Goal: Task Accomplishment & Management: Complete application form

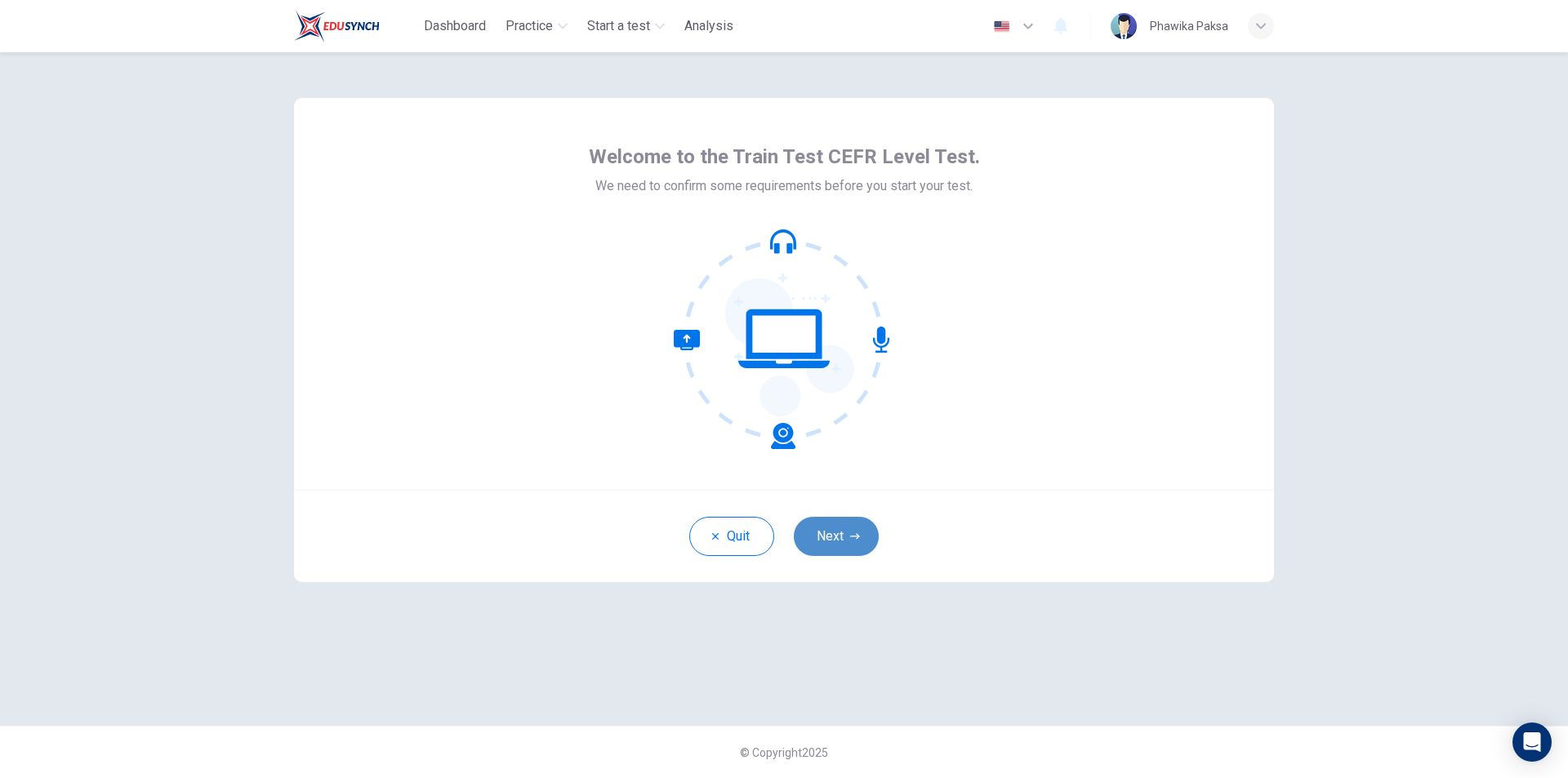
click at [848, 534] on button "Next" at bounding box center [836, 536] width 85 height 39
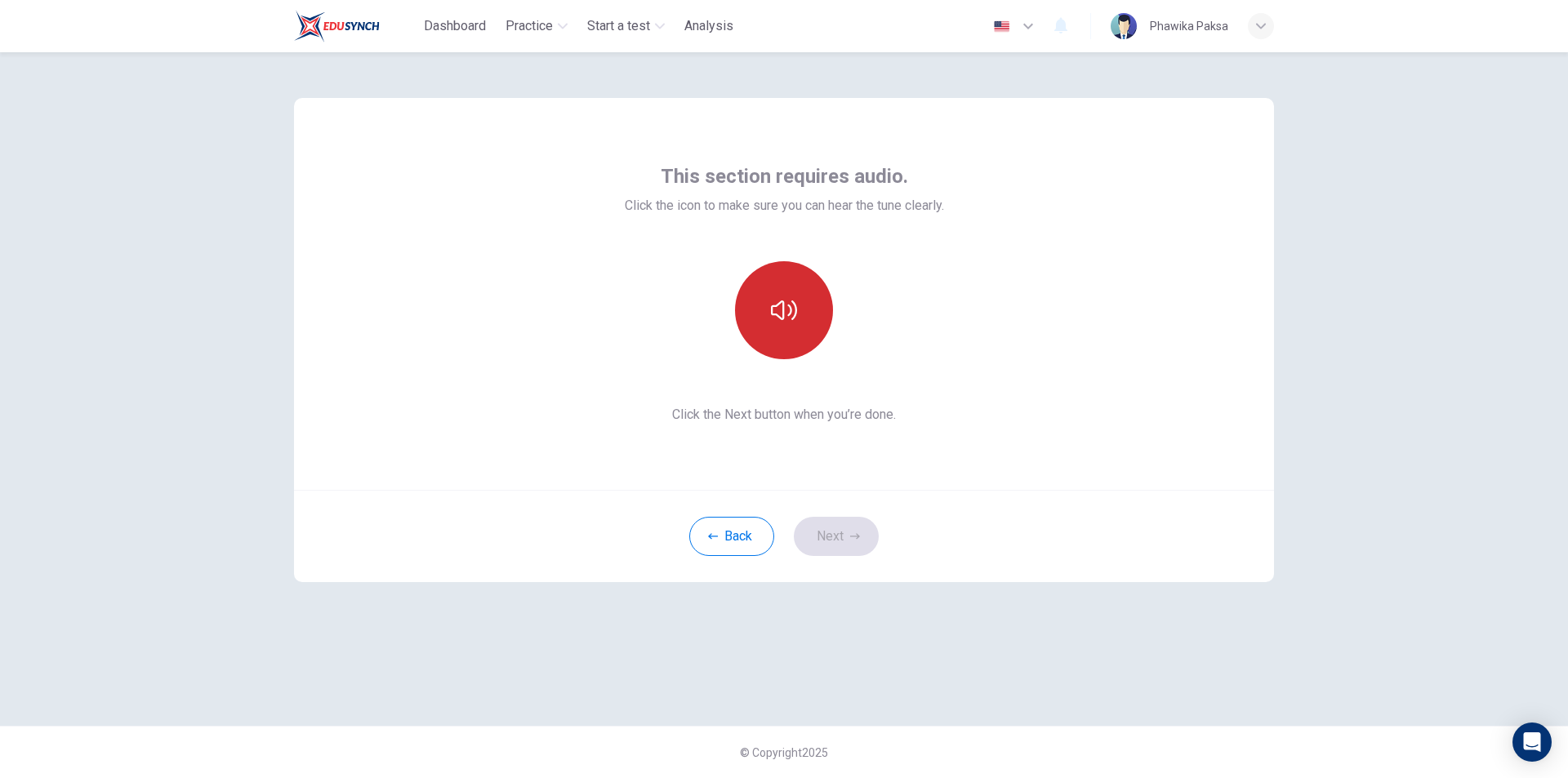
click at [802, 333] on button "button" at bounding box center [784, 310] width 98 height 98
click at [798, 310] on button "button" at bounding box center [784, 310] width 98 height 98
click at [843, 542] on button "Next" at bounding box center [836, 536] width 85 height 39
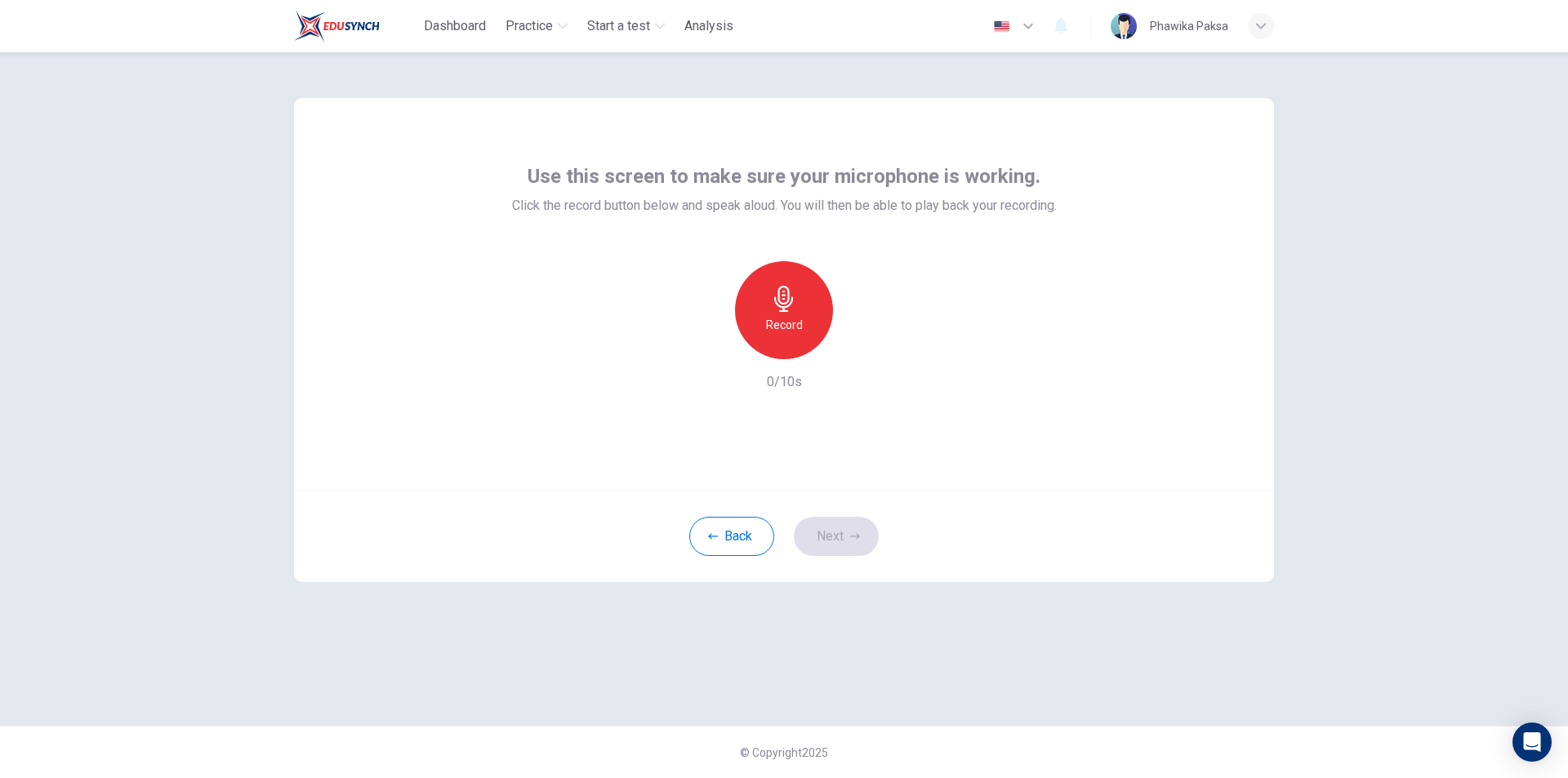
click at [799, 297] on div "Record" at bounding box center [784, 310] width 98 height 98
click at [794, 324] on h6 "Stop" at bounding box center [784, 326] width 24 height 20
click at [860, 346] on icon "button" at bounding box center [861, 345] width 7 height 10
click at [835, 544] on button "Next" at bounding box center [836, 536] width 85 height 39
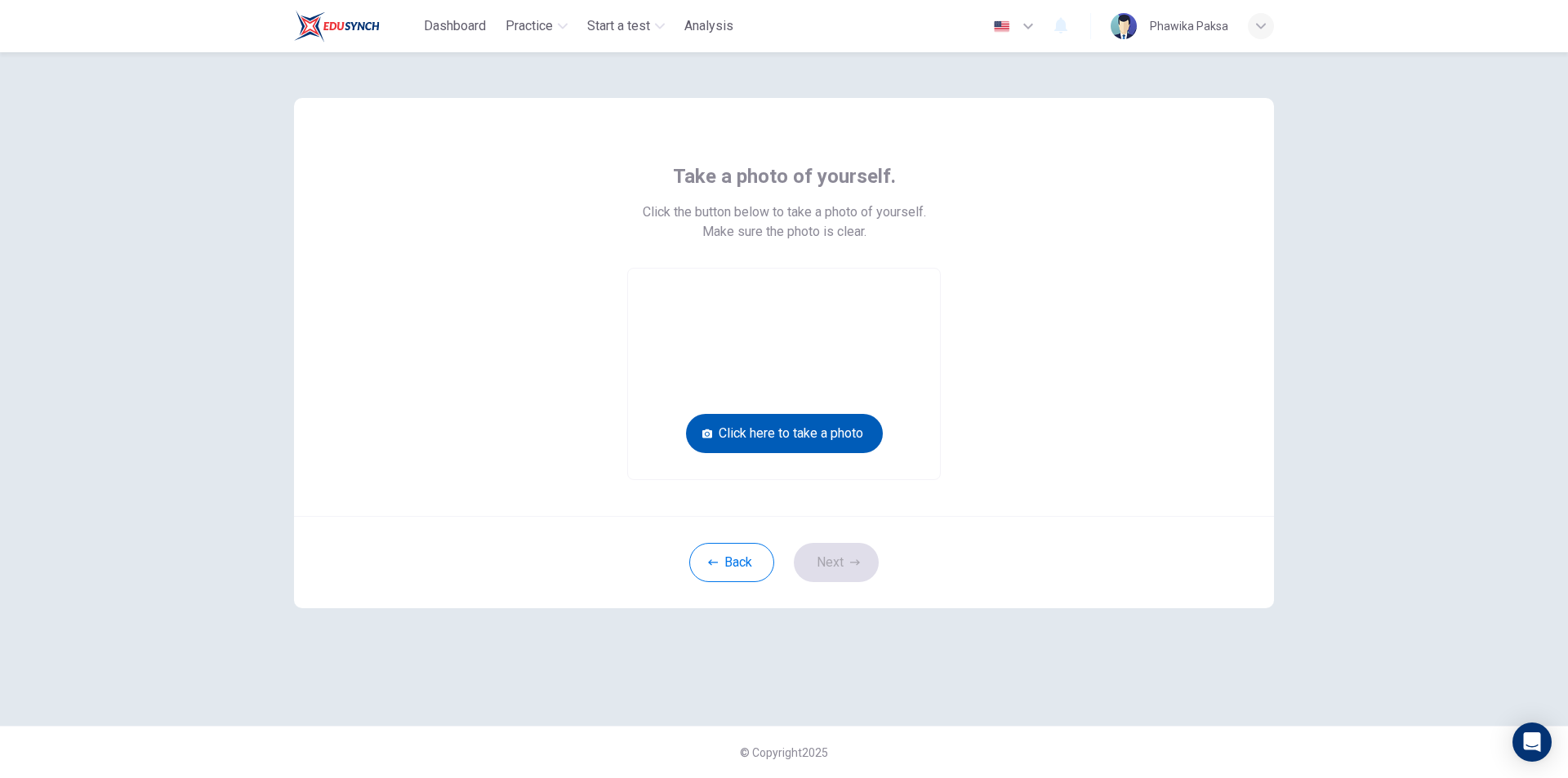
click at [799, 437] on button "Click here to take a photo" at bounding box center [784, 433] width 197 height 39
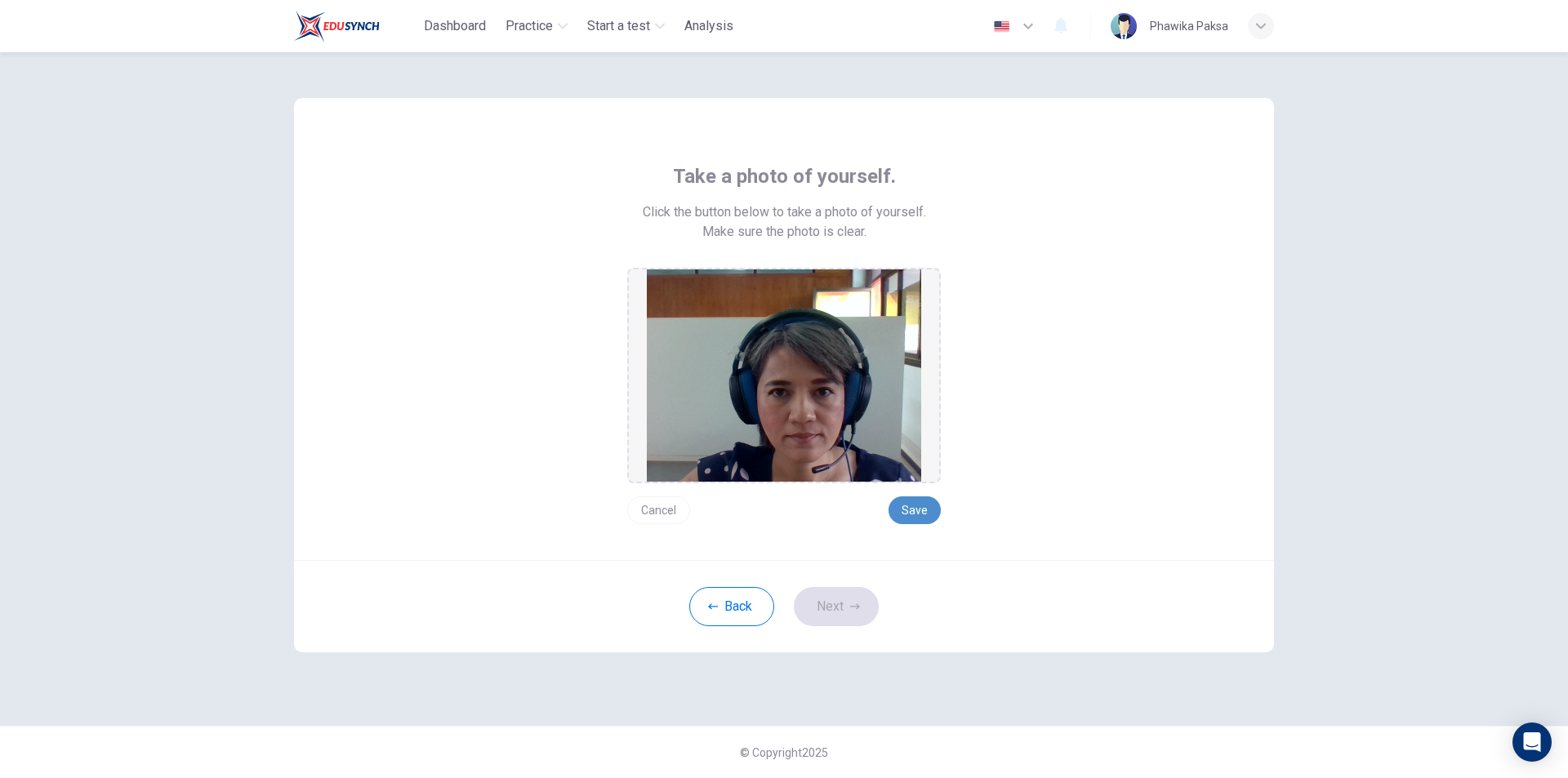
click at [917, 519] on button "Save" at bounding box center [915, 511] width 53 height 28
click at [849, 604] on button "Next" at bounding box center [836, 607] width 85 height 39
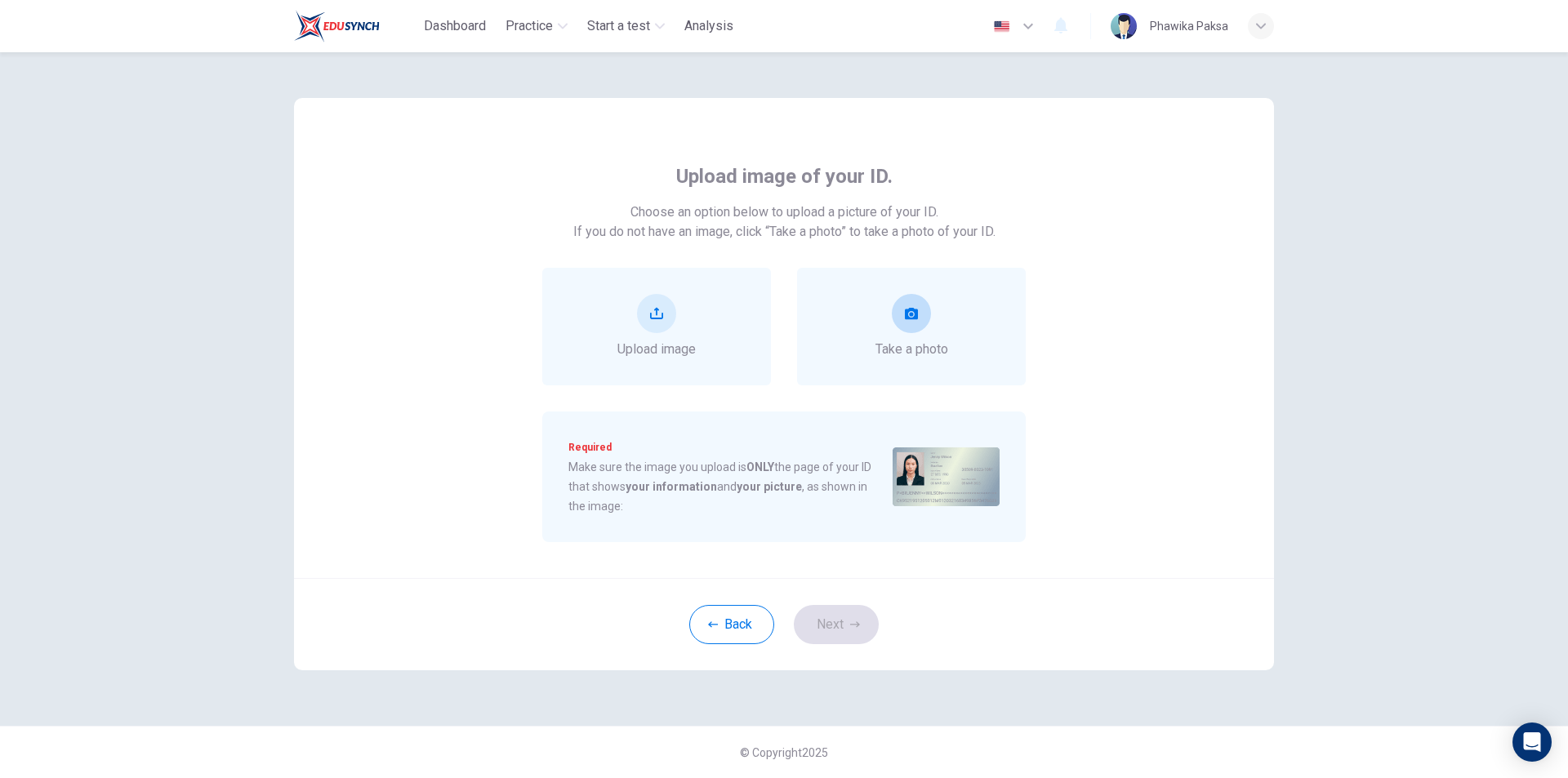
click at [912, 352] on span "Take a photo" at bounding box center [912, 350] width 73 height 20
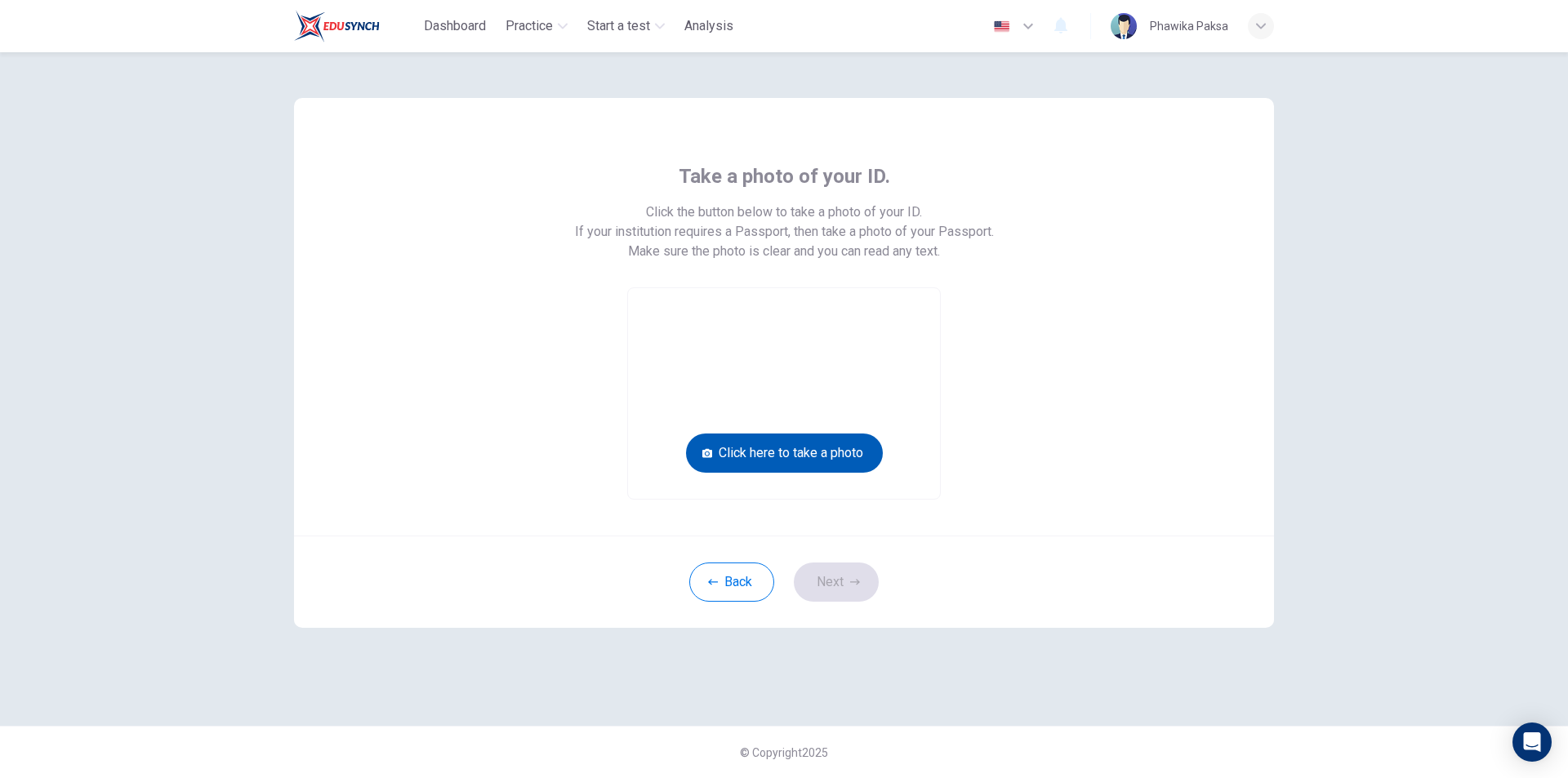
click at [810, 452] on button "Click here to take a photo" at bounding box center [784, 452] width 197 height 39
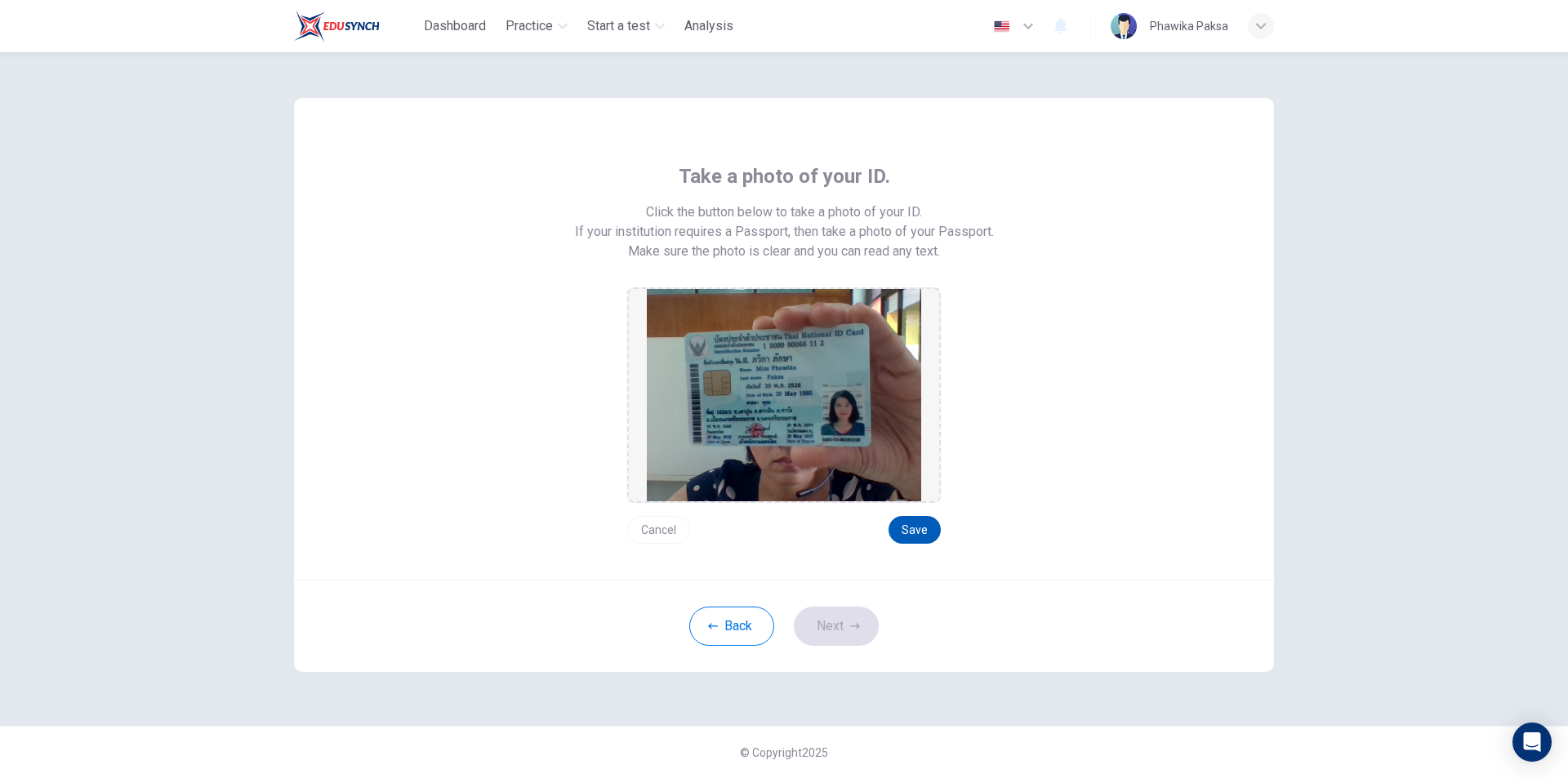
click at [909, 534] on button "Save" at bounding box center [915, 530] width 53 height 28
click at [854, 635] on button "Next" at bounding box center [836, 626] width 85 height 39
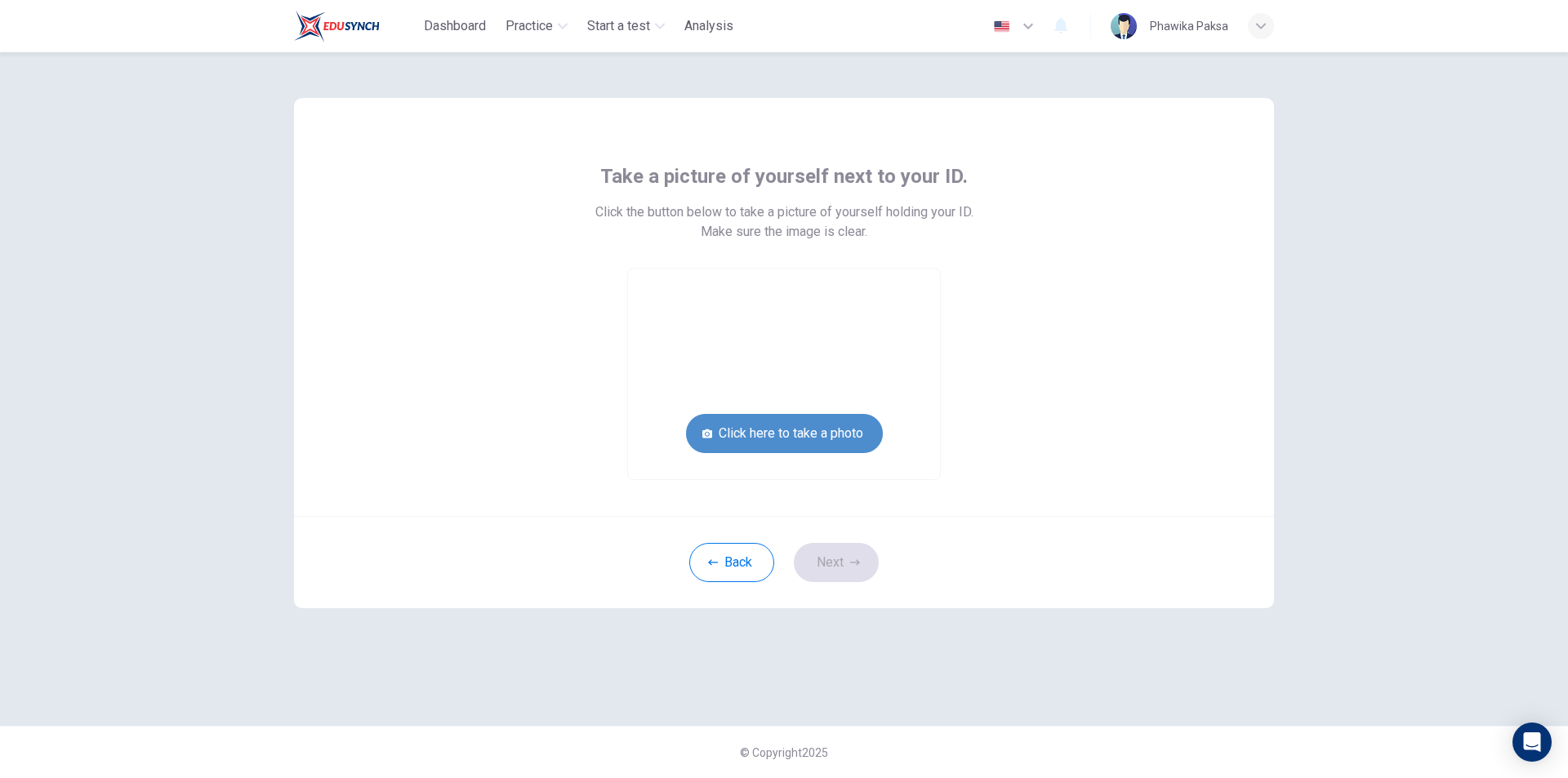
click at [813, 437] on button "Click here to take a photo" at bounding box center [784, 433] width 197 height 39
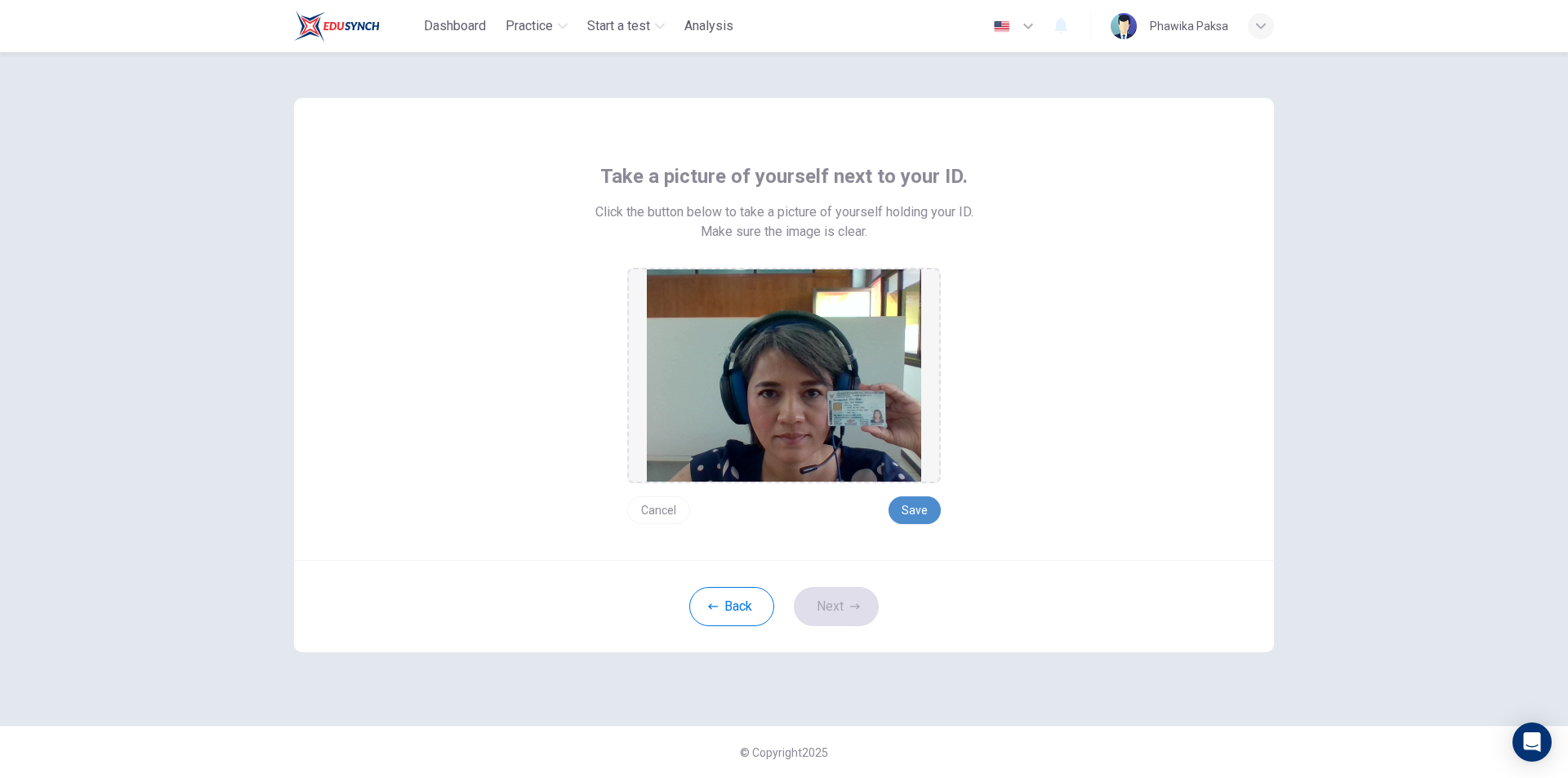
click at [919, 507] on button "Save" at bounding box center [915, 511] width 53 height 28
click at [864, 604] on button "Next" at bounding box center [836, 607] width 85 height 39
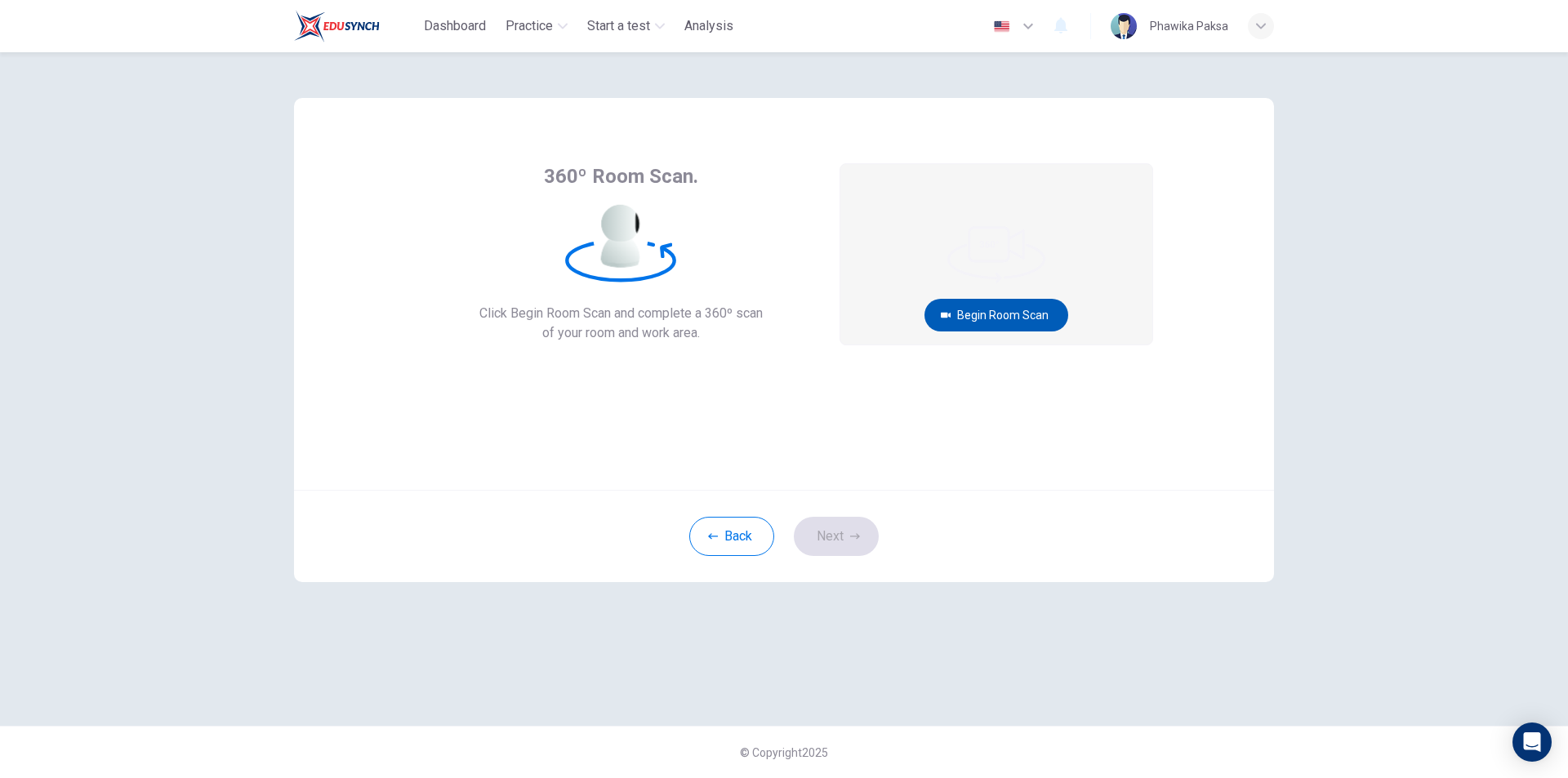
click at [997, 309] on button "Begin Room Scan" at bounding box center [997, 316] width 144 height 33
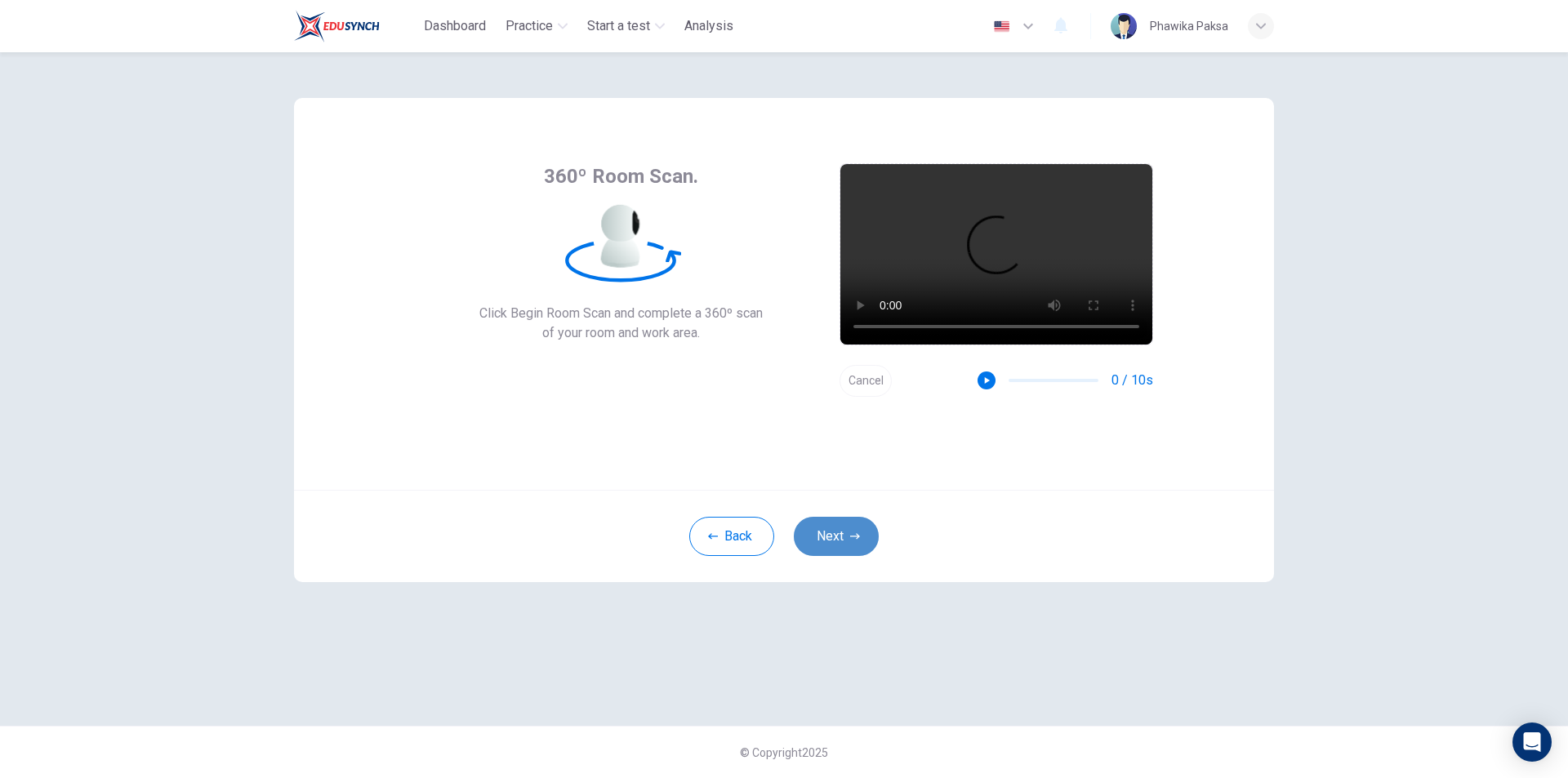
click at [825, 543] on button "Next" at bounding box center [836, 536] width 85 height 39
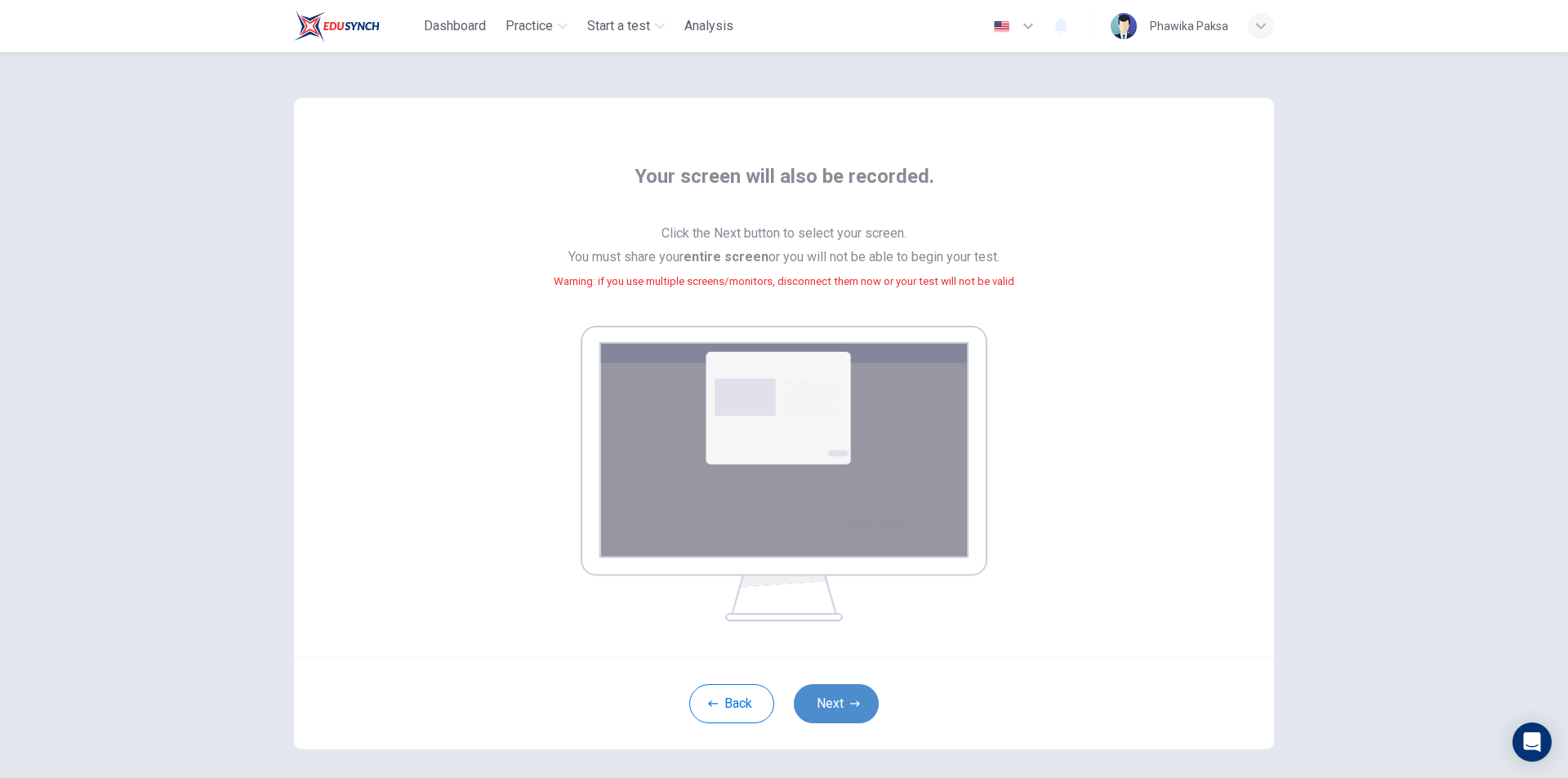
click at [833, 699] on button "Next" at bounding box center [836, 704] width 85 height 39
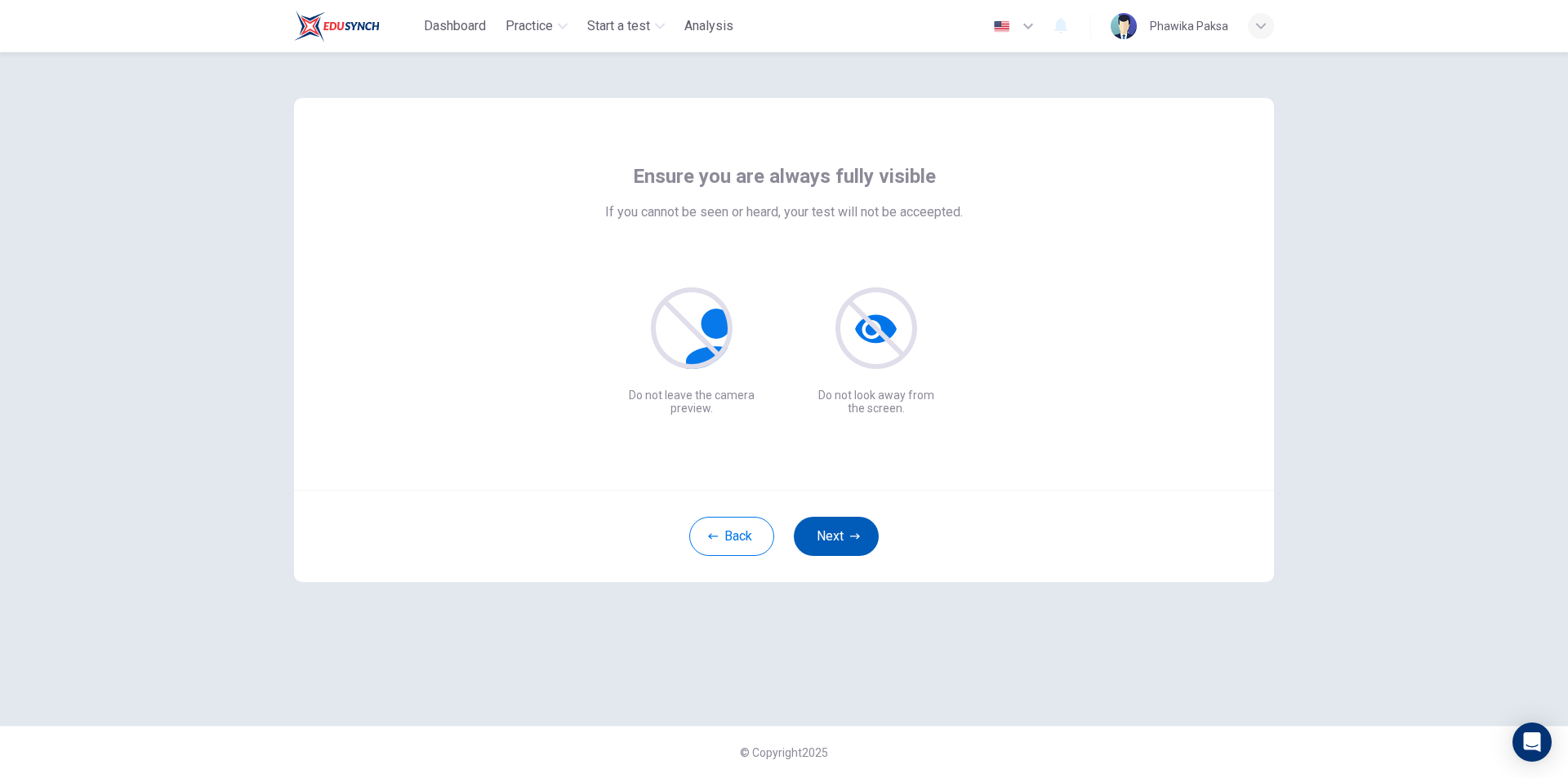
click at [827, 545] on button "Next" at bounding box center [836, 536] width 85 height 39
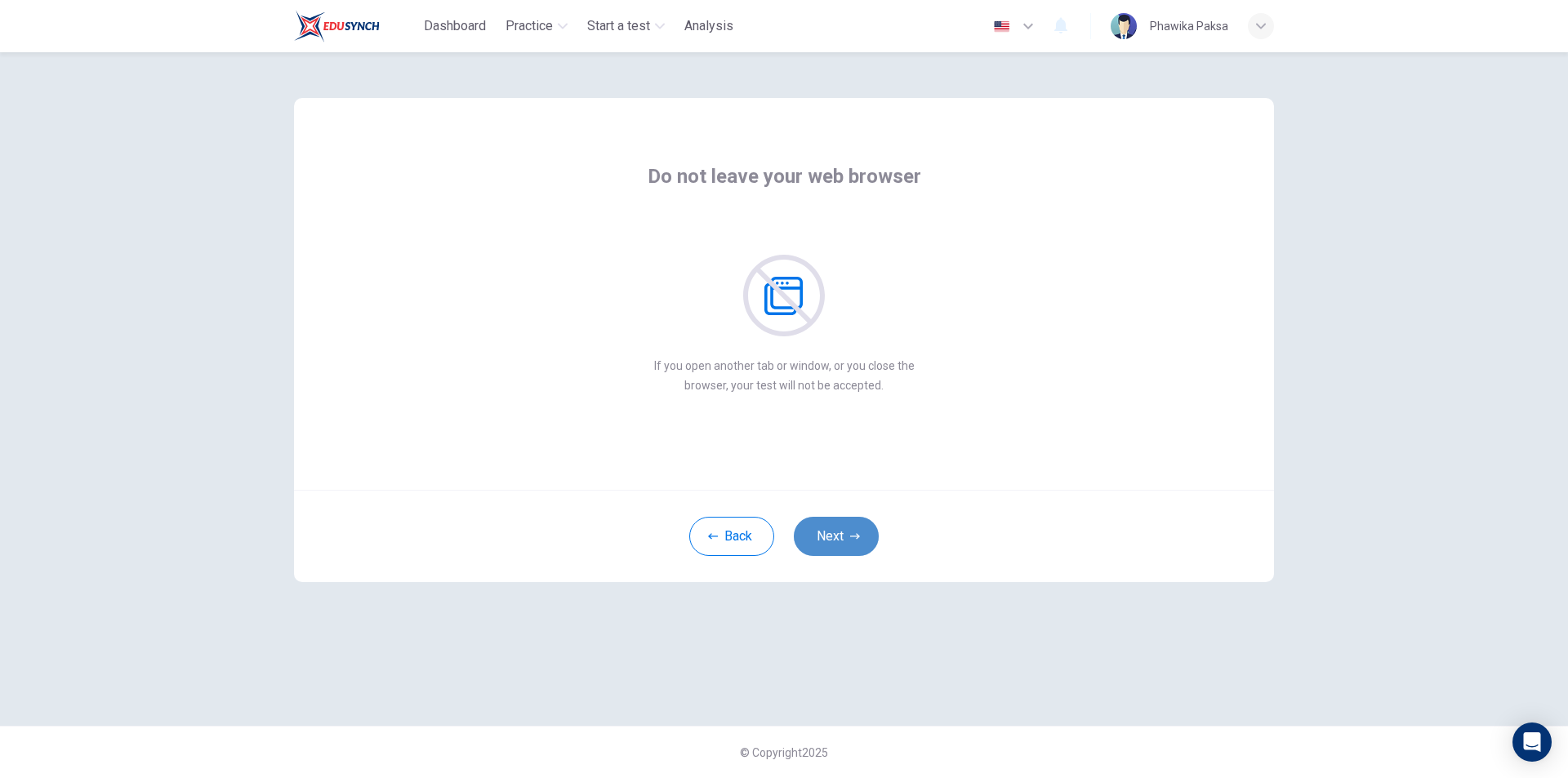
click at [827, 543] on button "Next" at bounding box center [836, 536] width 85 height 39
click at [829, 541] on button "Next" at bounding box center [836, 536] width 85 height 39
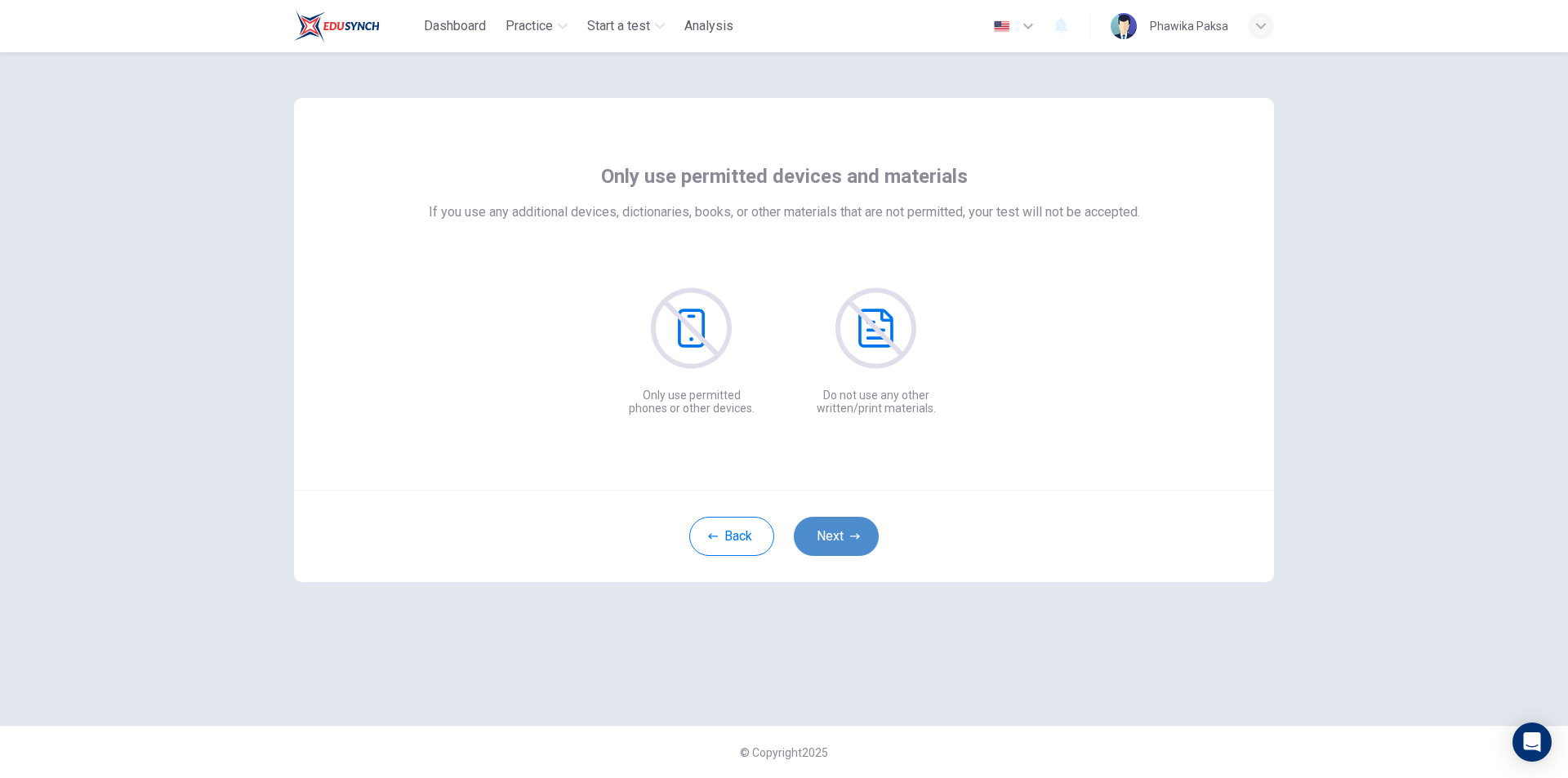
click at [829, 541] on button "Next" at bounding box center [836, 536] width 85 height 39
click at [831, 541] on button "Next" at bounding box center [836, 536] width 85 height 39
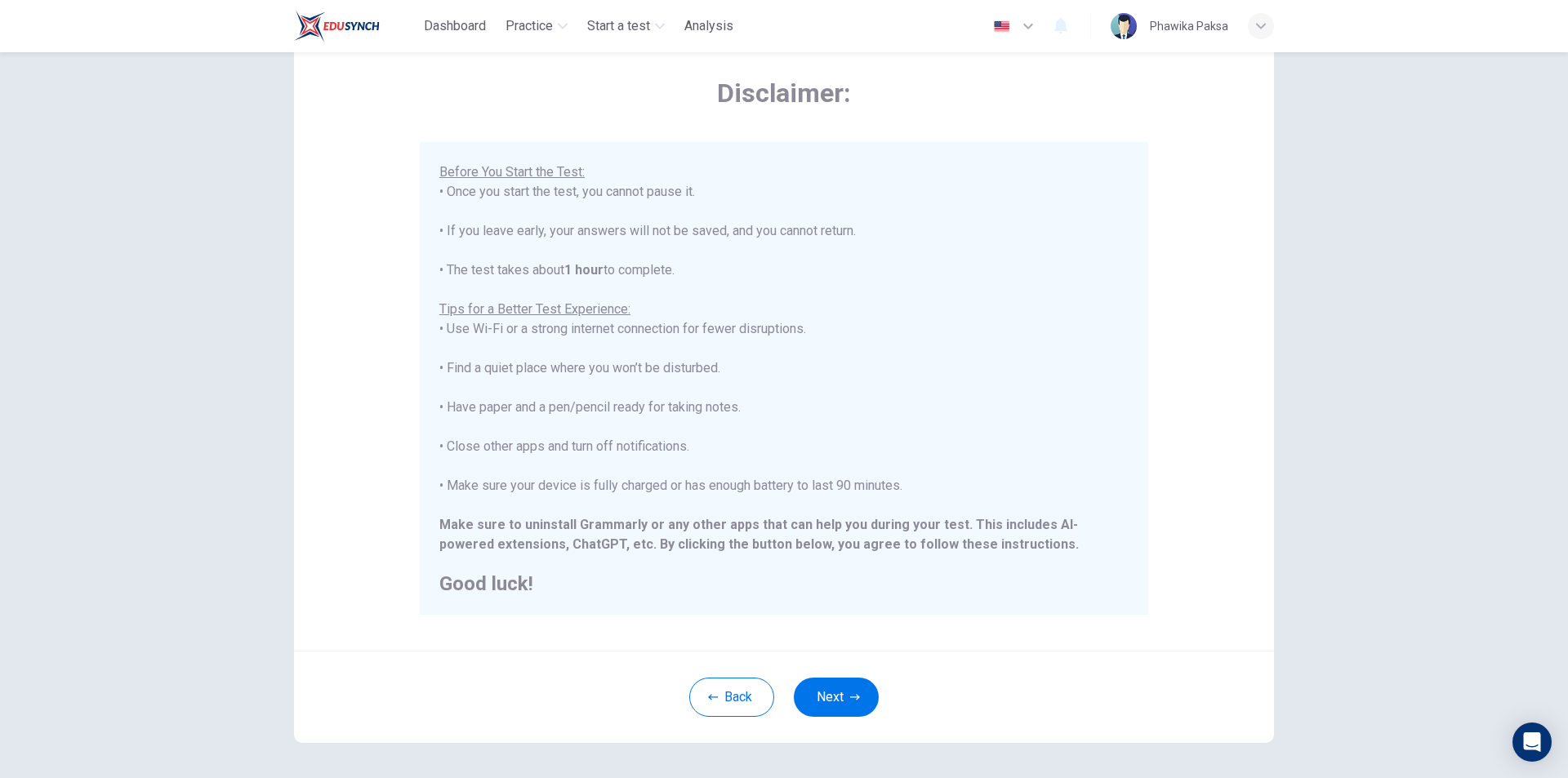
scroll to position [130, 0]
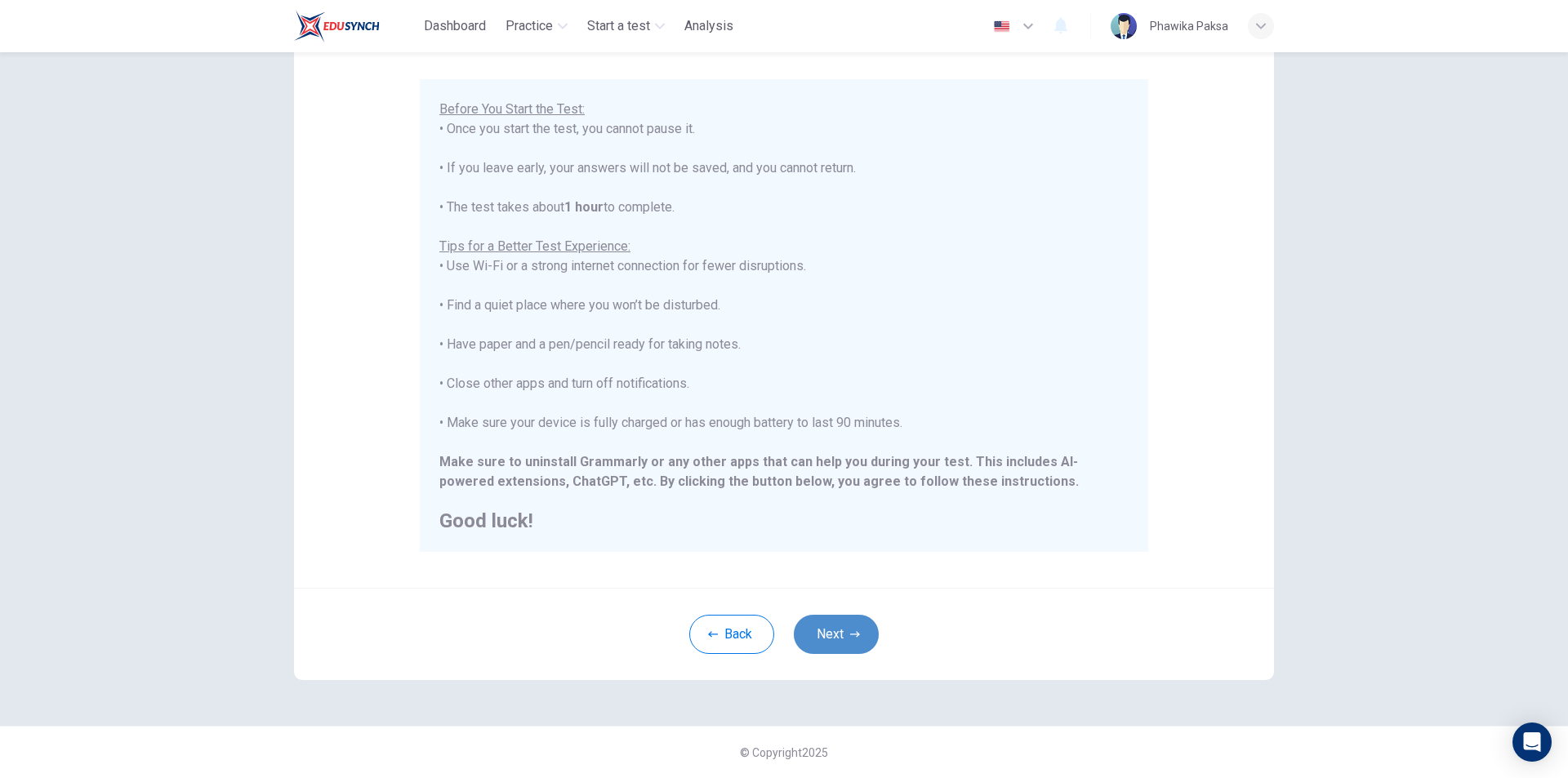
click at [823, 629] on button "Next" at bounding box center [836, 634] width 85 height 39
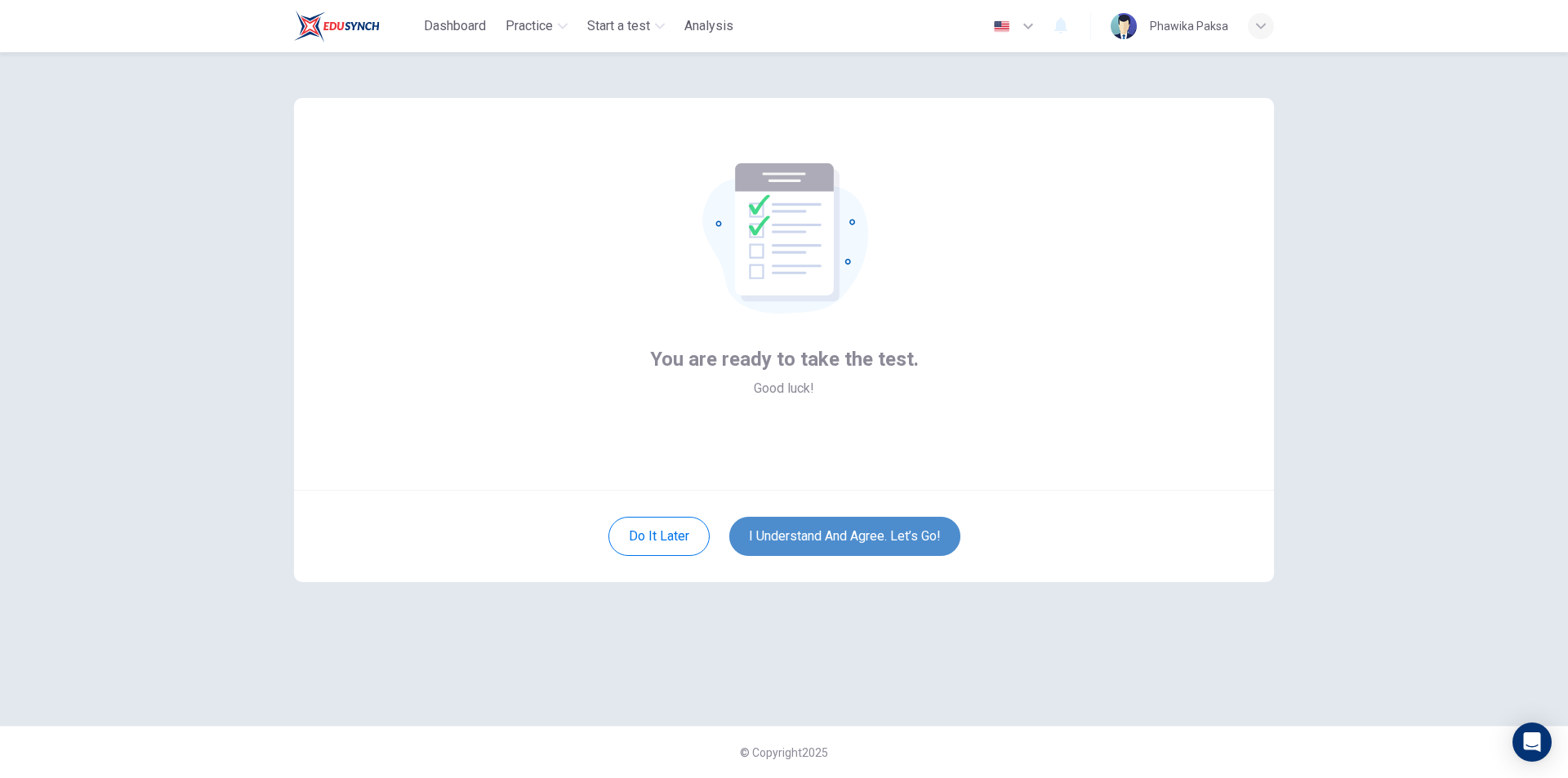
click at [882, 530] on button "I understand and agree. Let’s go!" at bounding box center [844, 536] width 231 height 39
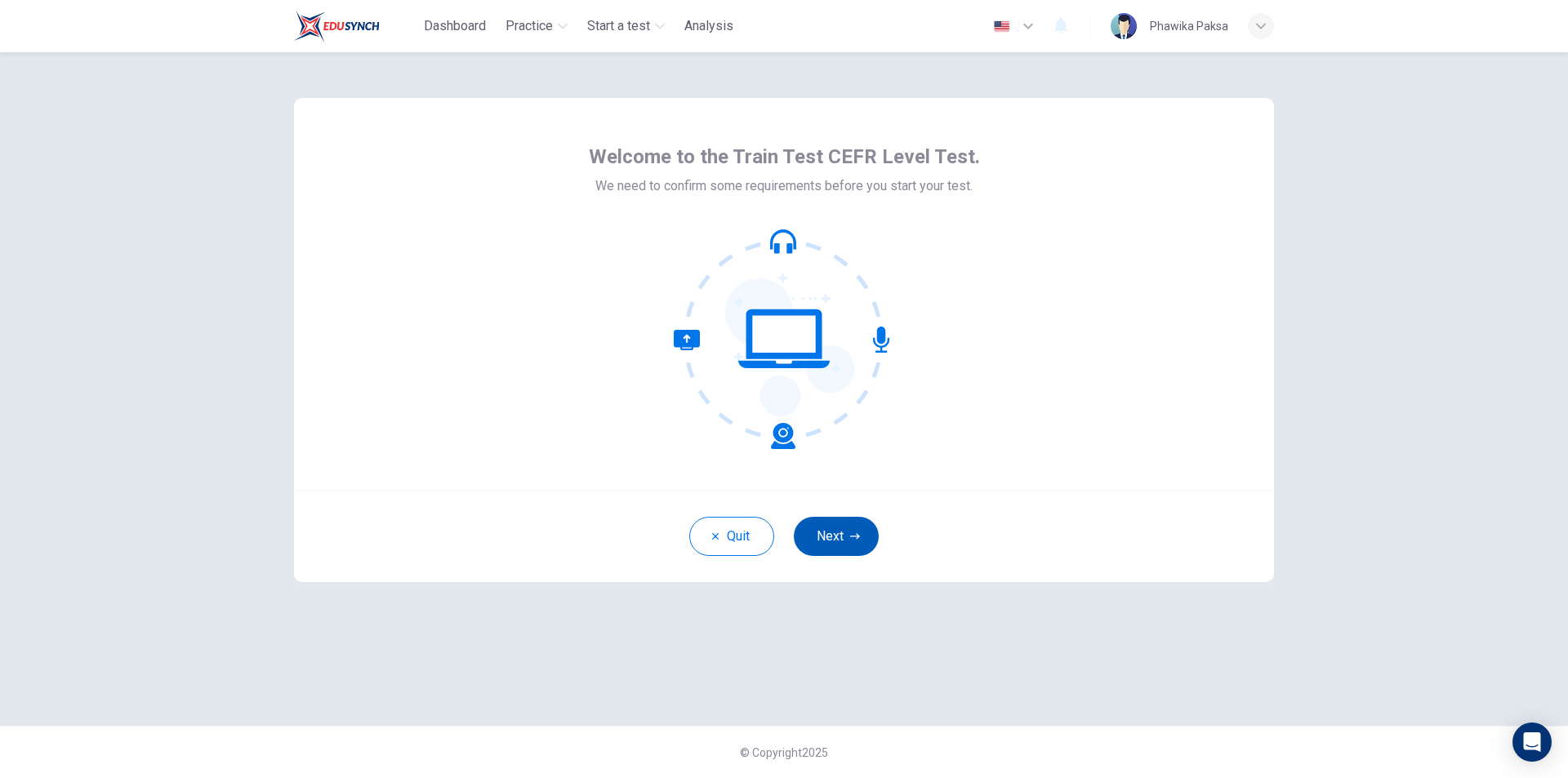
click at [839, 531] on button "Next" at bounding box center [836, 536] width 85 height 39
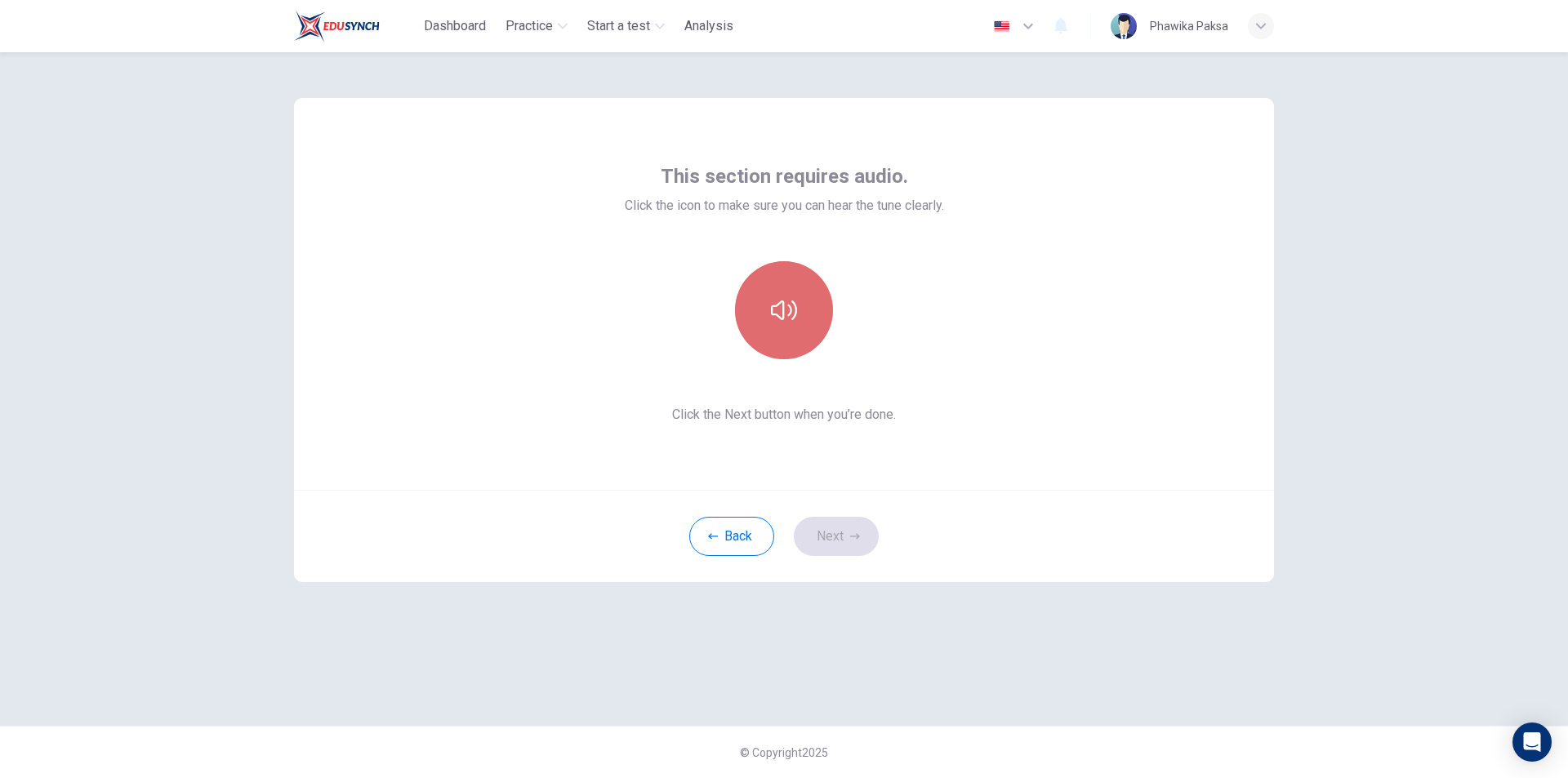
click at [791, 308] on icon "button" at bounding box center [784, 310] width 26 height 20
click at [833, 540] on button "Next" at bounding box center [836, 536] width 85 height 39
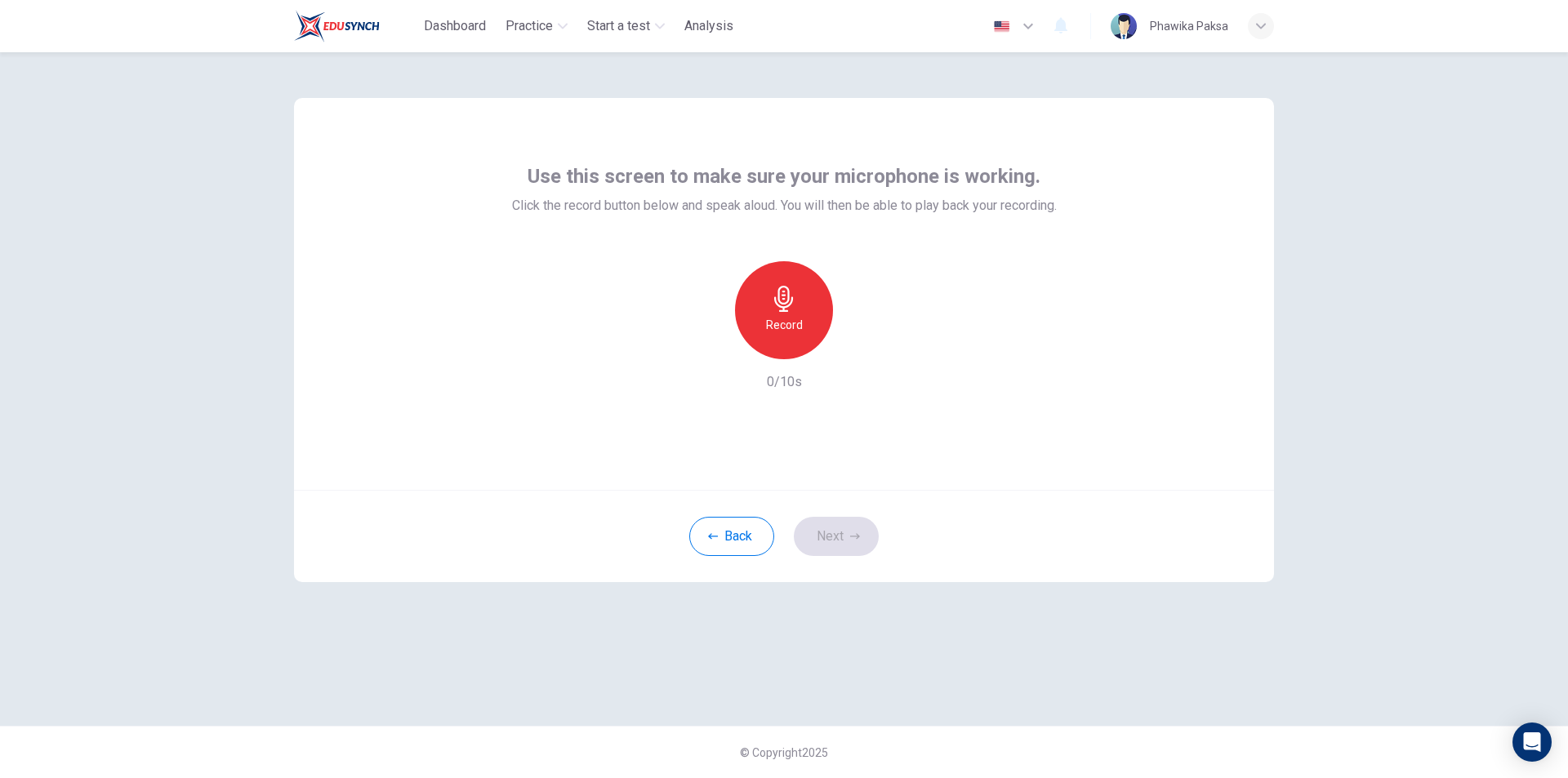
click at [778, 319] on h6 "Record" at bounding box center [784, 326] width 37 height 20
click at [789, 311] on icon "button" at bounding box center [784, 298] width 26 height 26
click at [862, 353] on icon "button" at bounding box center [860, 346] width 16 height 16
click at [835, 530] on button "Next" at bounding box center [836, 536] width 85 height 39
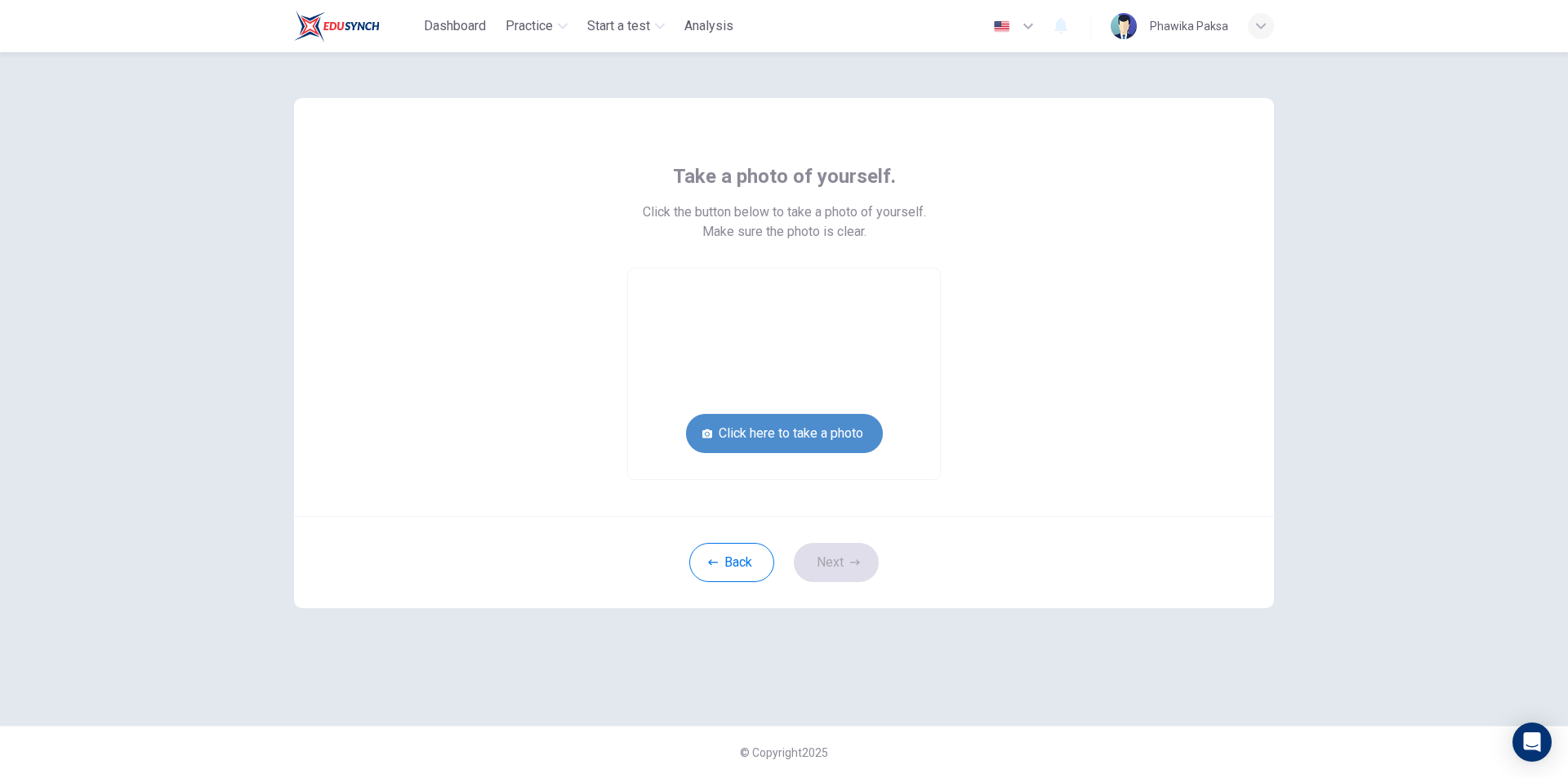
click at [835, 429] on button "Click here to take a photo" at bounding box center [784, 433] width 197 height 39
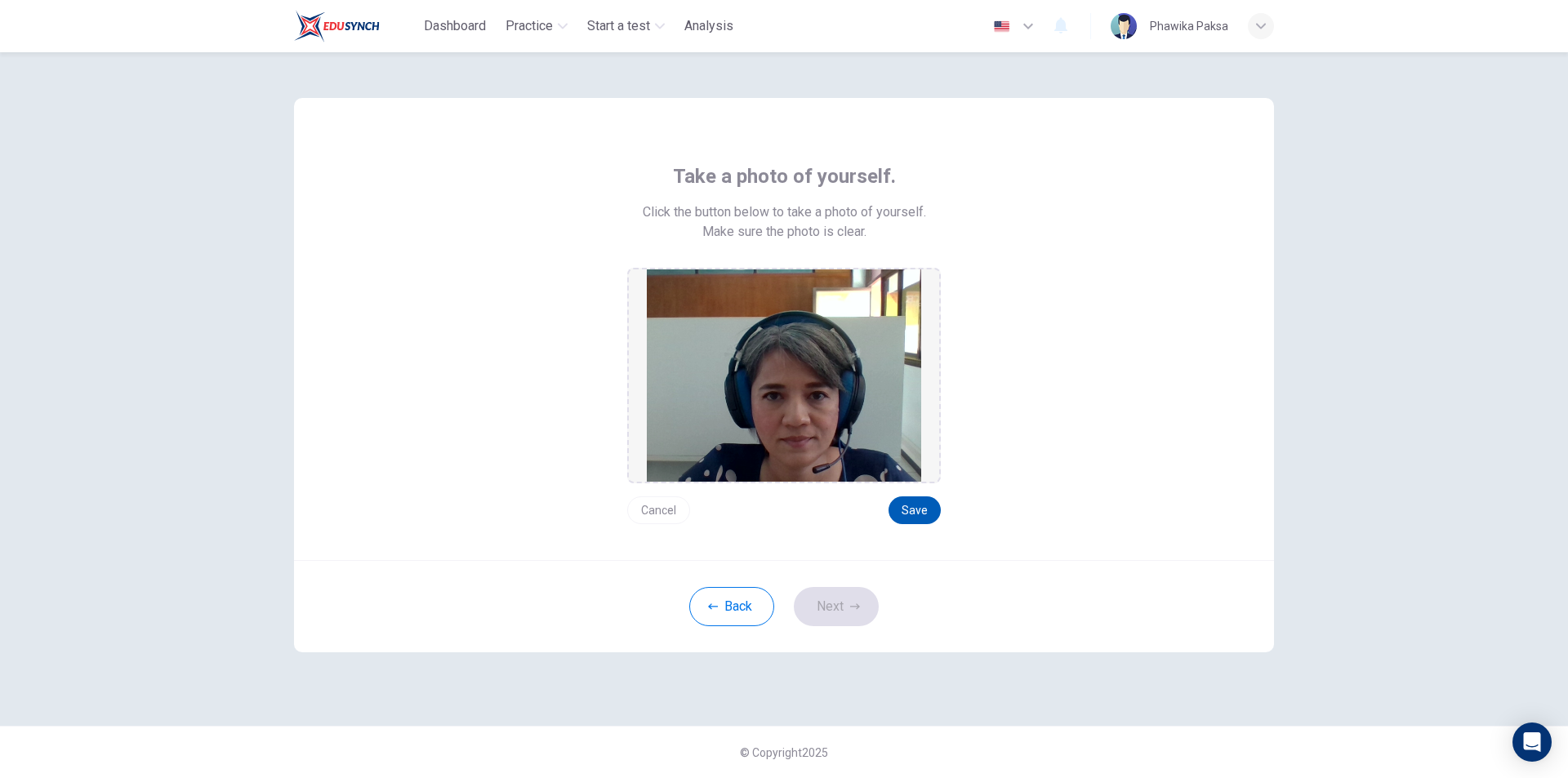
click at [920, 514] on button "Save" at bounding box center [915, 511] width 53 height 28
click at [851, 611] on icon "button" at bounding box center [855, 607] width 10 height 10
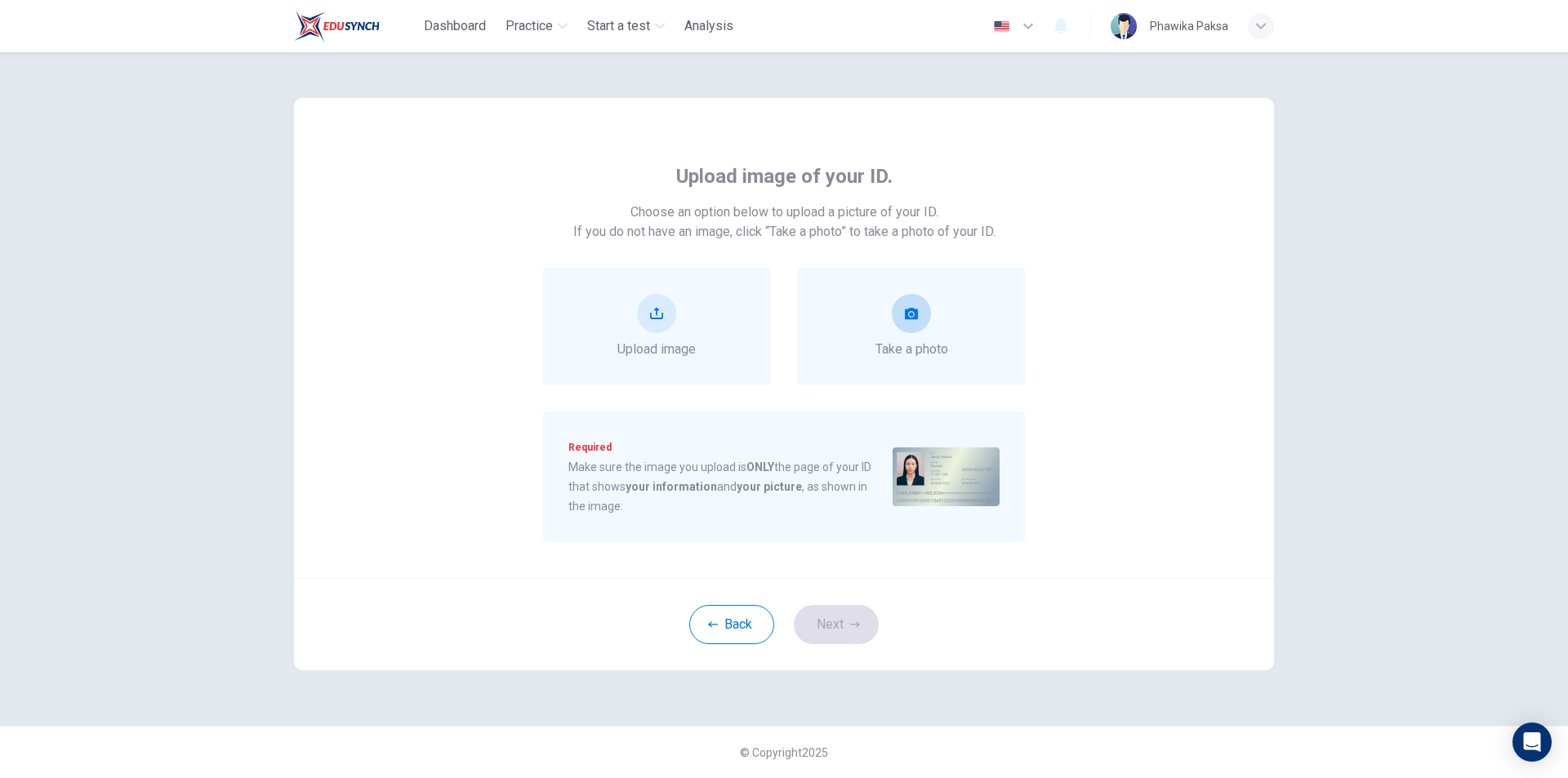
click at [909, 327] on button "take photo" at bounding box center [911, 313] width 39 height 39
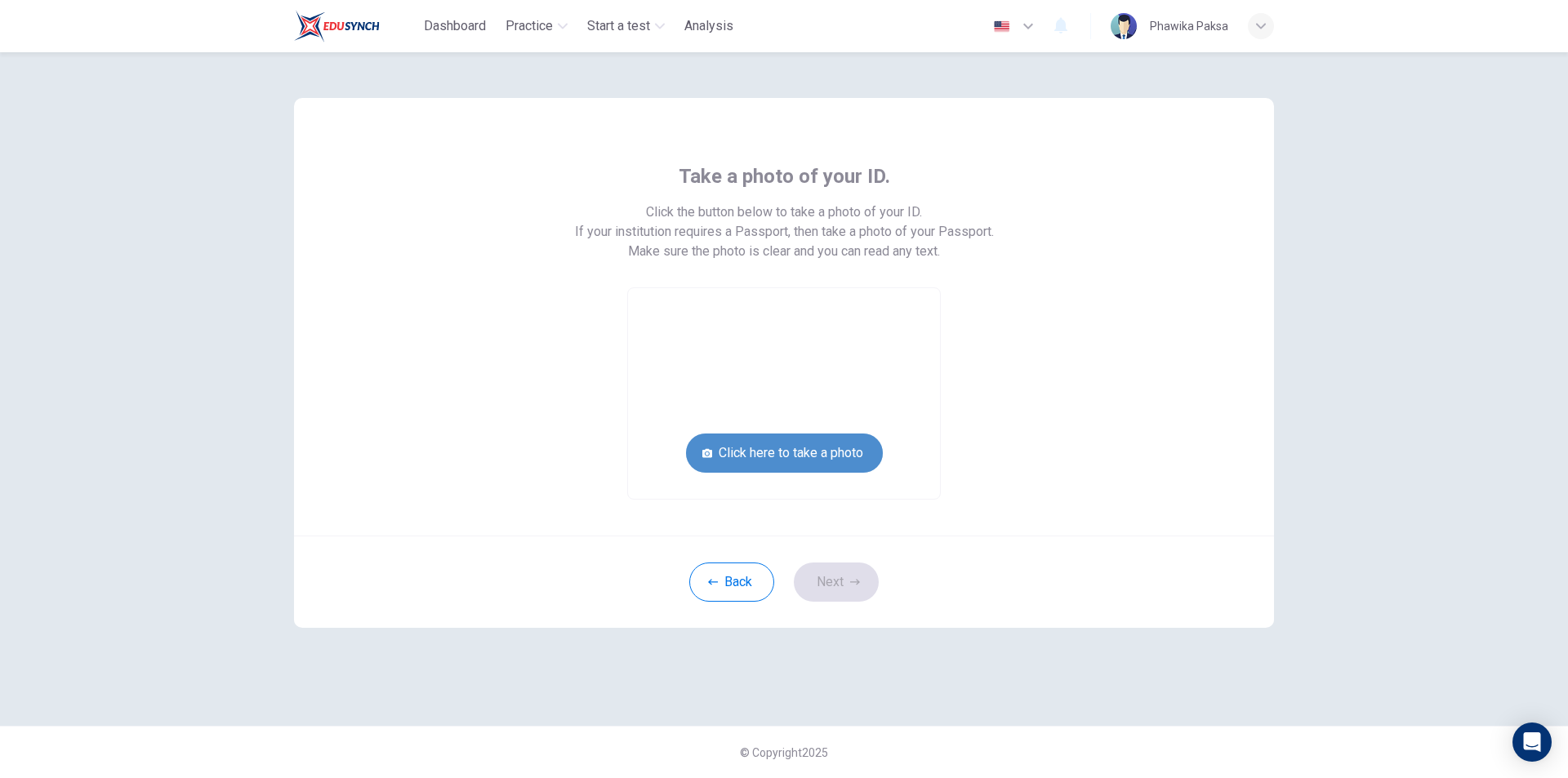
click at [815, 458] on button "Click here to take a photo" at bounding box center [784, 452] width 197 height 39
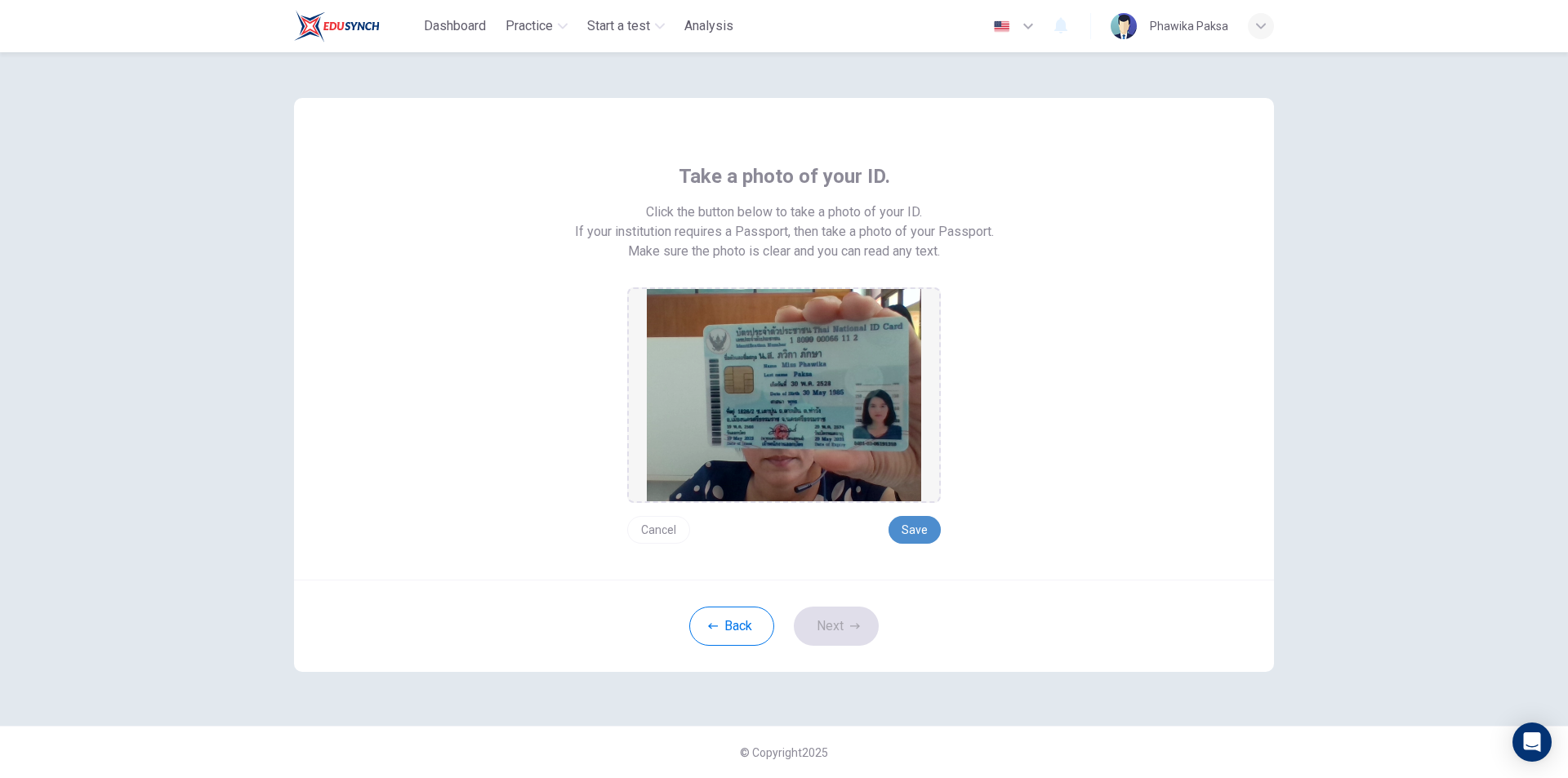
click at [933, 537] on button "Save" at bounding box center [915, 530] width 53 height 28
click at [853, 629] on icon "button" at bounding box center [855, 626] width 10 height 10
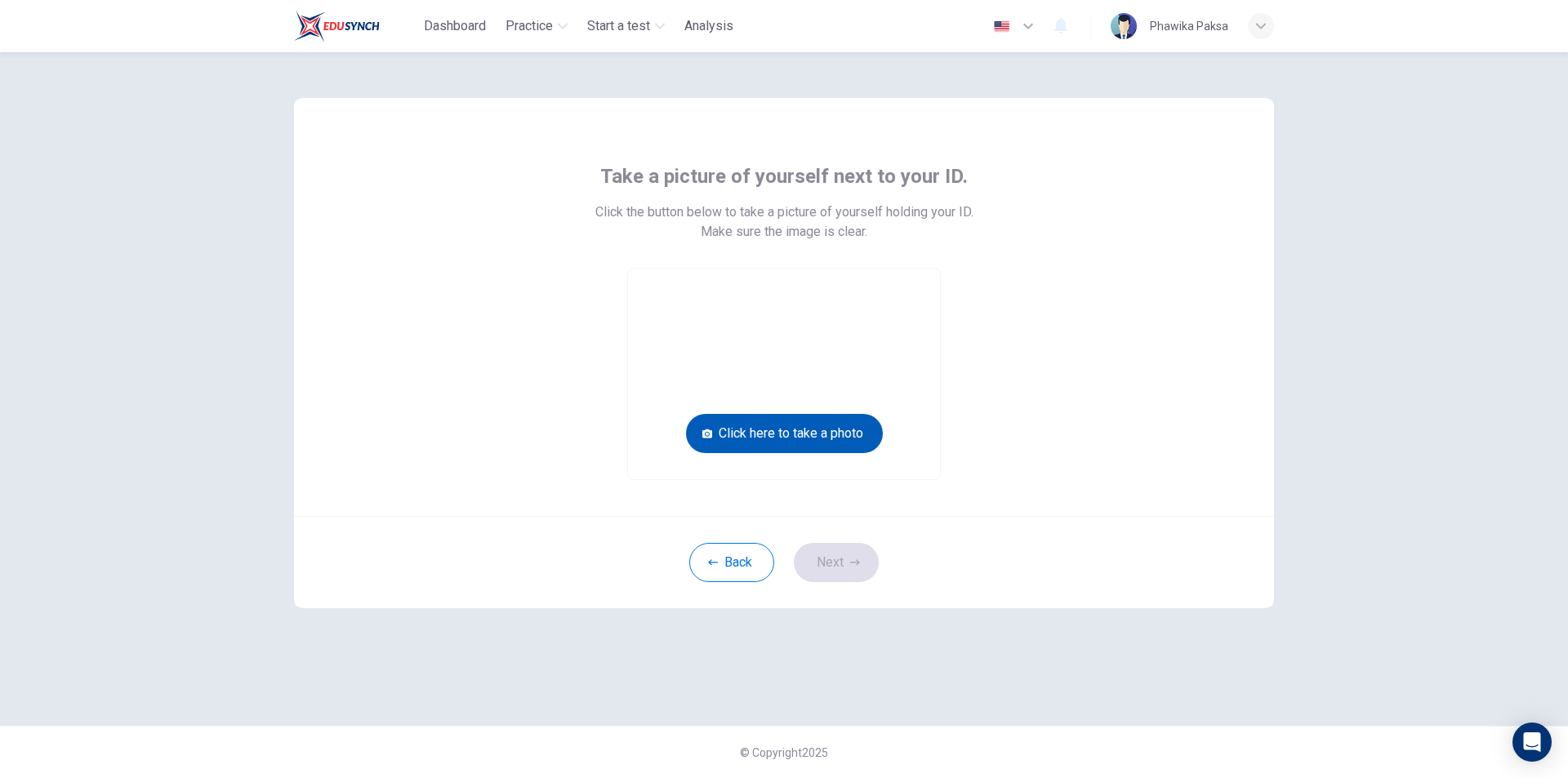
click at [840, 436] on button "Click here to take a photo" at bounding box center [784, 433] width 197 height 39
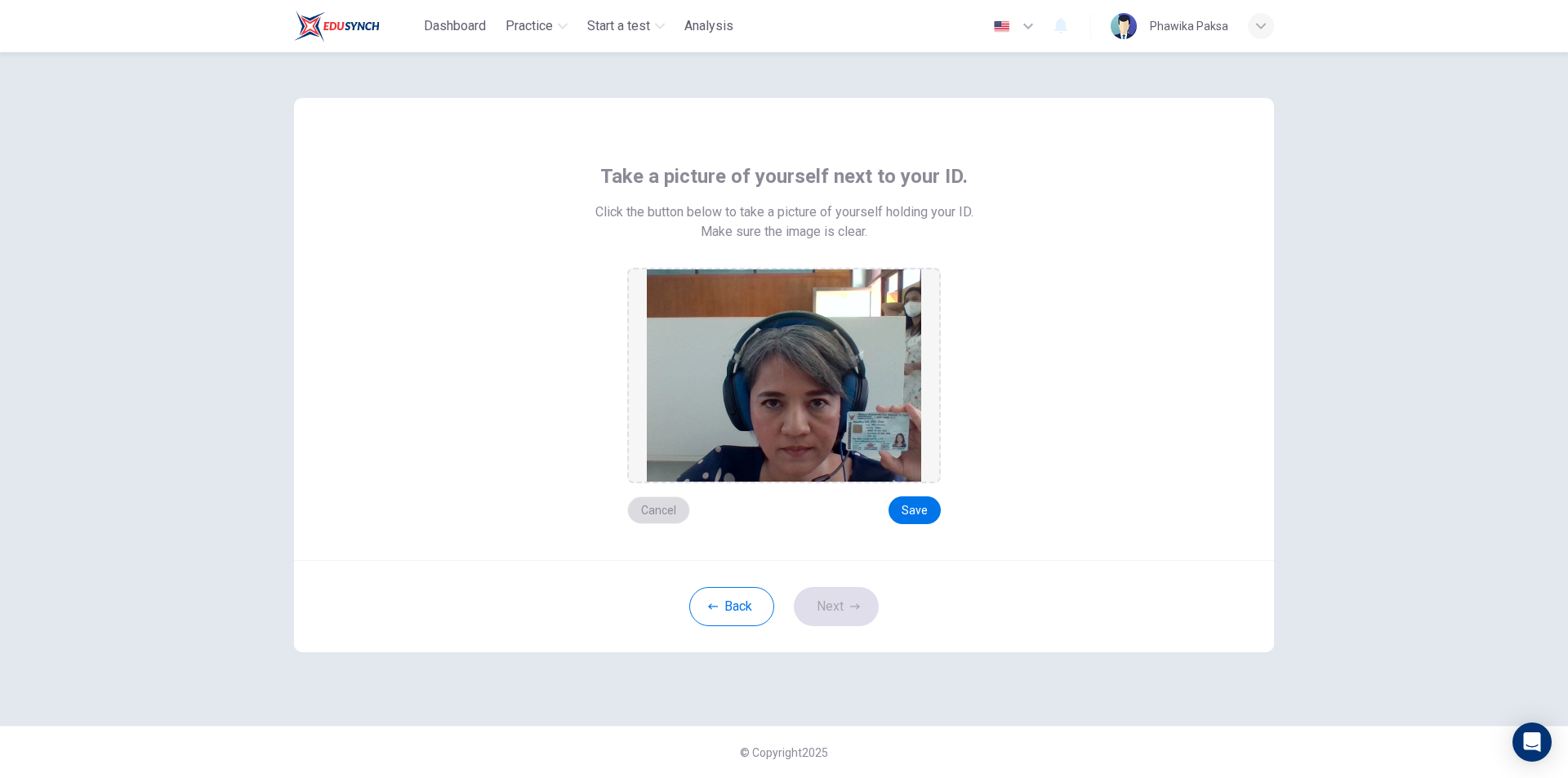
click at [681, 501] on button "Cancel" at bounding box center [658, 511] width 63 height 28
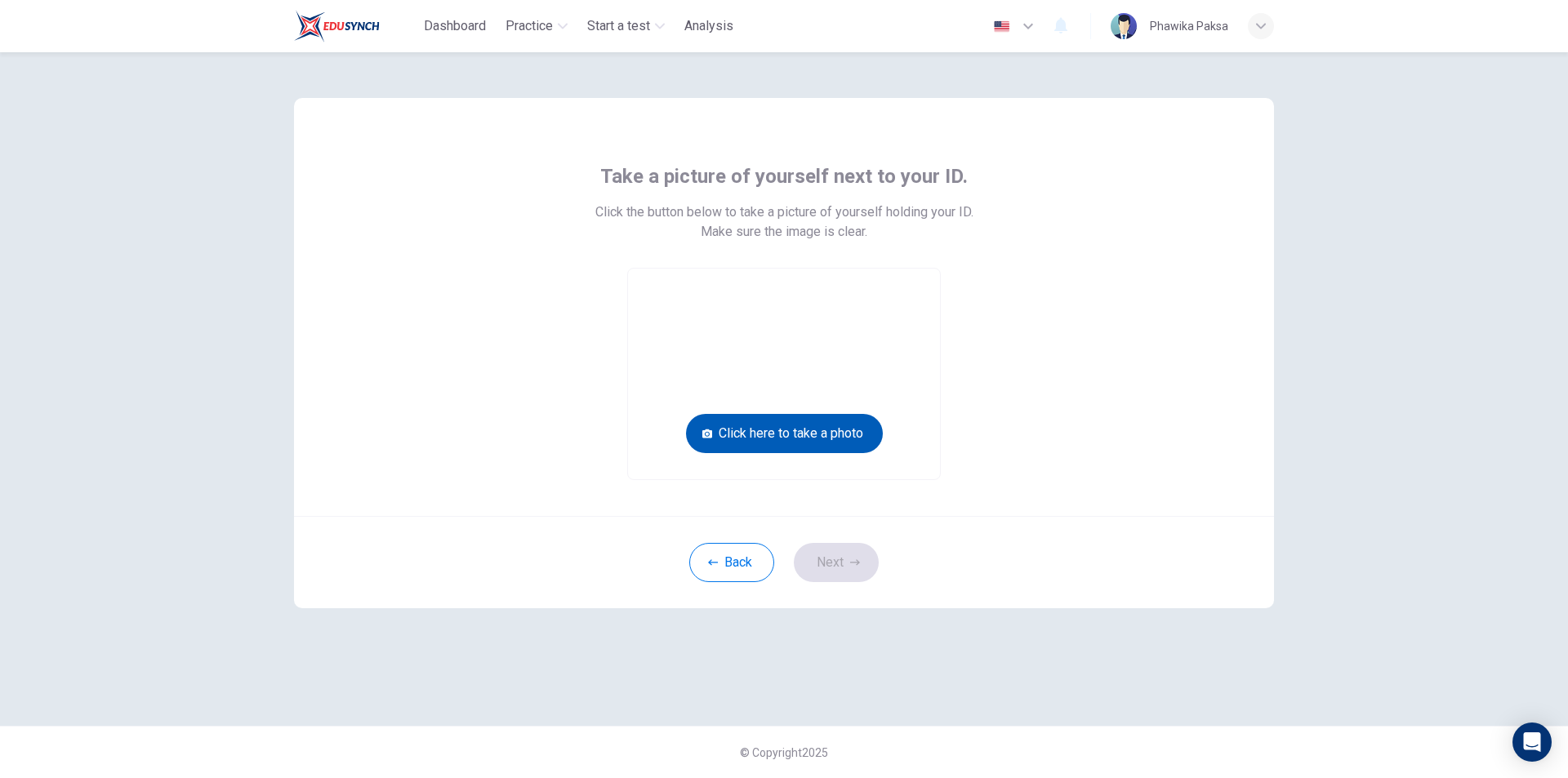
click at [802, 434] on button "Click here to take a photo" at bounding box center [784, 433] width 197 height 39
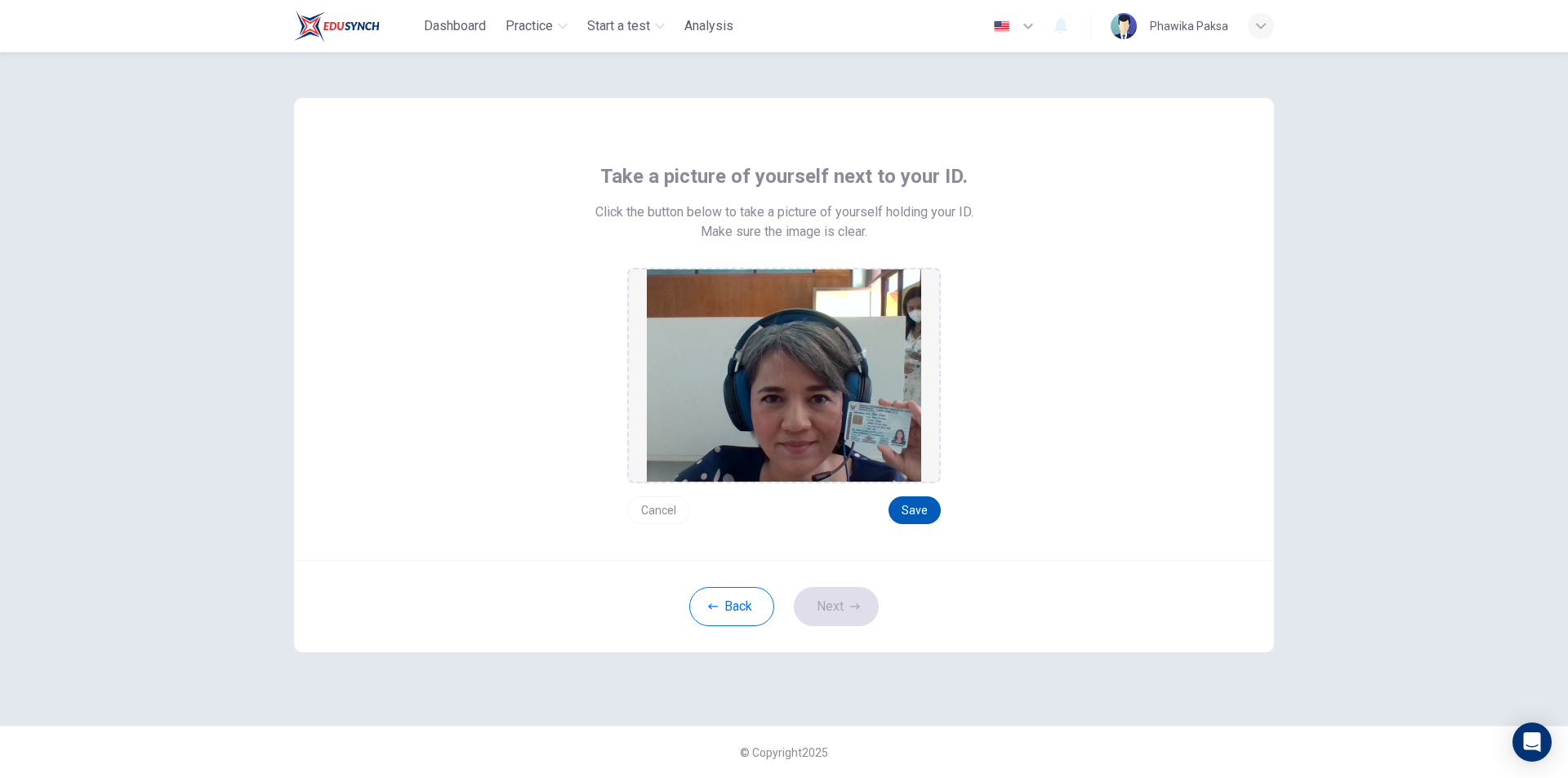
click at [917, 511] on button "Save" at bounding box center [915, 511] width 53 height 28
click at [862, 605] on button "Next" at bounding box center [836, 607] width 85 height 39
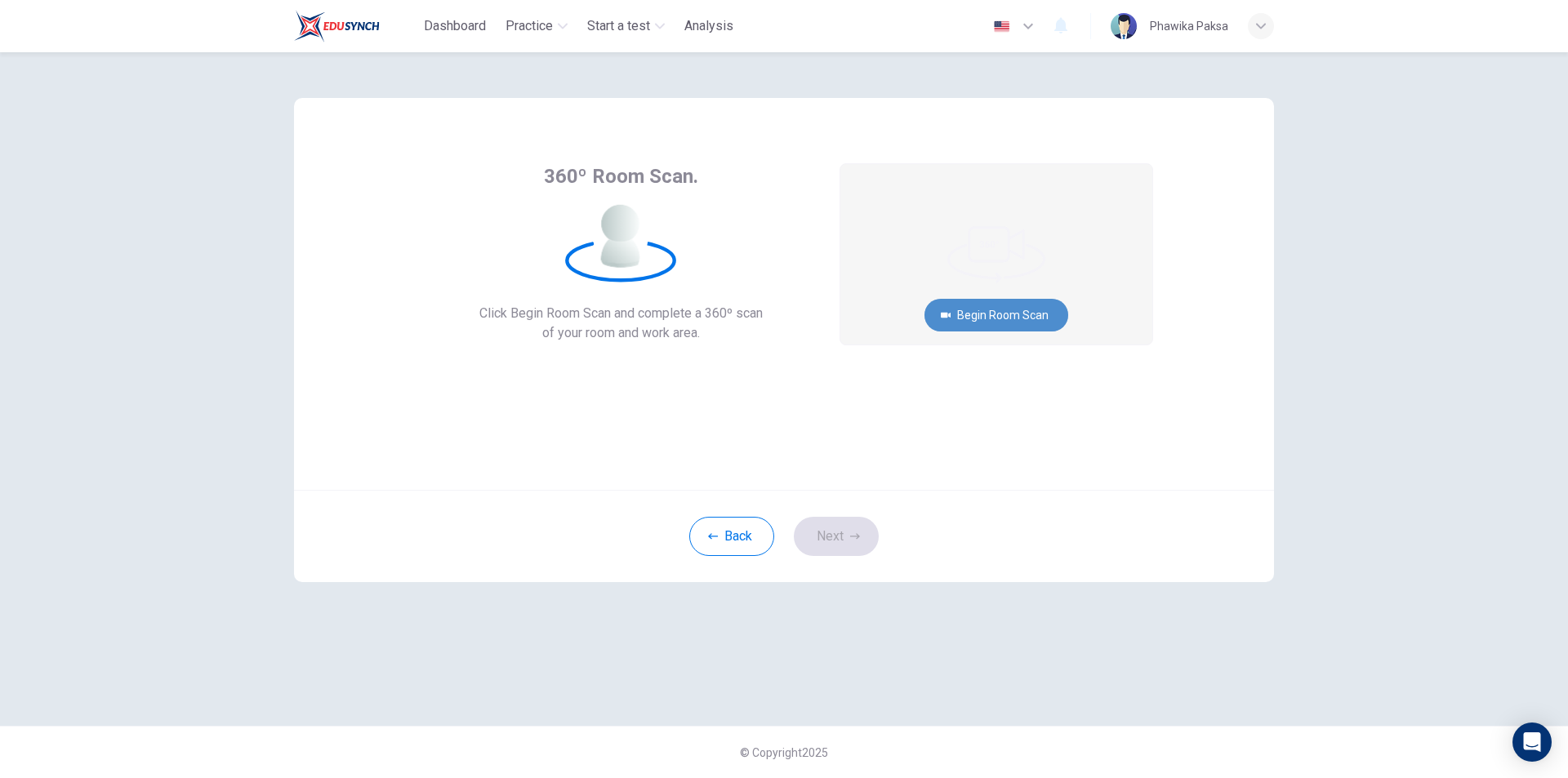
click at [970, 319] on button "Begin Room Scan" at bounding box center [997, 316] width 144 height 33
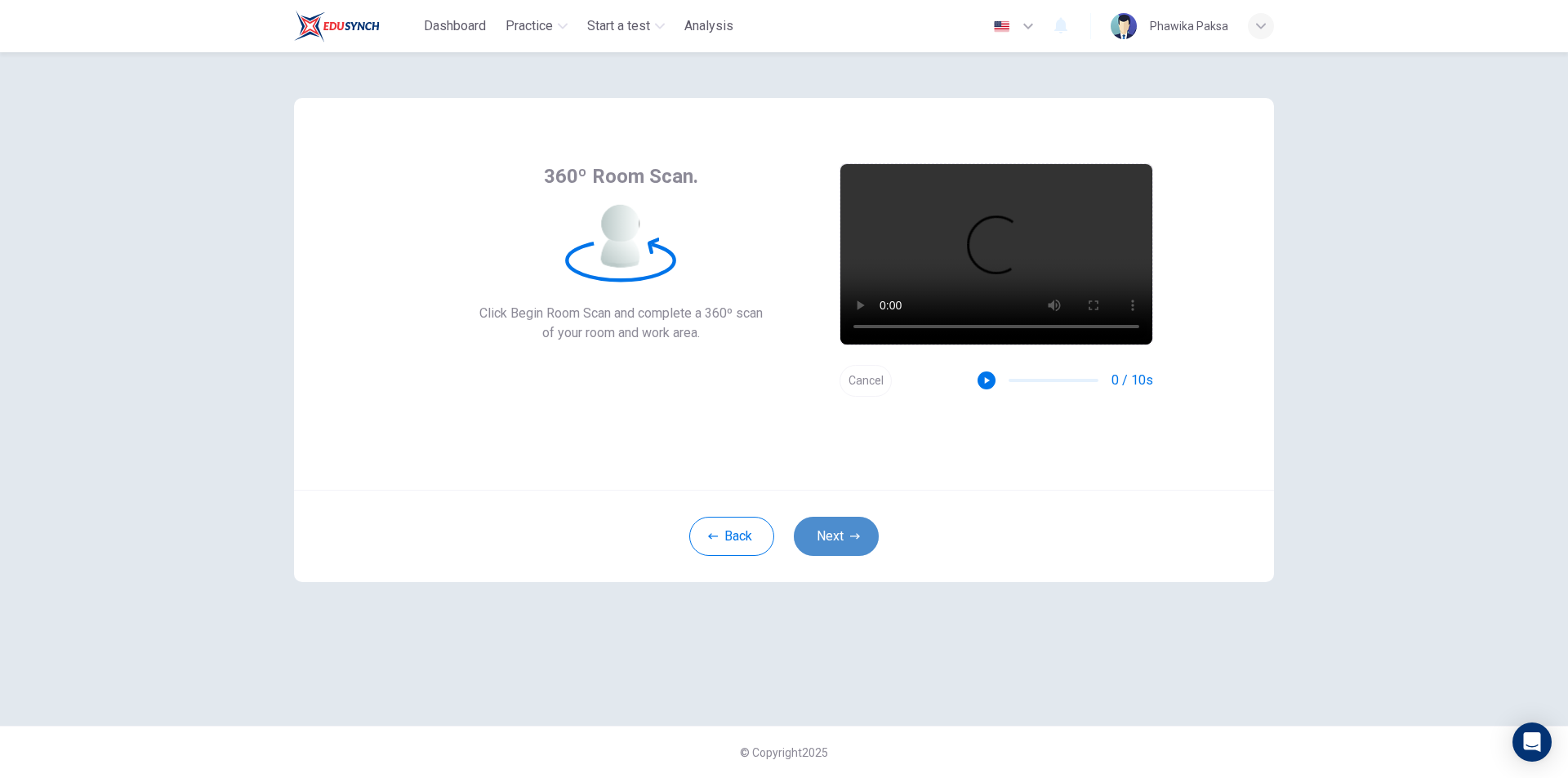
click at [836, 547] on button "Next" at bounding box center [836, 536] width 85 height 39
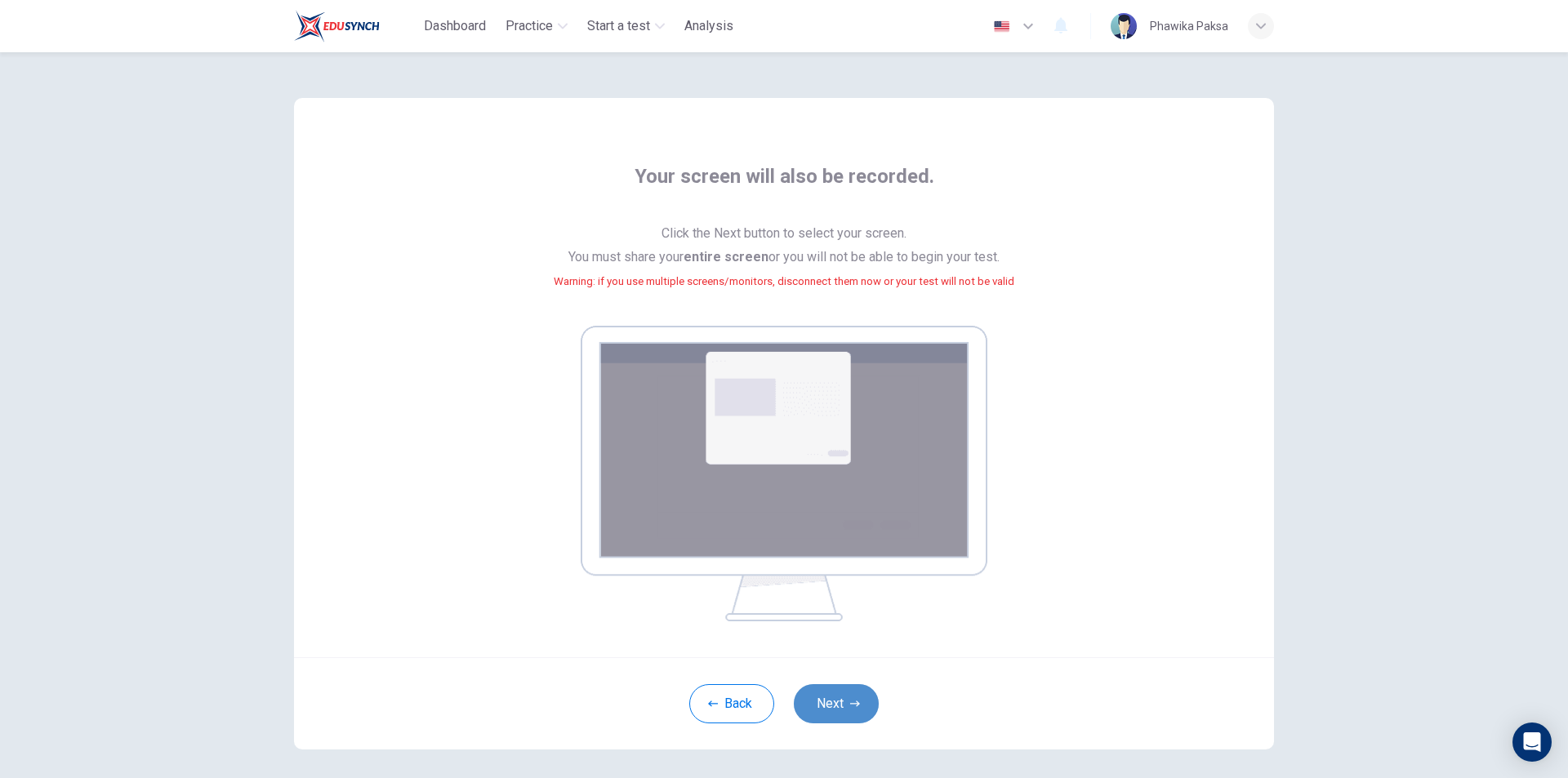
click at [834, 714] on button "Next" at bounding box center [836, 704] width 85 height 39
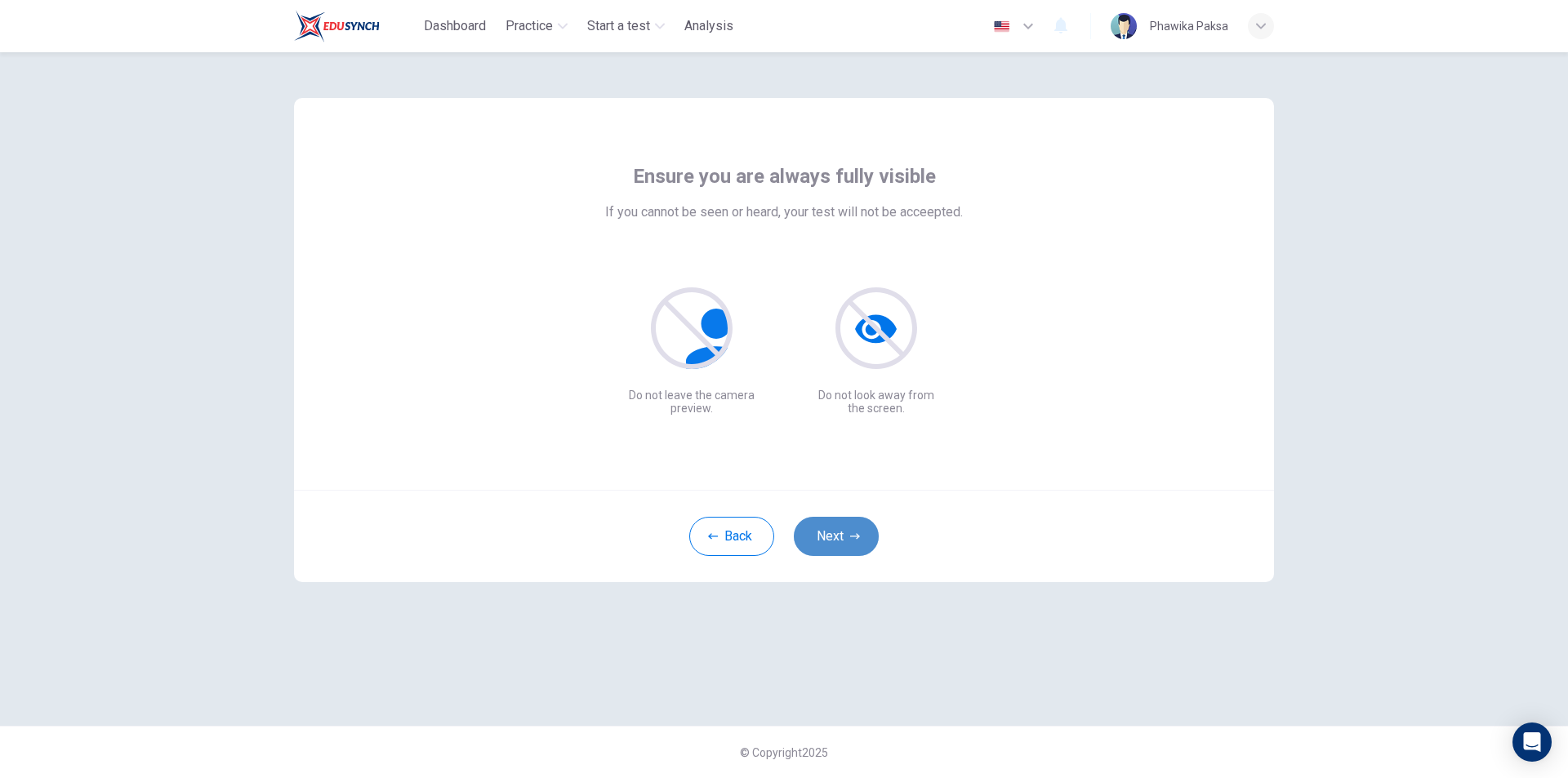
click at [821, 544] on button "Next" at bounding box center [836, 536] width 85 height 39
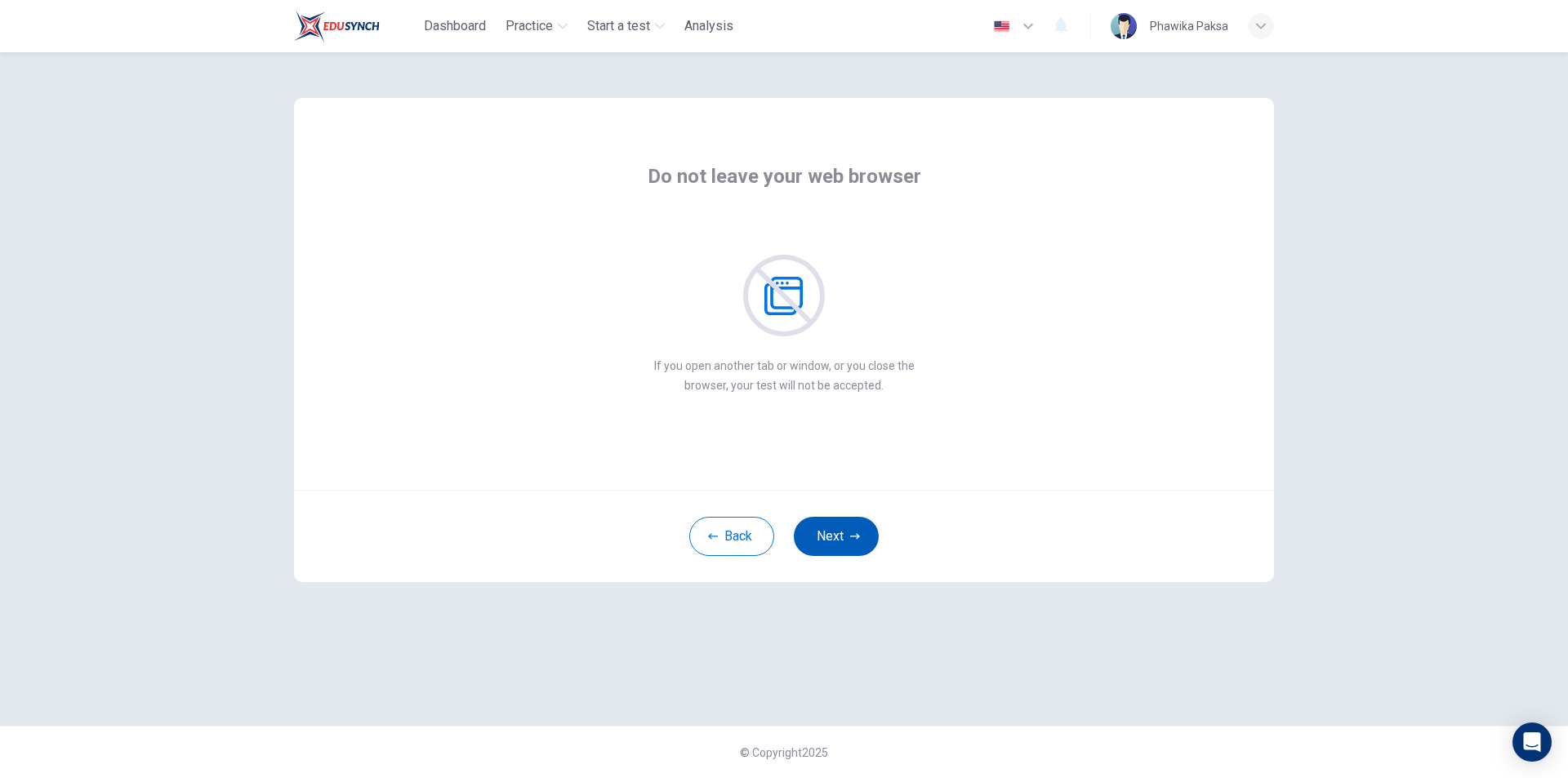
click at [823, 540] on button "Next" at bounding box center [836, 536] width 85 height 39
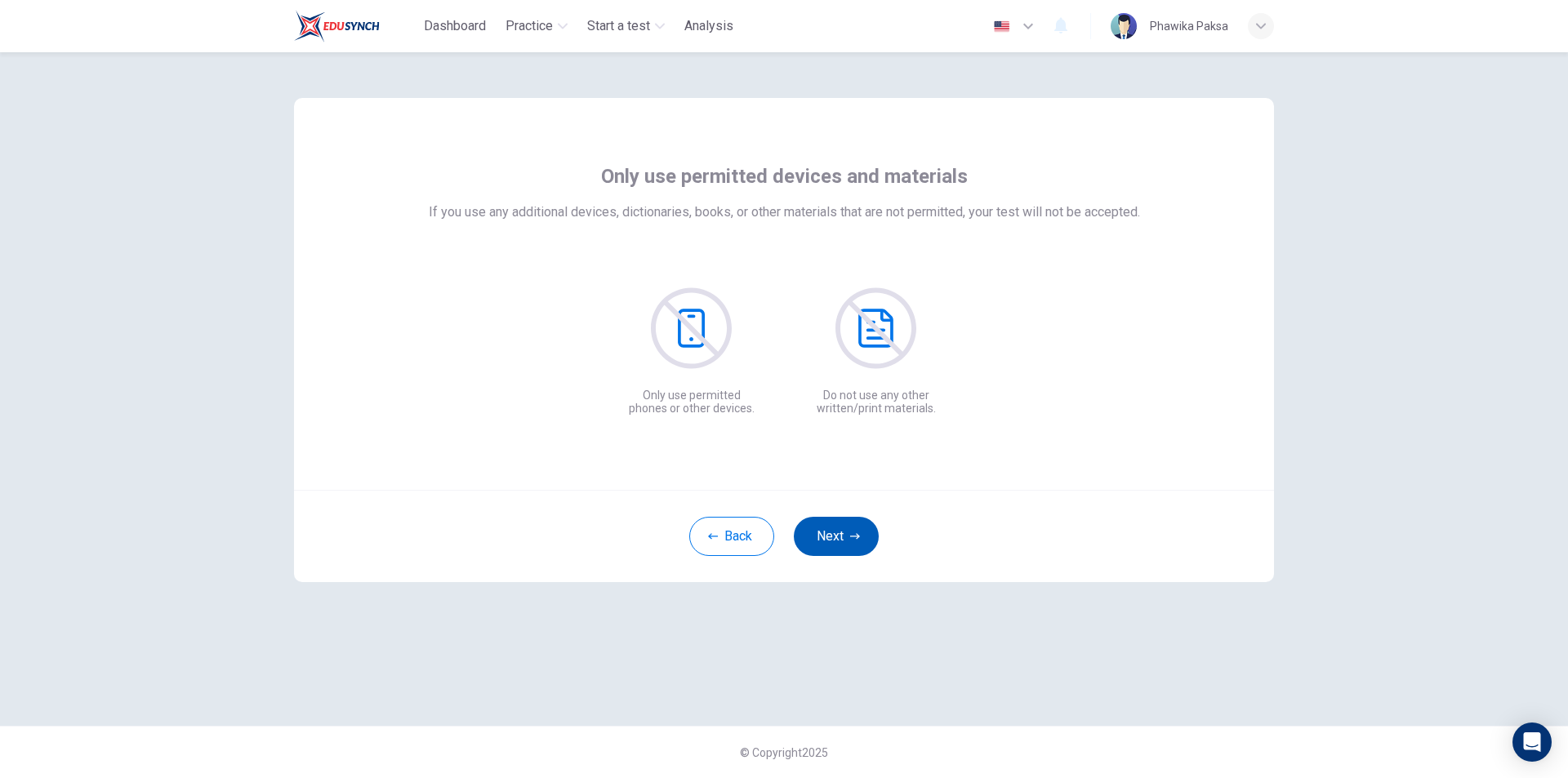
click at [823, 540] on button "Next" at bounding box center [836, 536] width 85 height 39
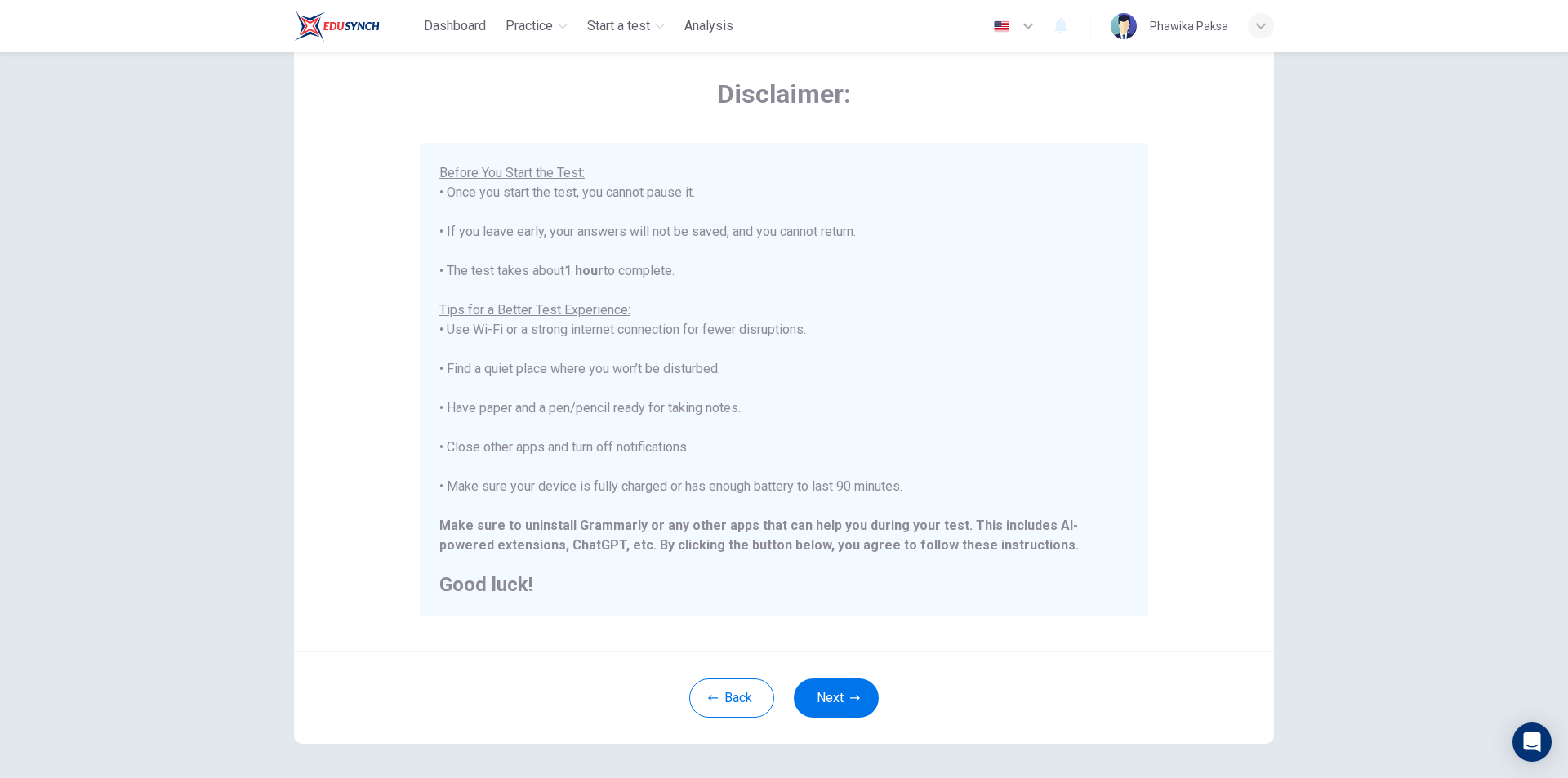
scroll to position [130, 0]
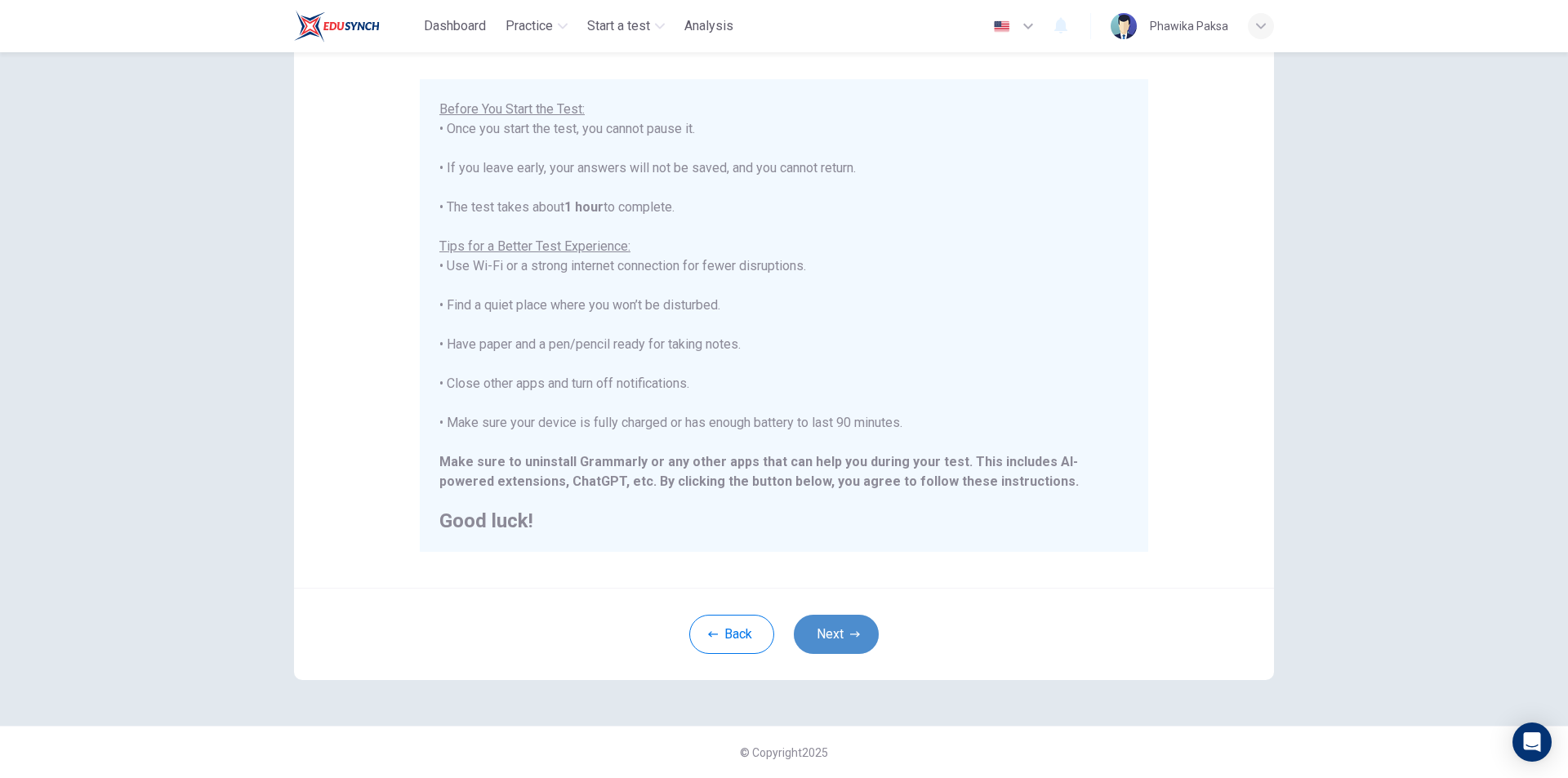
click at [844, 640] on button "Next" at bounding box center [836, 634] width 85 height 39
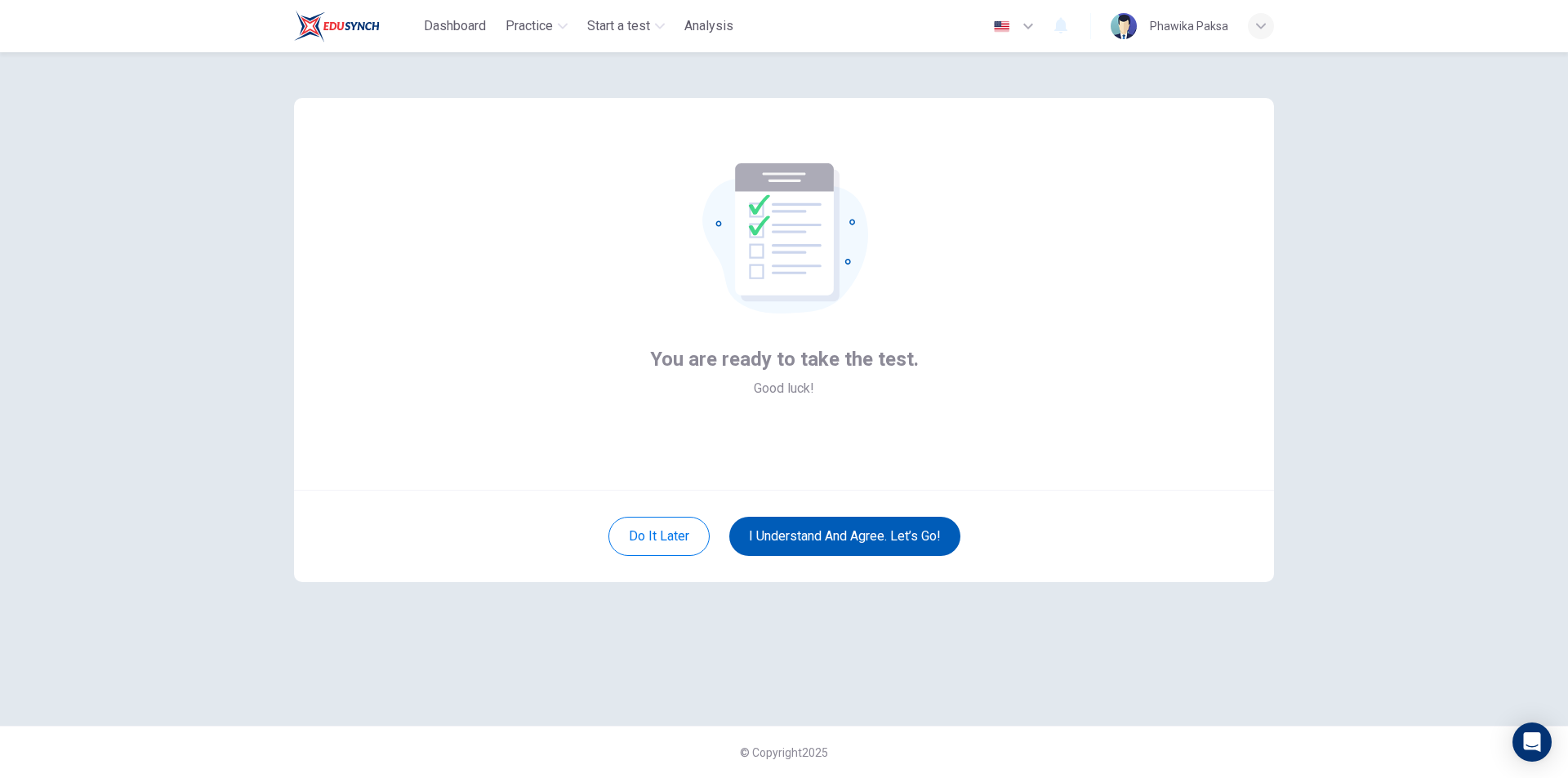
click at [854, 530] on button "I understand and agree. Let’s go!" at bounding box center [844, 536] width 231 height 39
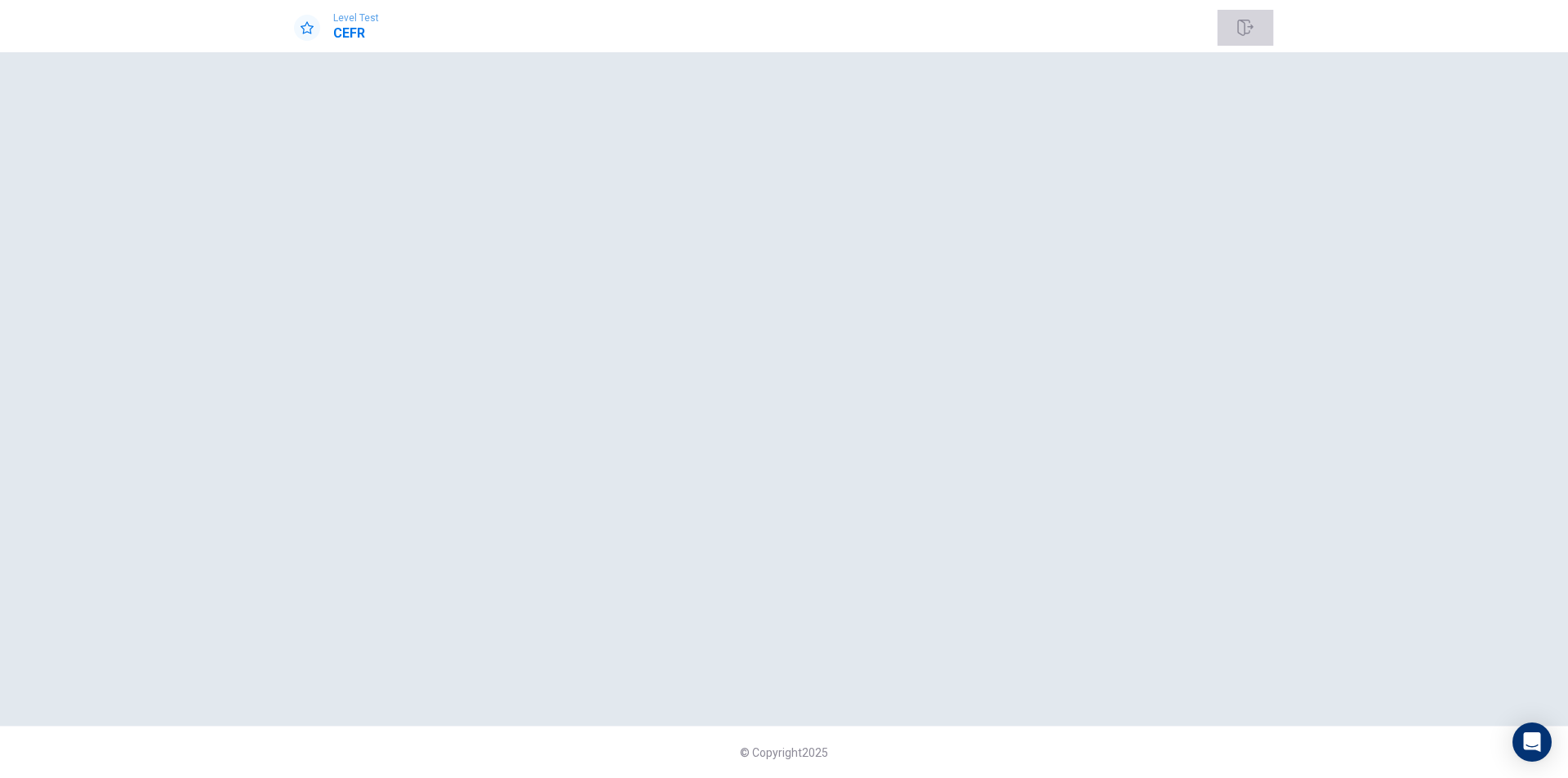
click at [1243, 26] on icon "button" at bounding box center [1246, 28] width 16 height 16
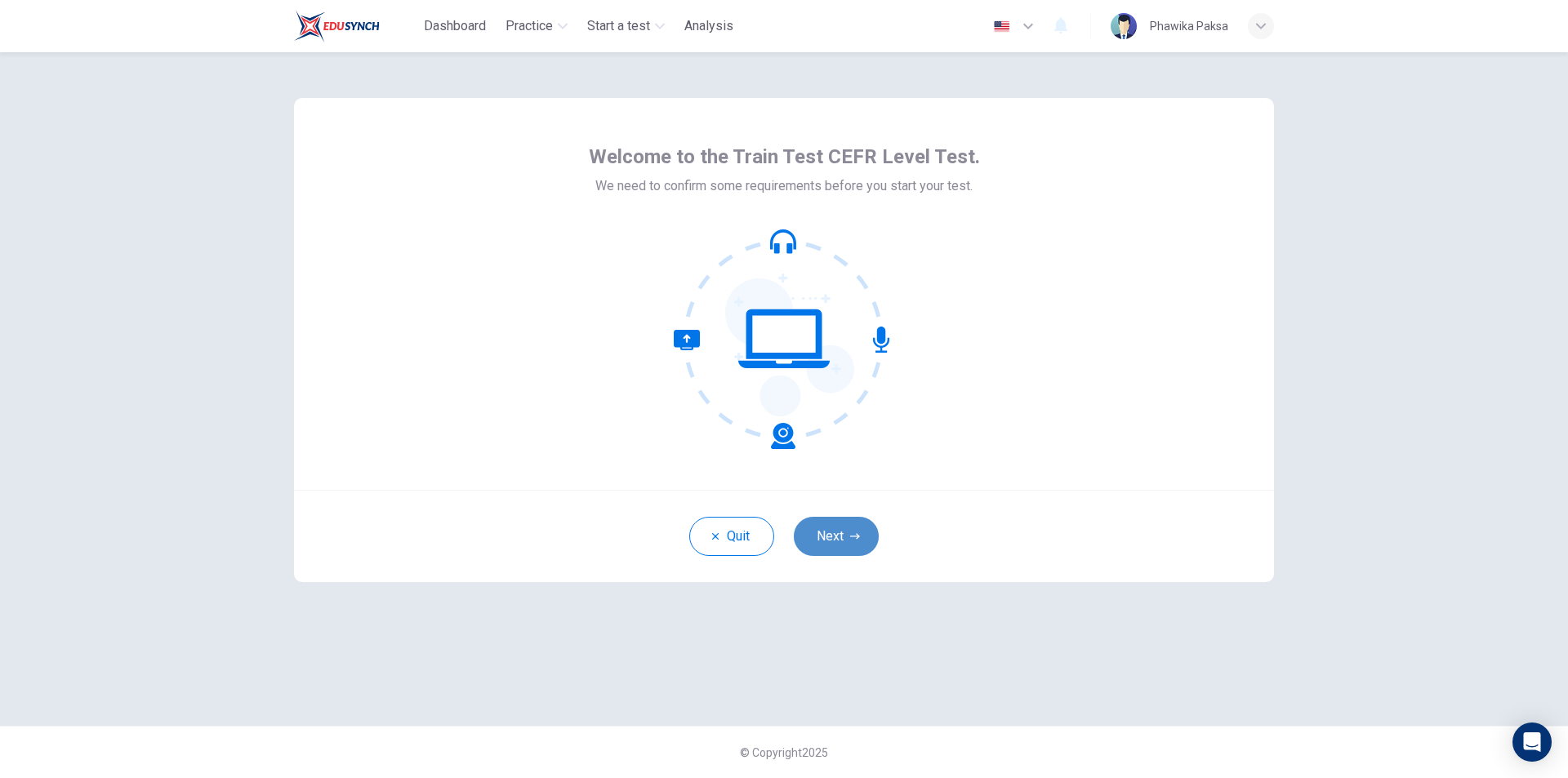
click at [856, 549] on button "Next" at bounding box center [836, 536] width 85 height 39
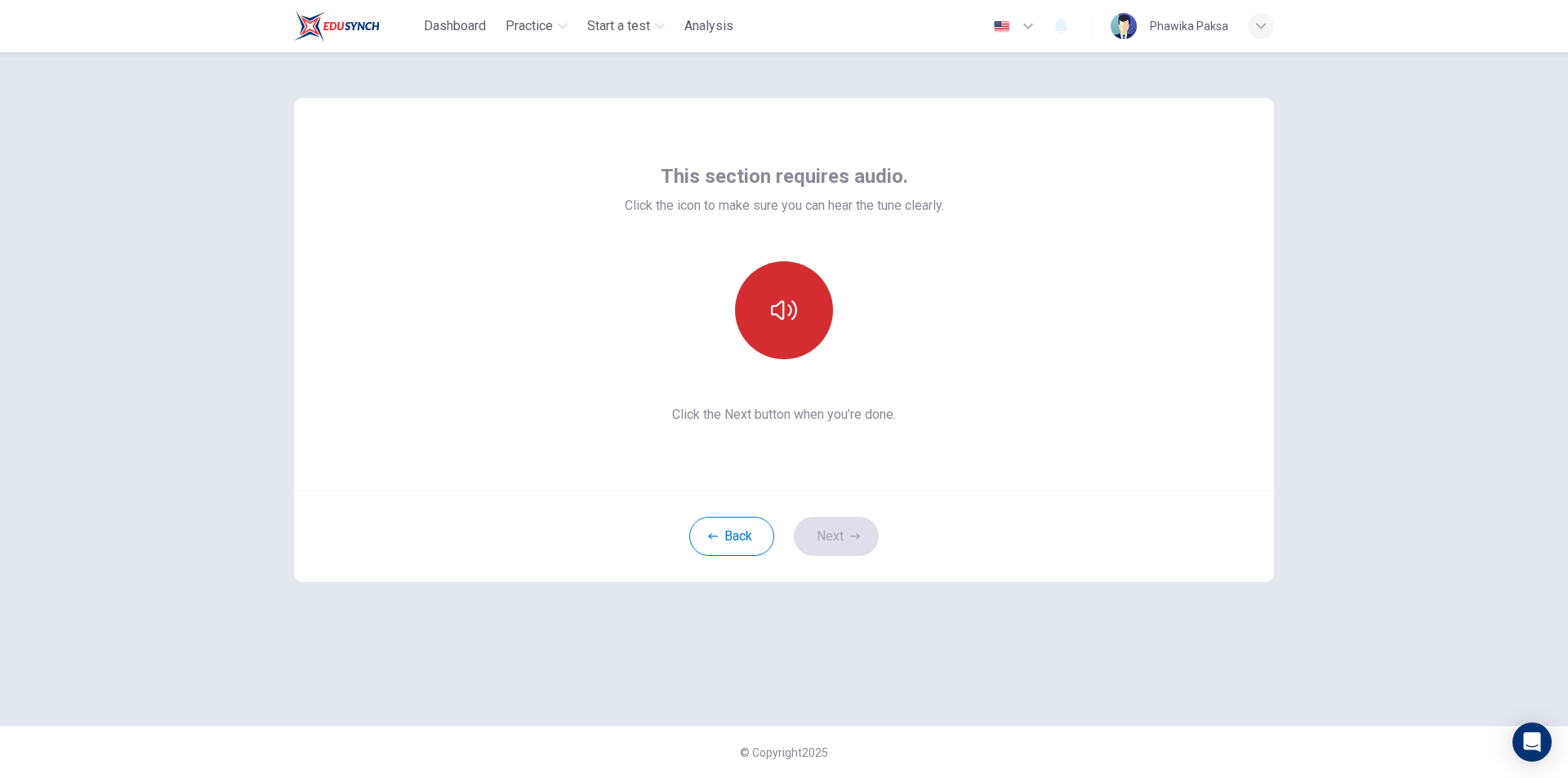
click at [797, 326] on button "button" at bounding box center [784, 310] width 98 height 98
click at [865, 542] on button "Next" at bounding box center [836, 536] width 85 height 39
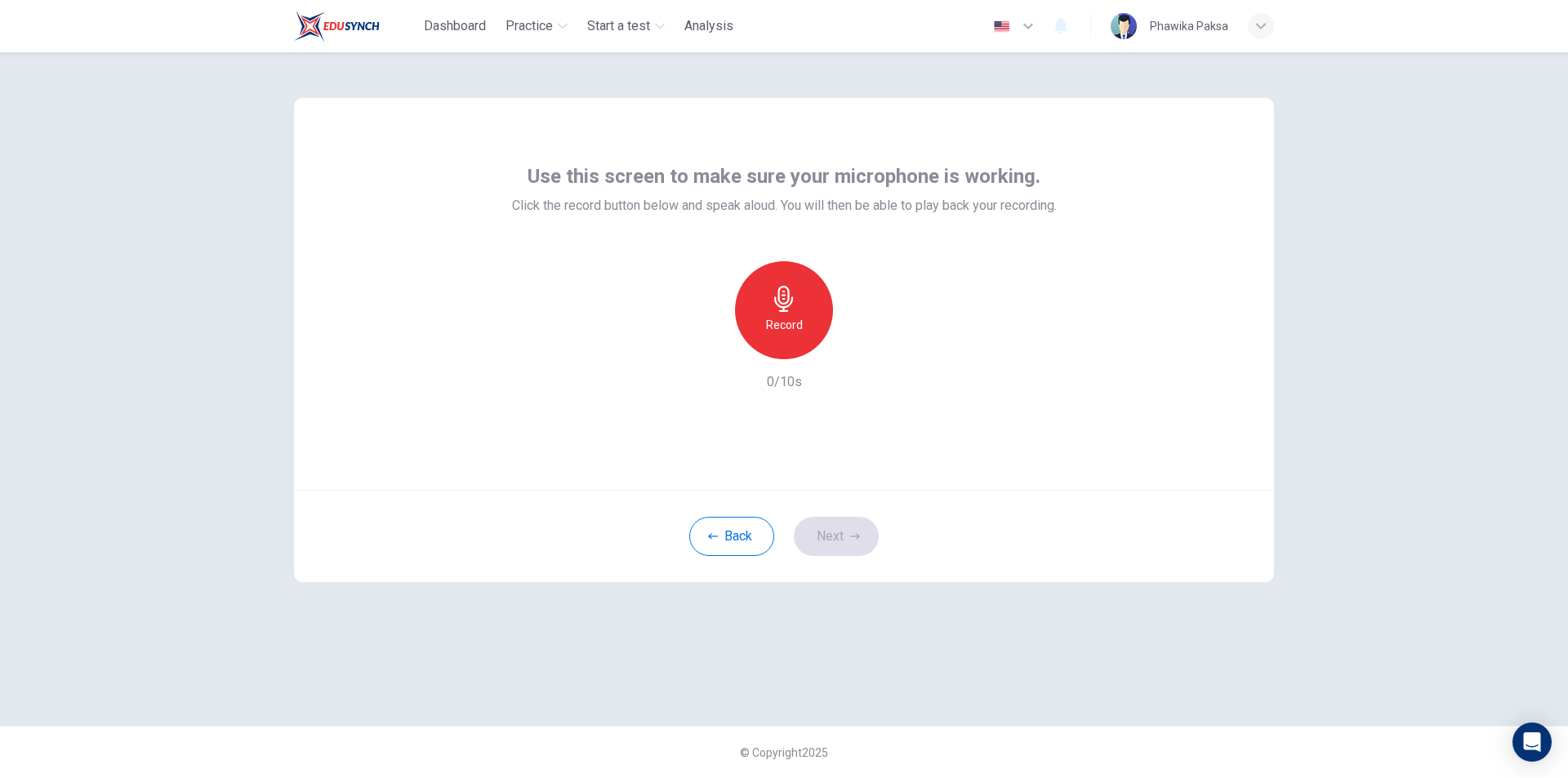
click at [777, 325] on h6 "Record" at bounding box center [784, 326] width 37 height 20
click at [777, 301] on icon "button" at bounding box center [784, 298] width 26 height 26
click at [863, 349] on icon "button" at bounding box center [860, 346] width 16 height 16
click at [830, 538] on button "Next" at bounding box center [836, 536] width 85 height 39
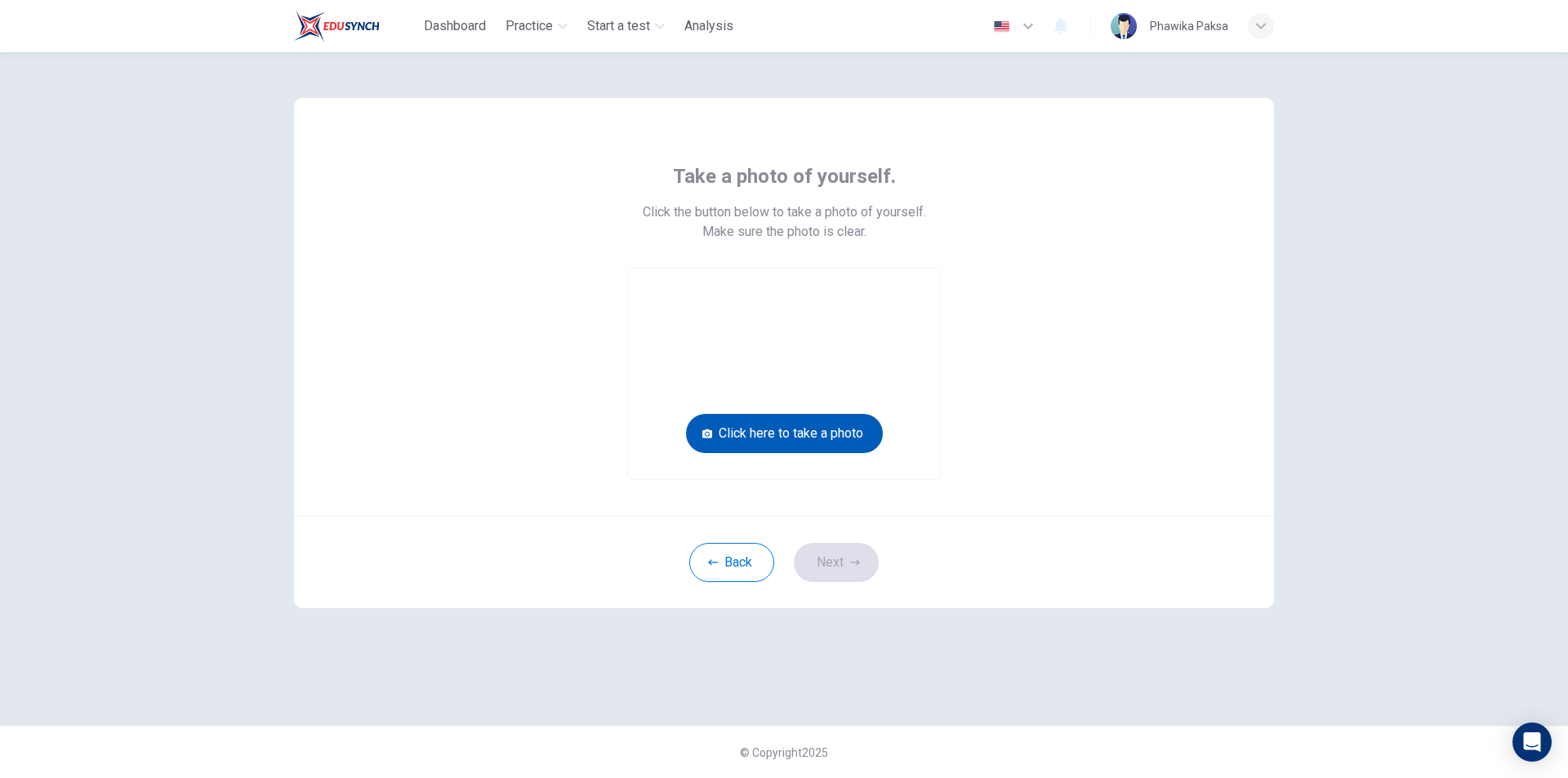
click at [802, 435] on button "Click here to take a photo" at bounding box center [784, 433] width 197 height 39
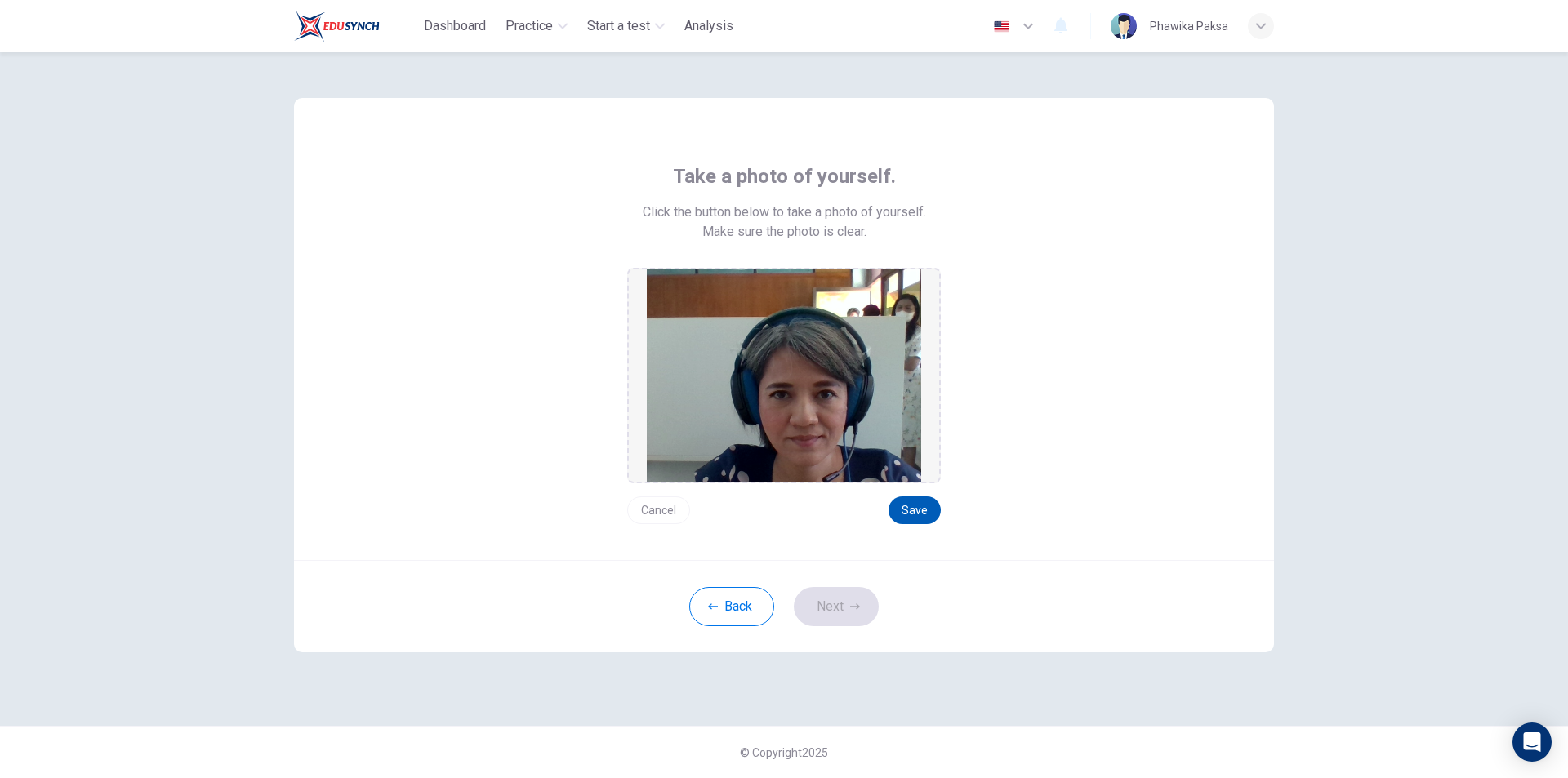
click at [930, 512] on button "Save" at bounding box center [915, 511] width 53 height 28
click at [865, 615] on button "Next" at bounding box center [836, 607] width 85 height 39
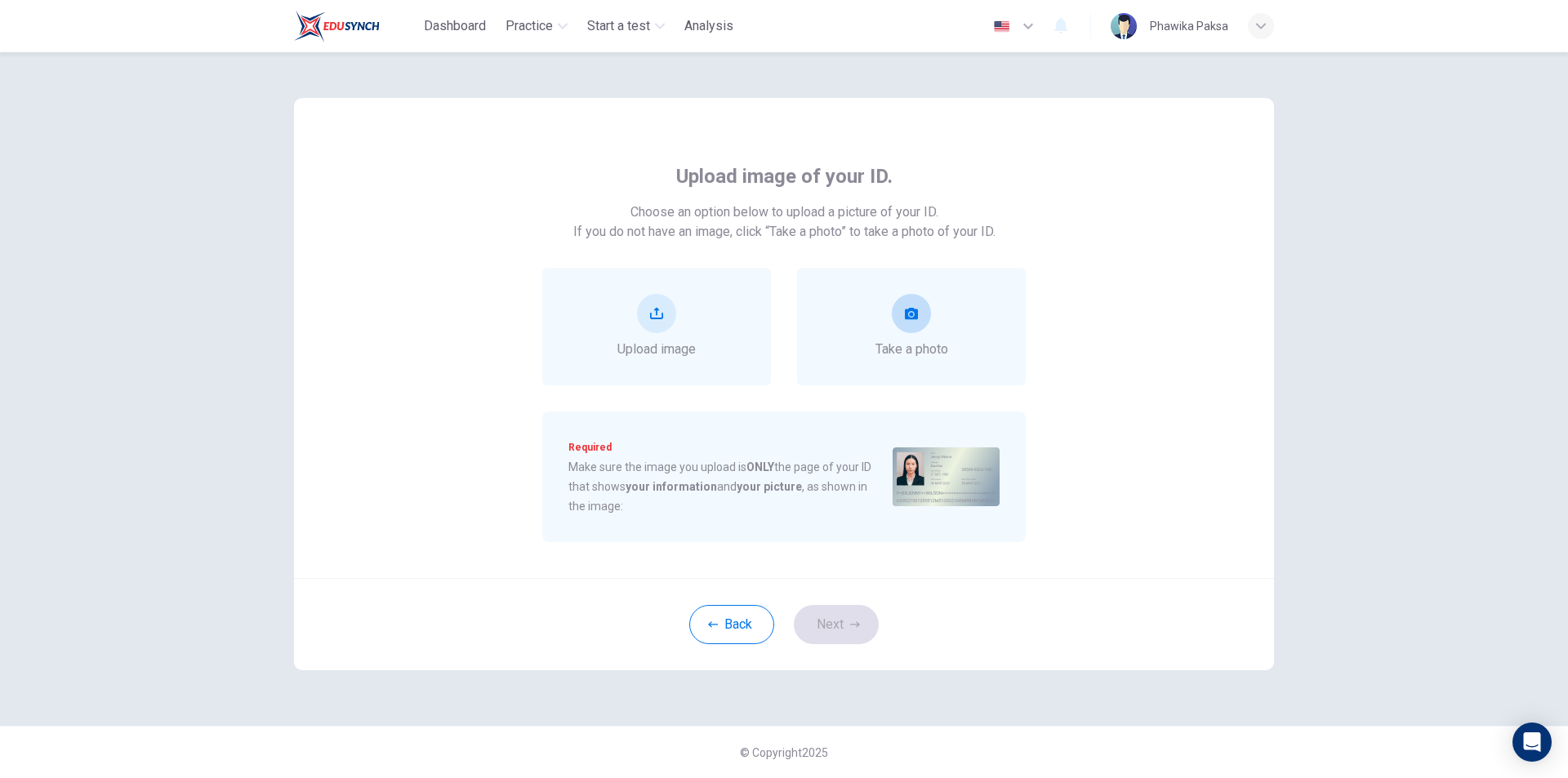
click at [852, 347] on div "Take a photo" at bounding box center [911, 326] width 229 height 118
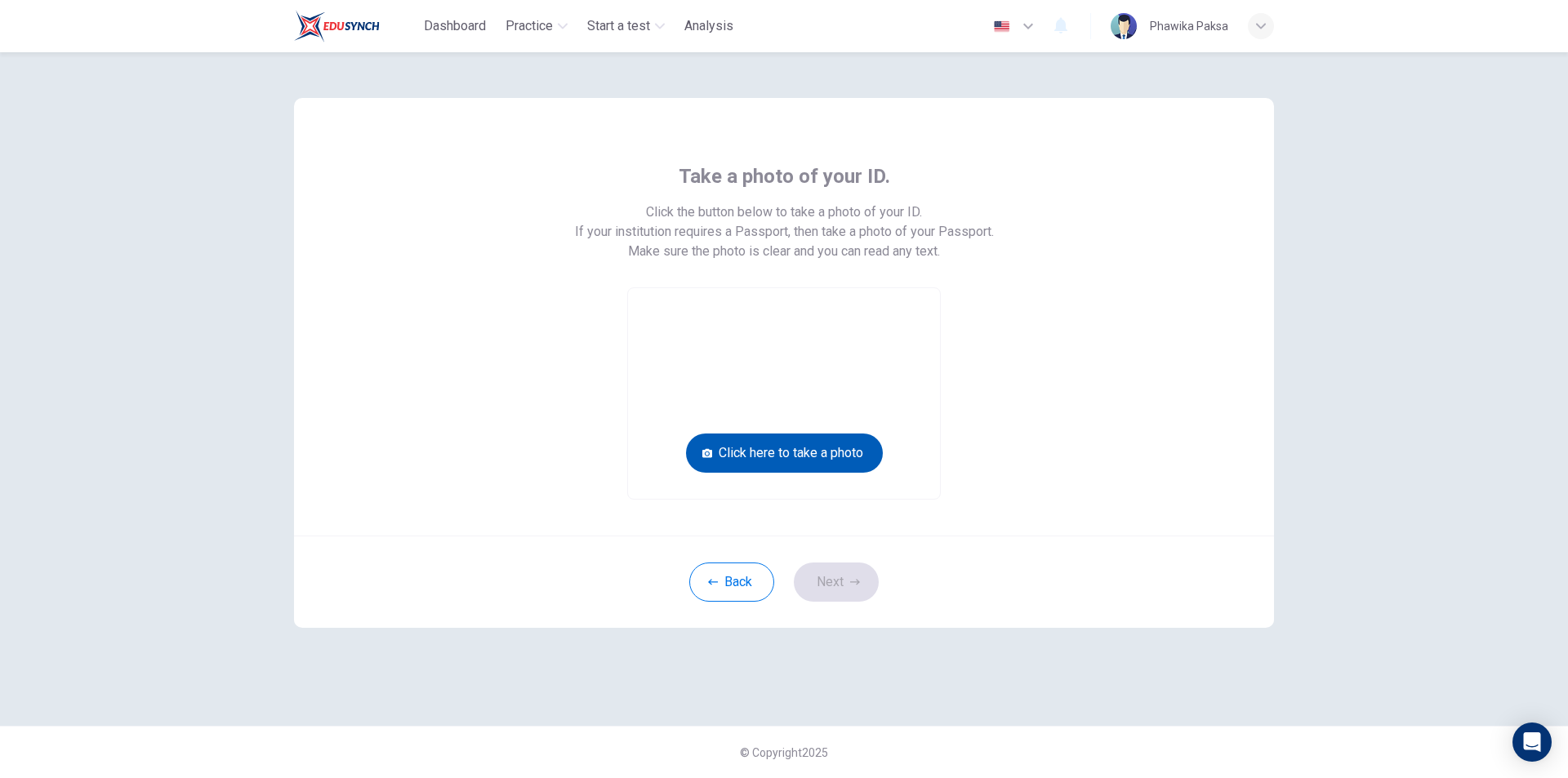
click at [835, 457] on button "Click here to take a photo" at bounding box center [784, 452] width 197 height 39
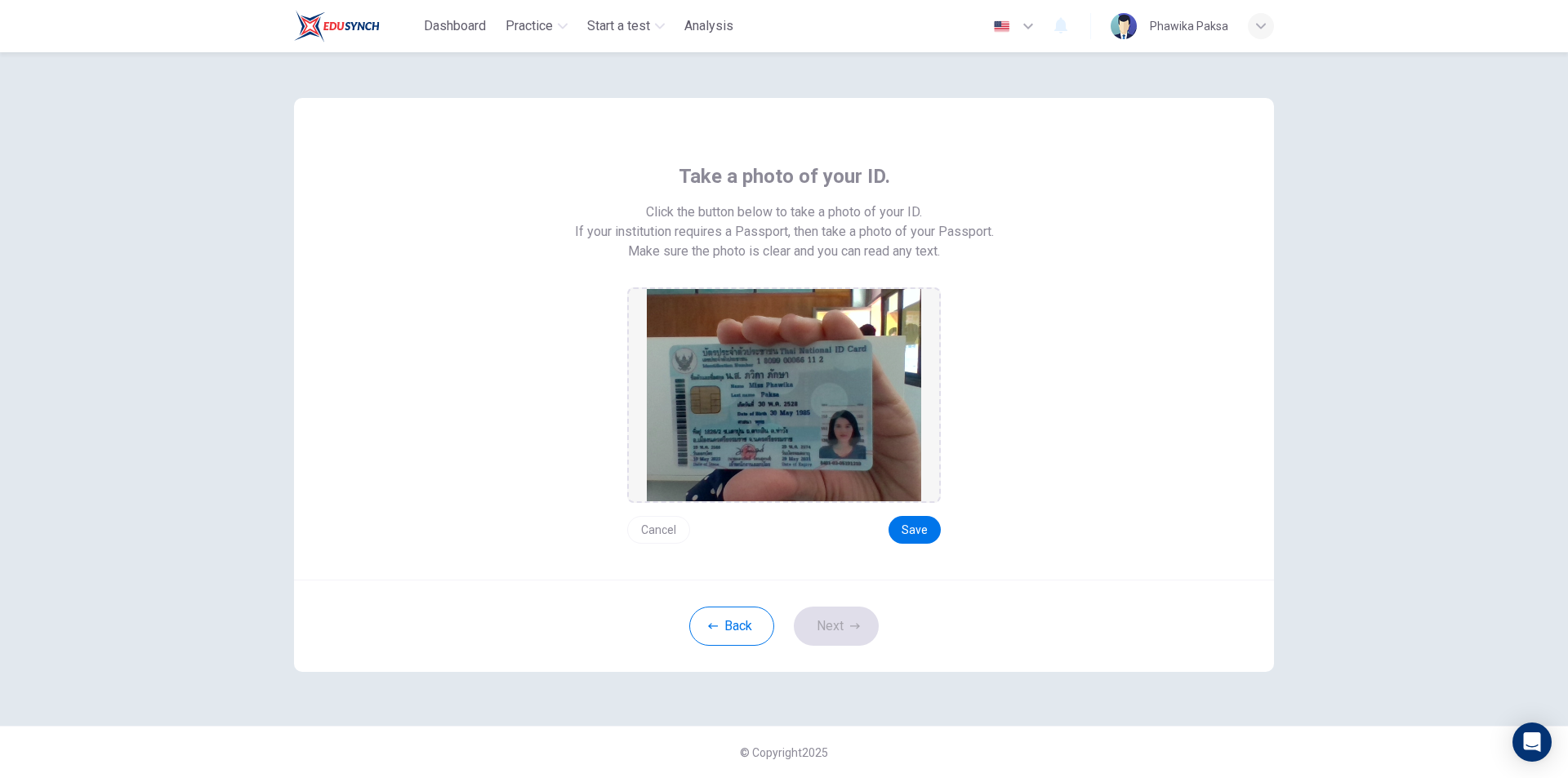
click at [917, 544] on div "Take a photo of your ID. Click the button below to take a photo of your ID. If …" at bounding box center [784, 338] width 980 height 481
click at [917, 533] on button "Save" at bounding box center [915, 530] width 53 height 28
click at [829, 627] on button "Next" at bounding box center [836, 626] width 85 height 39
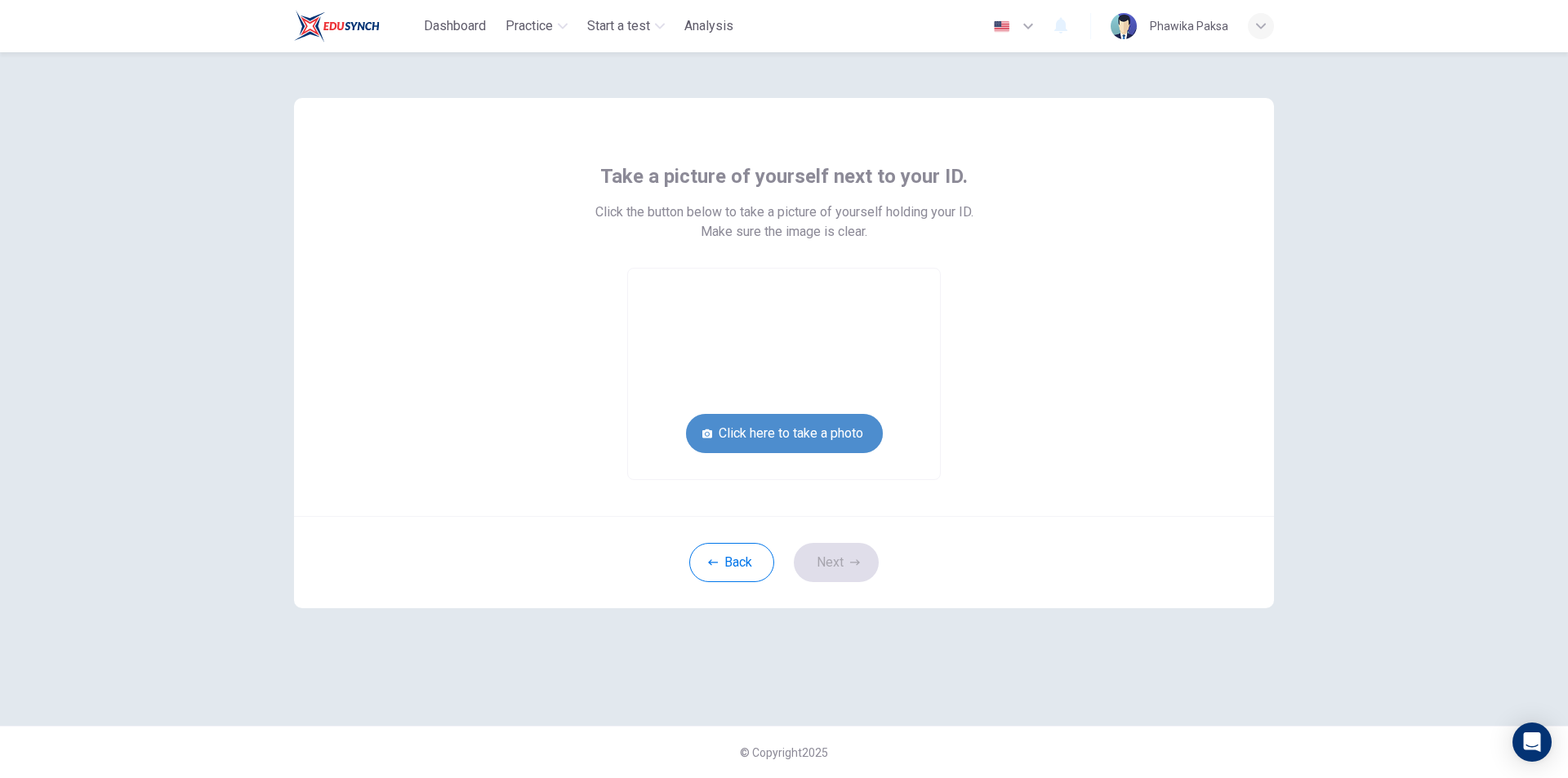
click at [827, 433] on button "Click here to take a photo" at bounding box center [784, 433] width 197 height 39
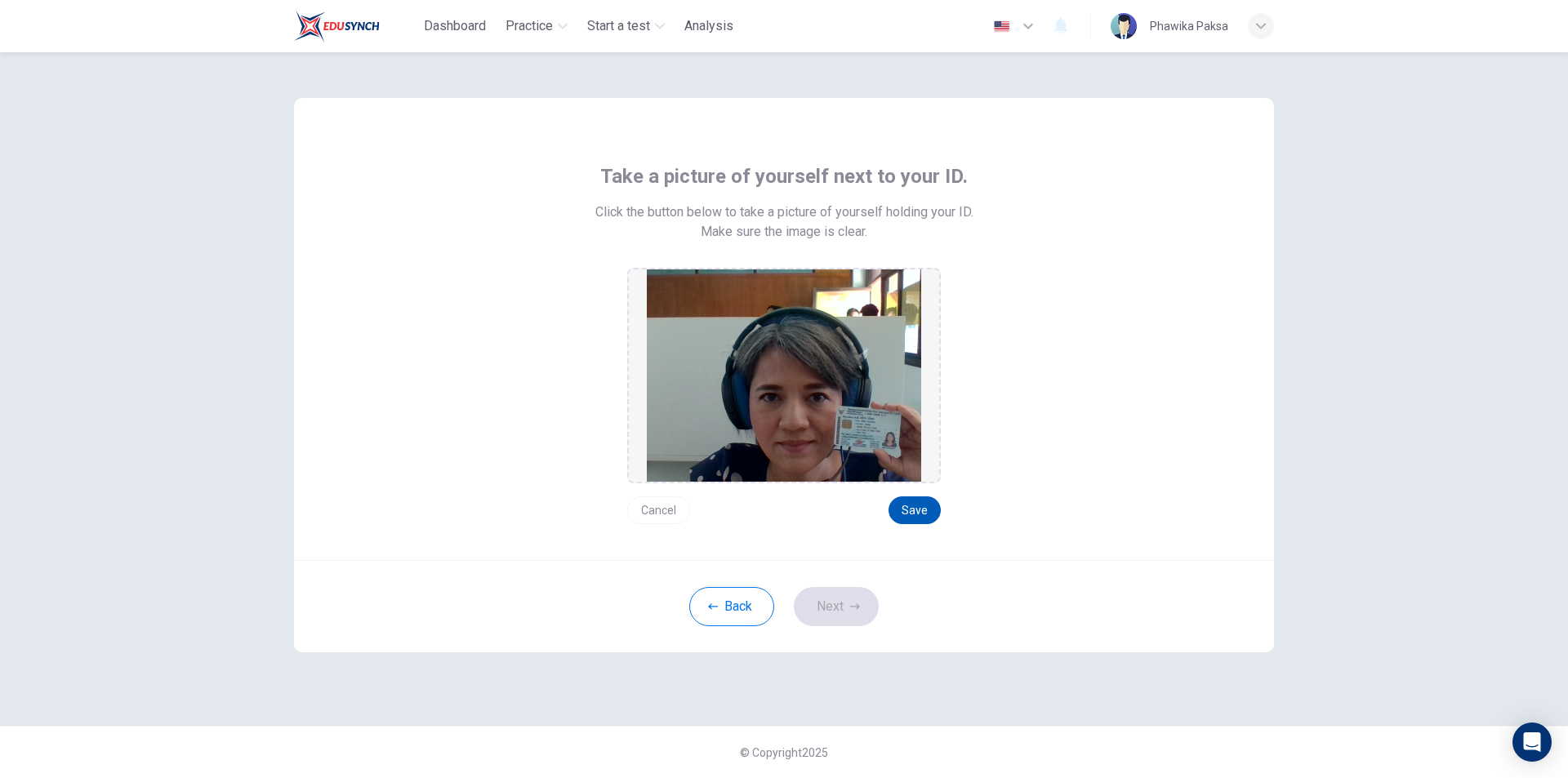
click at [903, 508] on button "Save" at bounding box center [915, 511] width 53 height 28
click at [848, 623] on button "Next" at bounding box center [836, 607] width 85 height 39
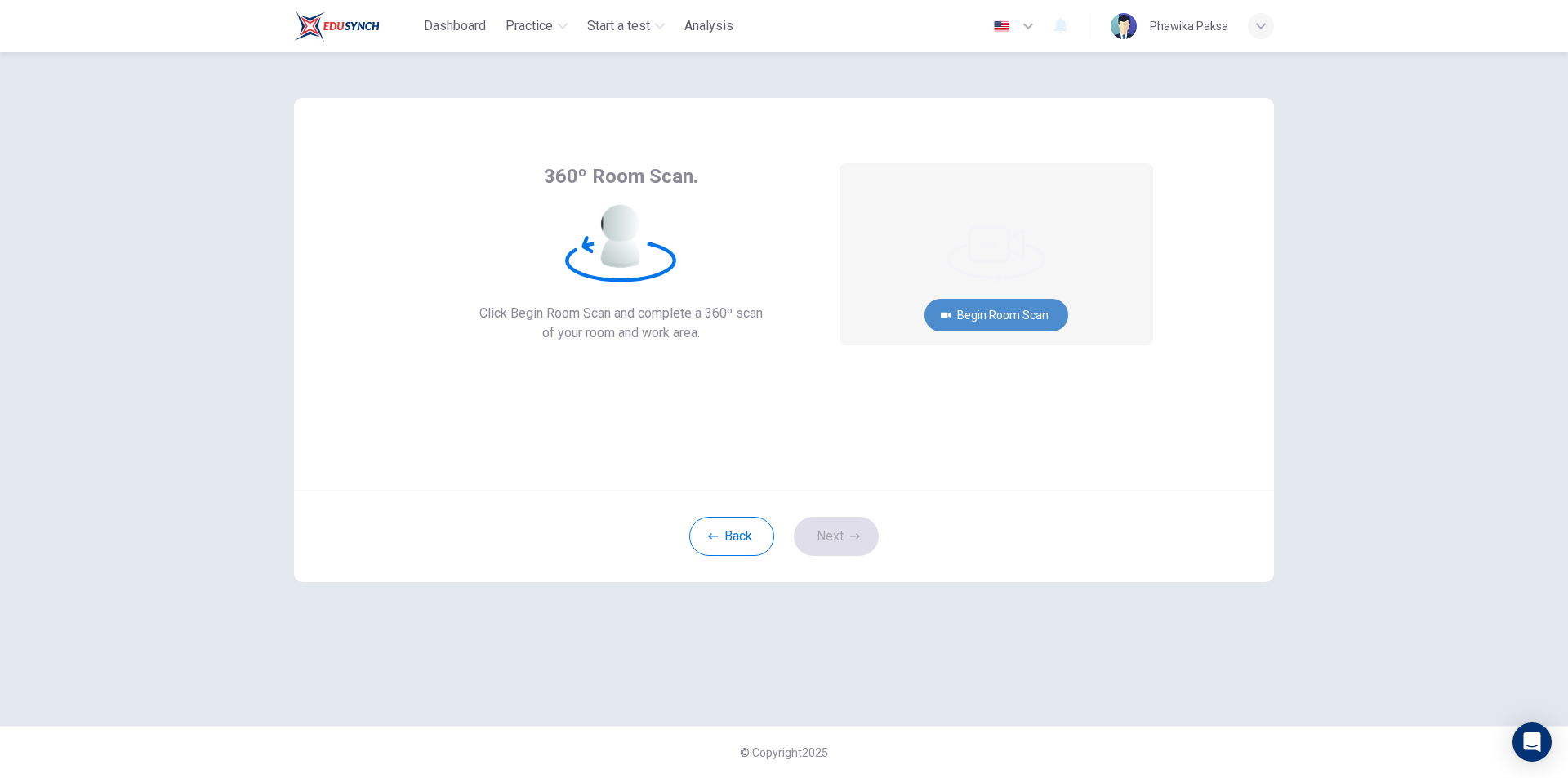
click at [981, 322] on button "Begin Room Scan" at bounding box center [997, 316] width 144 height 33
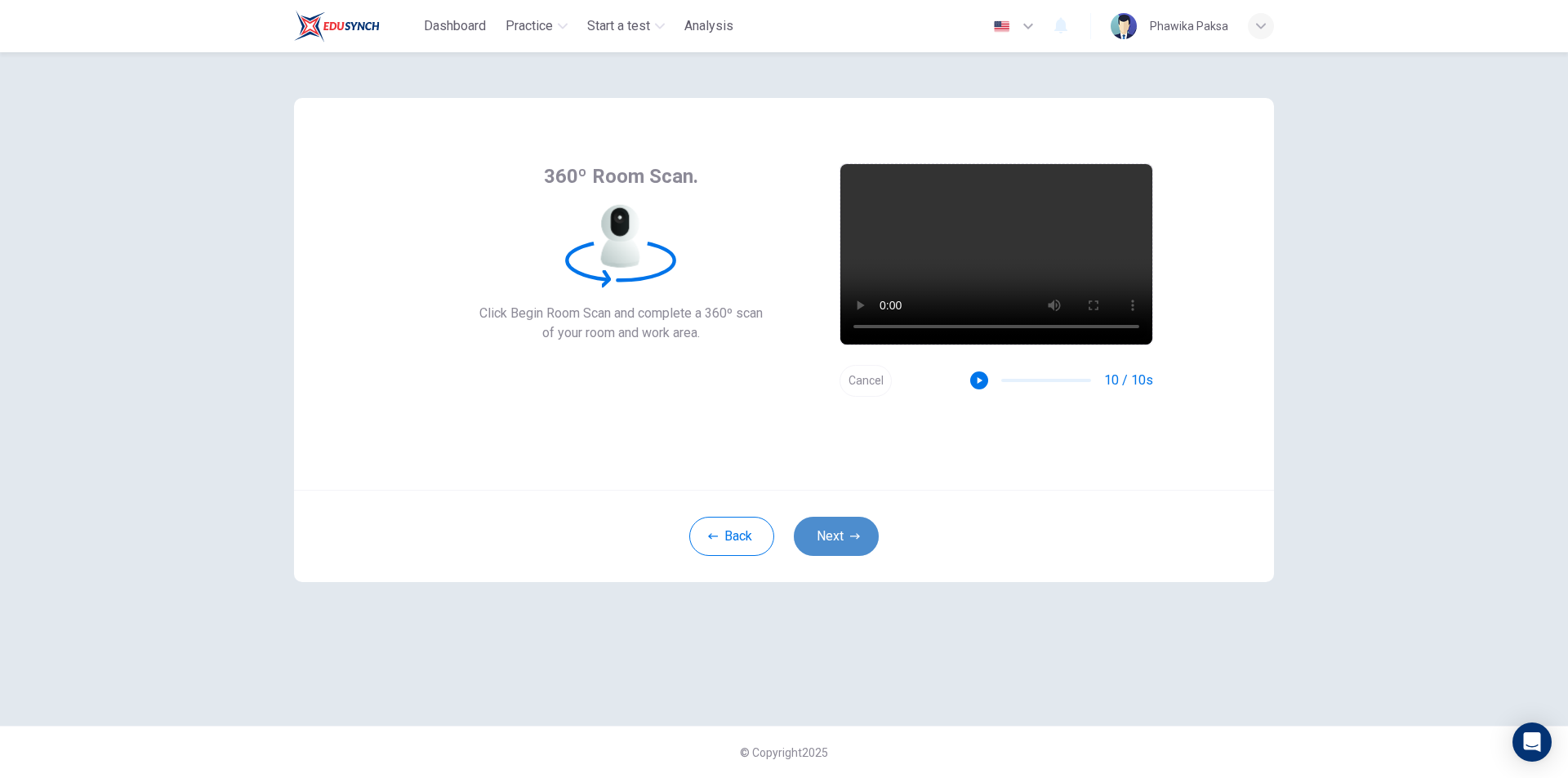
click at [824, 530] on button "Next" at bounding box center [836, 536] width 85 height 39
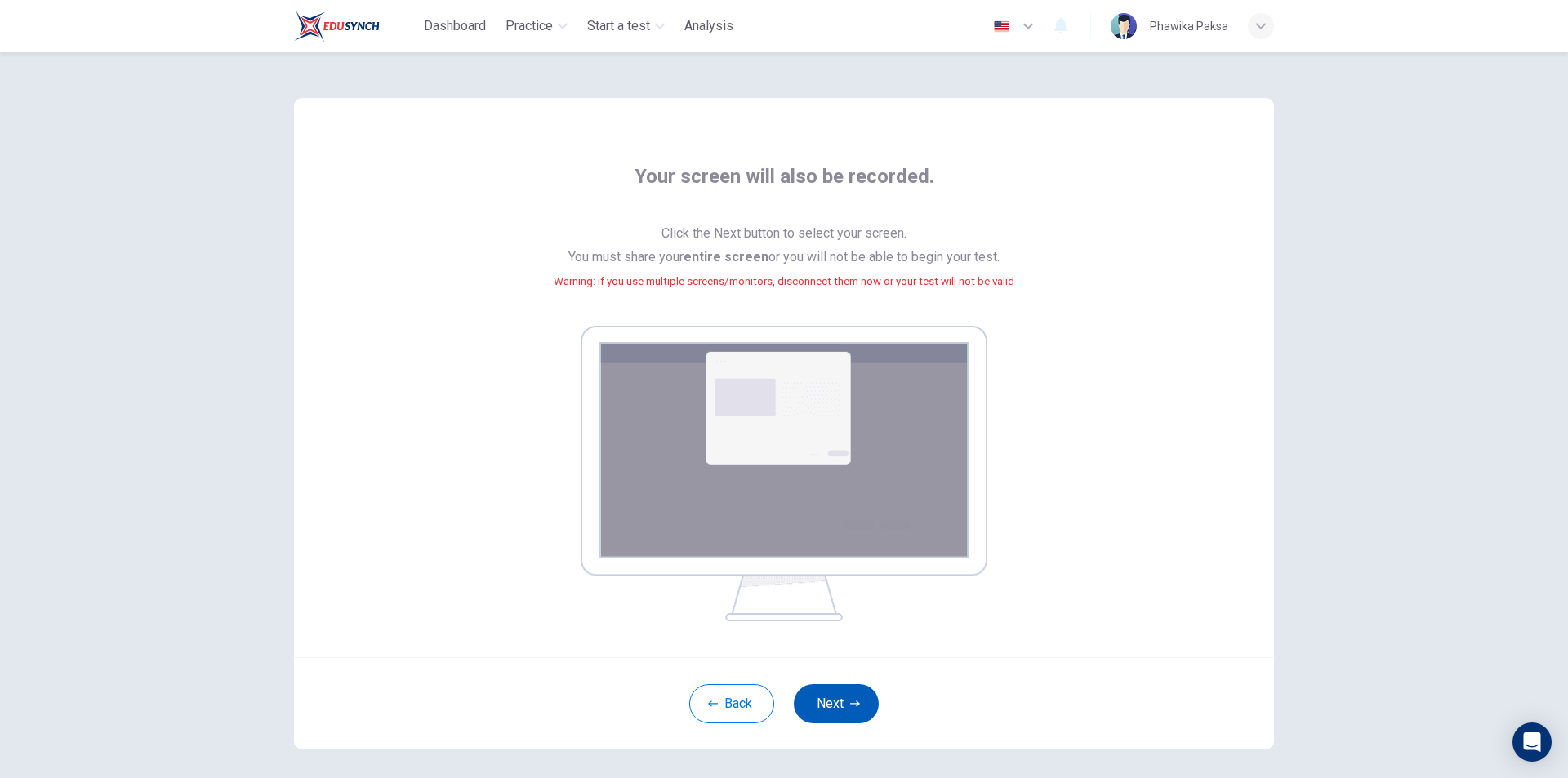
click at [833, 705] on button "Next" at bounding box center [836, 704] width 85 height 39
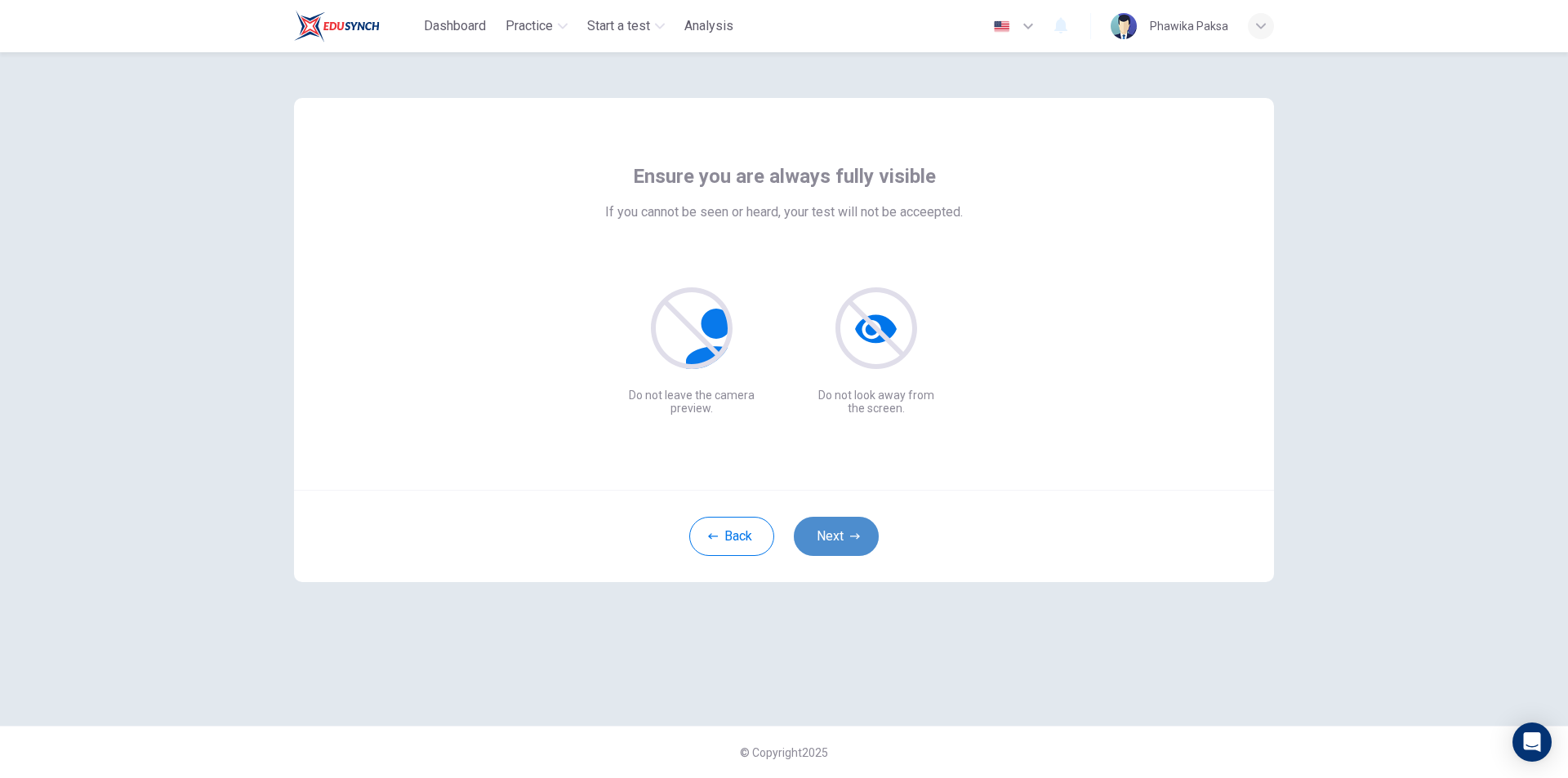
click at [852, 538] on icon "button" at bounding box center [855, 536] width 10 height 10
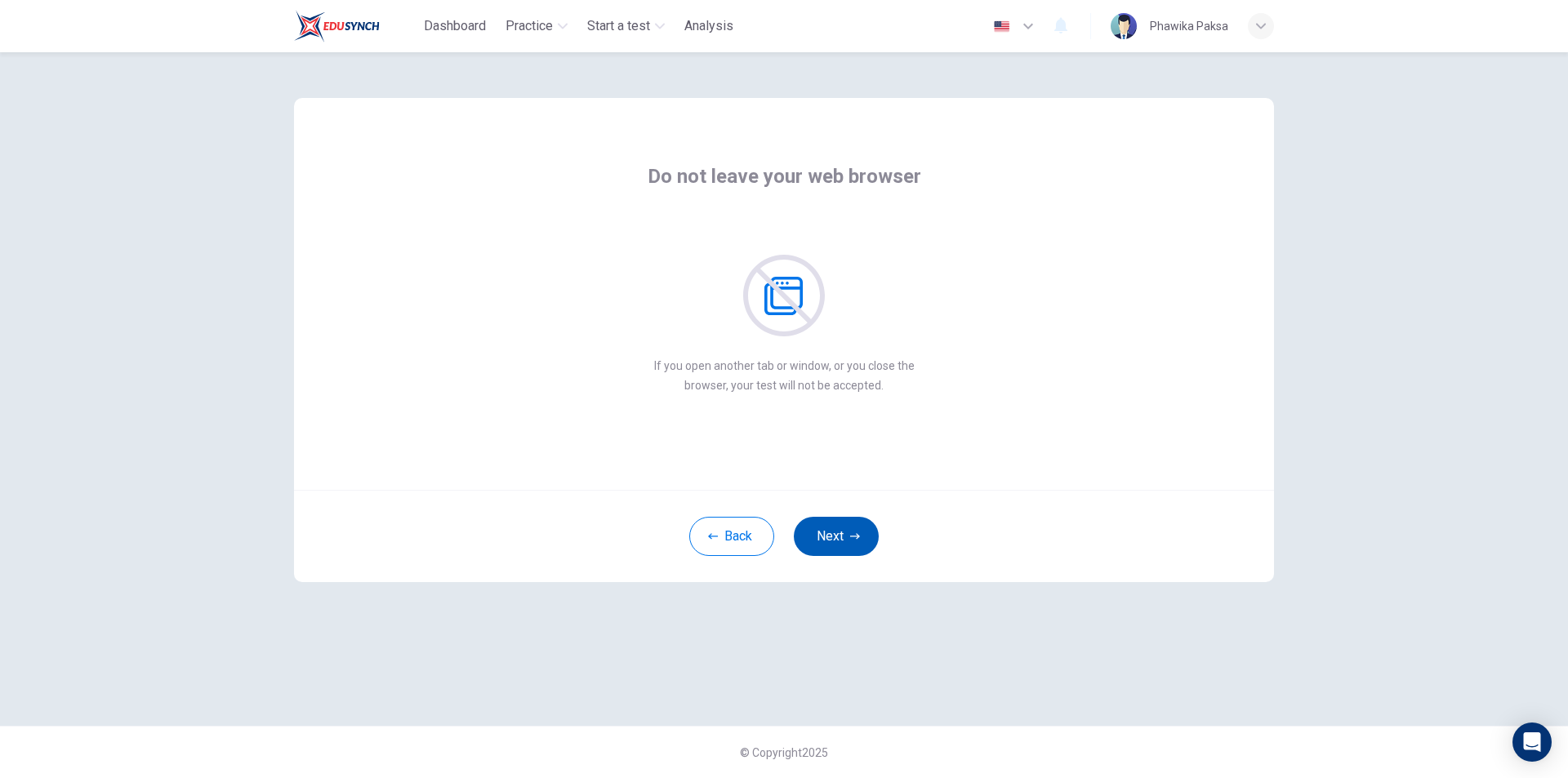
click at [852, 538] on icon "button" at bounding box center [855, 536] width 10 height 10
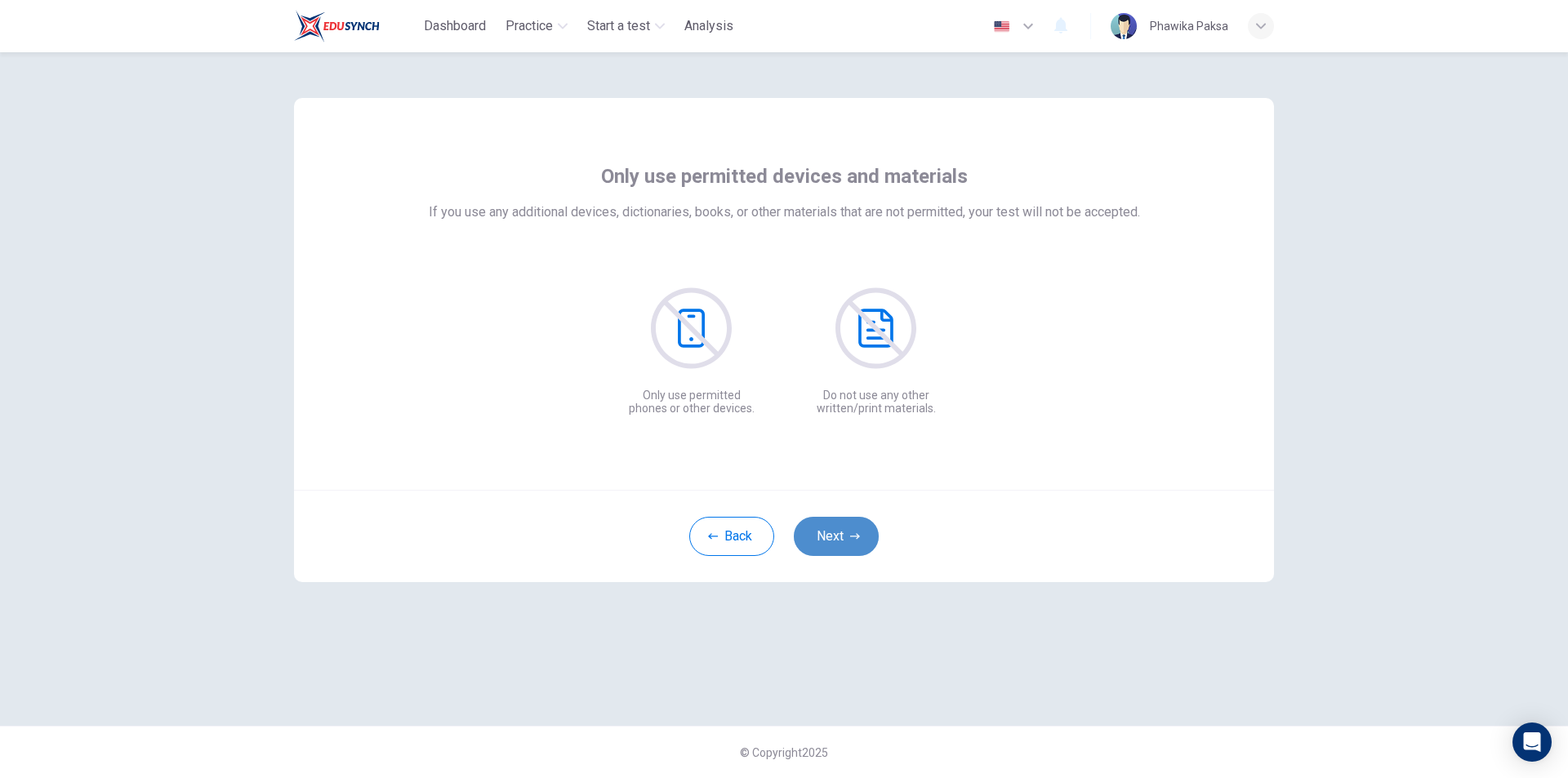
click at [852, 538] on icon "button" at bounding box center [855, 536] width 10 height 10
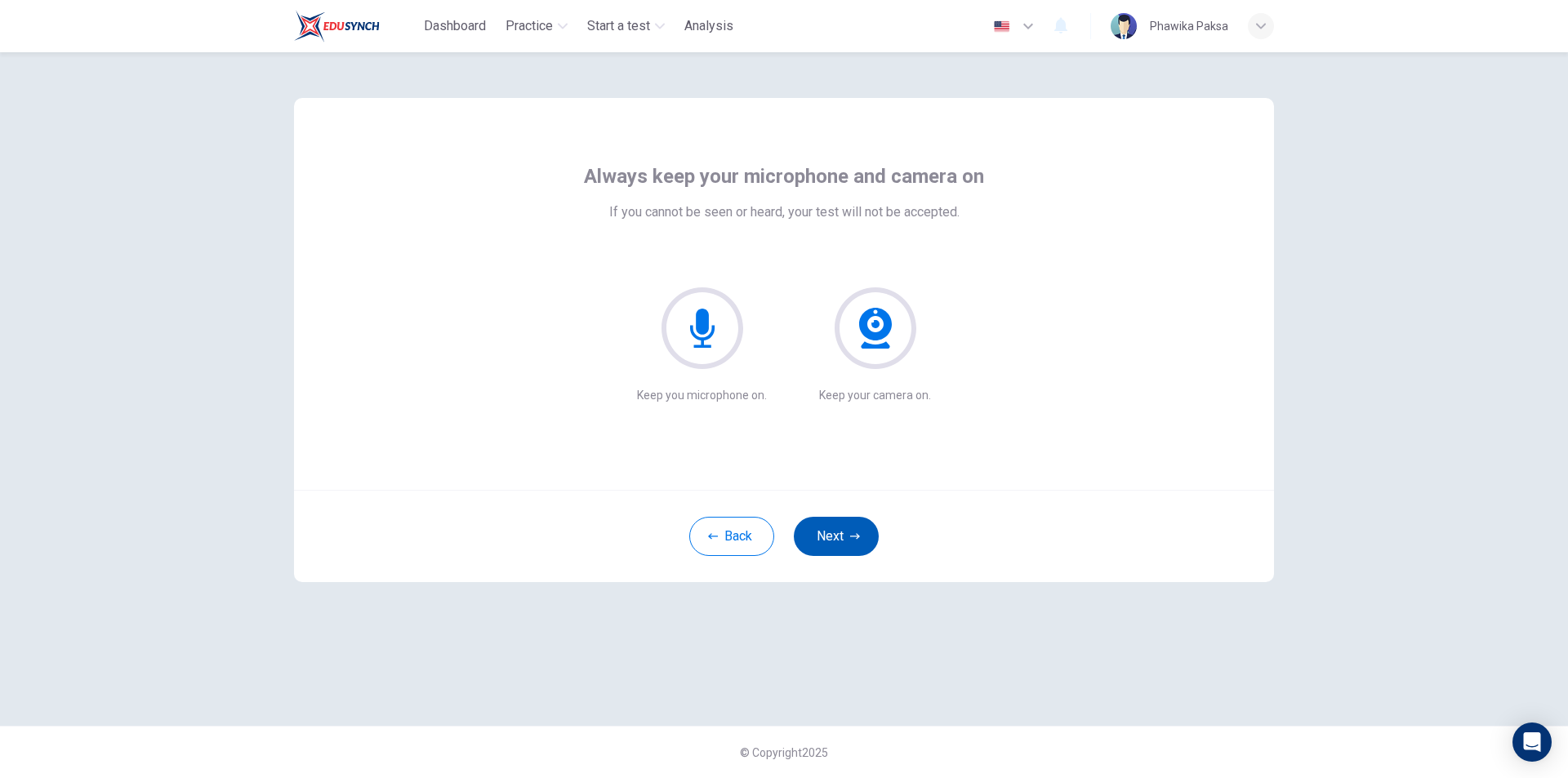
click at [852, 538] on icon "button" at bounding box center [855, 536] width 10 height 10
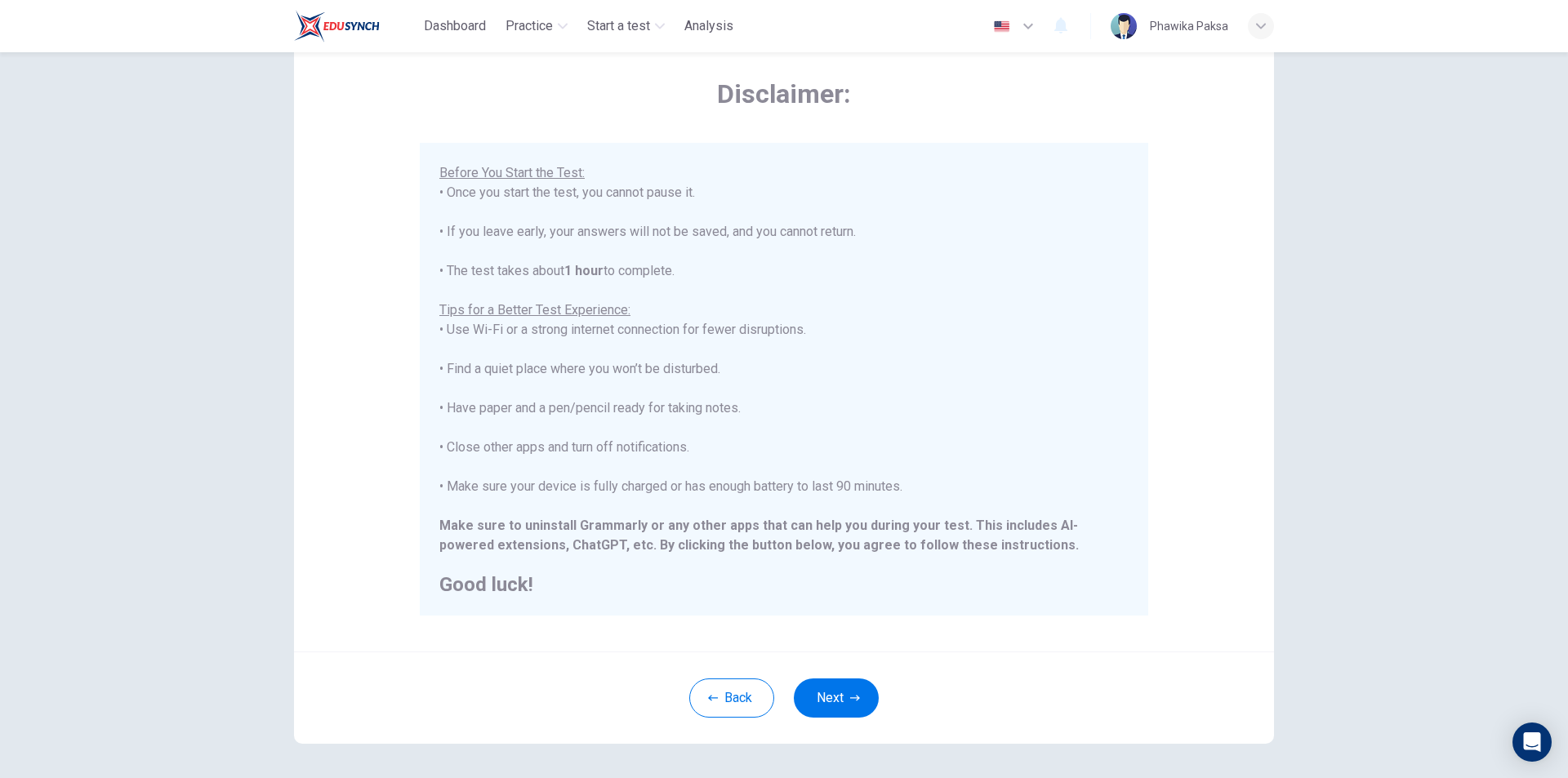
scroll to position [130, 0]
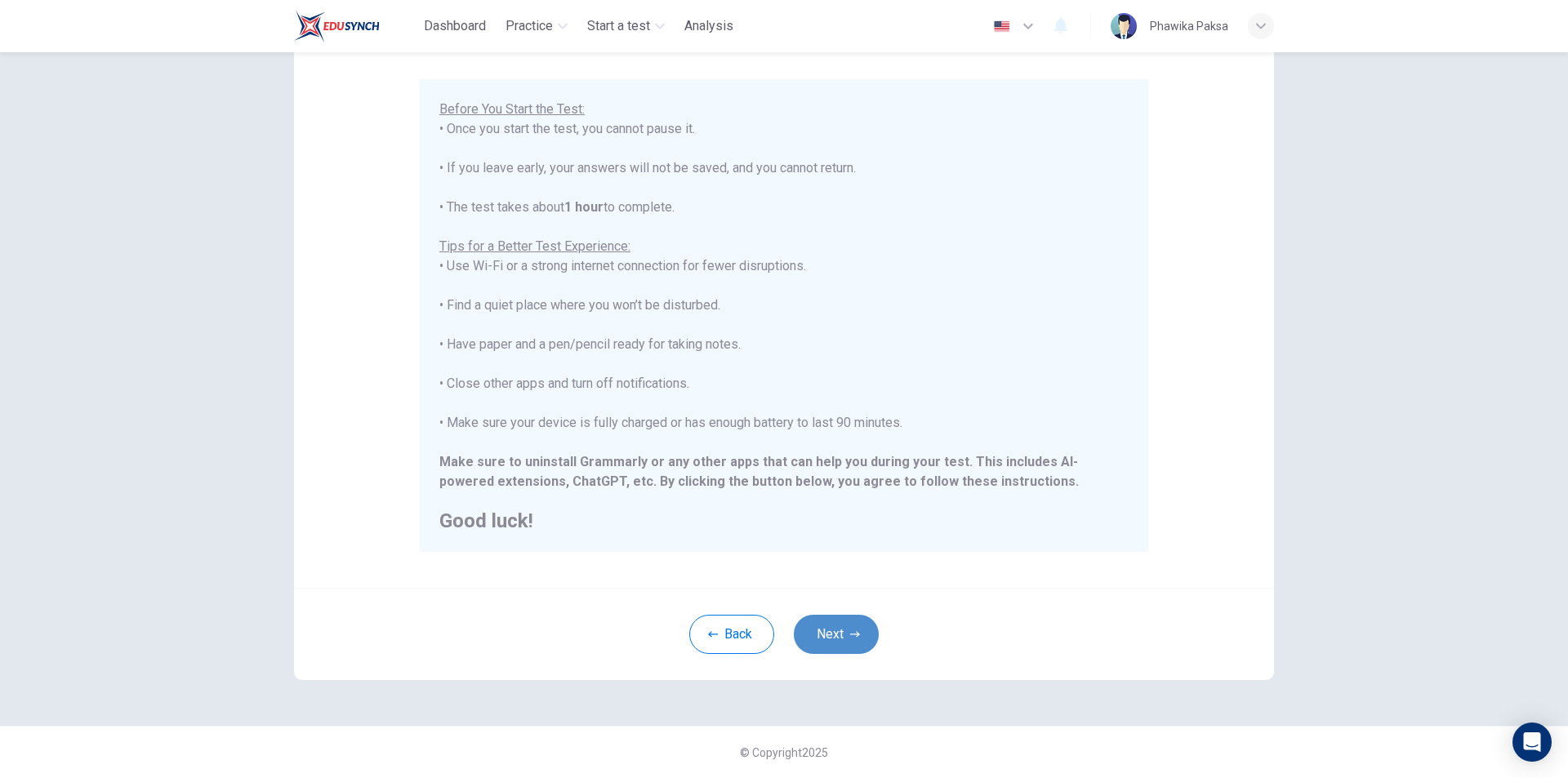
click at [834, 636] on button "Next" at bounding box center [836, 634] width 85 height 39
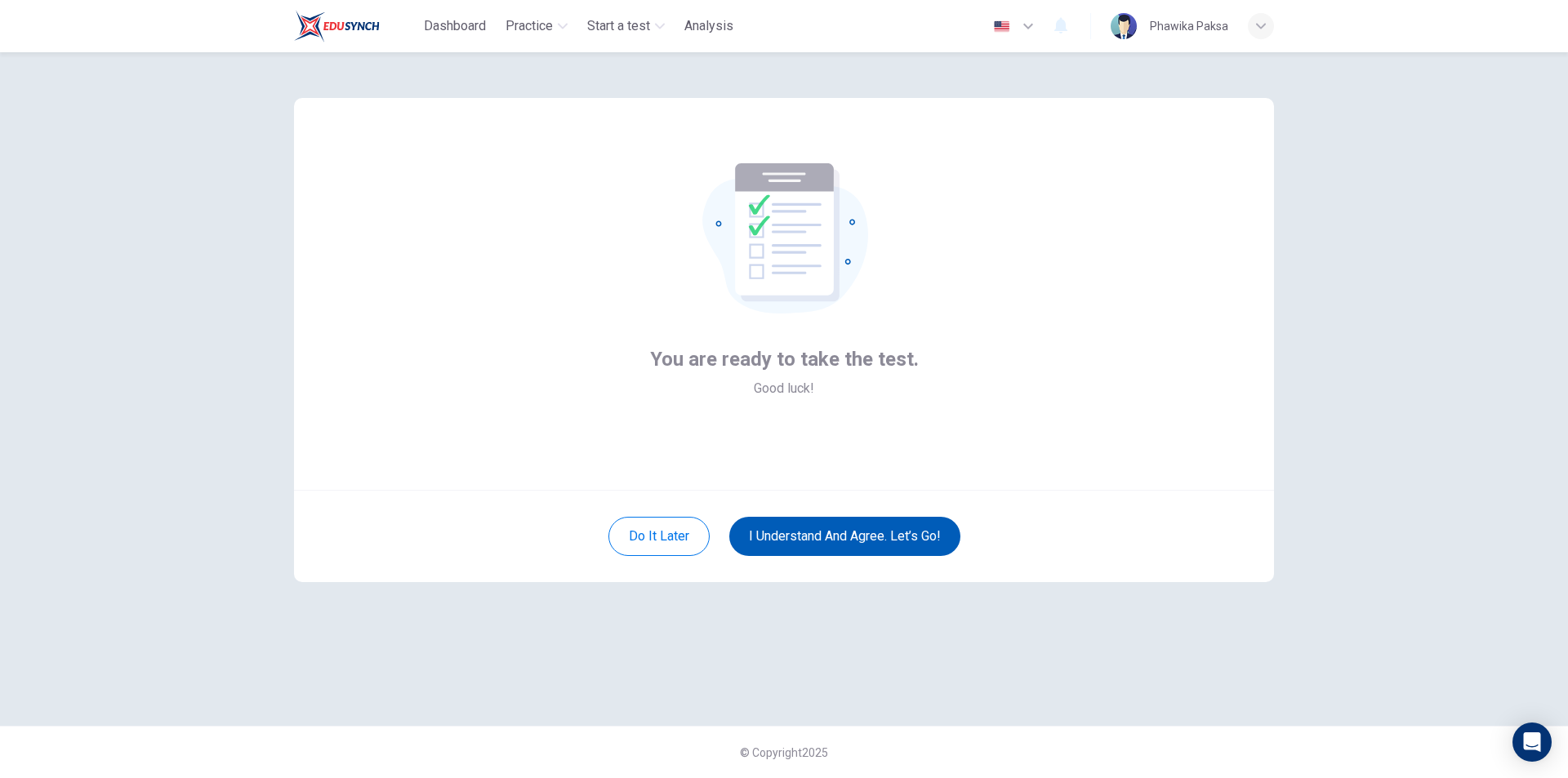
click at [846, 526] on button "I understand and agree. Let’s go!" at bounding box center [844, 536] width 231 height 39
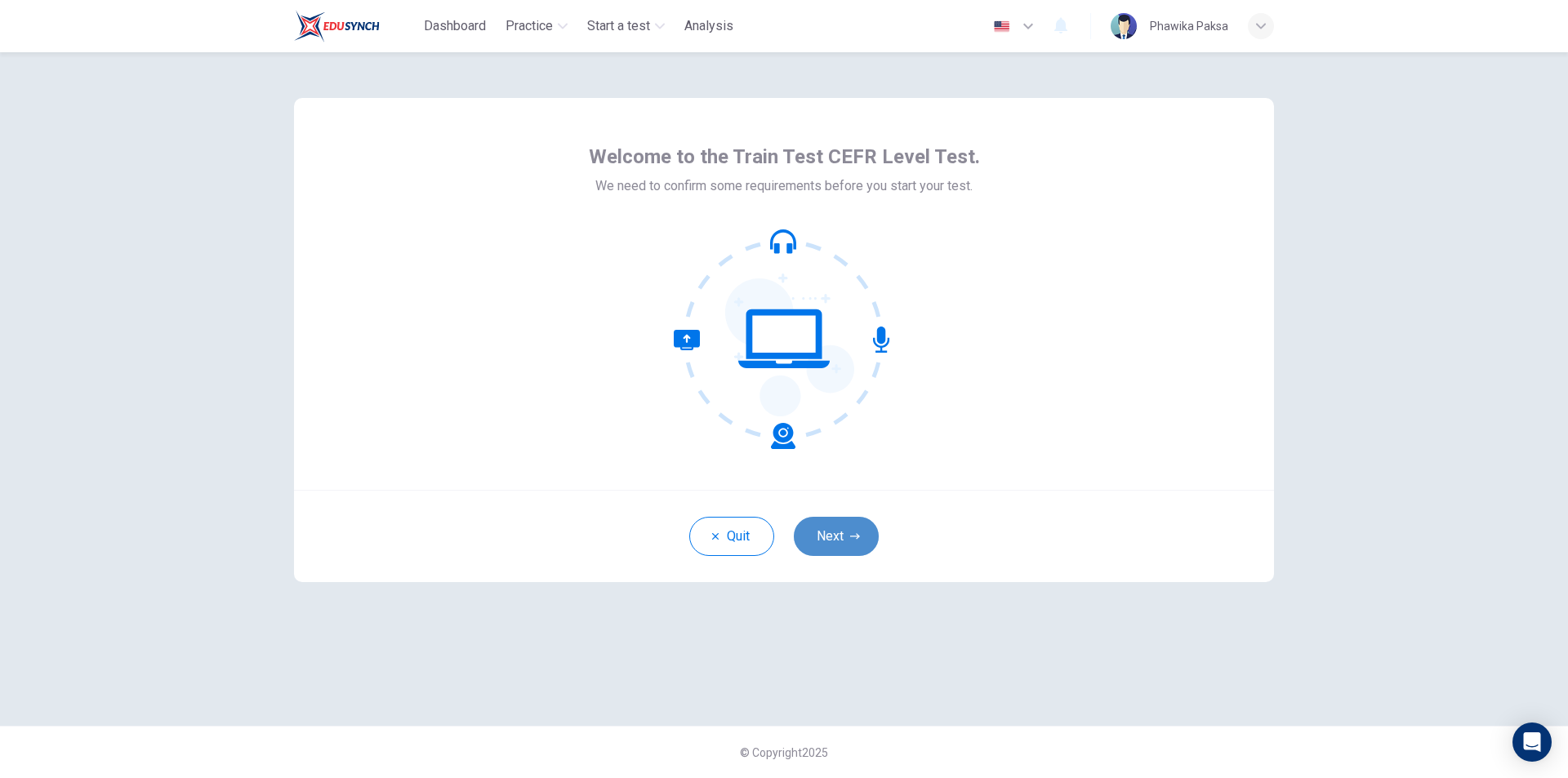
click at [861, 541] on button "Next" at bounding box center [836, 536] width 85 height 39
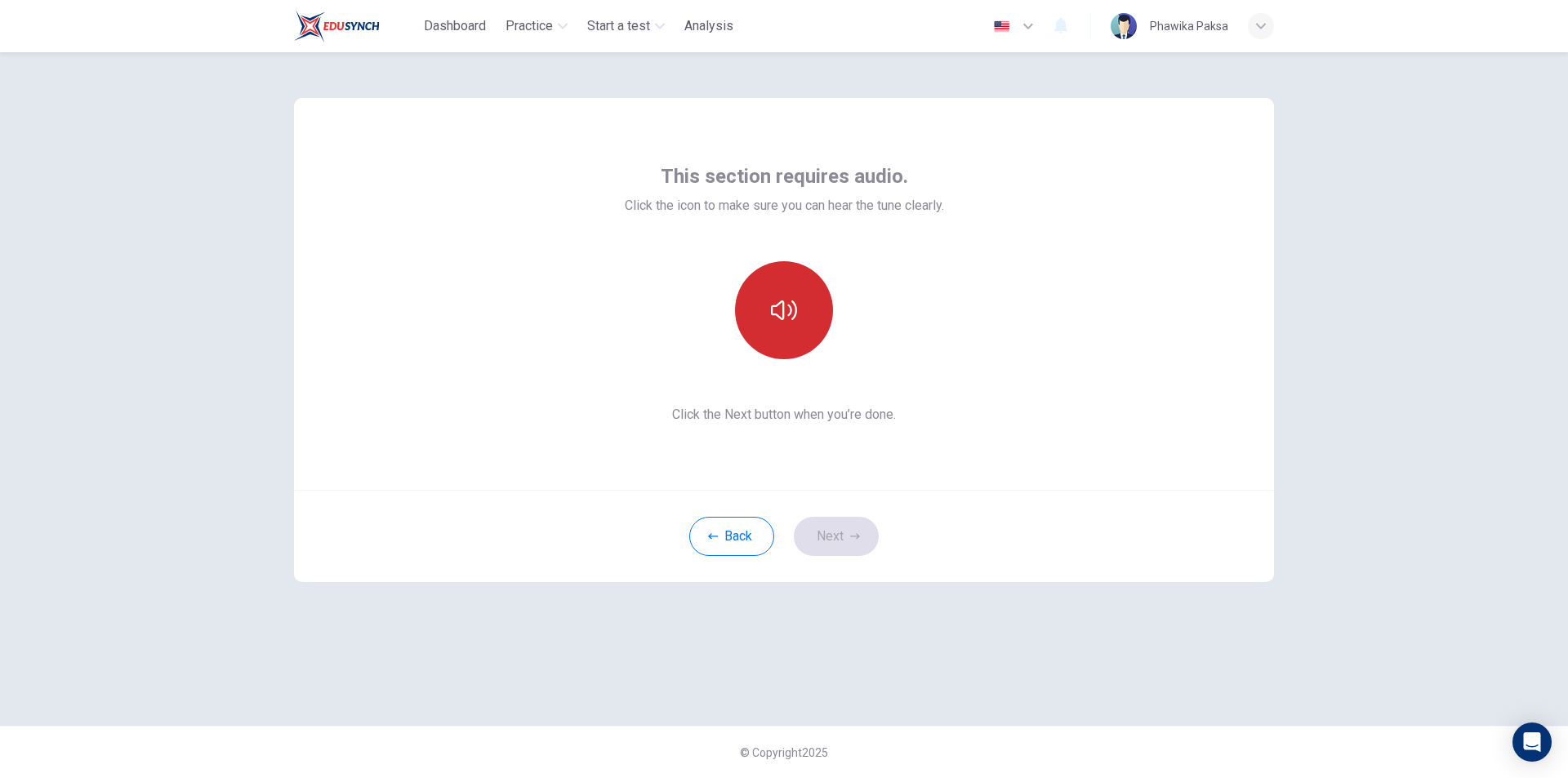
click at [807, 337] on button "button" at bounding box center [784, 310] width 98 height 98
click at [856, 527] on button "Next" at bounding box center [836, 536] width 85 height 39
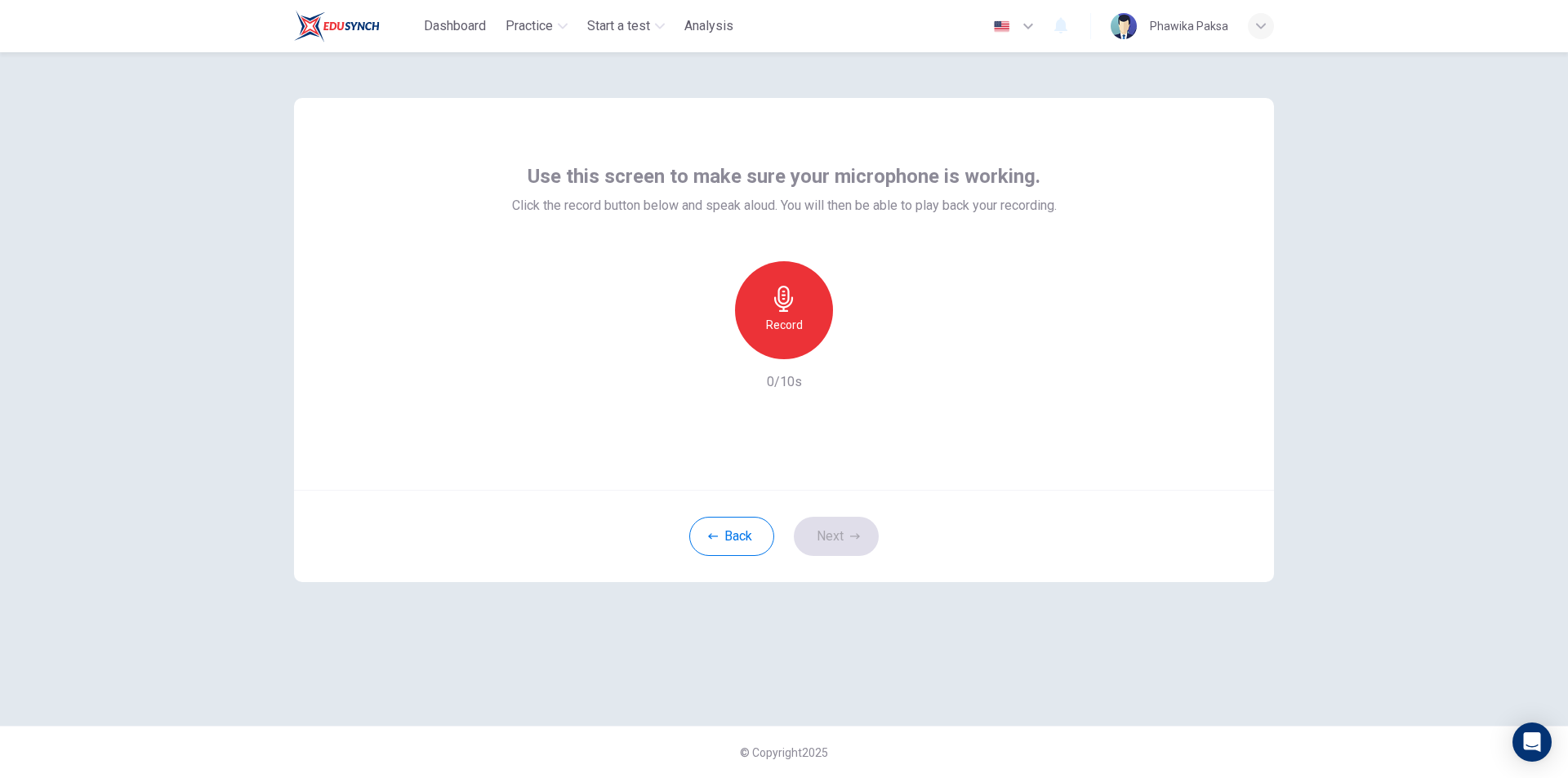
click at [796, 316] on h6 "Record" at bounding box center [784, 326] width 37 height 20
click at [796, 316] on div "Stop" at bounding box center [784, 310] width 98 height 98
click at [715, 342] on icon "button" at bounding box center [709, 346] width 15 height 15
click at [789, 306] on icon "button" at bounding box center [784, 298] width 19 height 26
click at [795, 329] on h6 "Stop" at bounding box center [784, 326] width 24 height 20
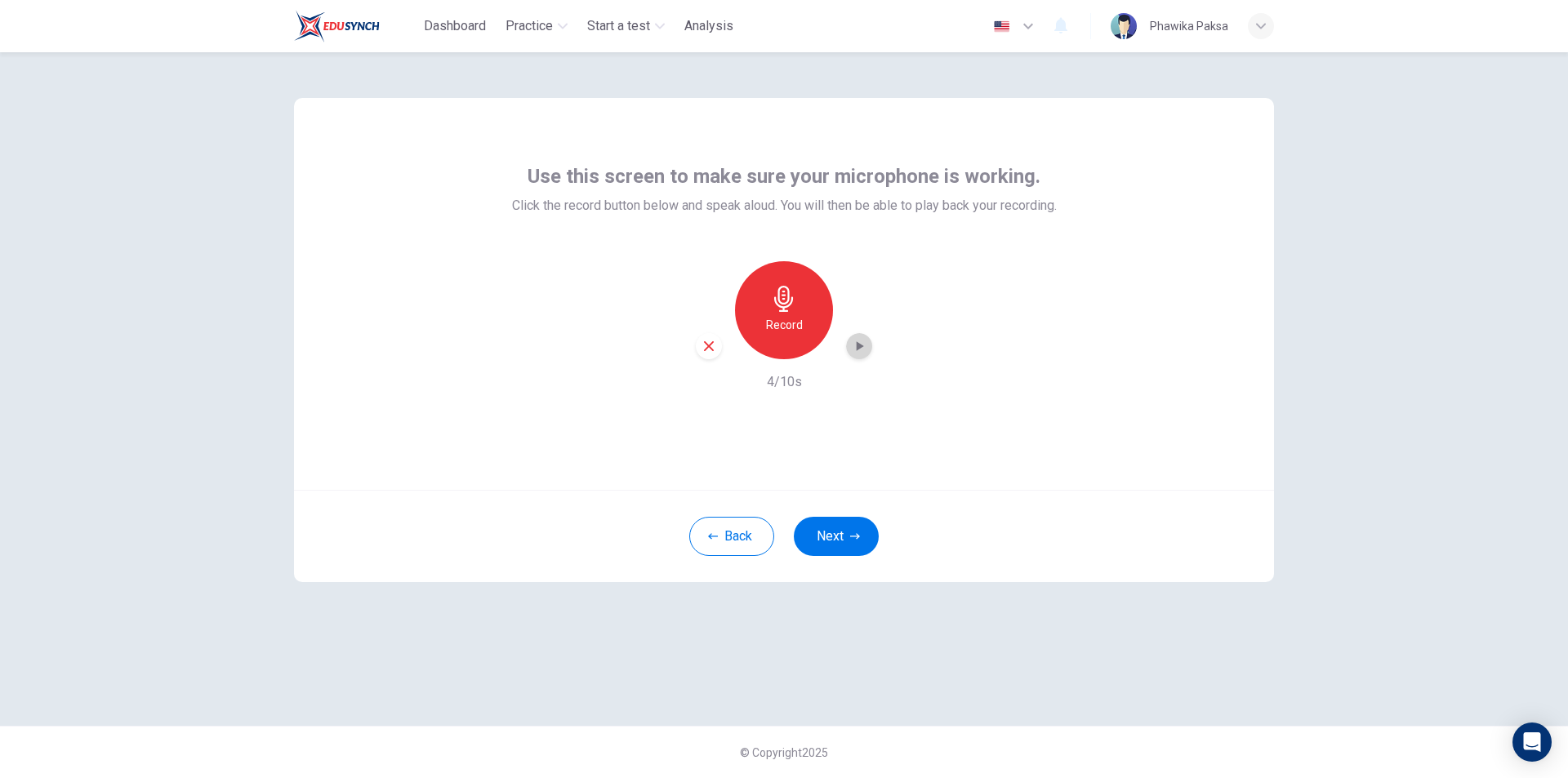
click at [862, 343] on icon "button" at bounding box center [860, 346] width 16 height 16
click at [835, 538] on button "Next" at bounding box center [836, 536] width 85 height 39
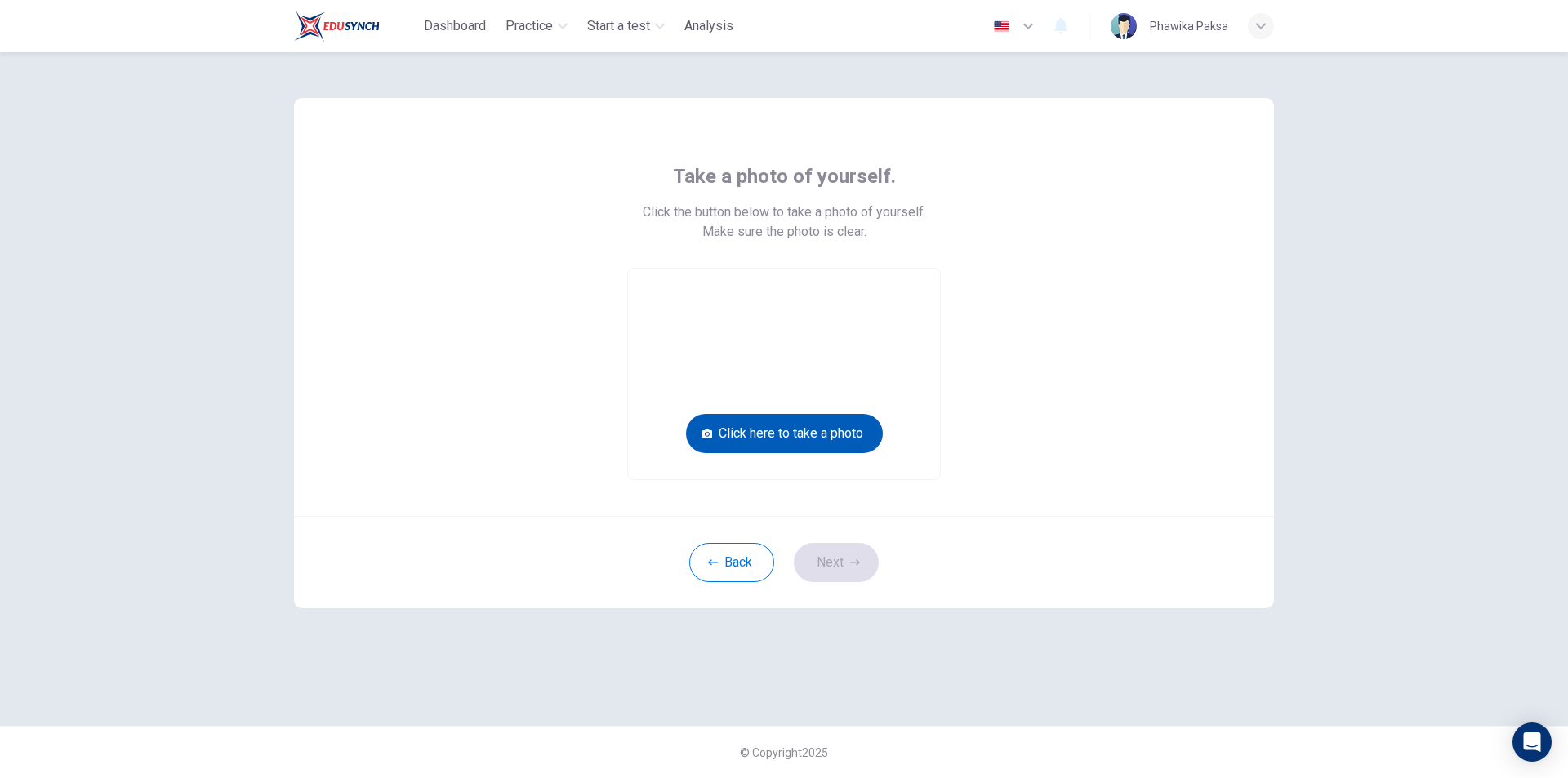
click at [780, 433] on button "Click here to take a photo" at bounding box center [784, 433] width 197 height 39
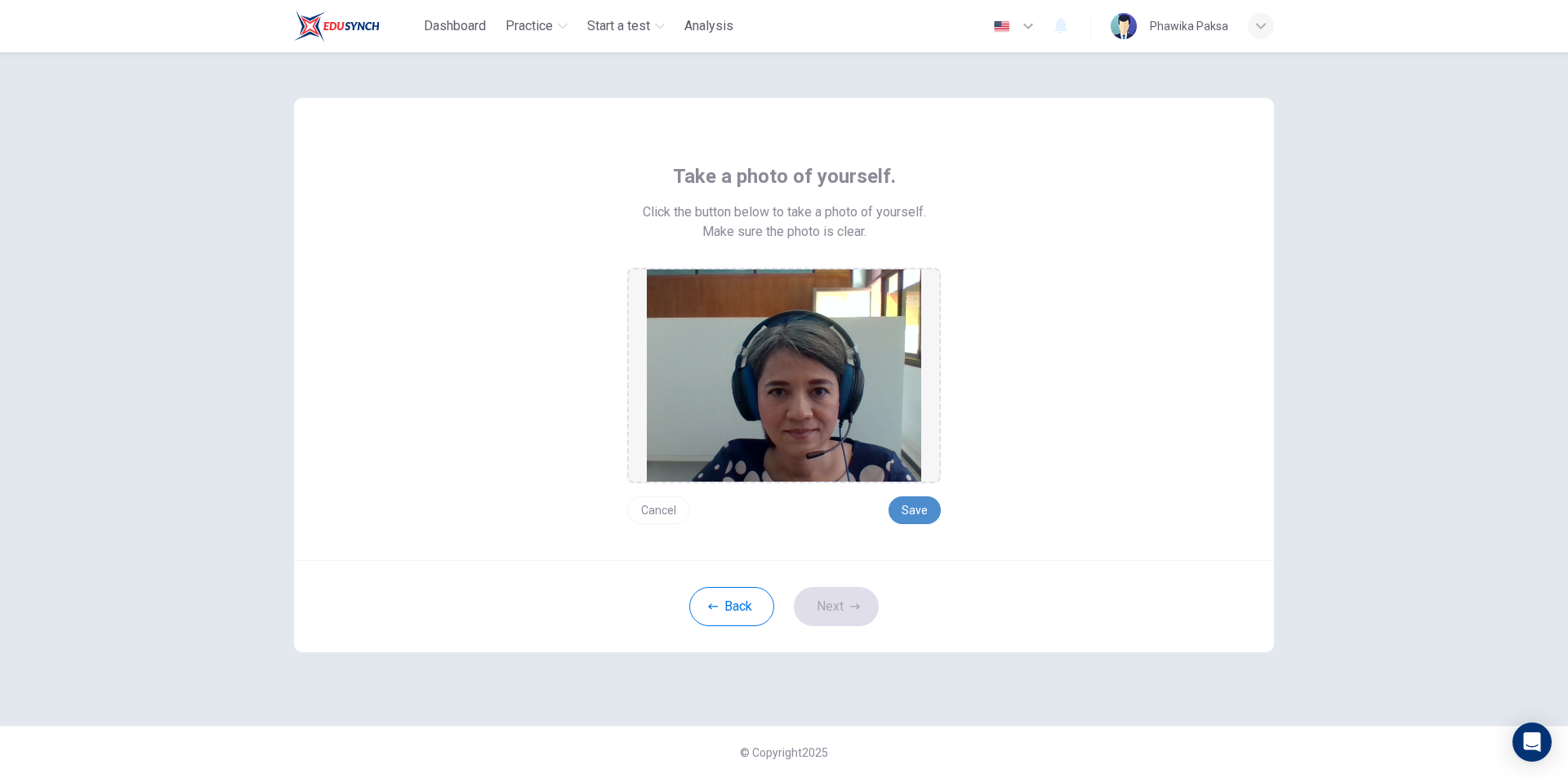
click at [924, 511] on button "Save" at bounding box center [915, 511] width 53 height 28
click at [834, 597] on button "Next" at bounding box center [836, 607] width 85 height 39
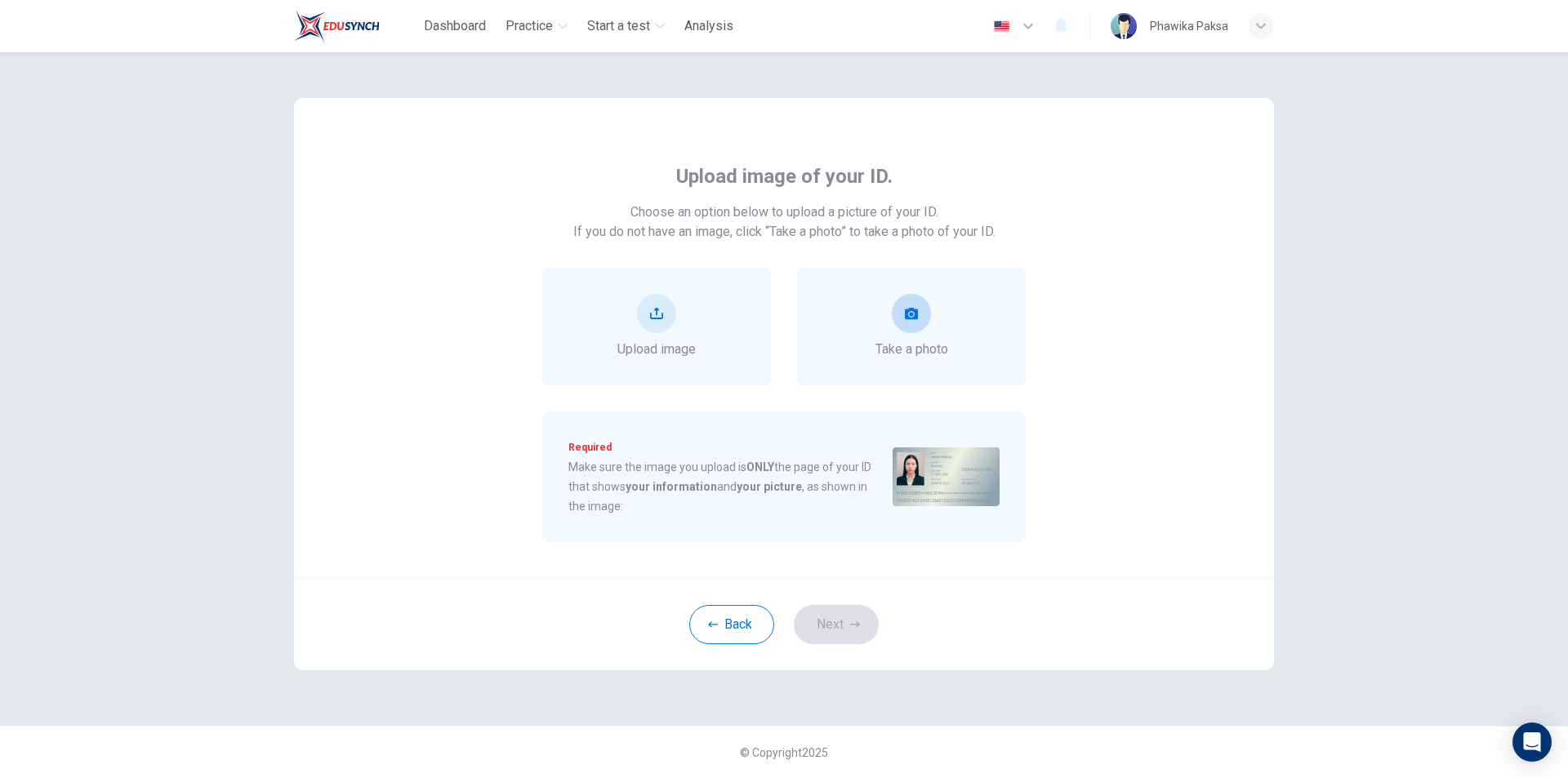
click at [901, 310] on button "take photo" at bounding box center [911, 313] width 39 height 39
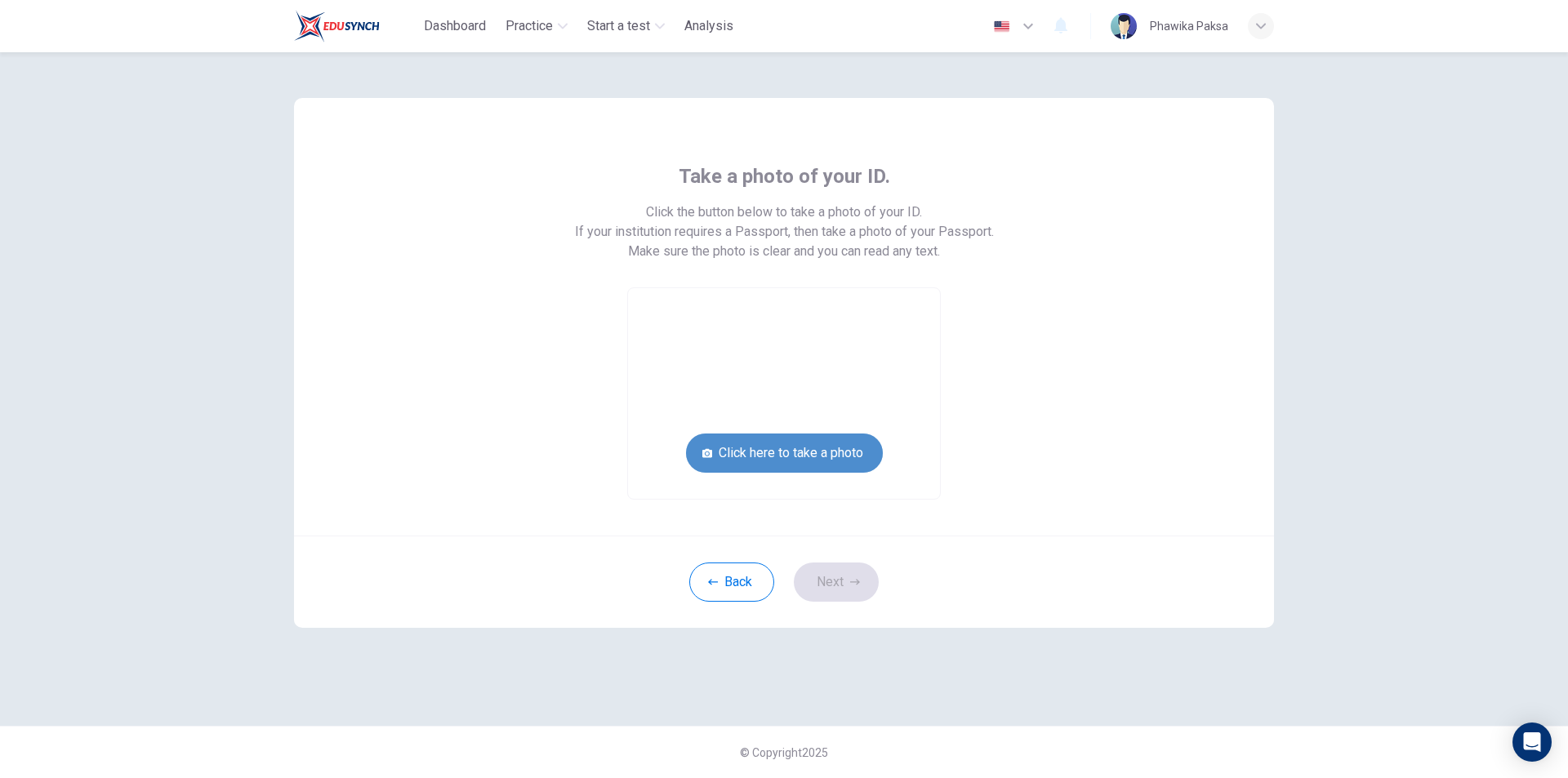
click at [832, 448] on button "Click here to take a photo" at bounding box center [784, 452] width 197 height 39
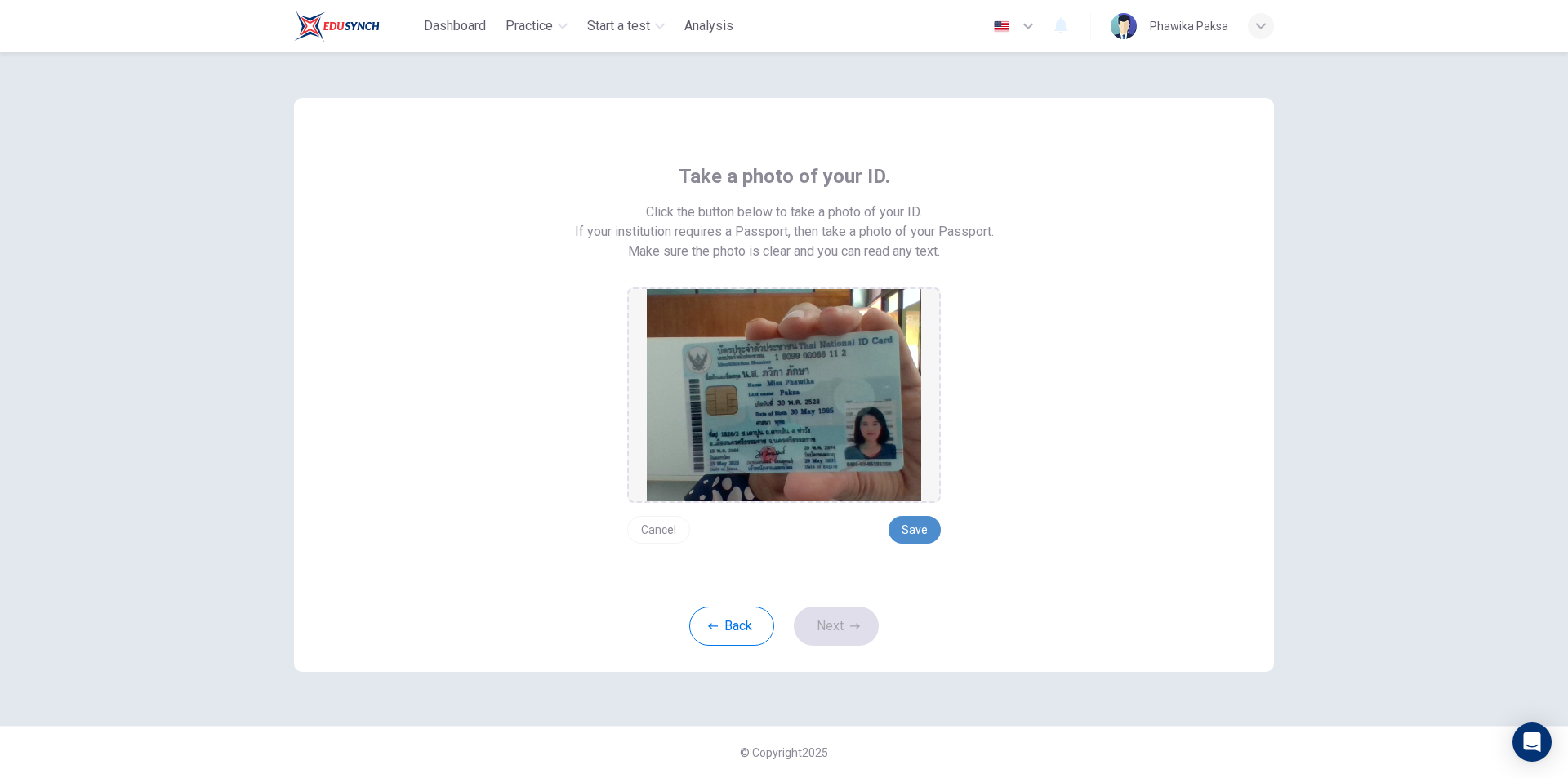
click at [917, 536] on button "Save" at bounding box center [915, 530] width 53 height 28
click at [860, 617] on button "Next" at bounding box center [836, 626] width 85 height 39
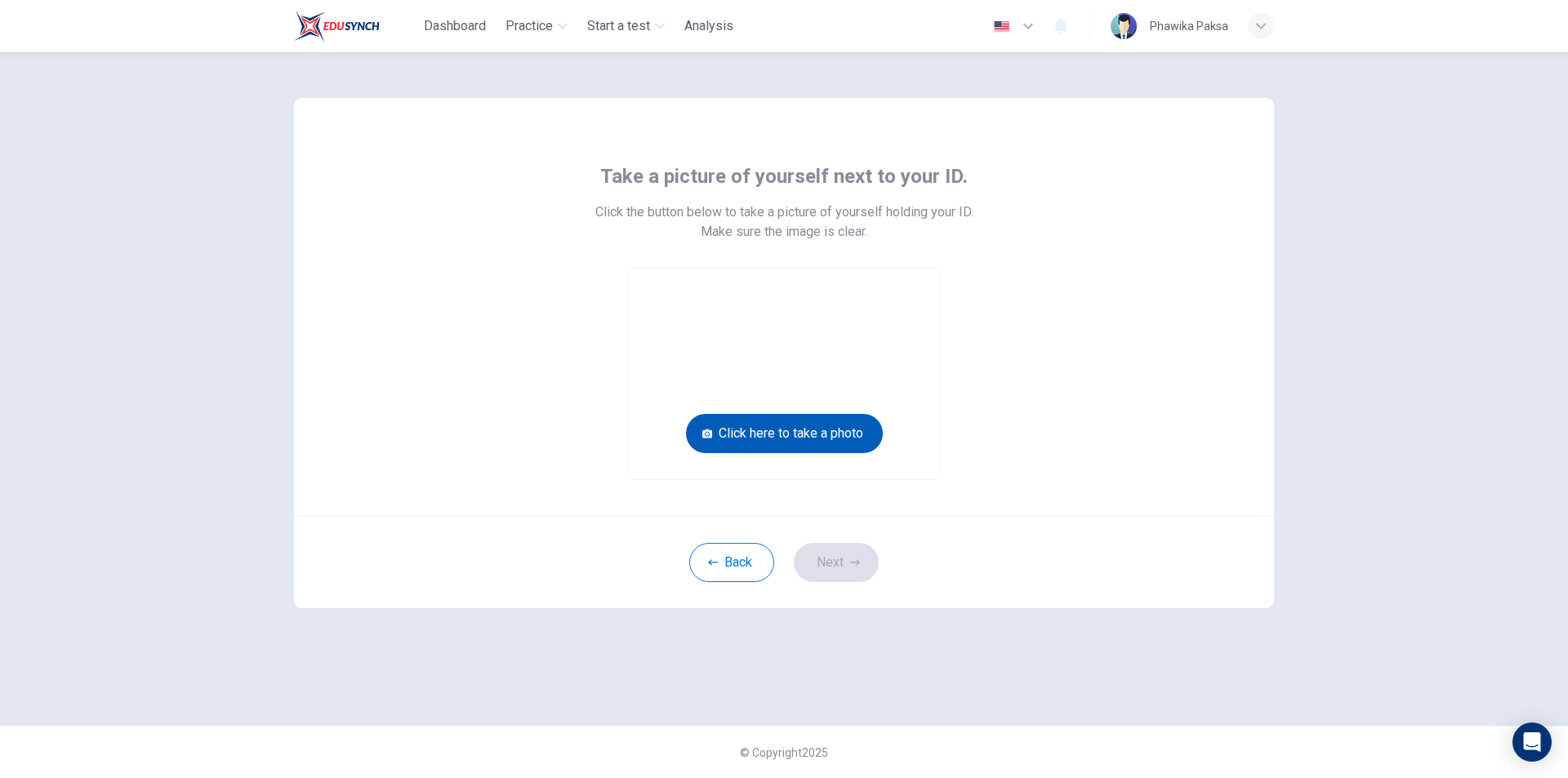
click at [839, 432] on button "Click here to take a photo" at bounding box center [784, 433] width 197 height 39
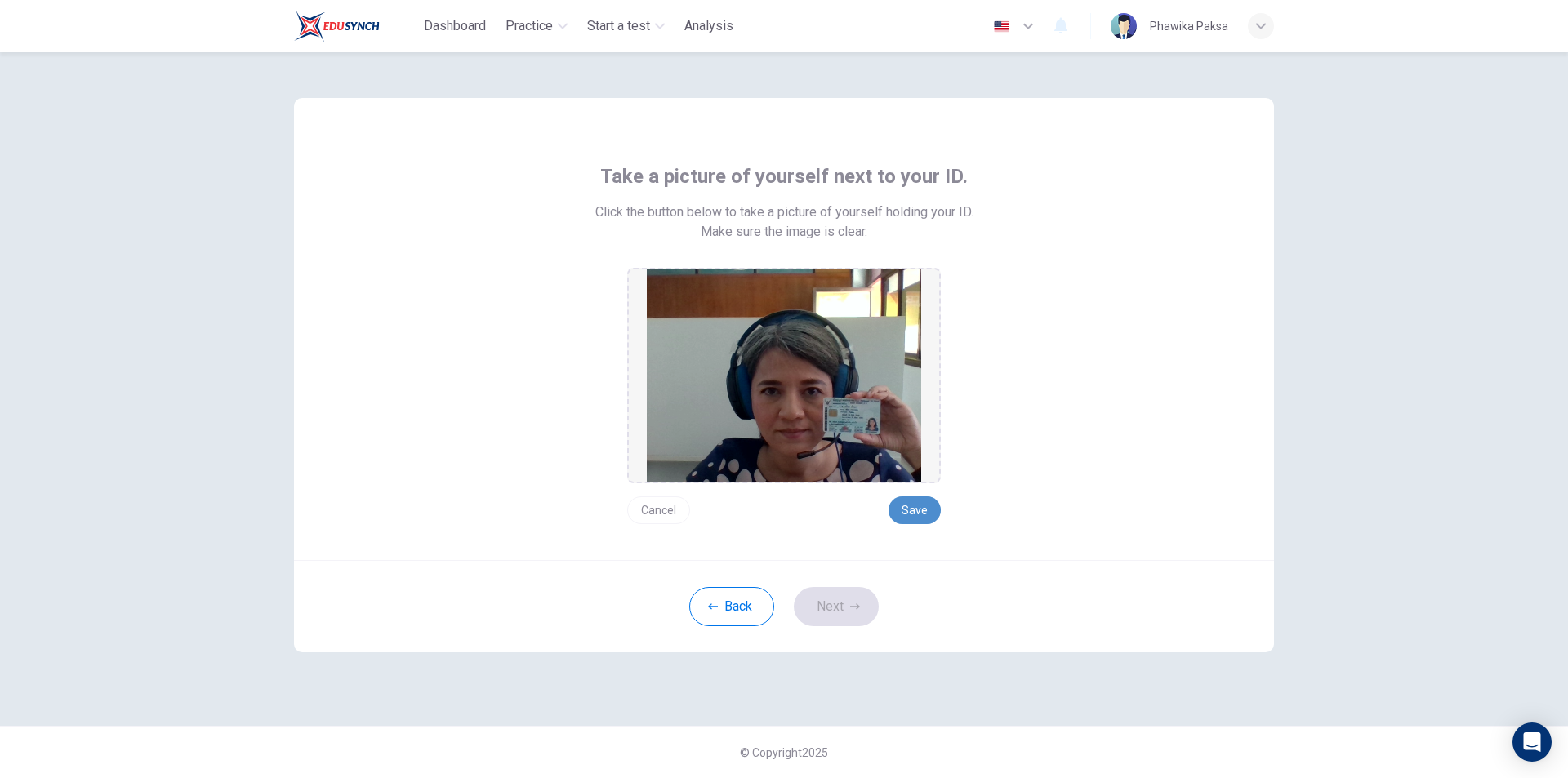
click at [913, 514] on button "Save" at bounding box center [915, 511] width 53 height 28
click at [836, 617] on button "Next" at bounding box center [836, 607] width 85 height 39
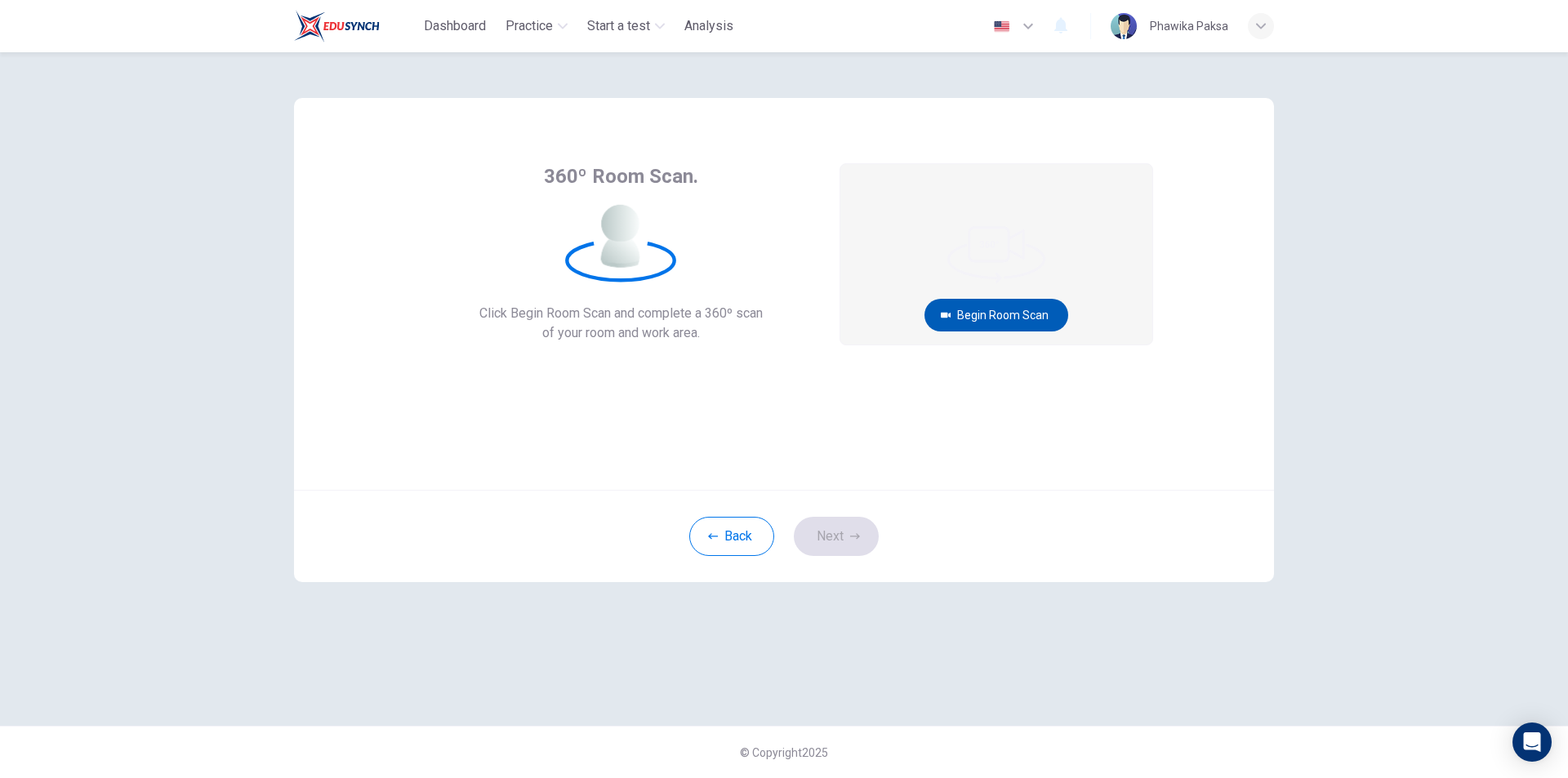
click at [1014, 300] on button "Begin Room Scan" at bounding box center [997, 316] width 144 height 33
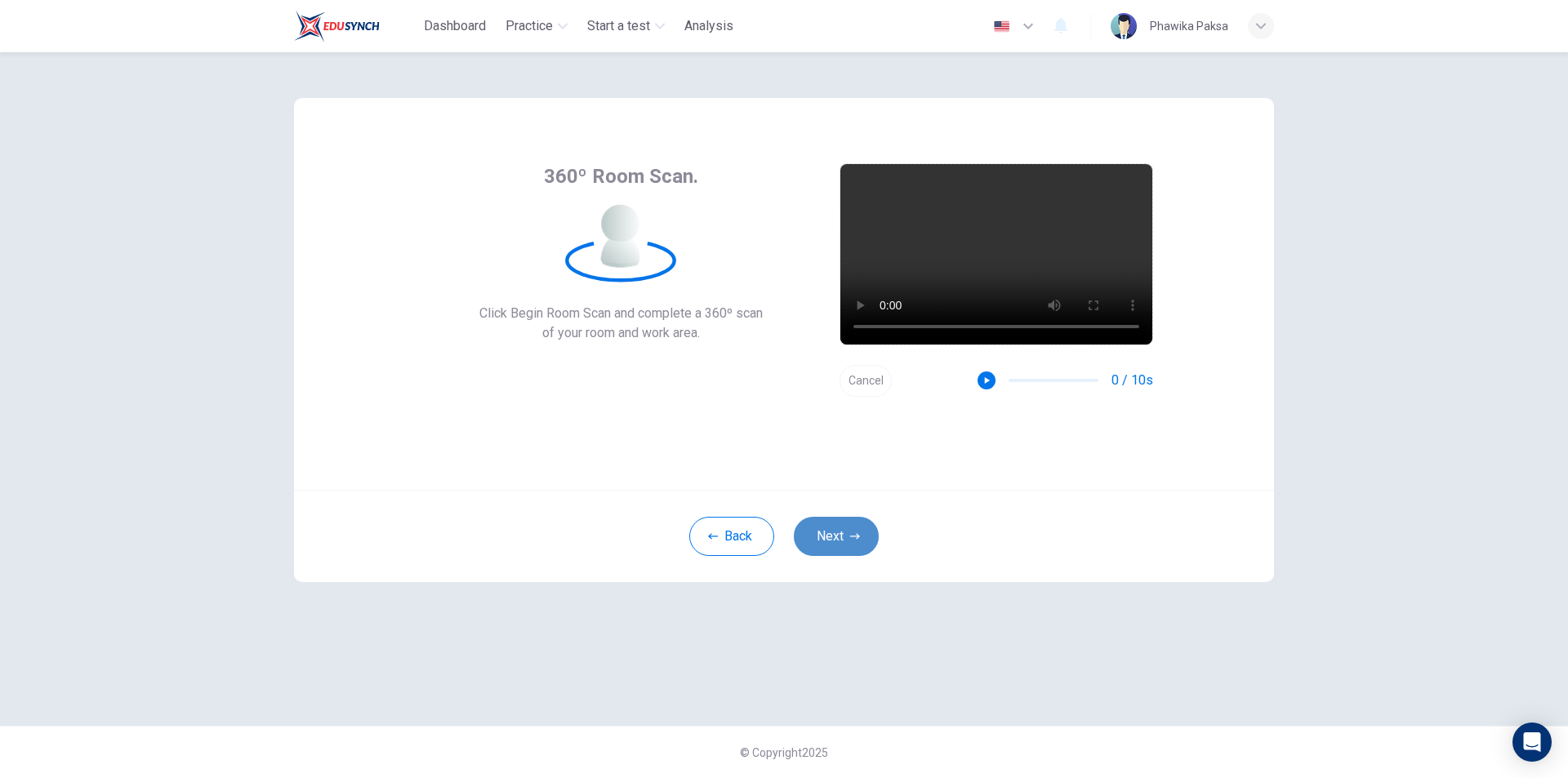
click at [855, 544] on button "Next" at bounding box center [836, 536] width 85 height 39
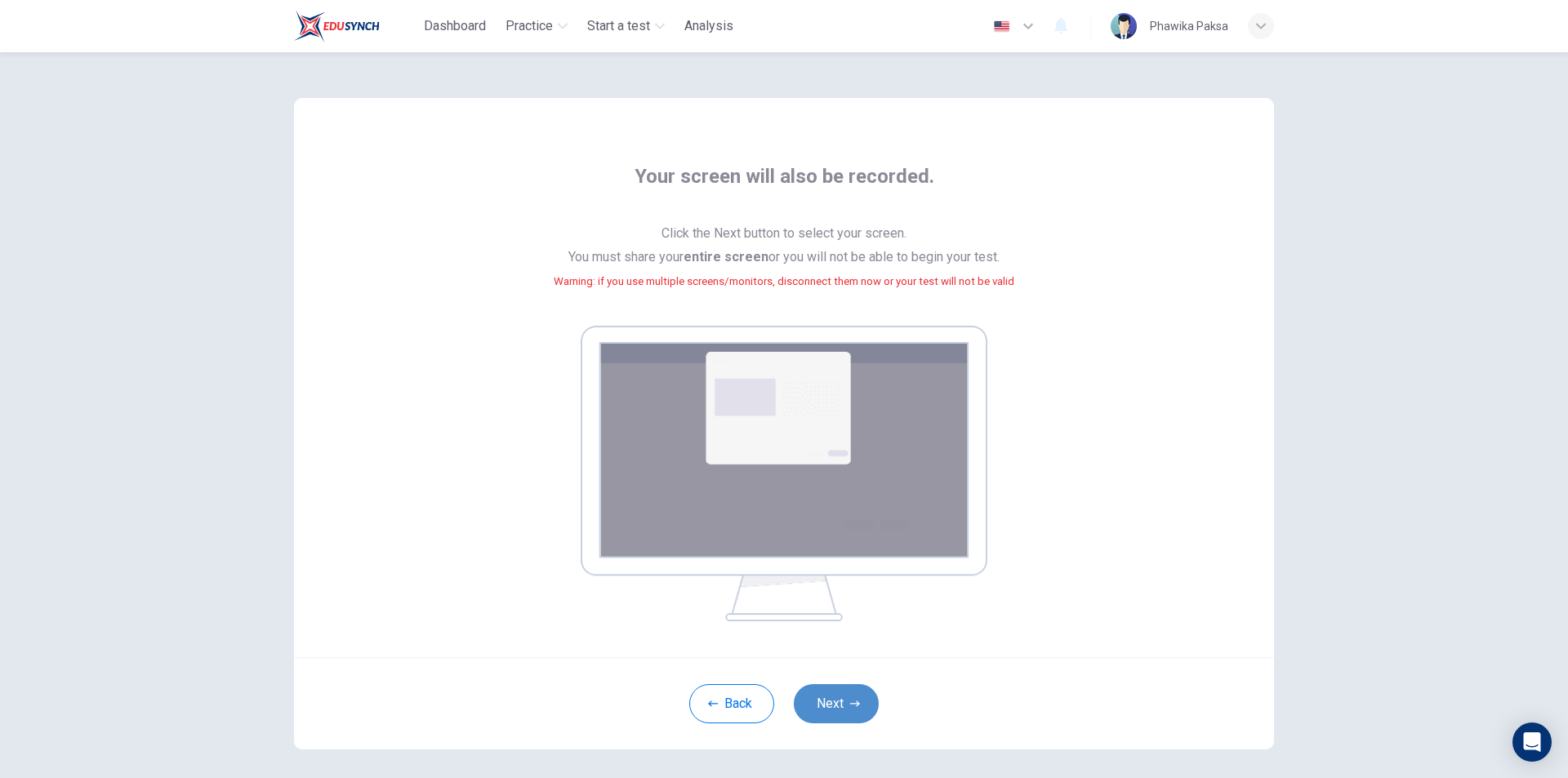
click at [848, 711] on button "Next" at bounding box center [836, 704] width 85 height 39
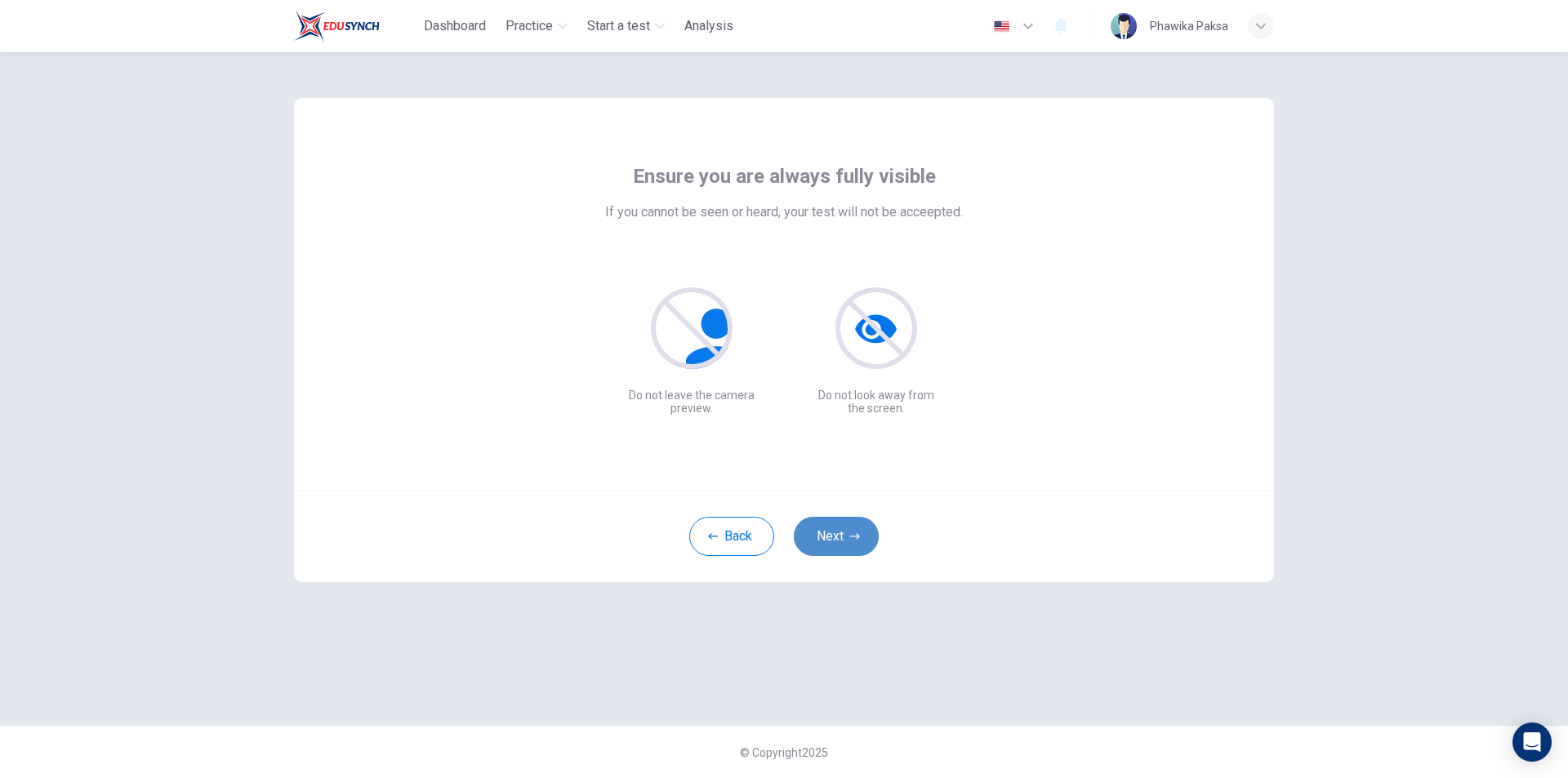
click at [863, 539] on button "Next" at bounding box center [836, 536] width 85 height 39
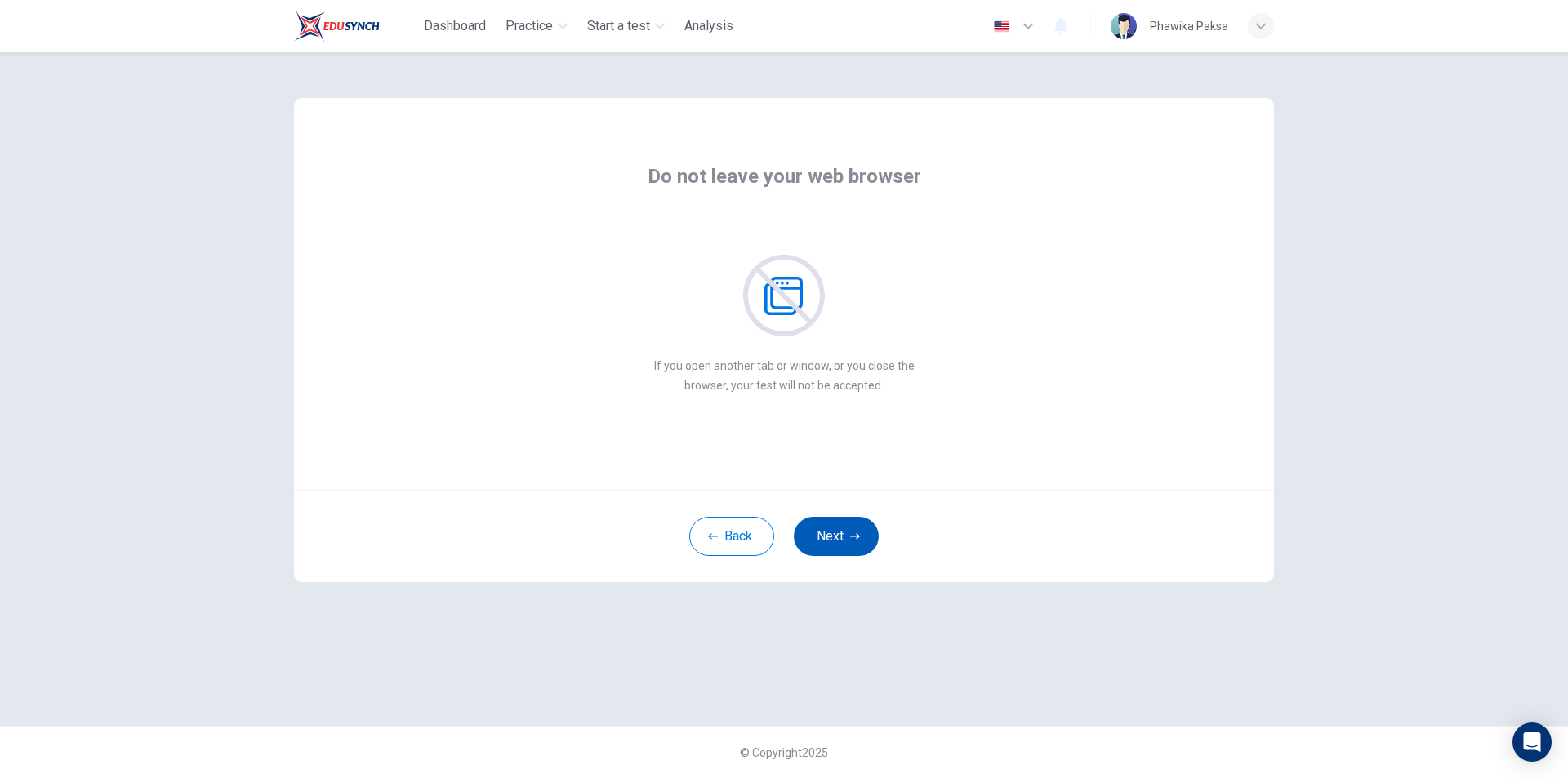
click at [864, 531] on button "Next" at bounding box center [836, 536] width 85 height 39
click at [866, 531] on button "Next" at bounding box center [836, 536] width 85 height 39
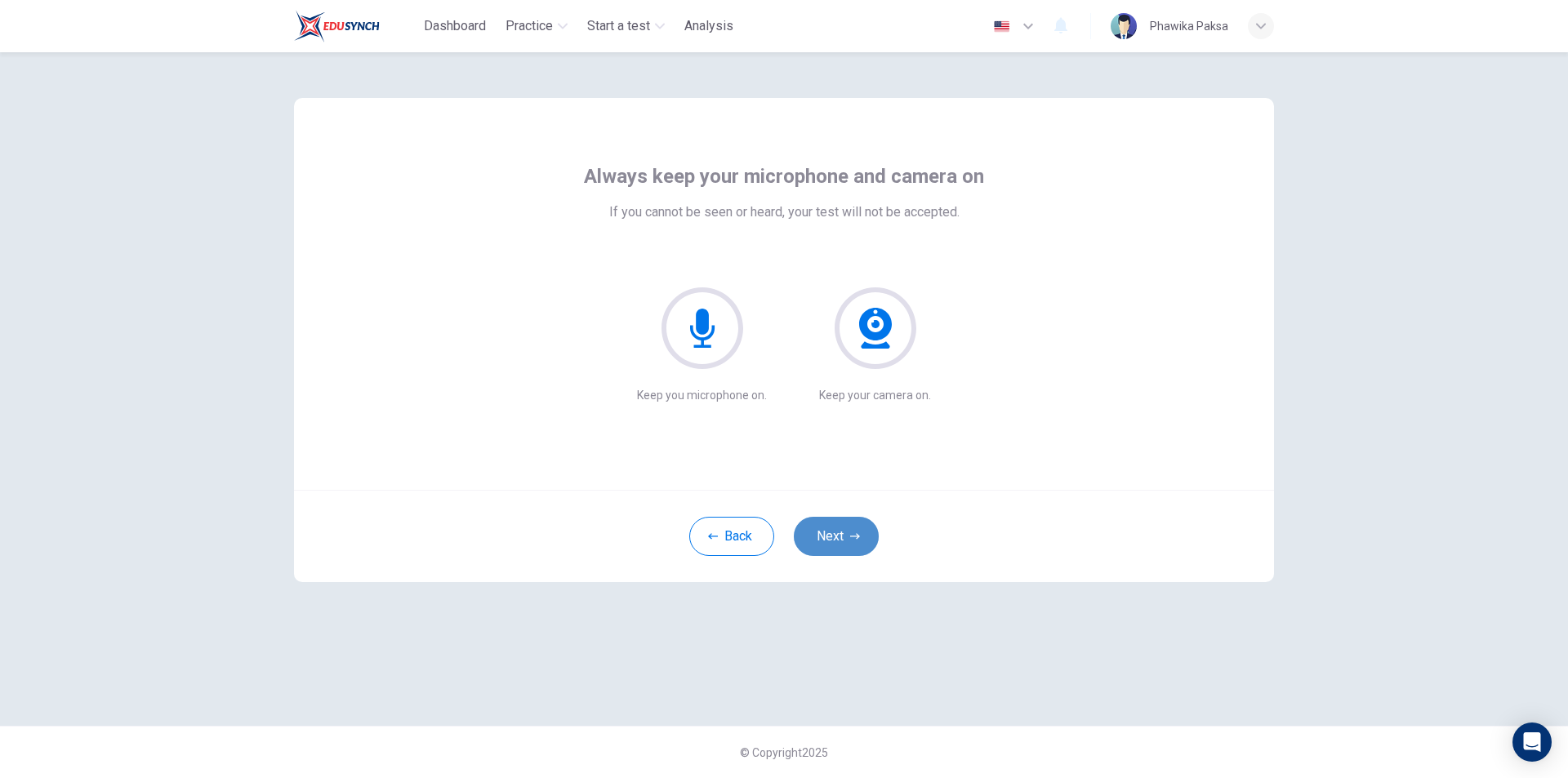
click at [866, 531] on button "Next" at bounding box center [836, 536] width 85 height 39
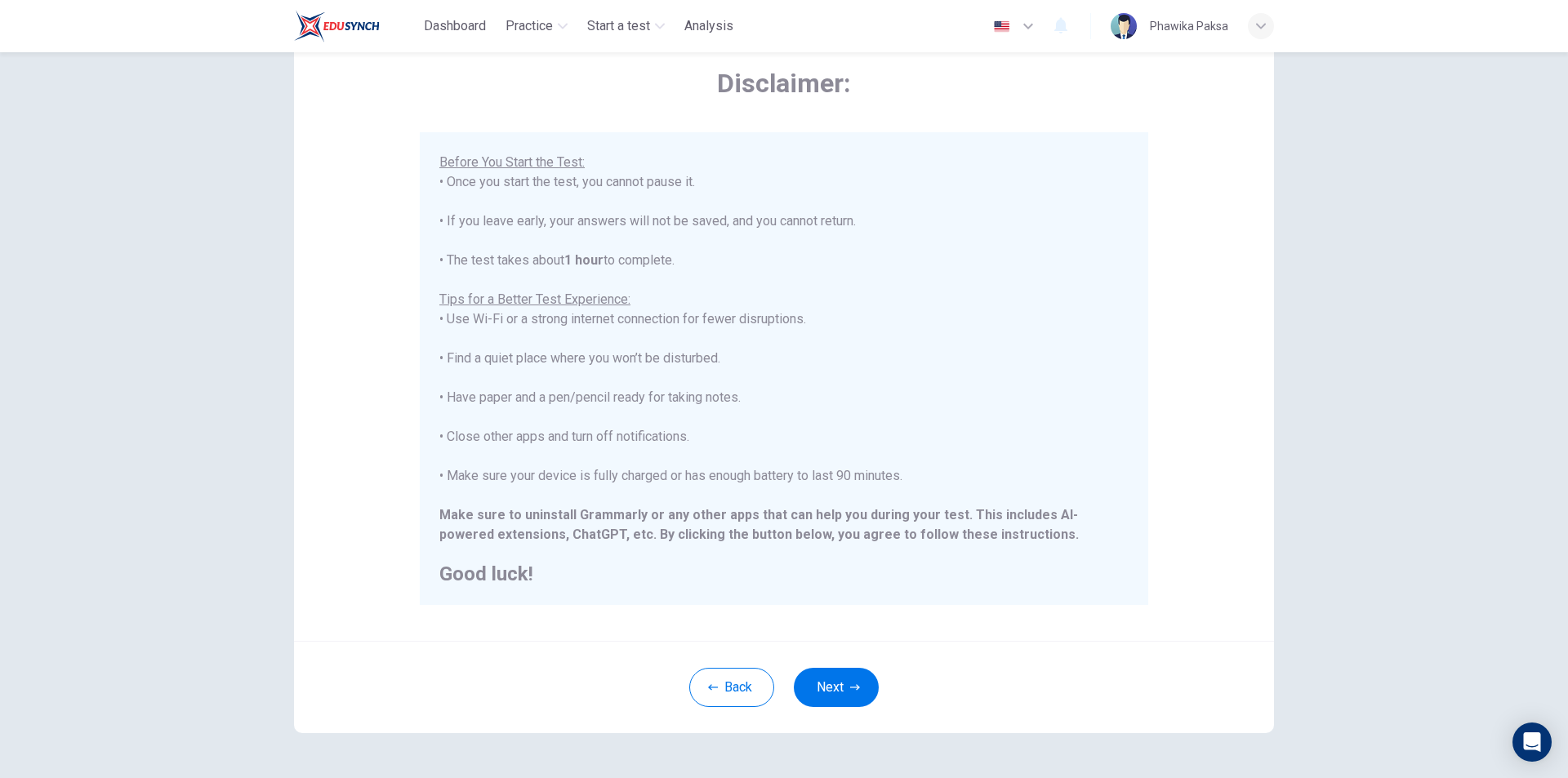
scroll to position [130, 0]
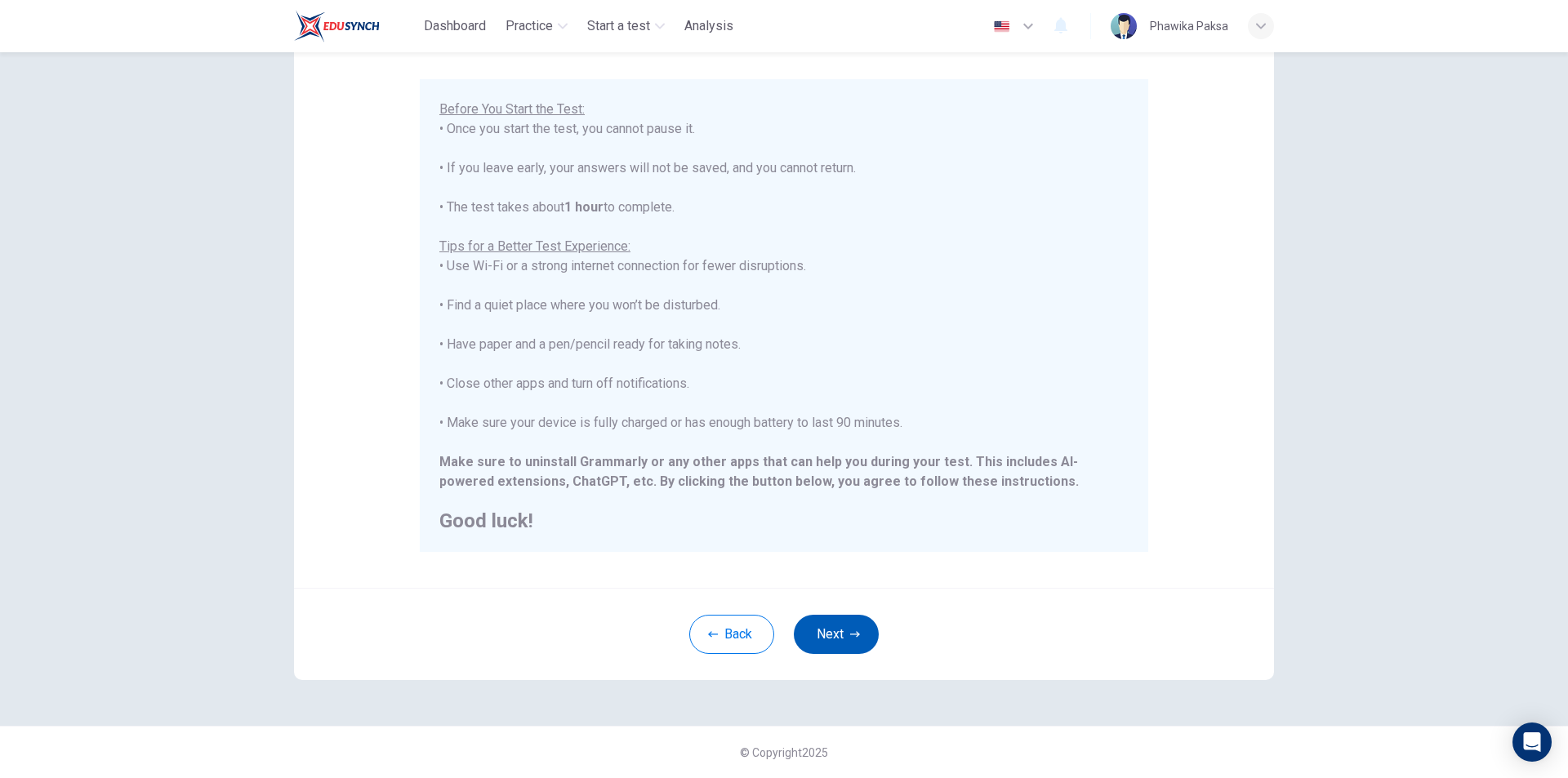
click at [847, 625] on button "Next" at bounding box center [836, 634] width 85 height 39
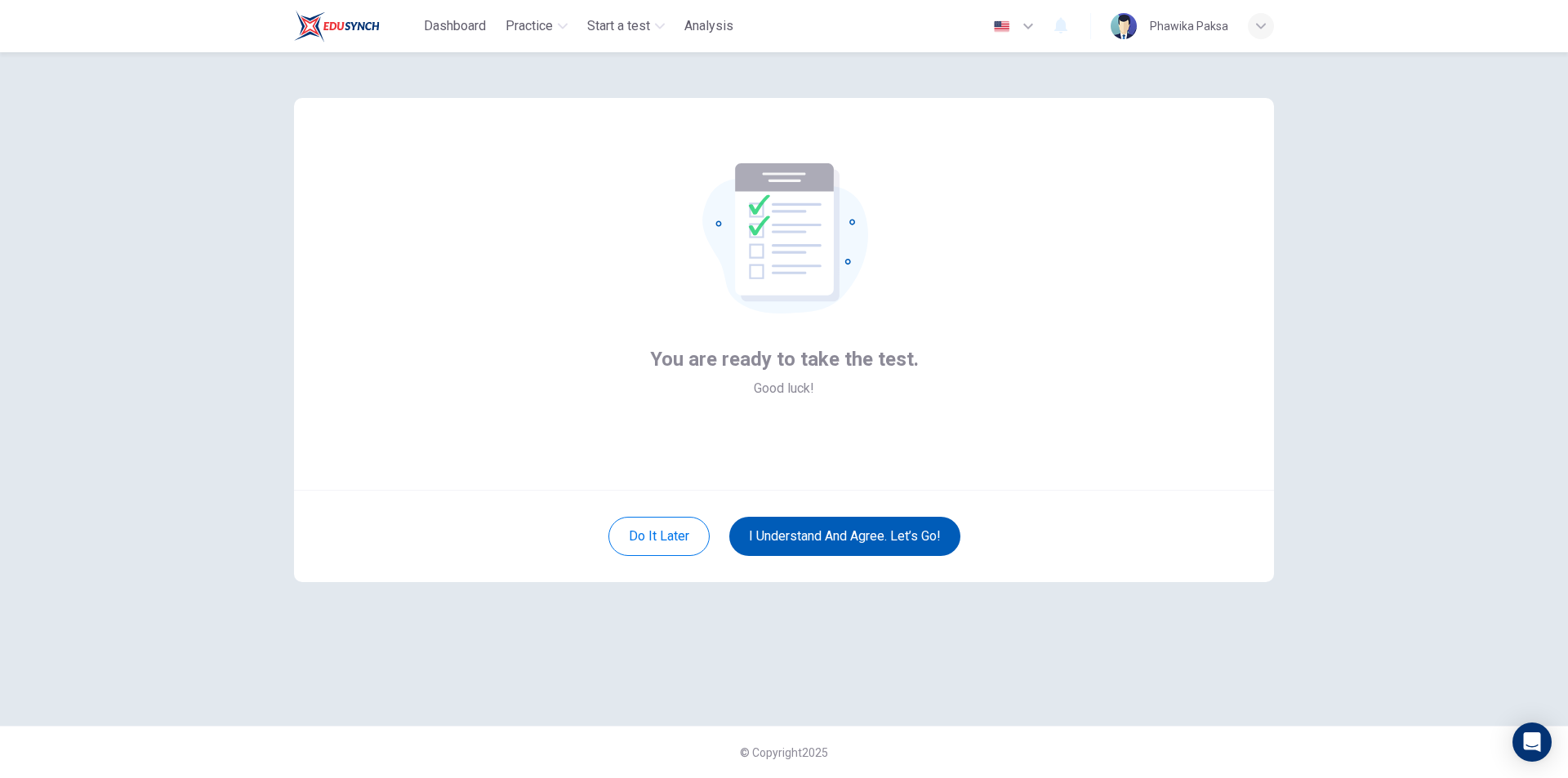
scroll to position [0, 0]
click at [860, 538] on button "I understand and agree. Let’s go!" at bounding box center [844, 536] width 231 height 39
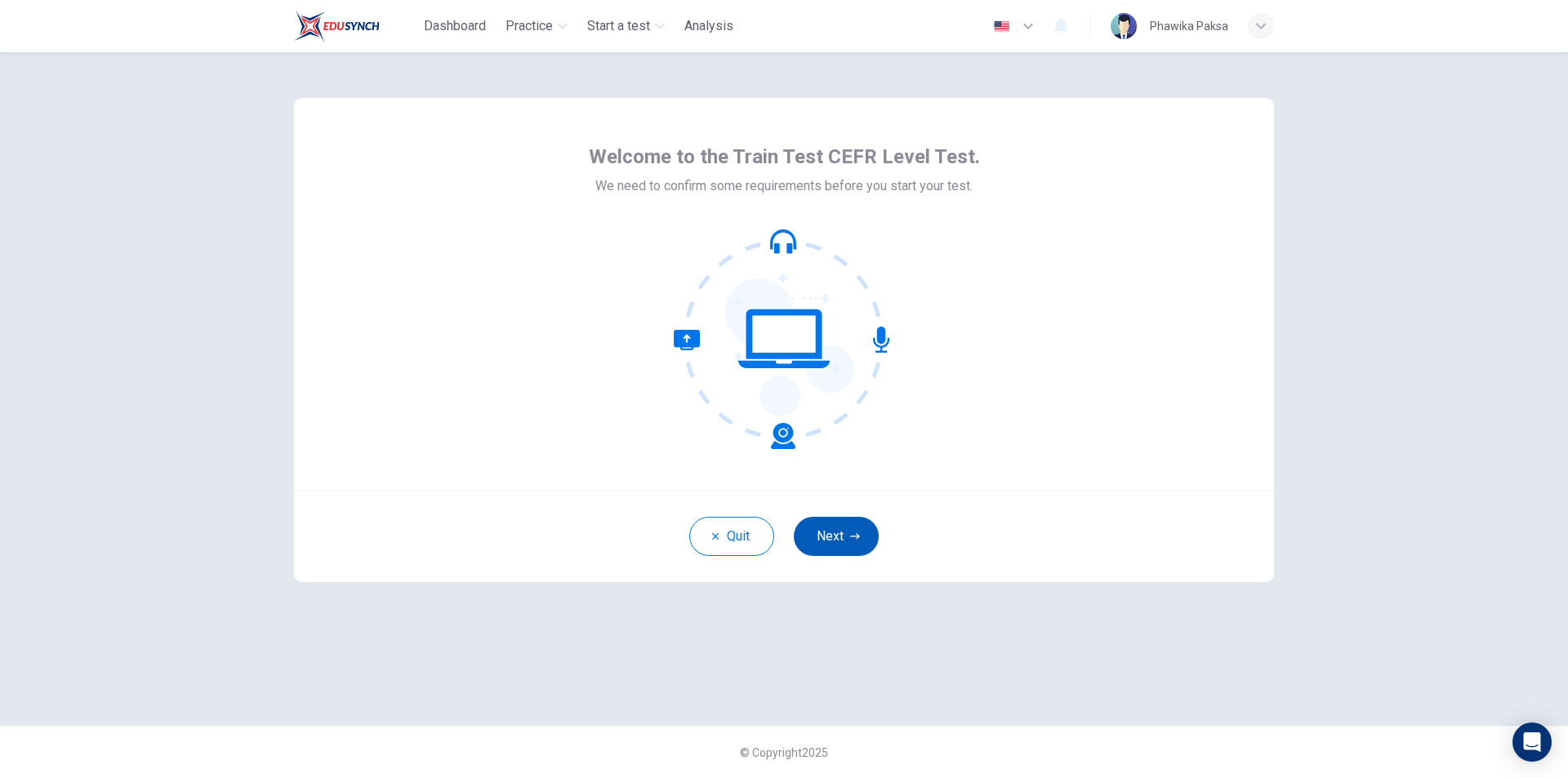
click at [818, 552] on button "Next" at bounding box center [836, 536] width 85 height 39
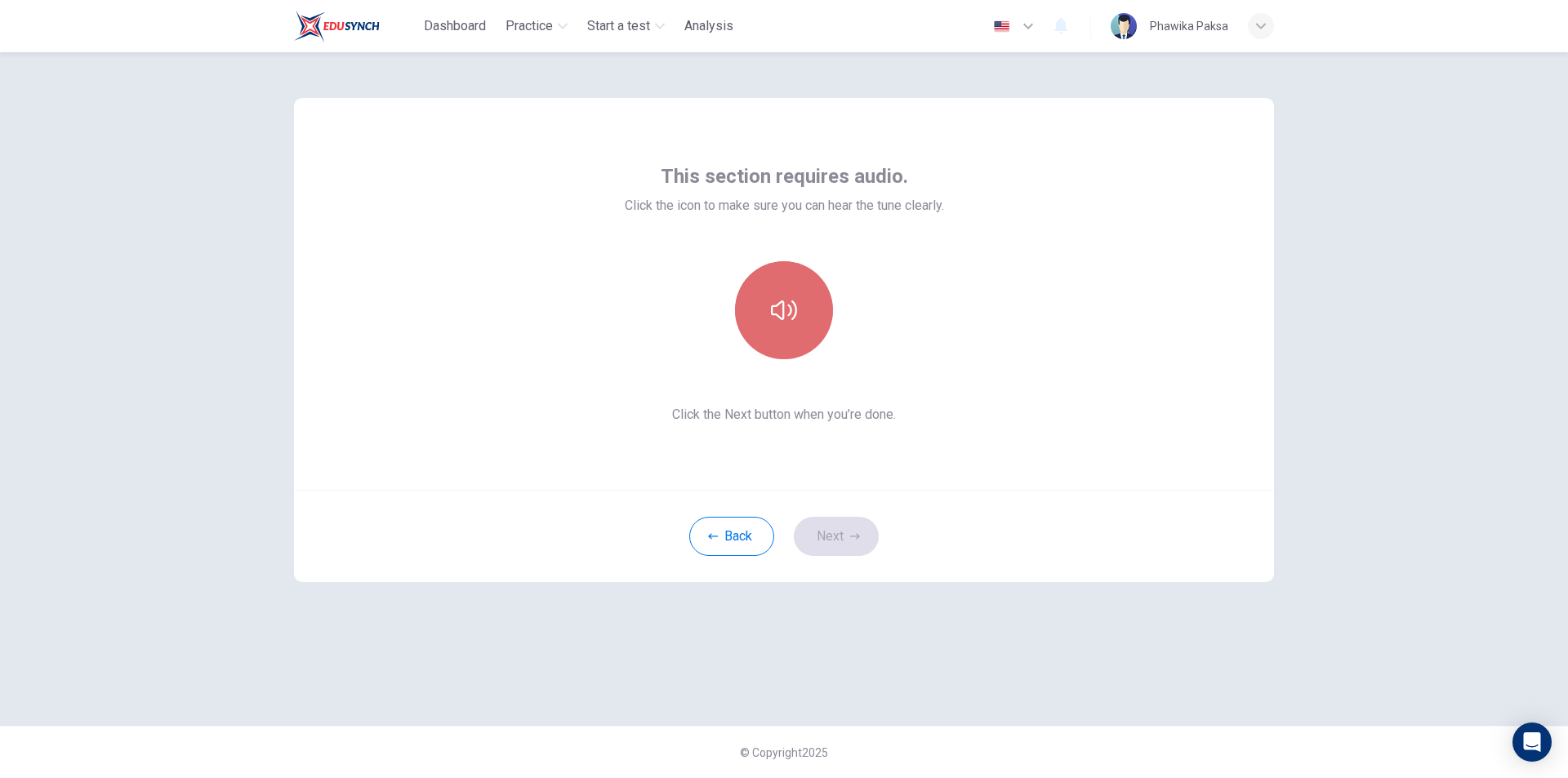
click at [796, 317] on button "button" at bounding box center [784, 310] width 98 height 98
click at [837, 537] on button "Next" at bounding box center [836, 536] width 85 height 39
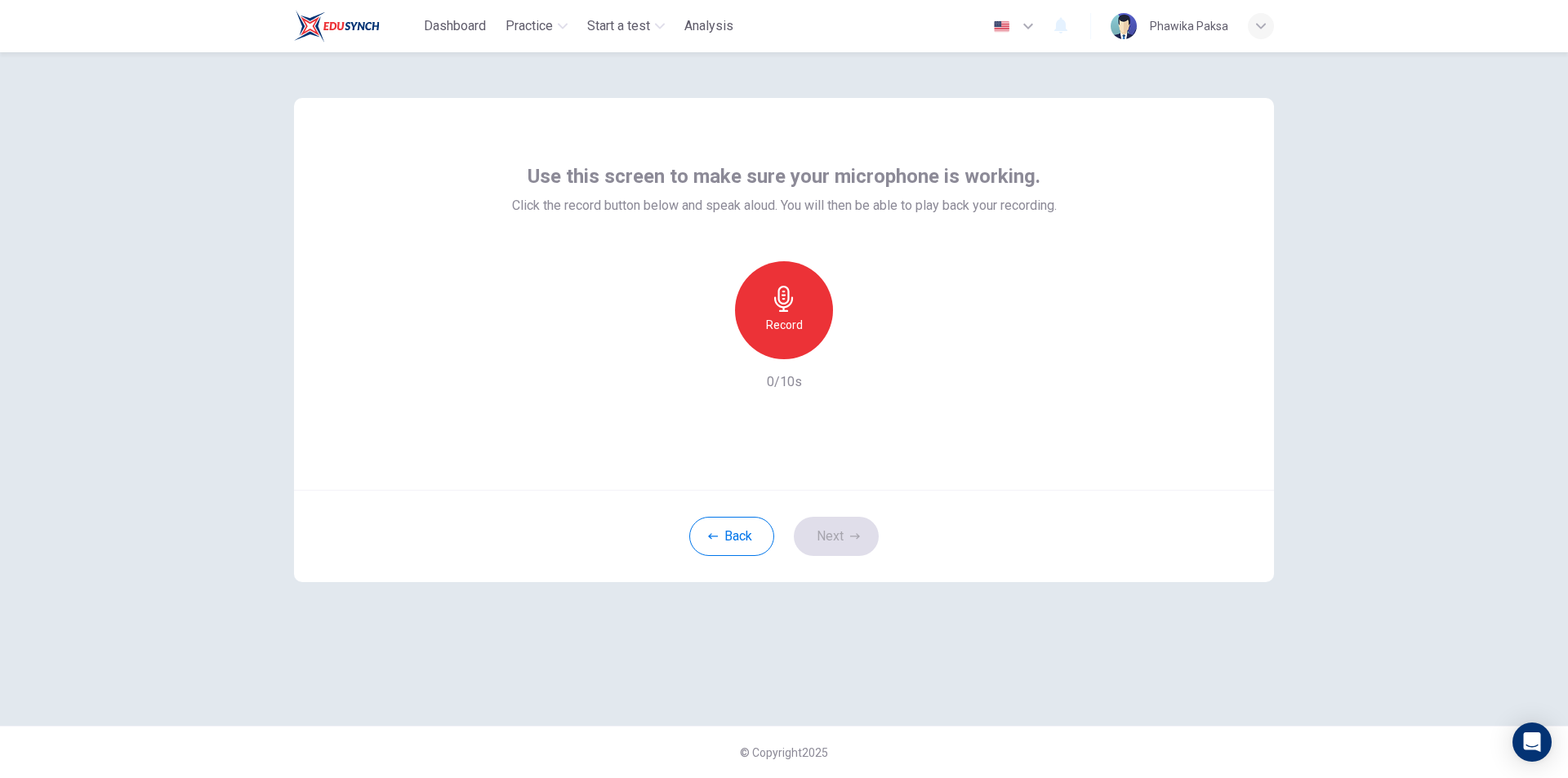
click at [802, 310] on div "Record" at bounding box center [784, 310] width 98 height 98
click at [798, 326] on div "Stop" at bounding box center [784, 310] width 98 height 98
click at [853, 345] on icon "button" at bounding box center [860, 346] width 16 height 16
click at [843, 531] on button "Next" at bounding box center [836, 536] width 85 height 39
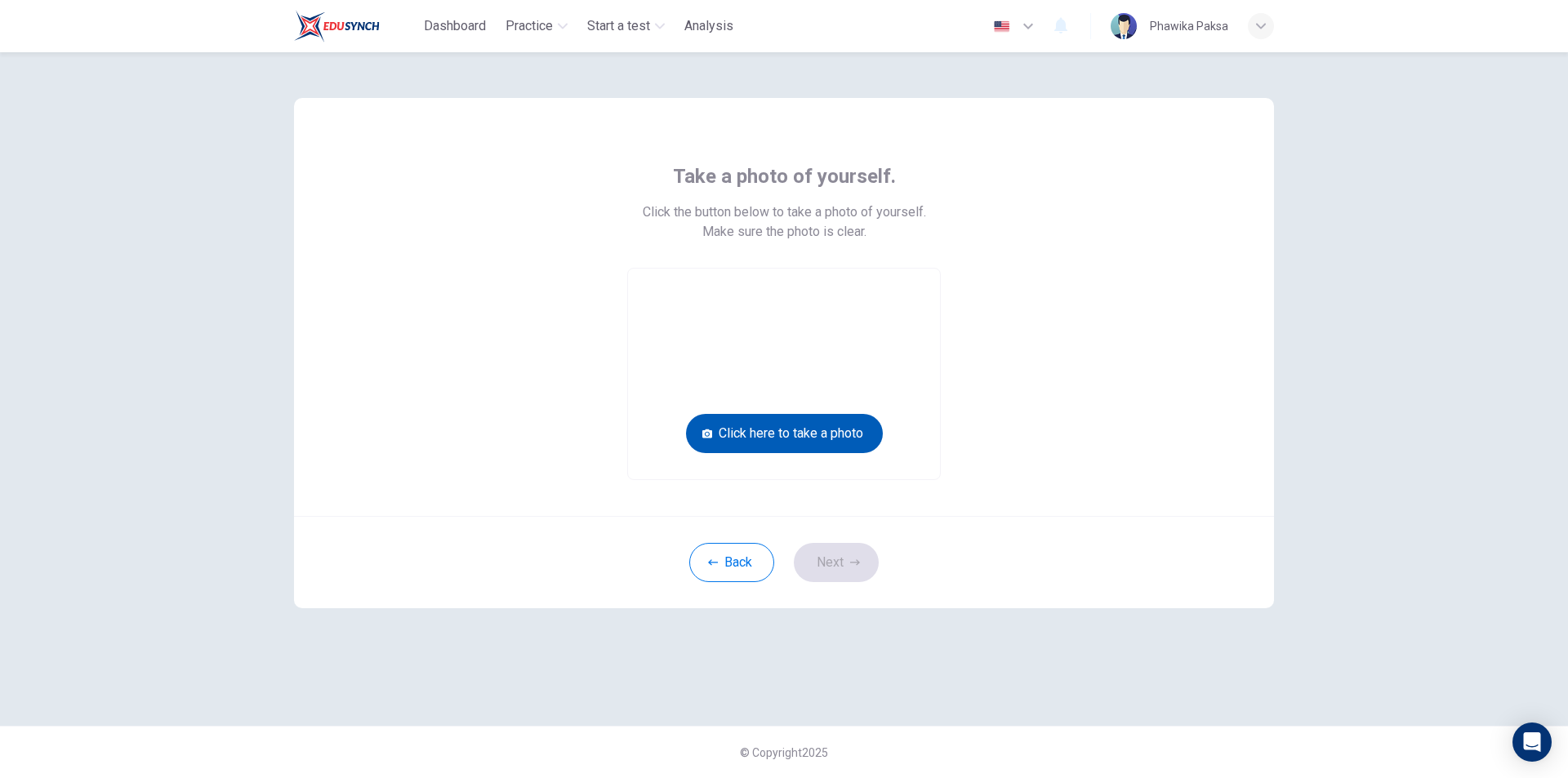
click at [825, 439] on button "Click here to take a photo" at bounding box center [784, 433] width 197 height 39
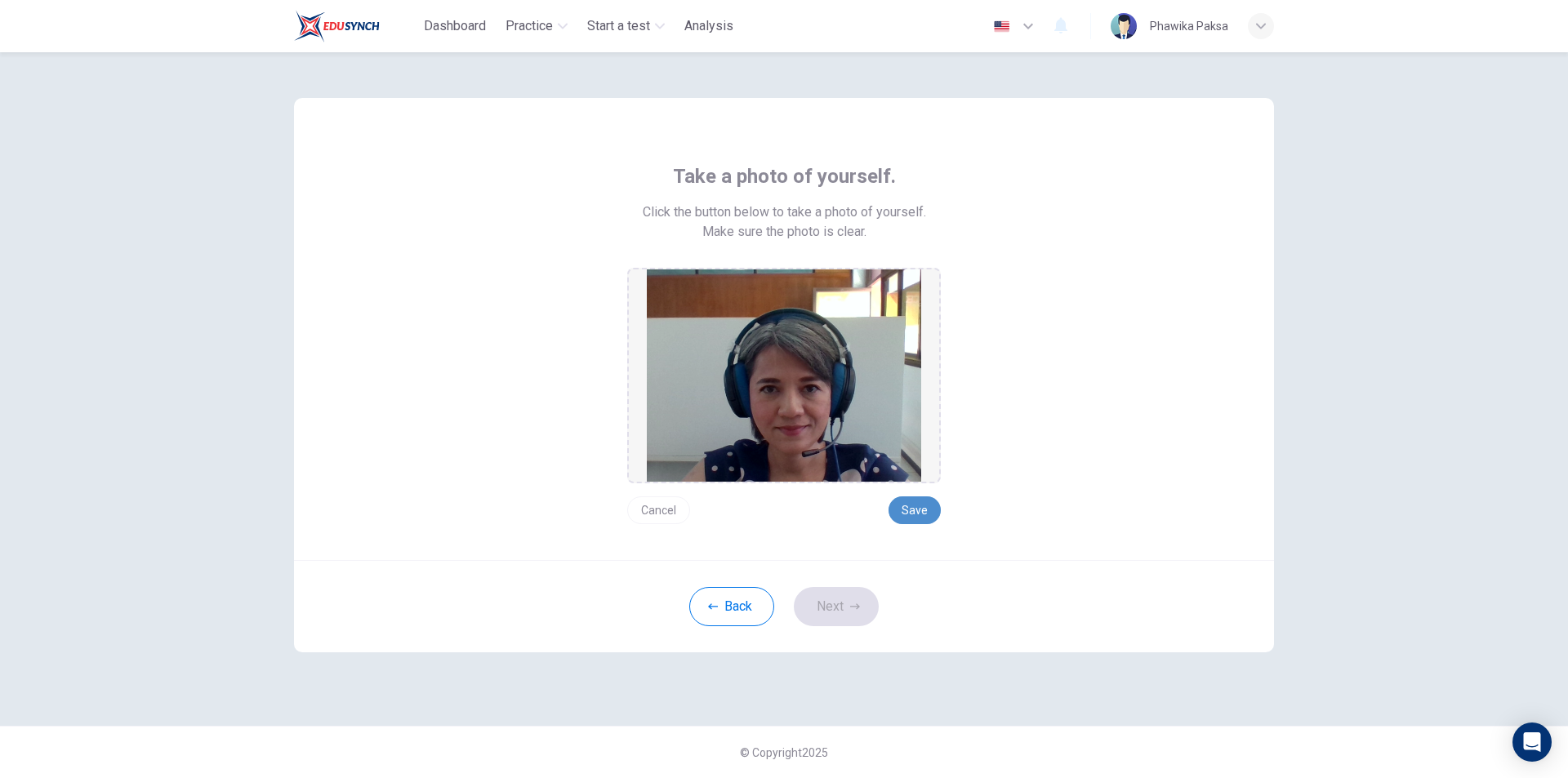
click at [930, 506] on button "Save" at bounding box center [915, 511] width 53 height 28
click at [842, 627] on div "Back Next" at bounding box center [784, 607] width 980 height 92
click at [843, 613] on button "Next" at bounding box center [836, 607] width 85 height 39
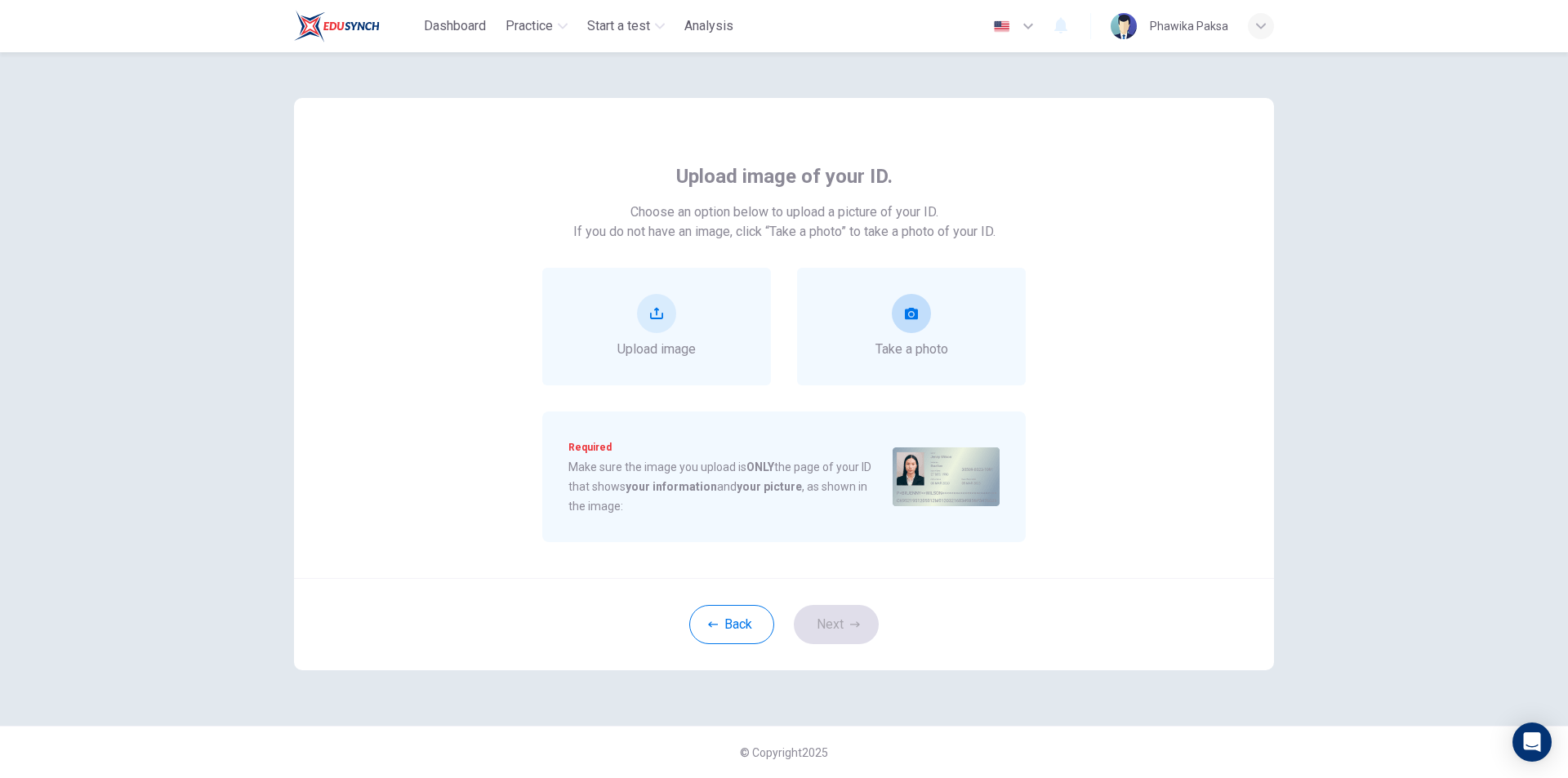
click at [909, 332] on button "take photo" at bounding box center [911, 313] width 39 height 39
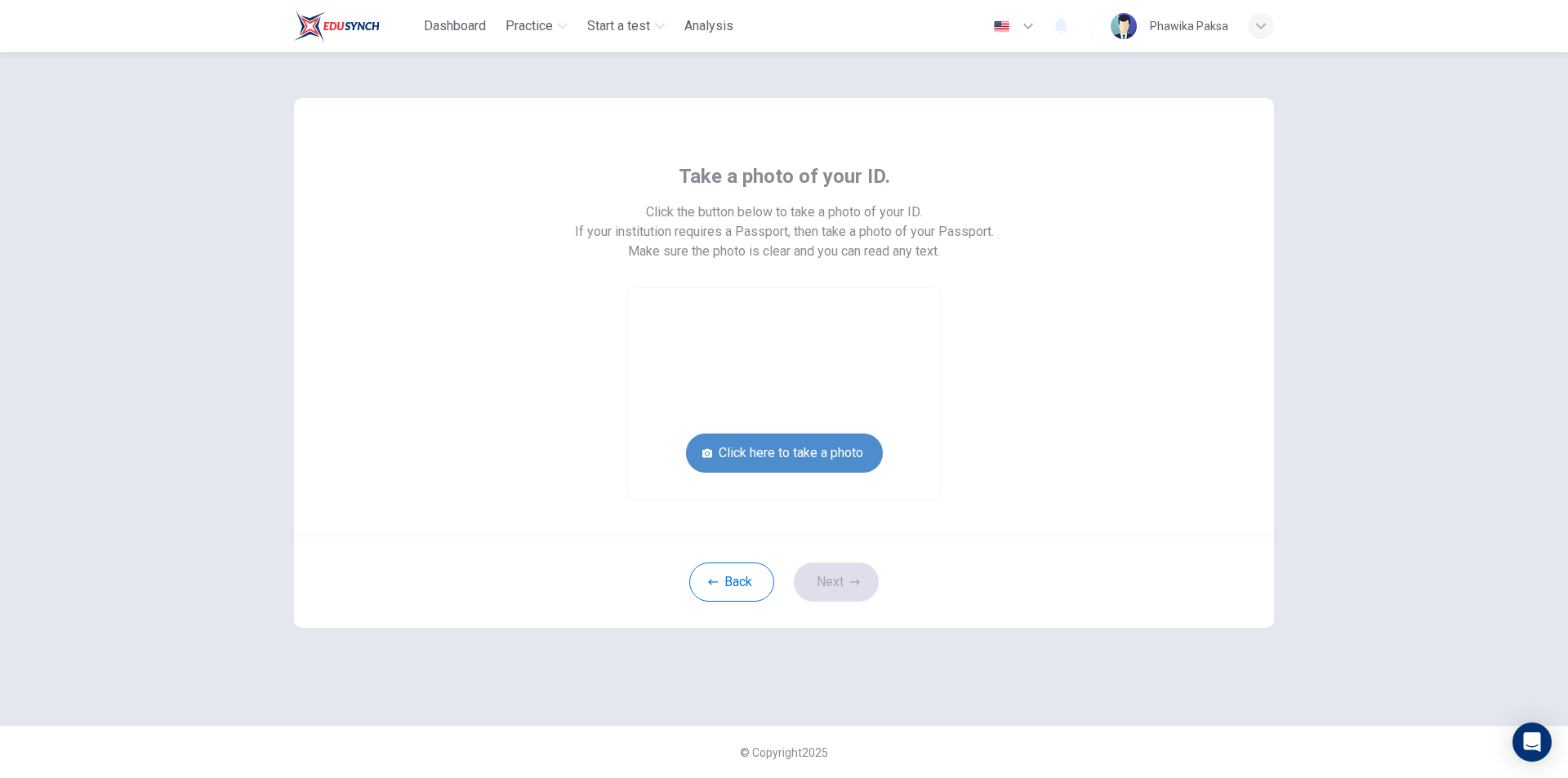
click at [816, 444] on button "Click here to take a photo" at bounding box center [784, 452] width 197 height 39
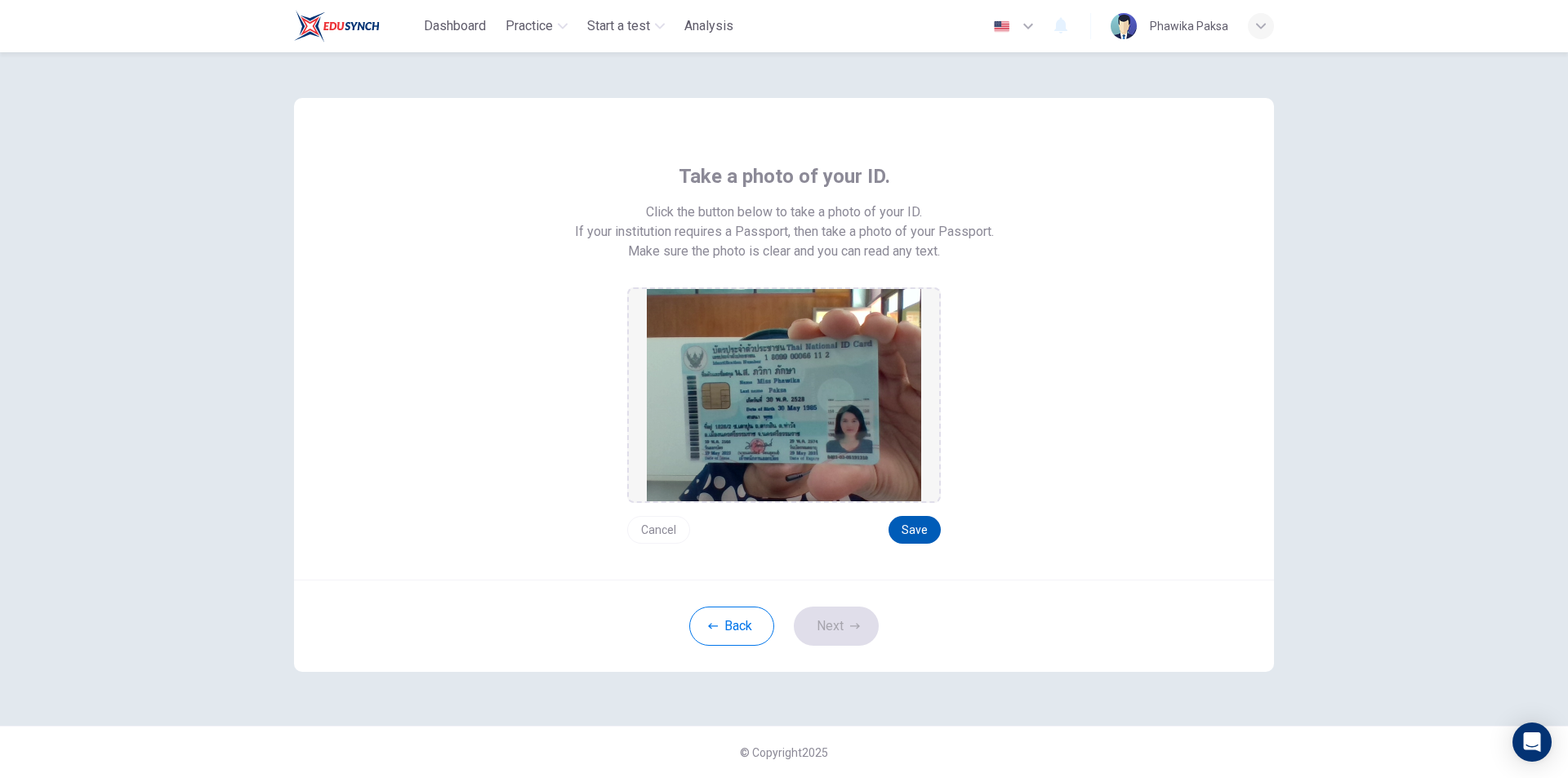
click at [905, 530] on button "Save" at bounding box center [915, 530] width 53 height 28
click at [836, 639] on button "Next" at bounding box center [836, 626] width 85 height 39
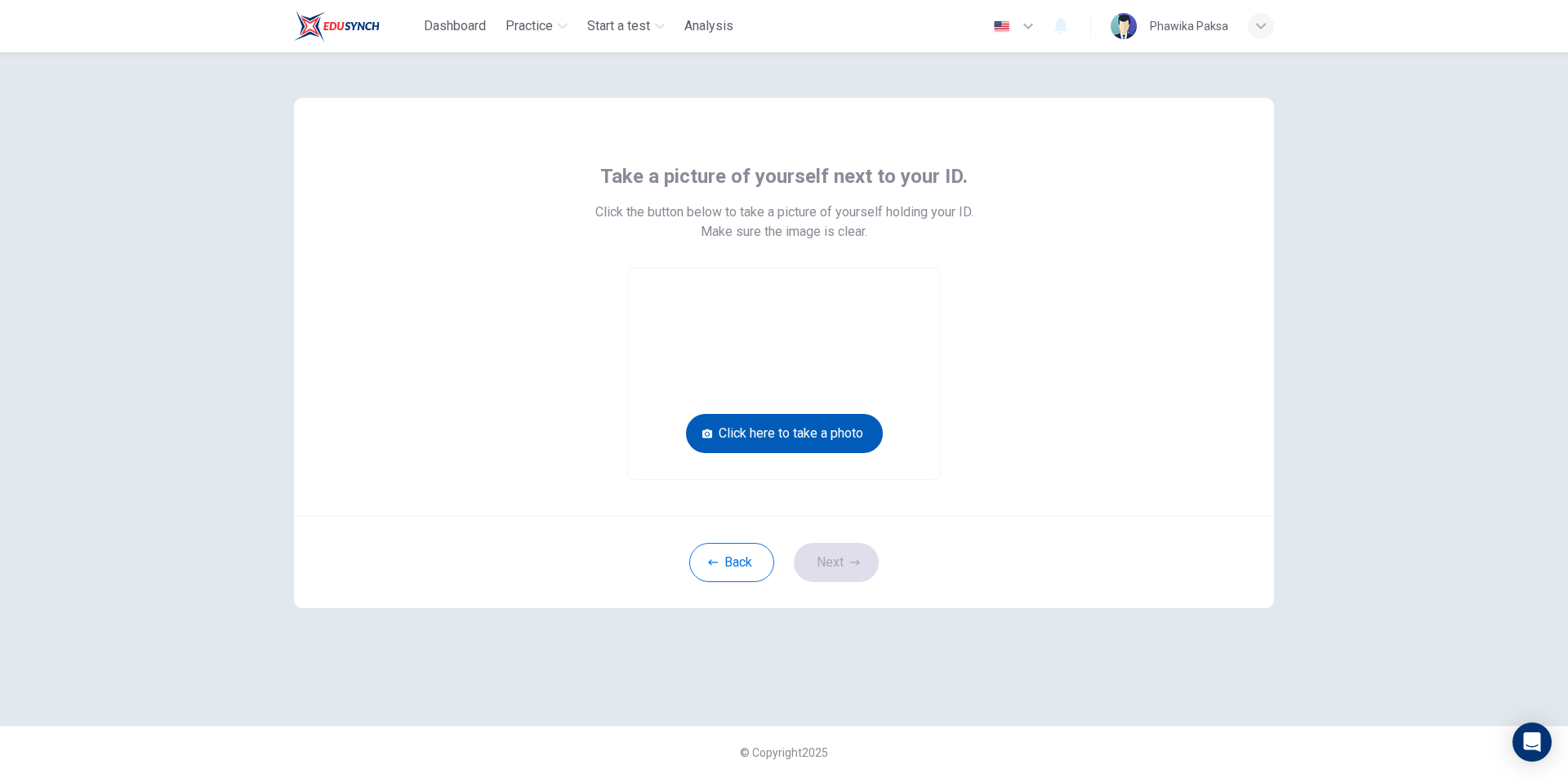
click at [805, 435] on button "Click here to take a photo" at bounding box center [784, 433] width 197 height 39
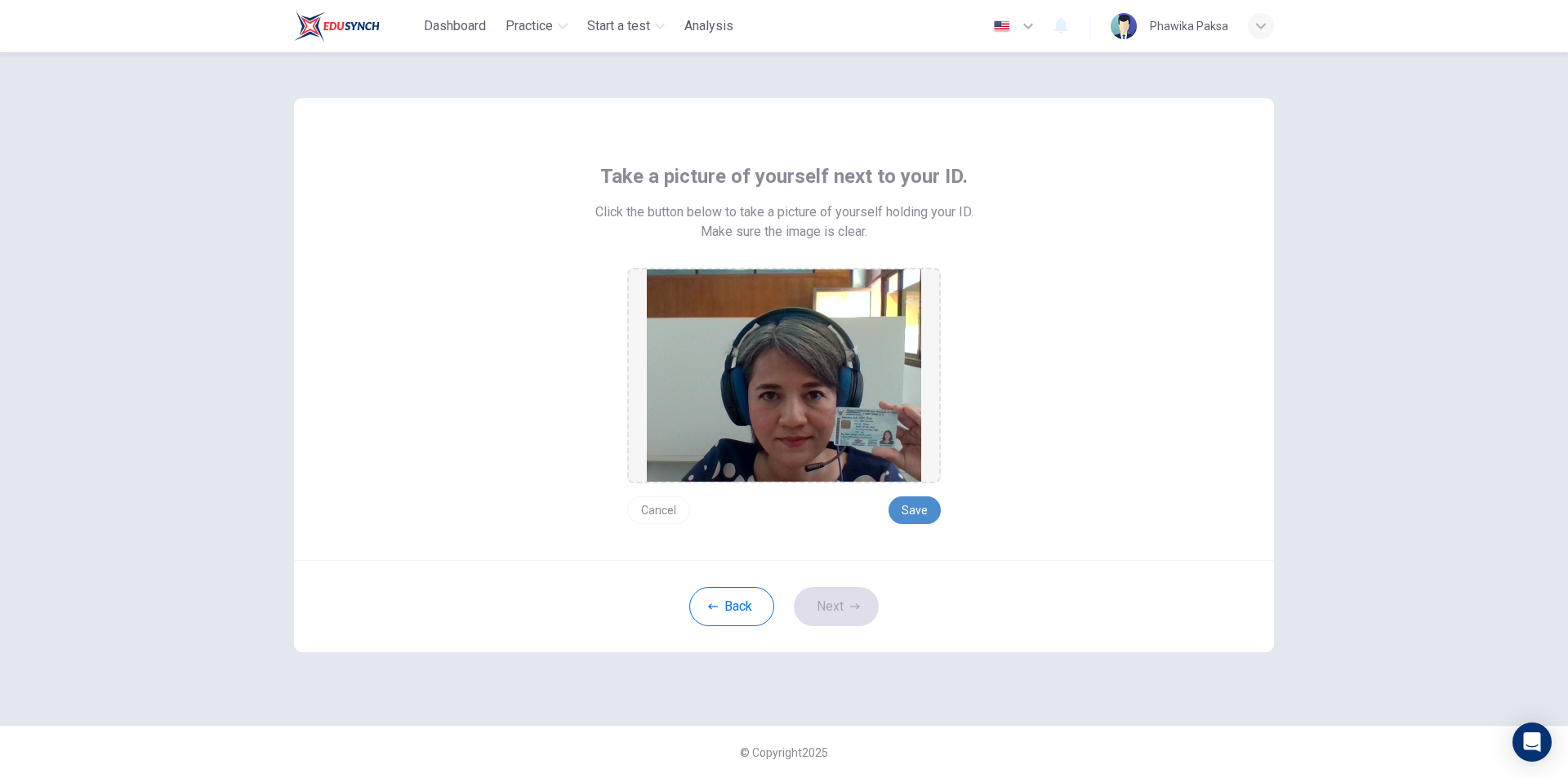
click at [925, 507] on button "Save" at bounding box center [915, 511] width 53 height 28
click at [856, 598] on button "Next" at bounding box center [836, 607] width 85 height 39
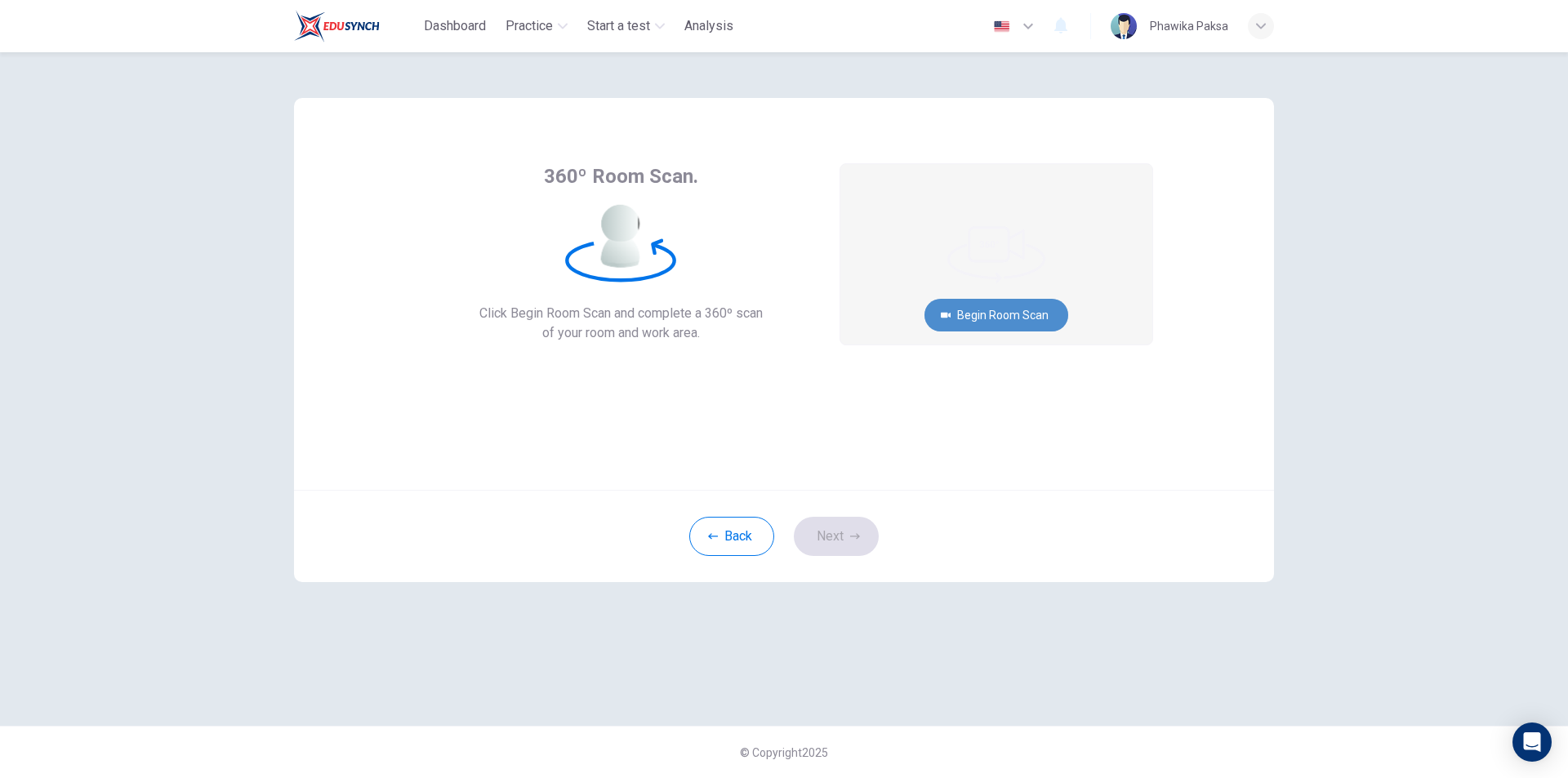
click at [977, 316] on button "Begin Room Scan" at bounding box center [997, 316] width 144 height 33
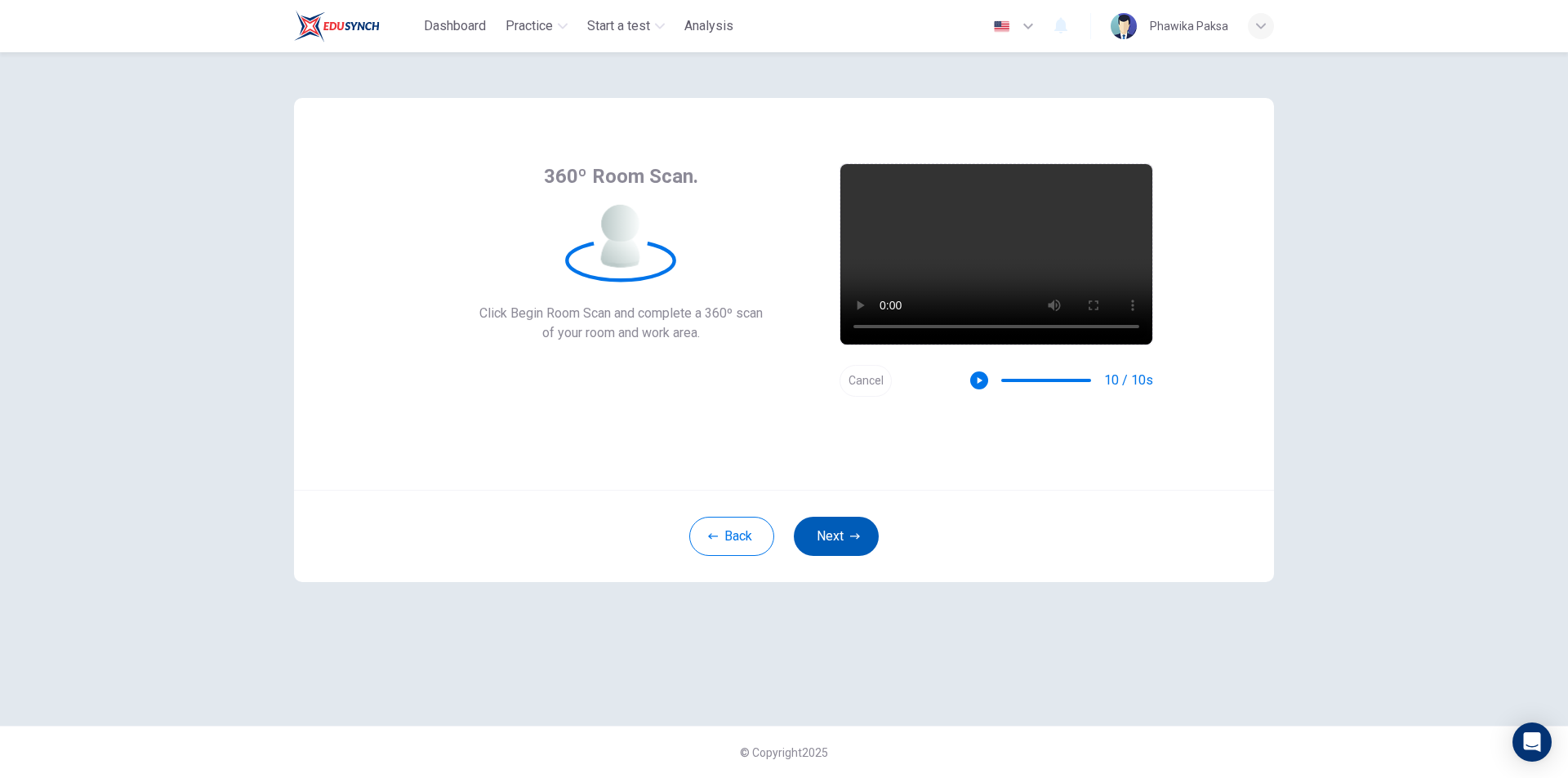
click at [836, 532] on button "Next" at bounding box center [836, 536] width 85 height 39
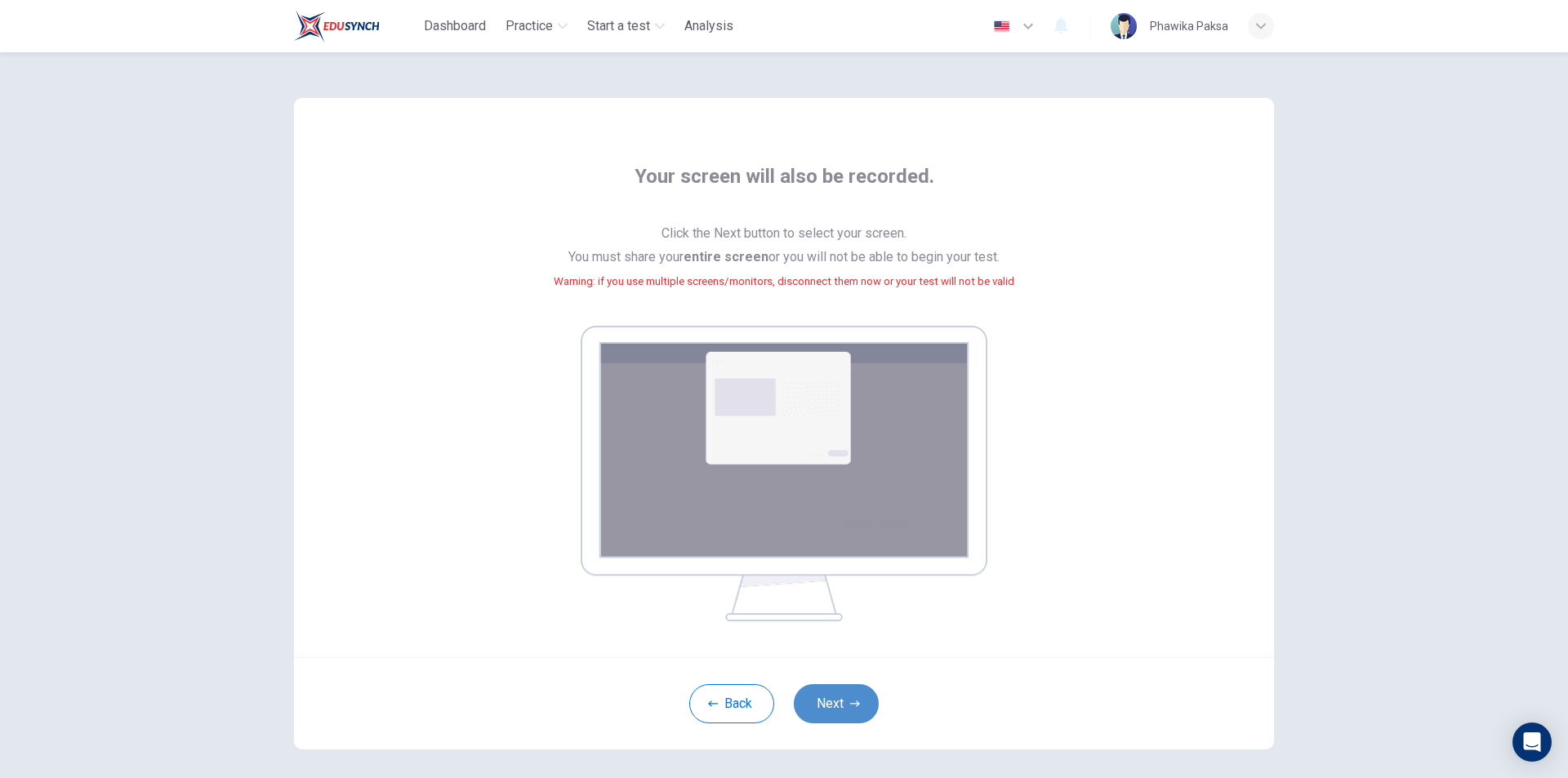
click at [846, 695] on button "Next" at bounding box center [836, 704] width 85 height 39
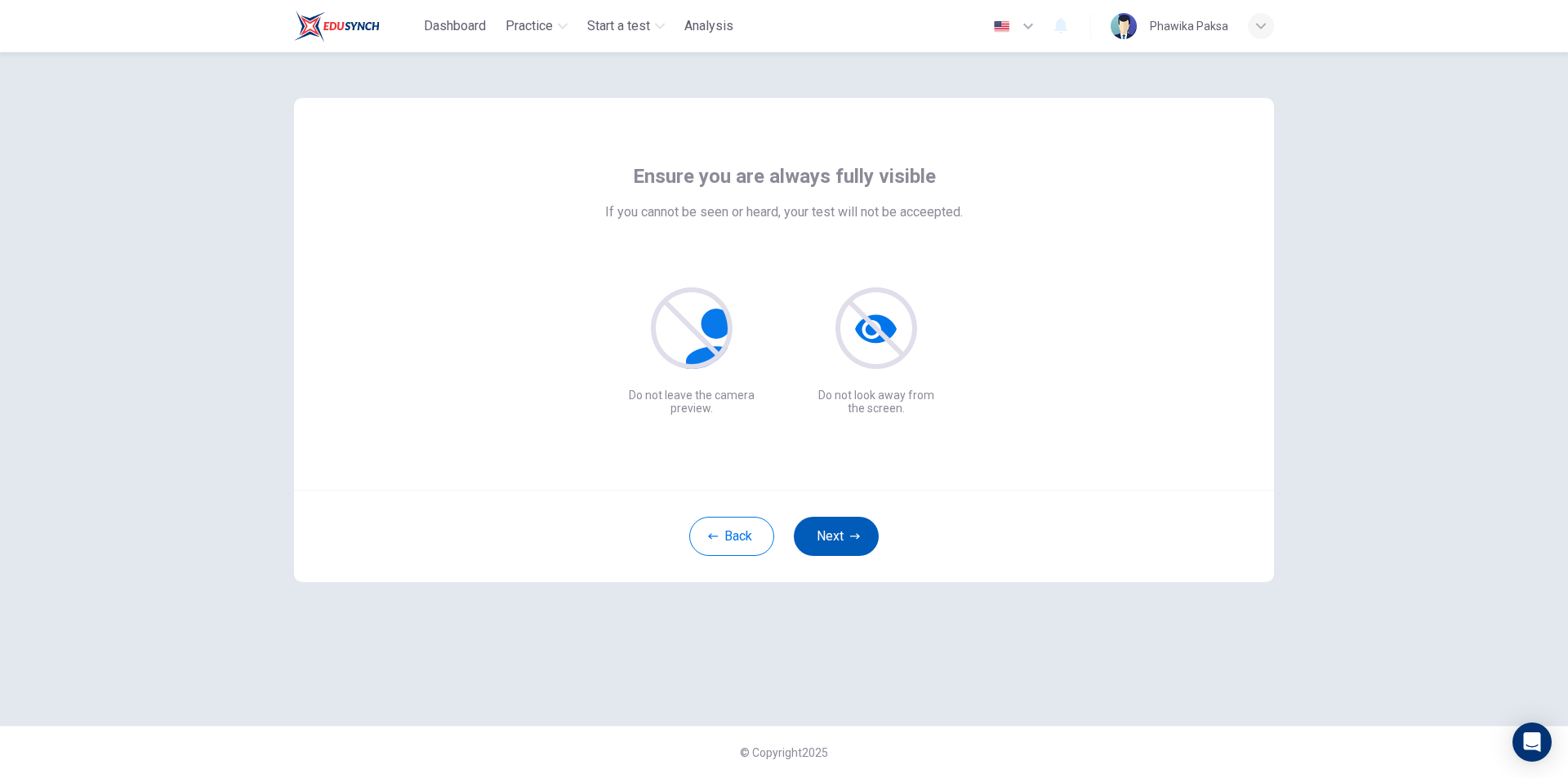
click at [825, 538] on button "Next" at bounding box center [836, 536] width 85 height 39
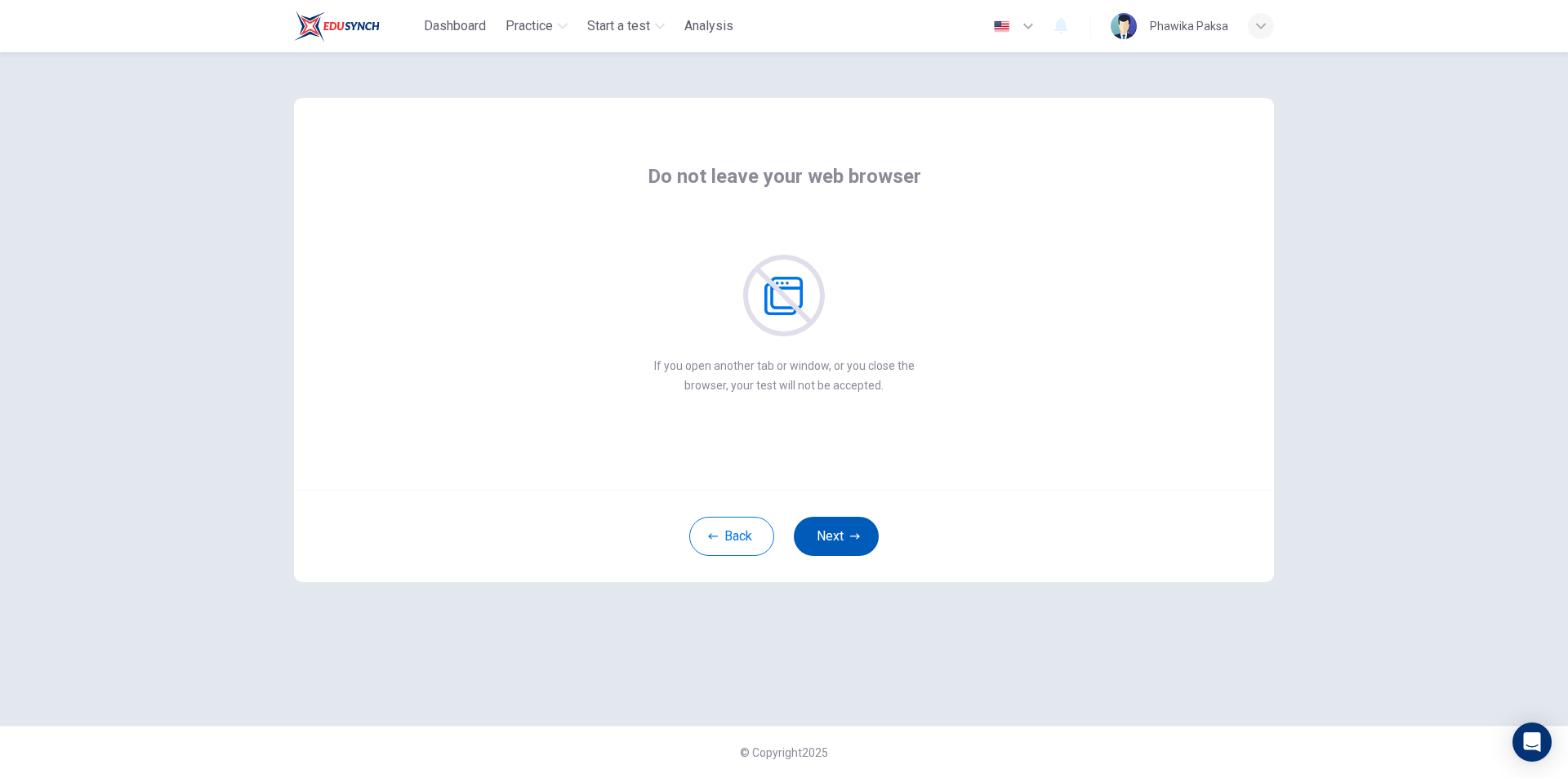
click at [825, 538] on button "Next" at bounding box center [836, 536] width 85 height 39
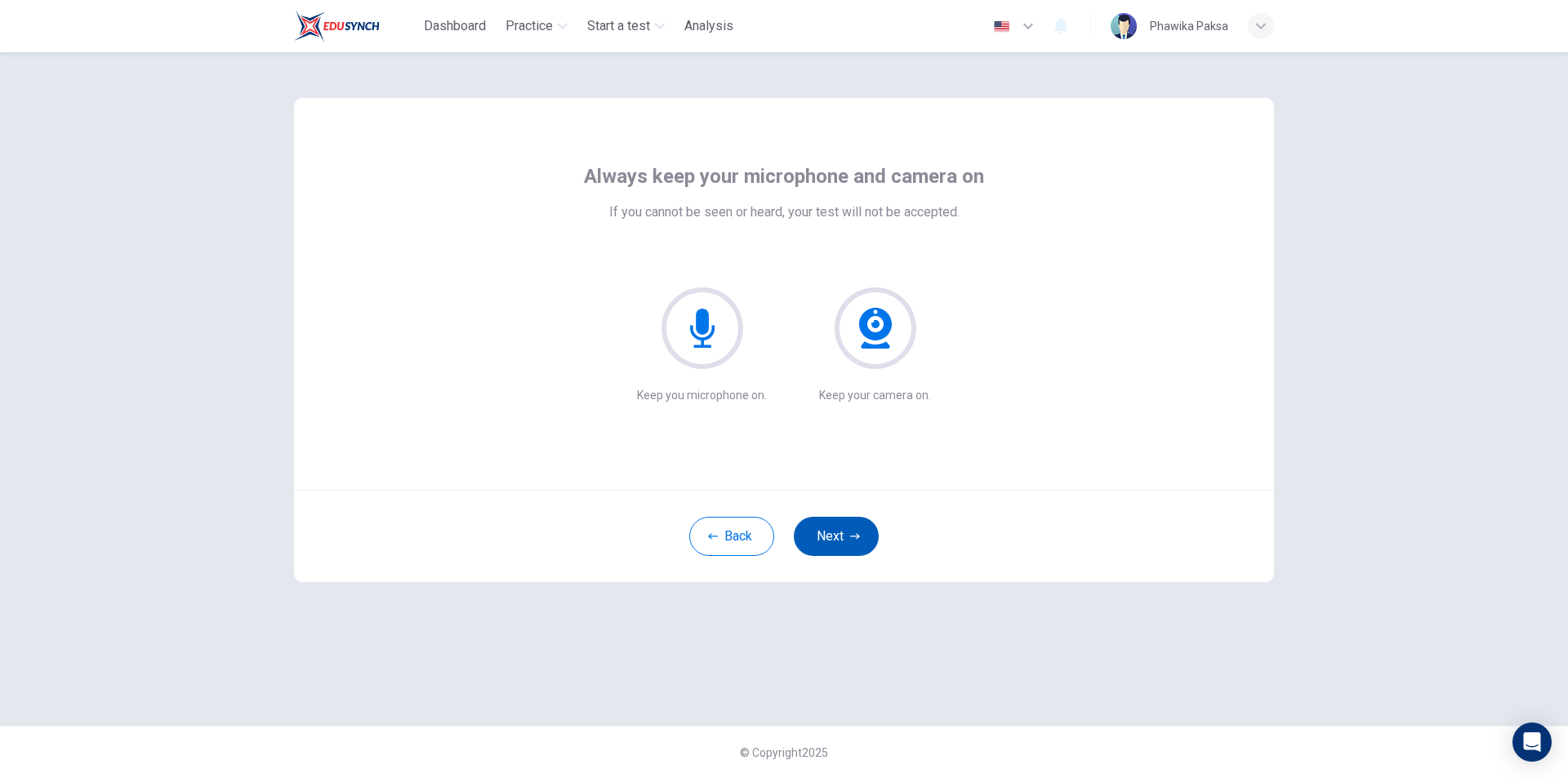
click at [825, 538] on button "Next" at bounding box center [836, 536] width 85 height 39
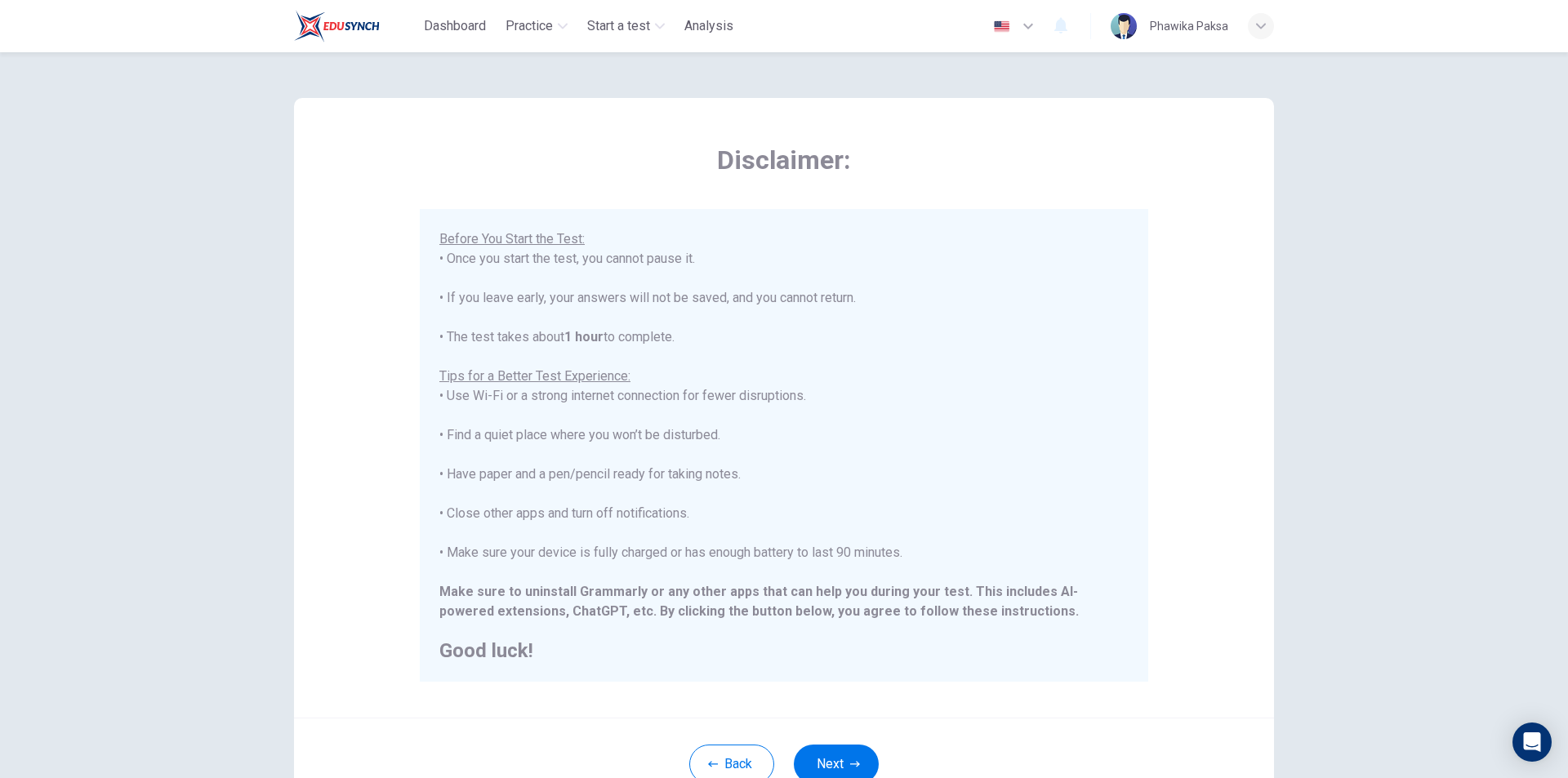
scroll to position [130, 0]
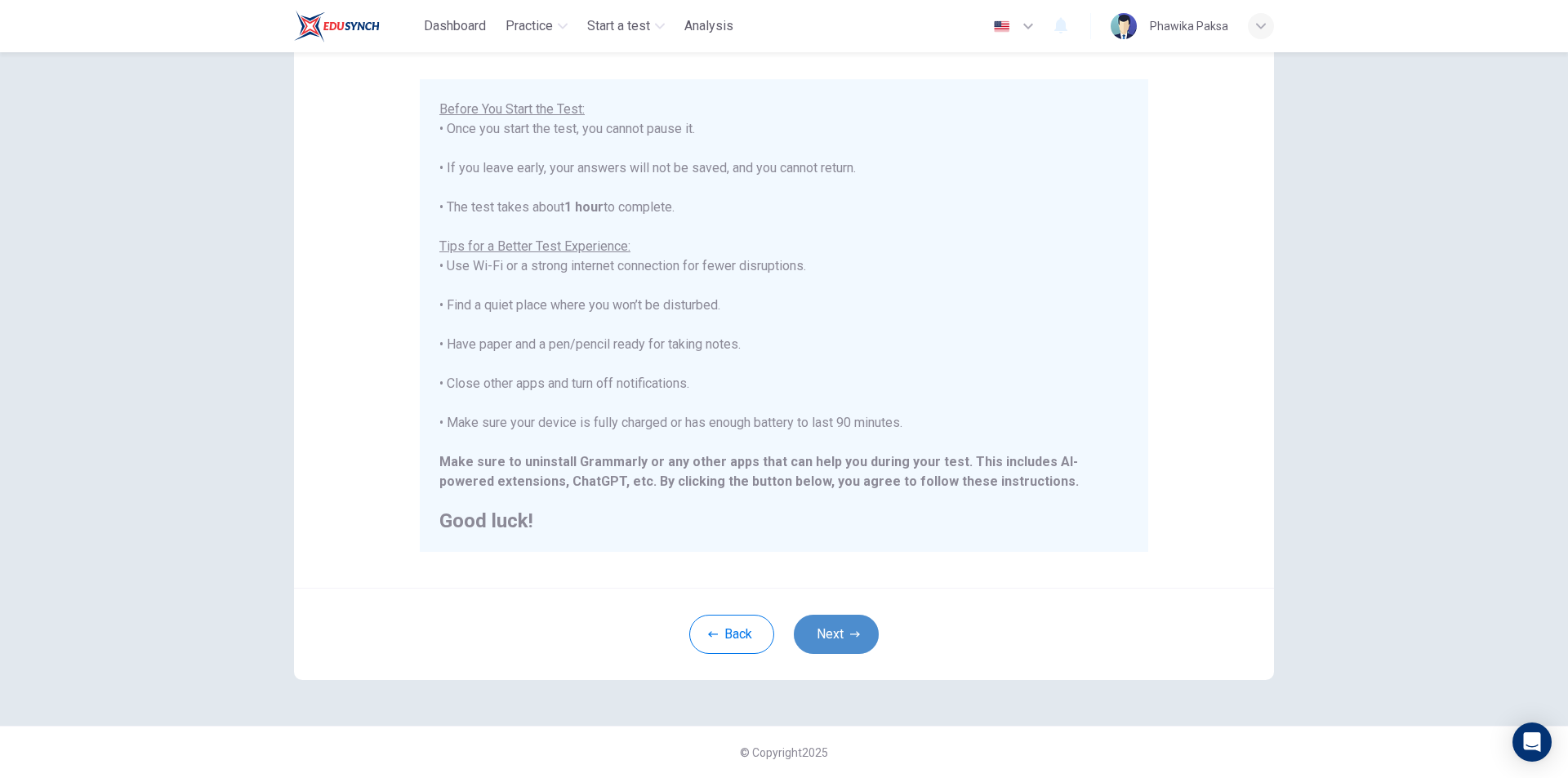
click at [835, 633] on button "Next" at bounding box center [836, 634] width 85 height 39
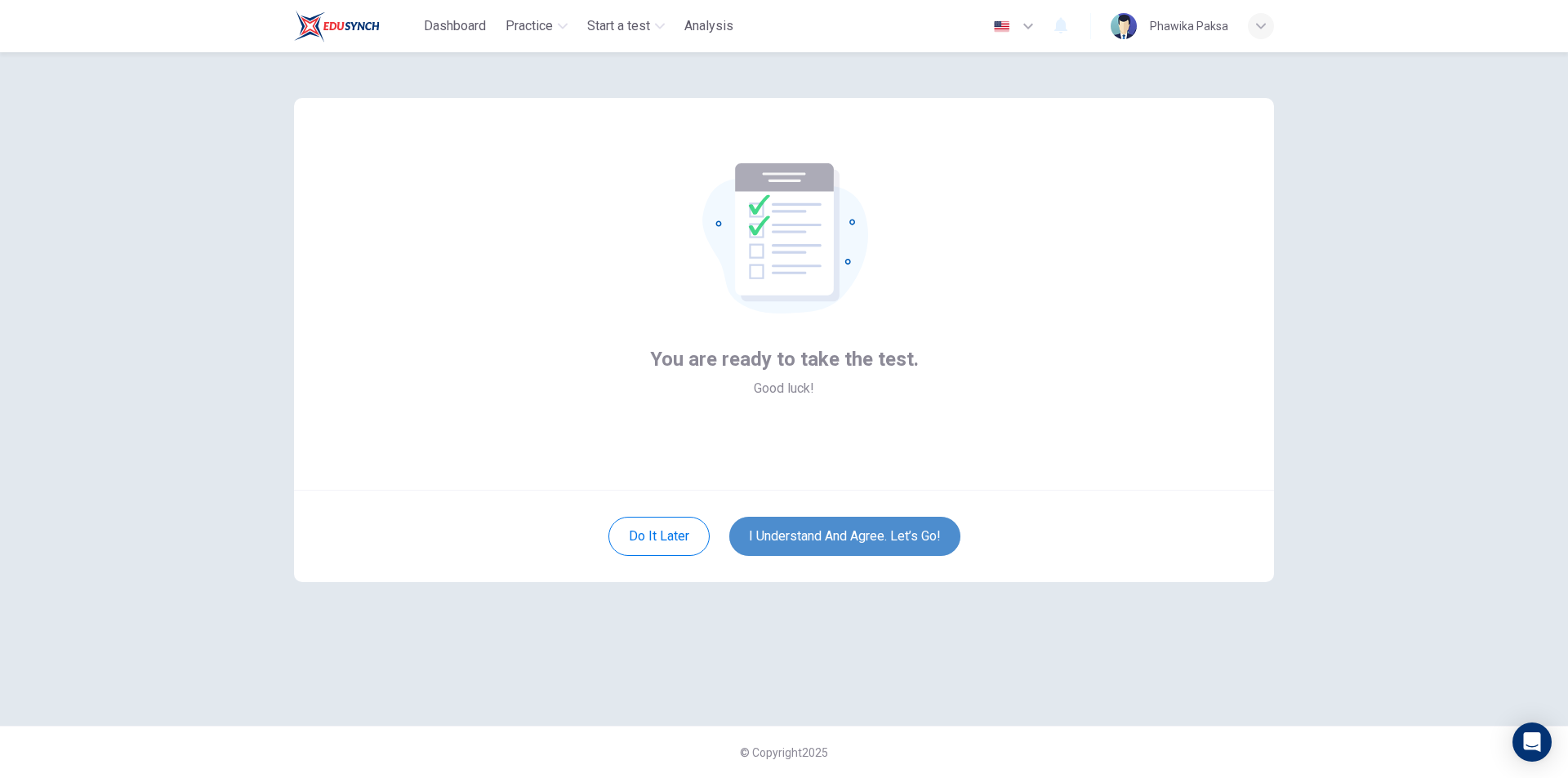
click at [872, 530] on button "I understand and agree. Let’s go!" at bounding box center [844, 536] width 231 height 39
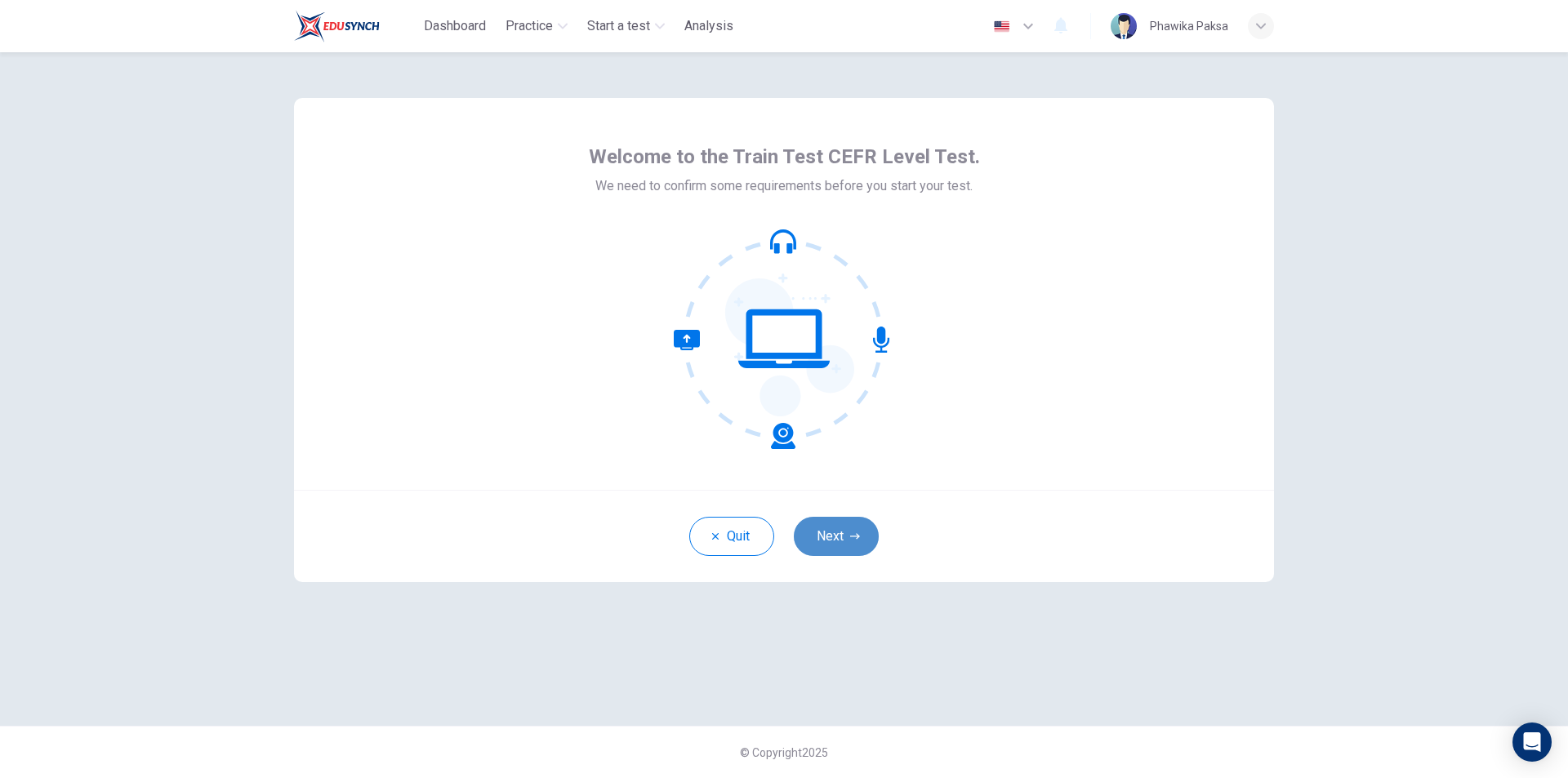
click at [851, 545] on button "Next" at bounding box center [836, 536] width 85 height 39
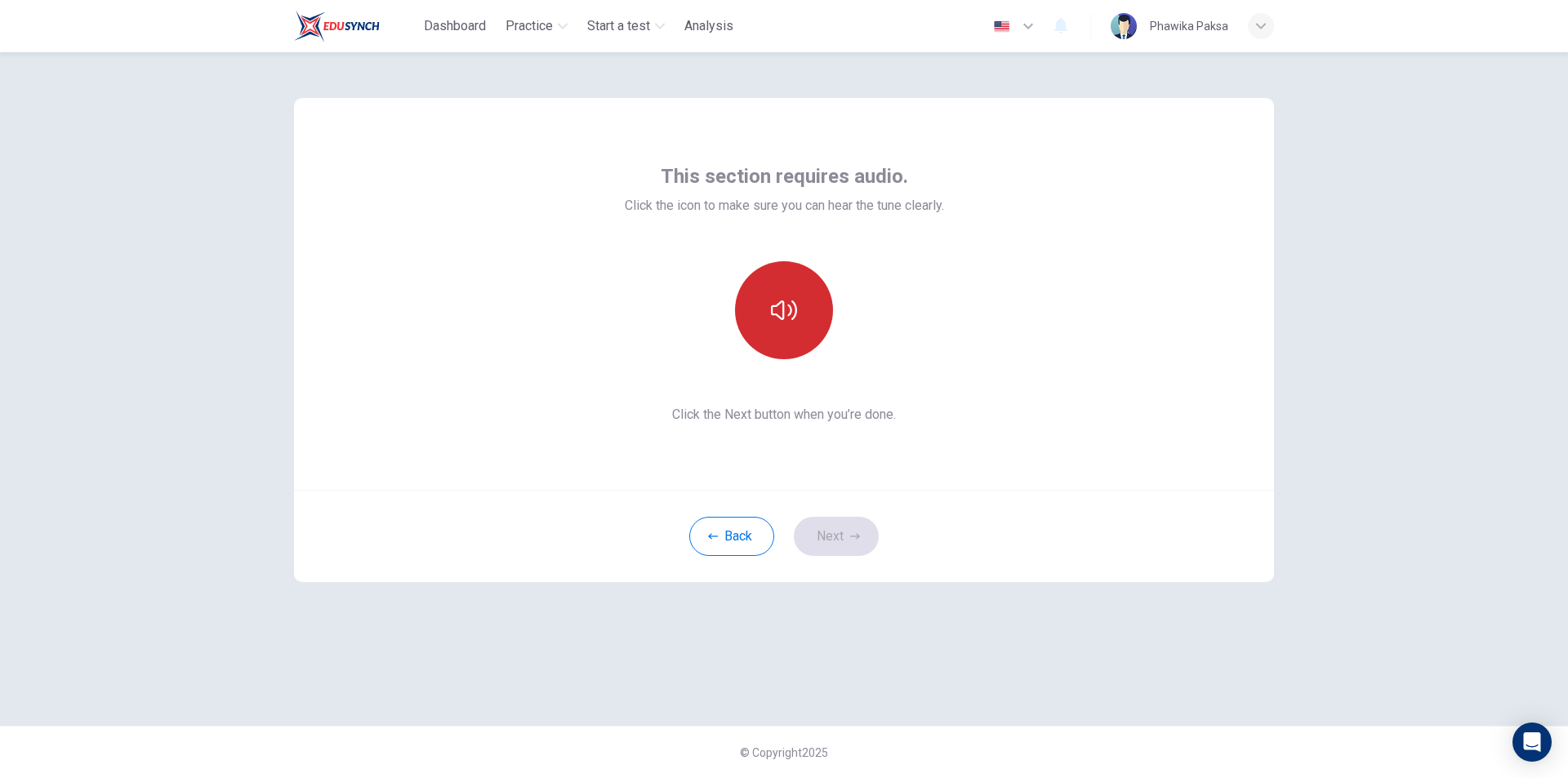
click at [802, 319] on button "button" at bounding box center [784, 310] width 98 height 98
click at [826, 533] on button "Next" at bounding box center [836, 536] width 85 height 39
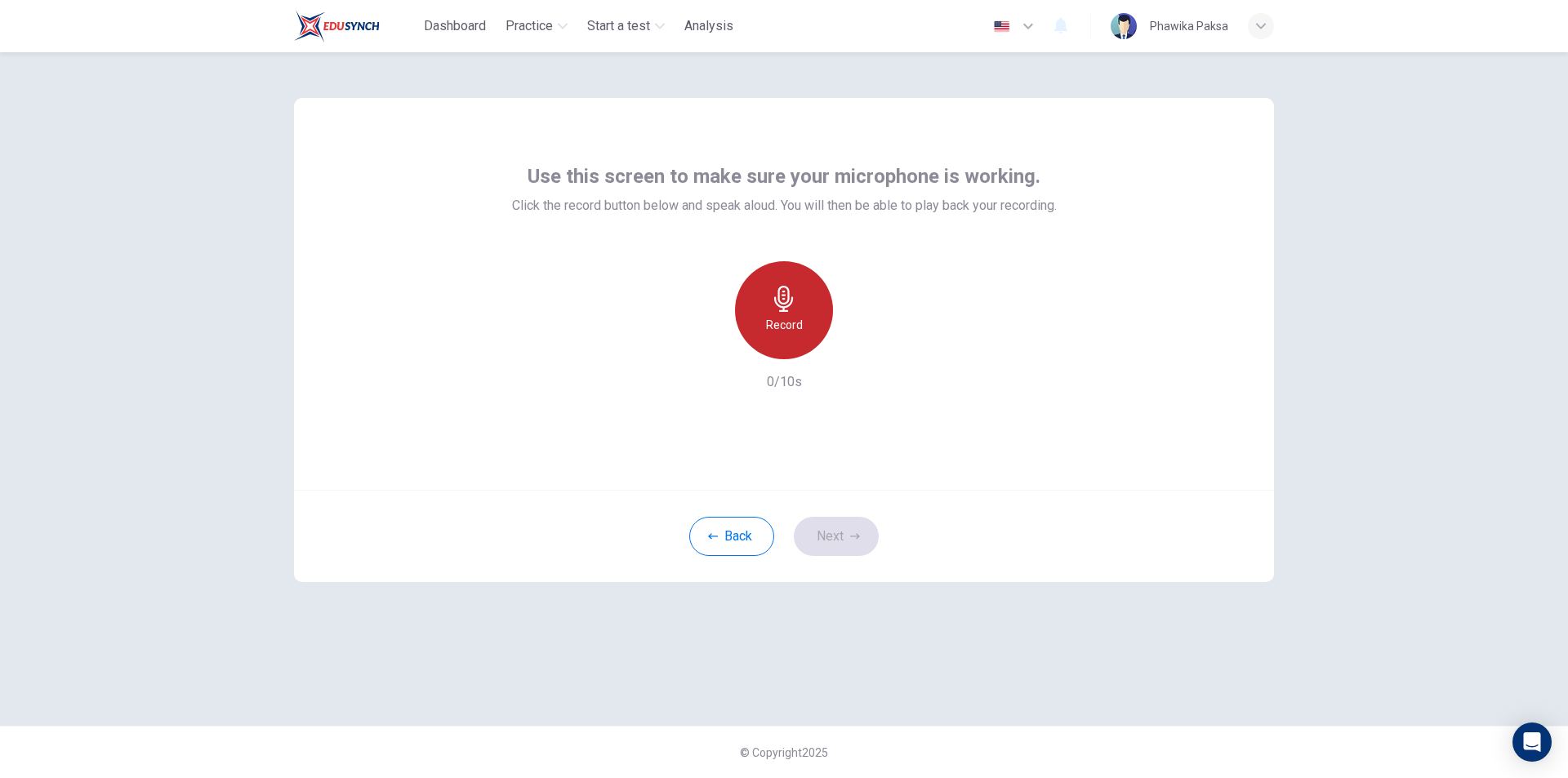
click at [784, 302] on icon "button" at bounding box center [784, 298] width 26 height 26
click at [785, 315] on div "Stop" at bounding box center [784, 310] width 98 height 98
click at [867, 345] on icon "button" at bounding box center [860, 346] width 16 height 16
click at [700, 350] on div "button" at bounding box center [708, 345] width 26 height 26
click at [794, 318] on h6 "Record" at bounding box center [784, 326] width 37 height 20
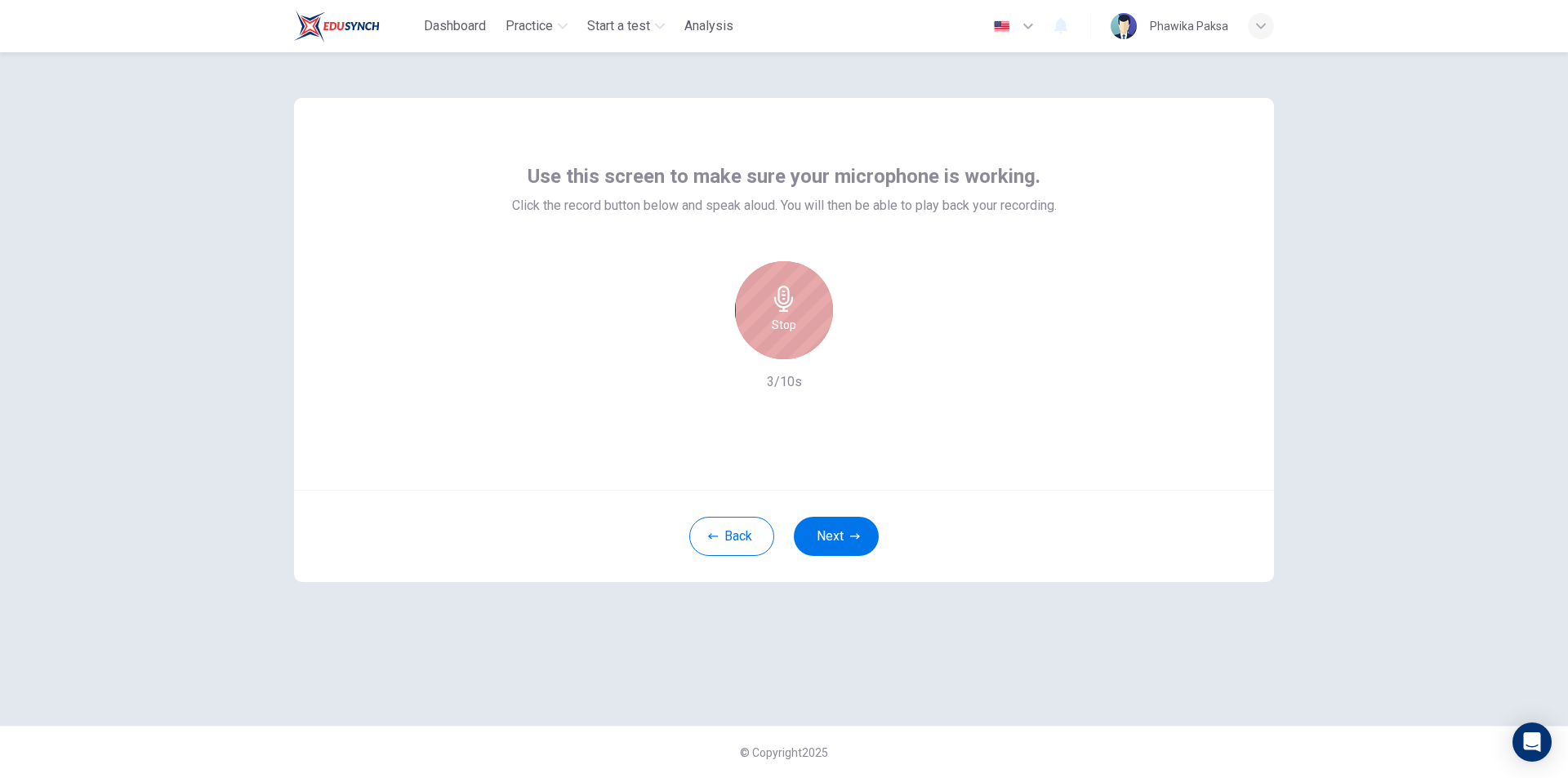
click at [787, 312] on div "Stop" at bounding box center [784, 310] width 98 height 98
click at [855, 345] on icon "button" at bounding box center [860, 346] width 16 height 16
click at [1266, 604] on div "Use this screen to make sure your microphone is working. Click the record butto…" at bounding box center [784, 389] width 1032 height 674
click at [866, 344] on icon "button" at bounding box center [860, 346] width 16 height 16
click at [852, 535] on icon "button" at bounding box center [855, 536] width 10 height 10
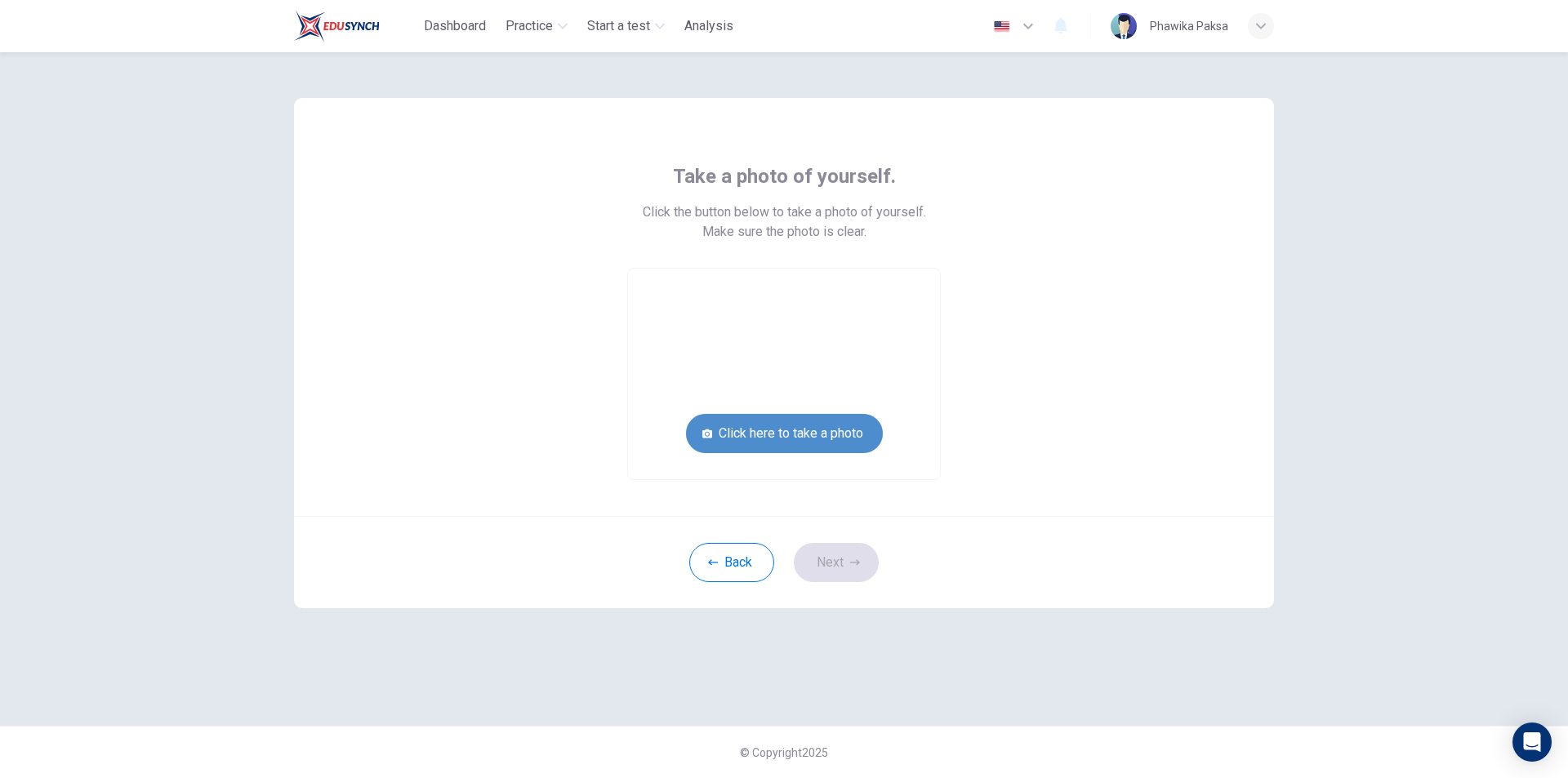
click at [792, 433] on button "Click here to take a photo" at bounding box center [784, 433] width 197 height 39
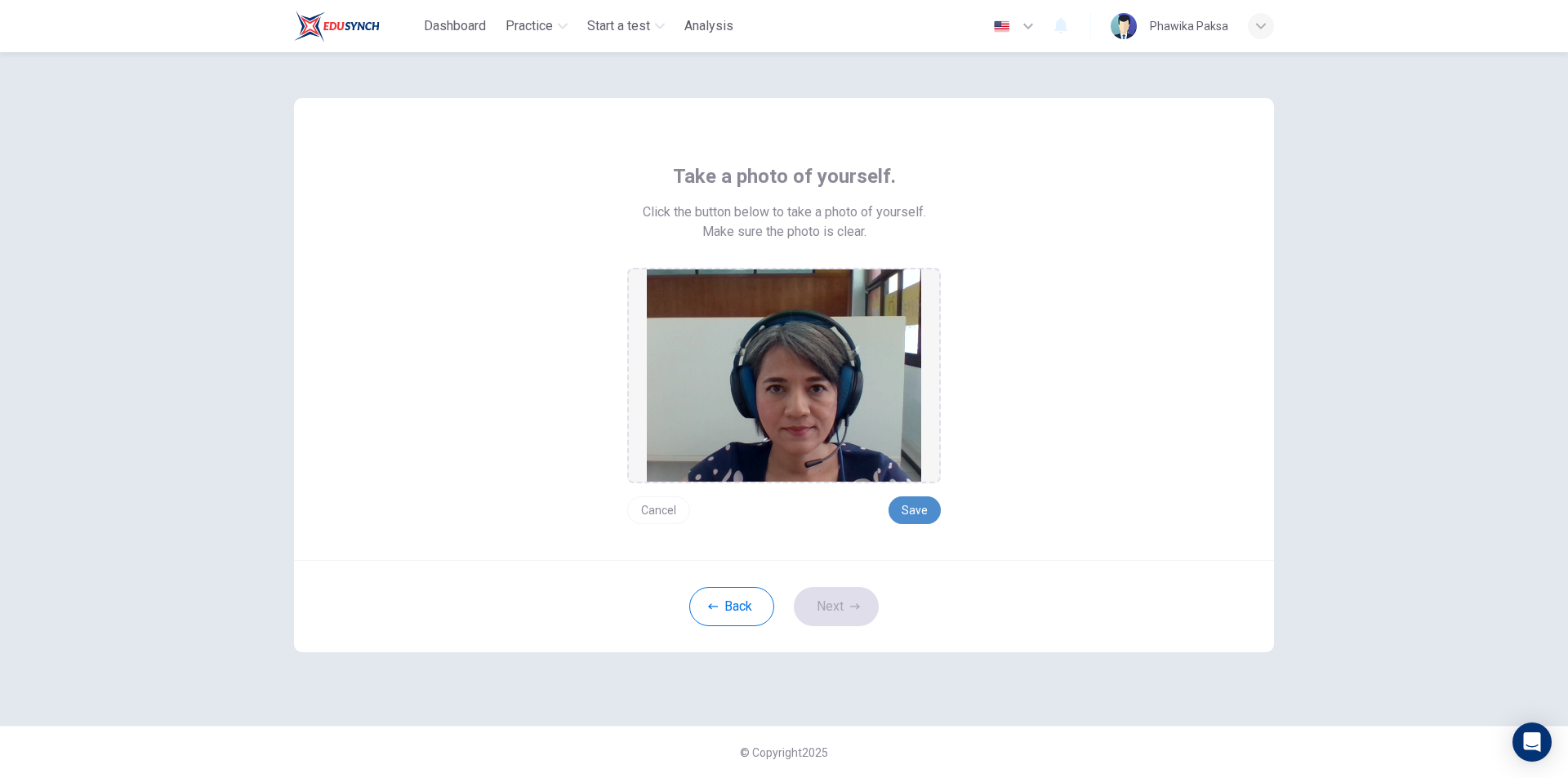
click at [909, 517] on button "Save" at bounding box center [915, 511] width 53 height 28
click at [843, 608] on button "Next" at bounding box center [836, 607] width 85 height 39
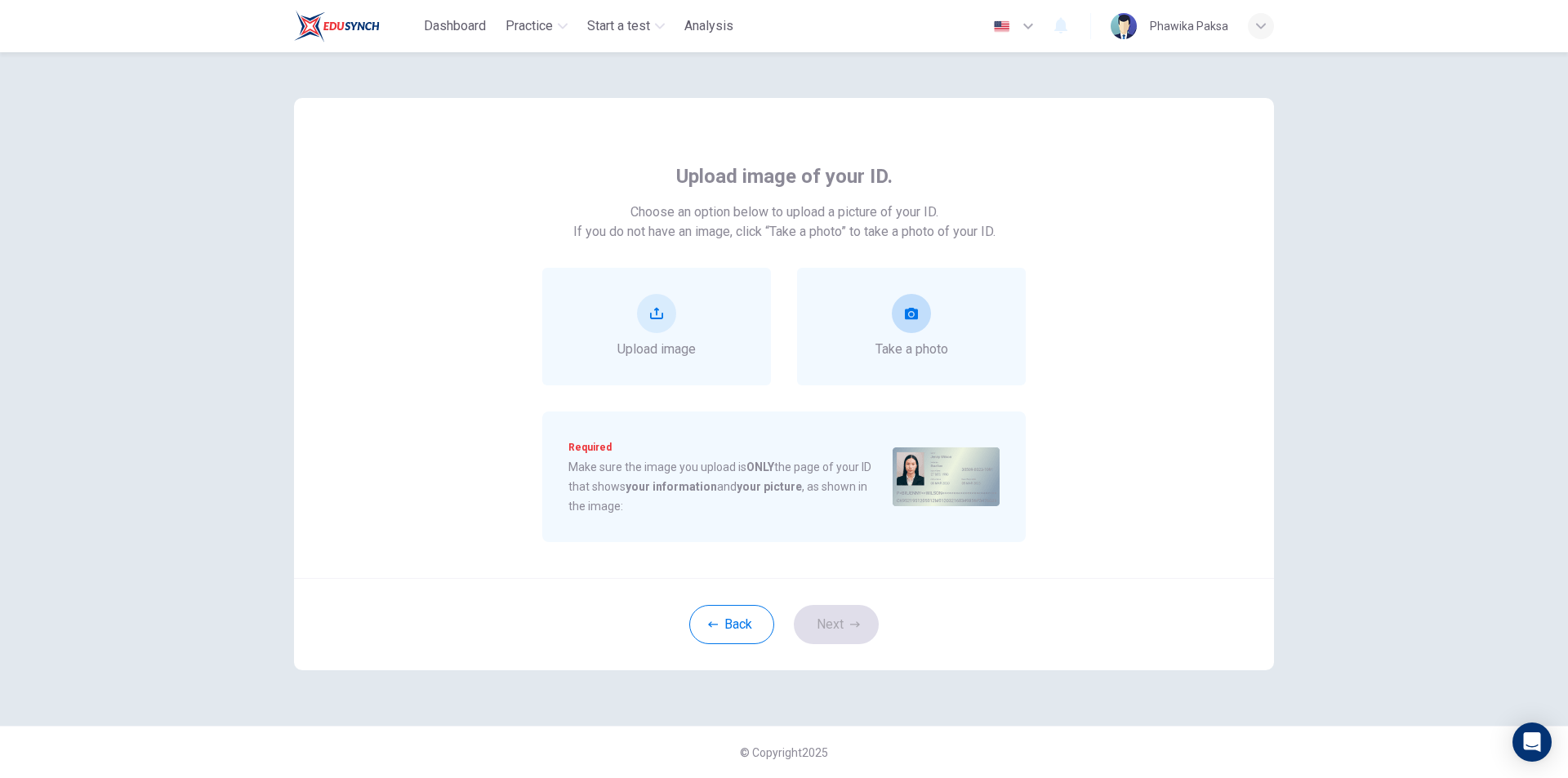
click at [910, 319] on button "take photo" at bounding box center [911, 313] width 39 height 39
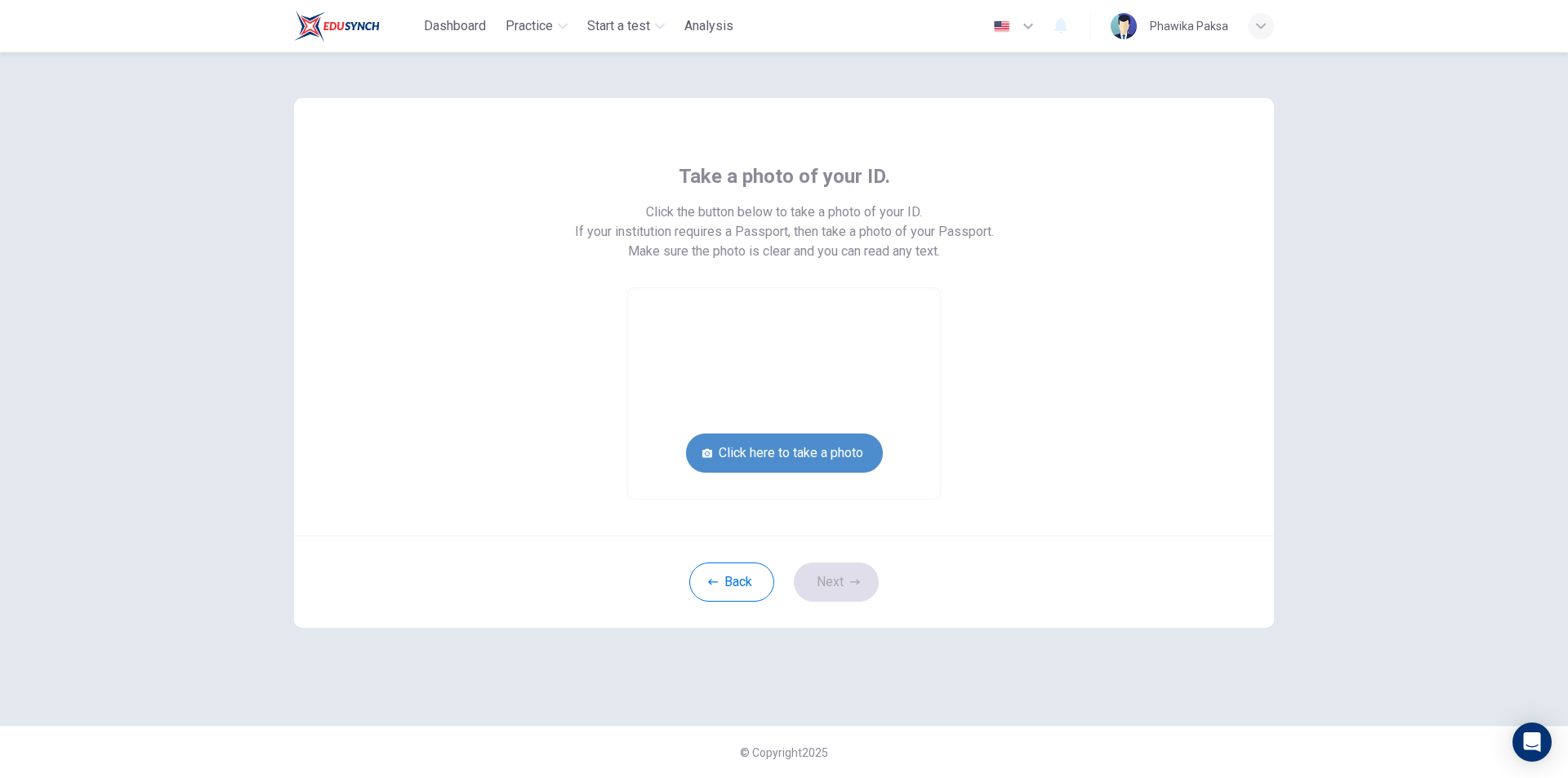
click at [834, 445] on button "Click here to take a photo" at bounding box center [784, 452] width 197 height 39
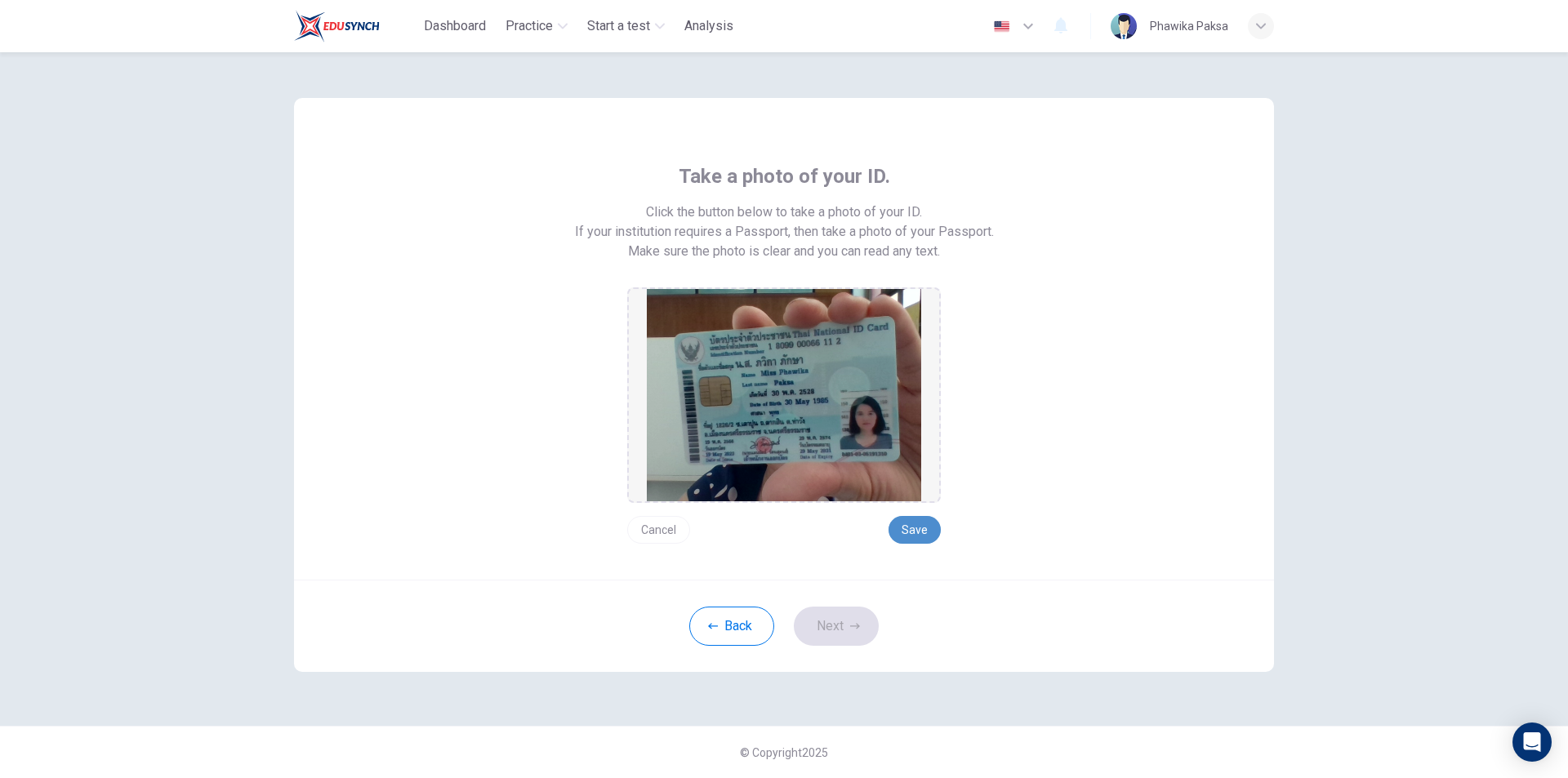
click at [905, 525] on button "Save" at bounding box center [915, 530] width 53 height 28
click at [857, 624] on icon "button" at bounding box center [855, 626] width 10 height 5
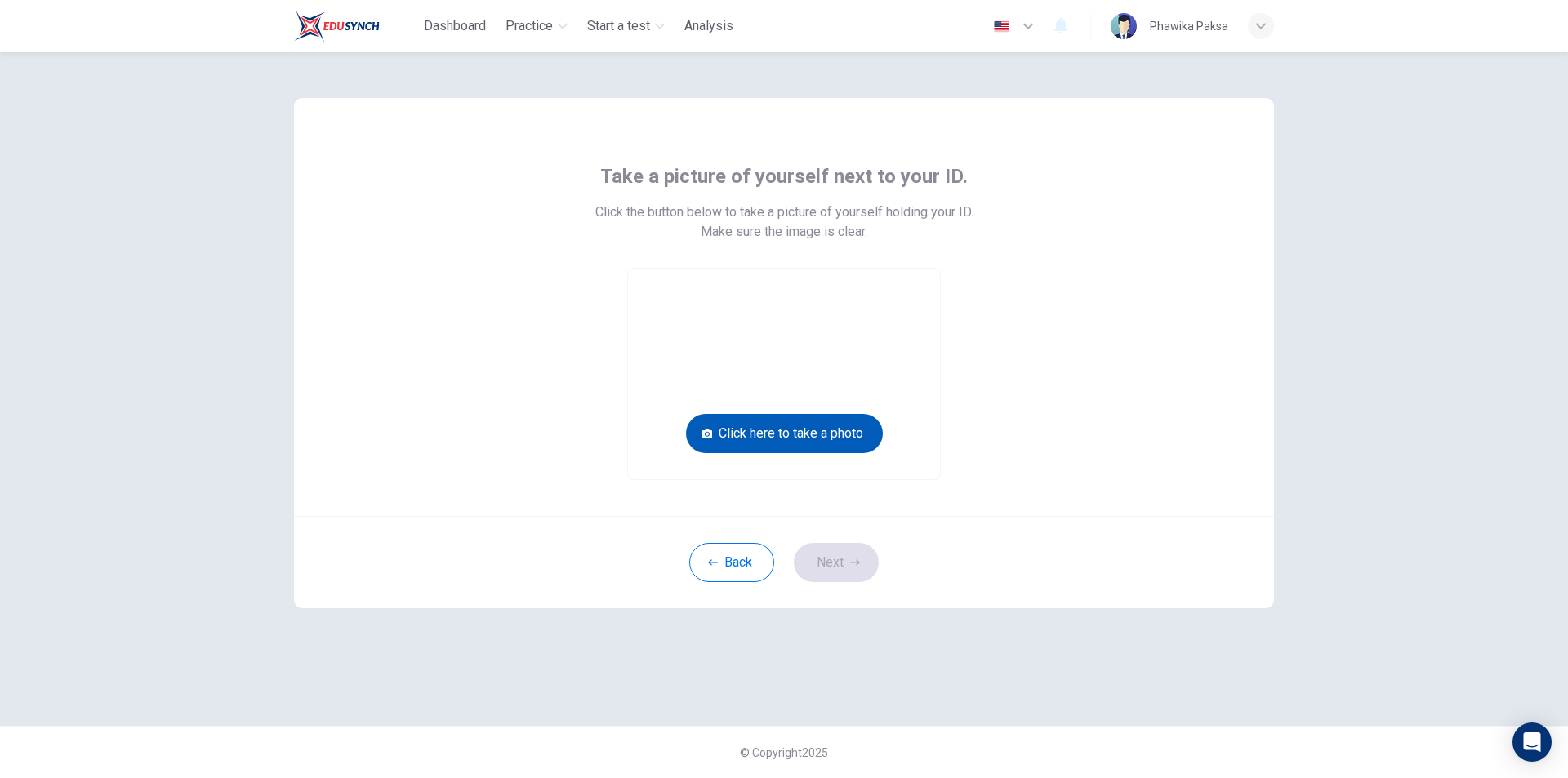
click at [848, 433] on button "Click here to take a photo" at bounding box center [784, 433] width 197 height 39
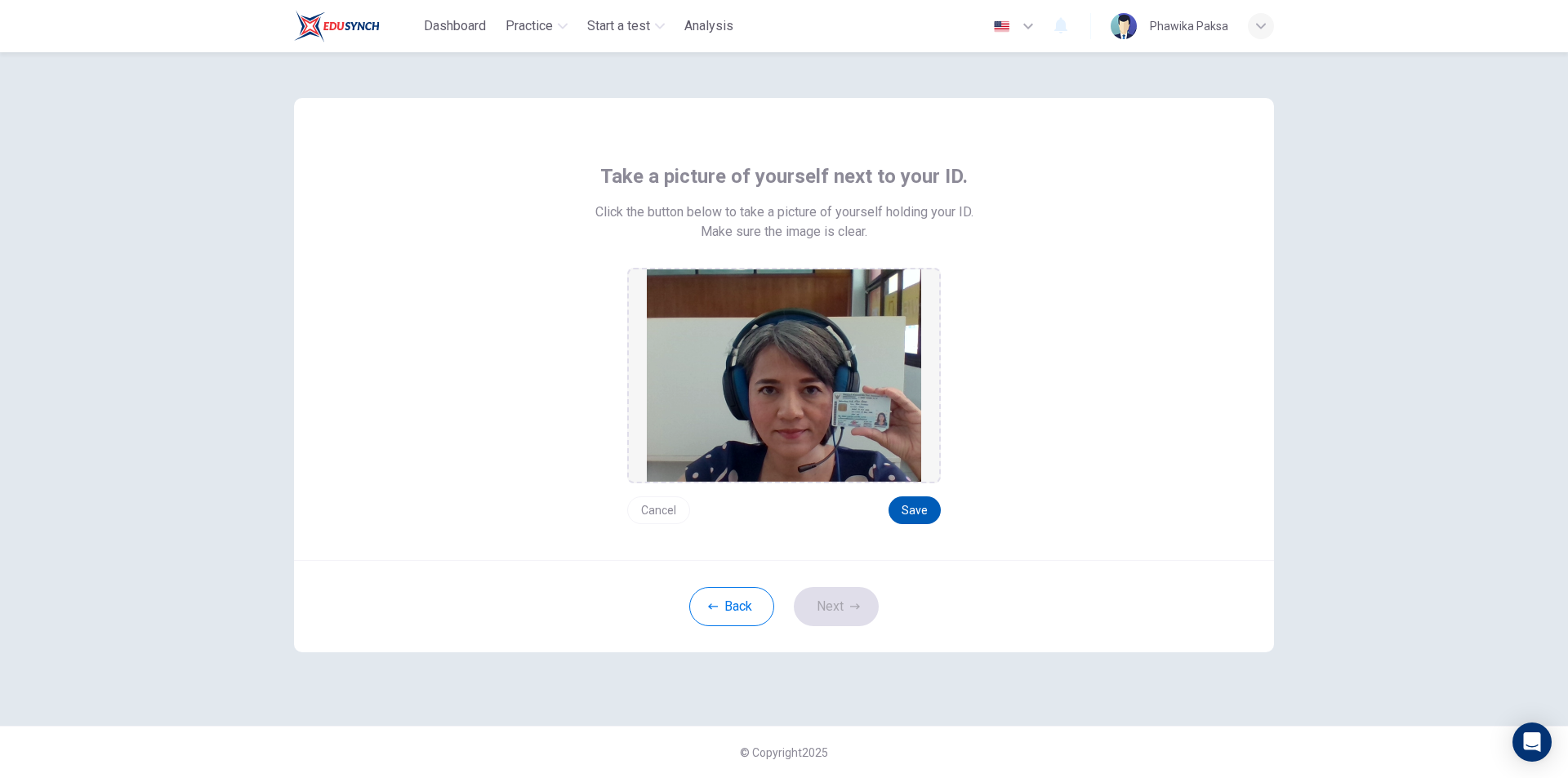
click at [909, 509] on button "Save" at bounding box center [915, 511] width 53 height 28
click at [860, 611] on button "Next" at bounding box center [836, 607] width 85 height 39
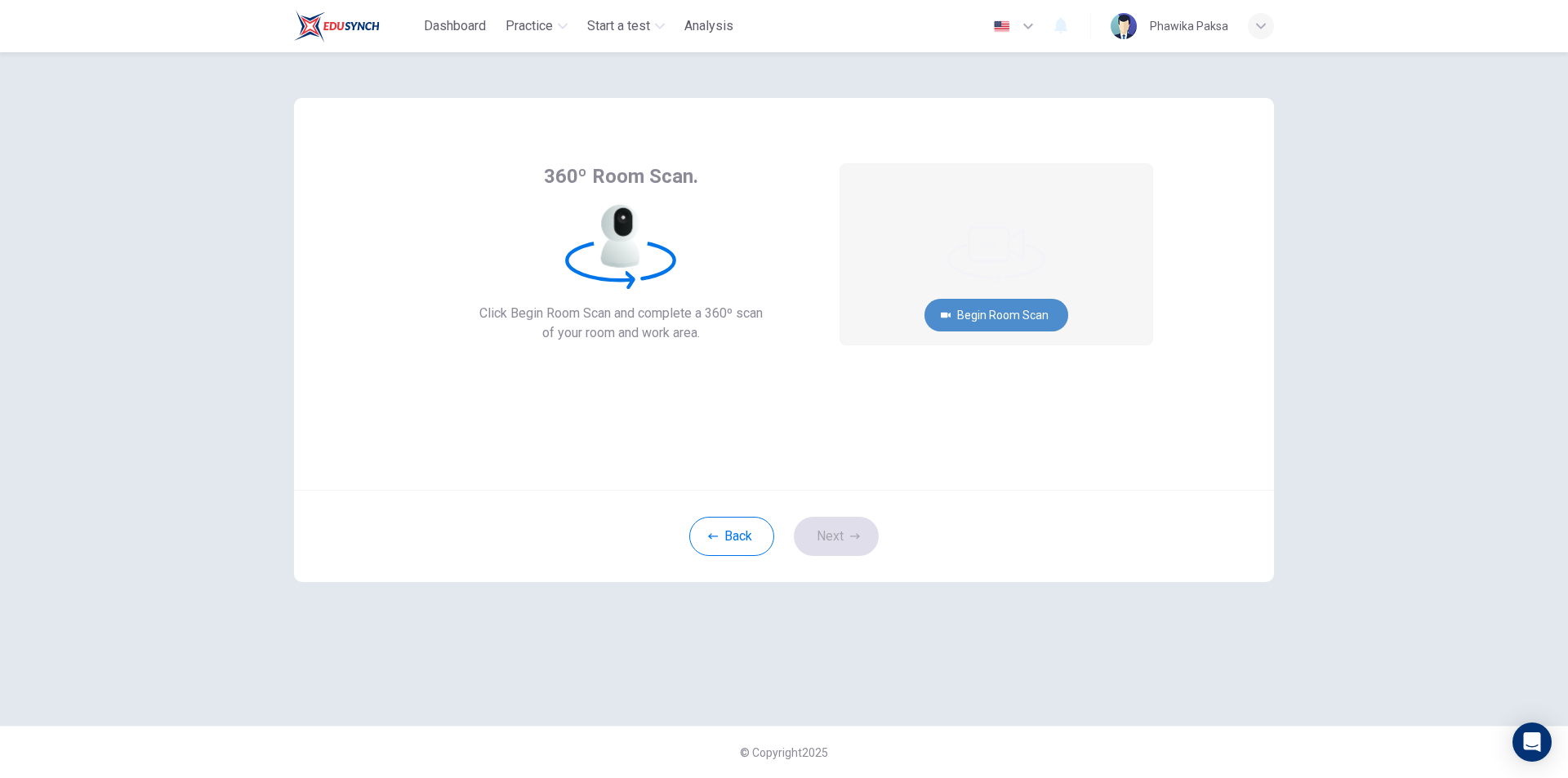
click at [996, 307] on button "Begin Room Scan" at bounding box center [997, 316] width 144 height 33
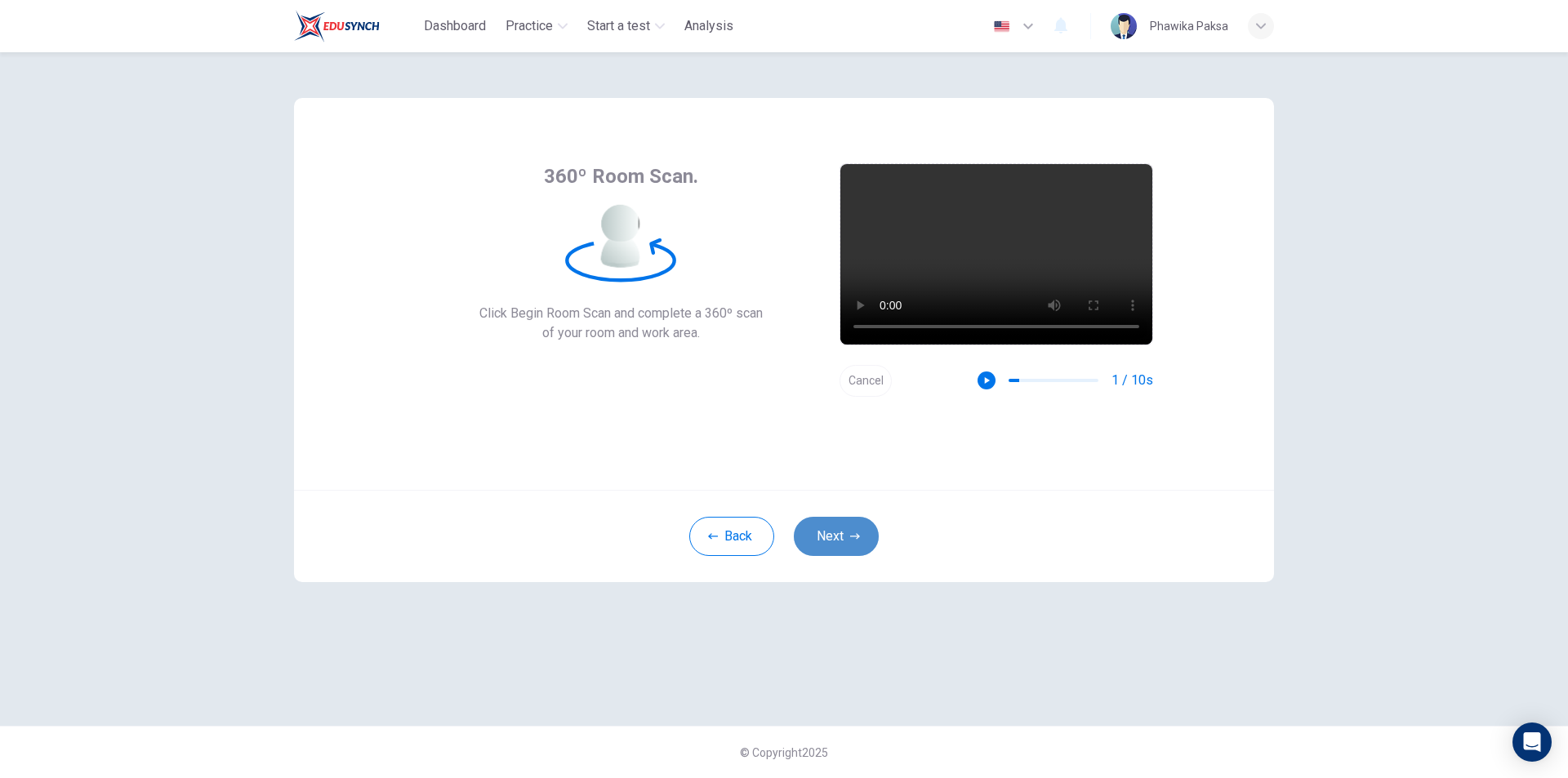
click at [833, 541] on button "Next" at bounding box center [836, 536] width 85 height 39
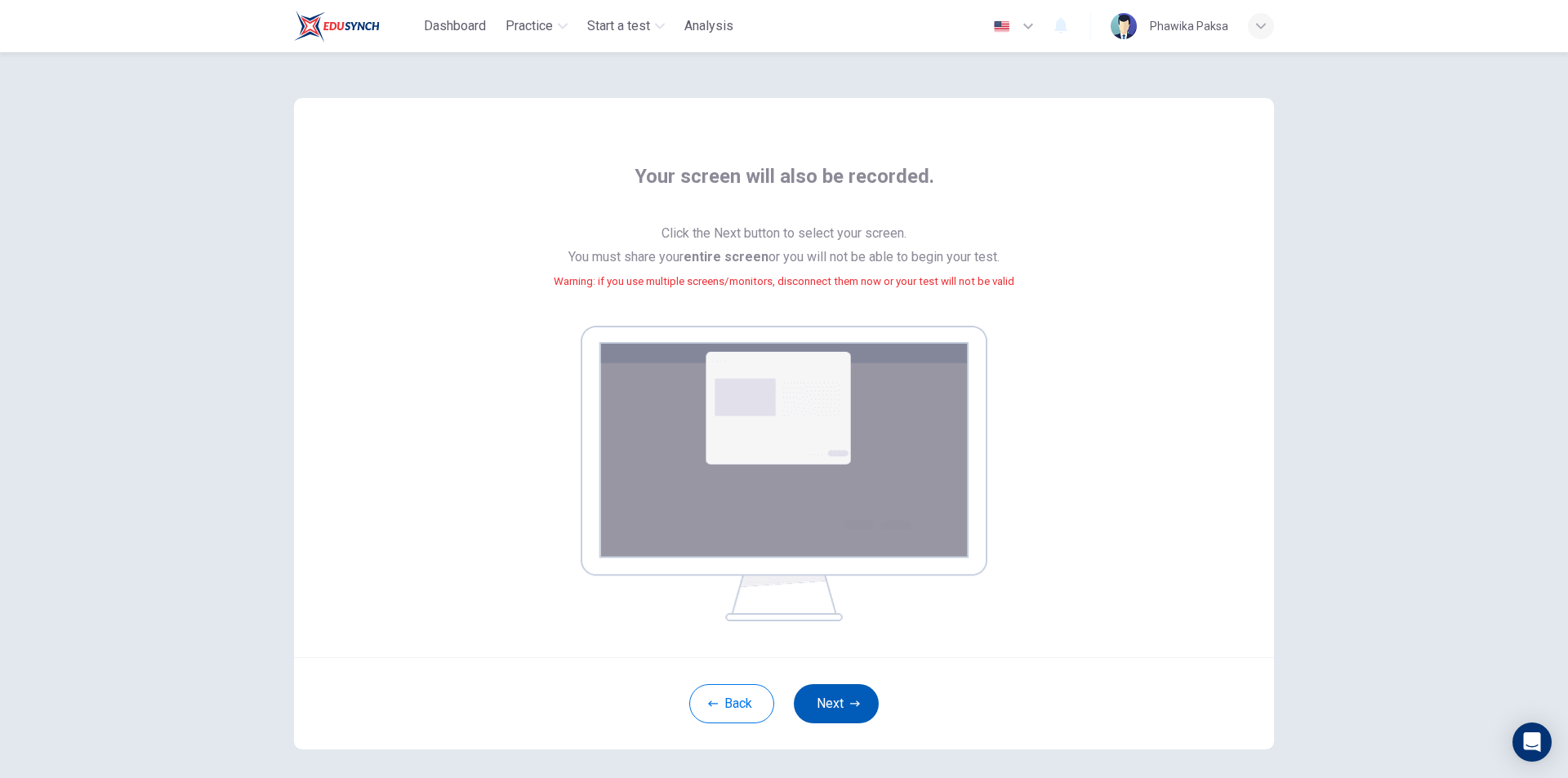
click at [827, 709] on button "Next" at bounding box center [836, 704] width 85 height 39
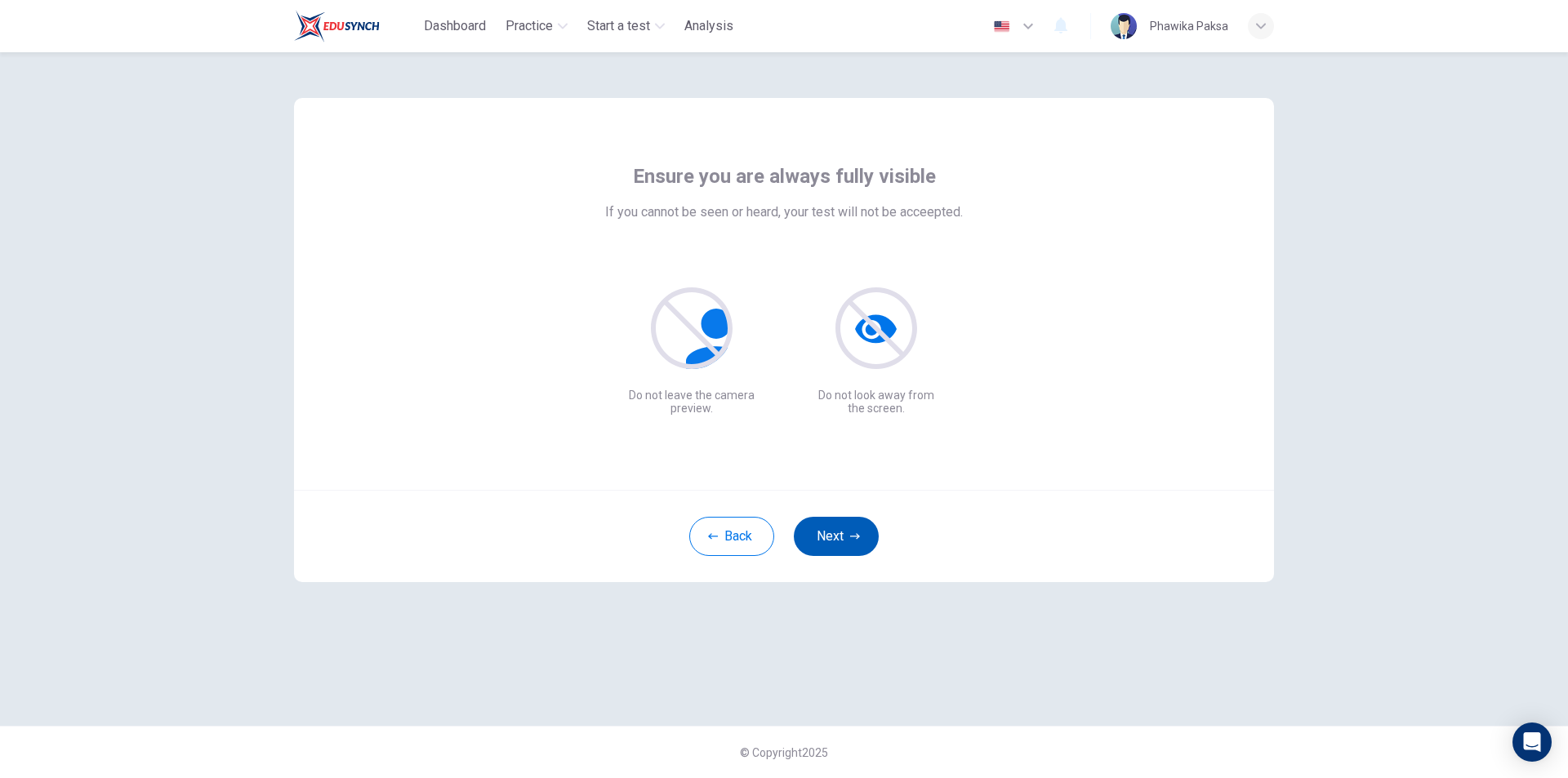
click at [827, 534] on button "Next" at bounding box center [836, 536] width 85 height 39
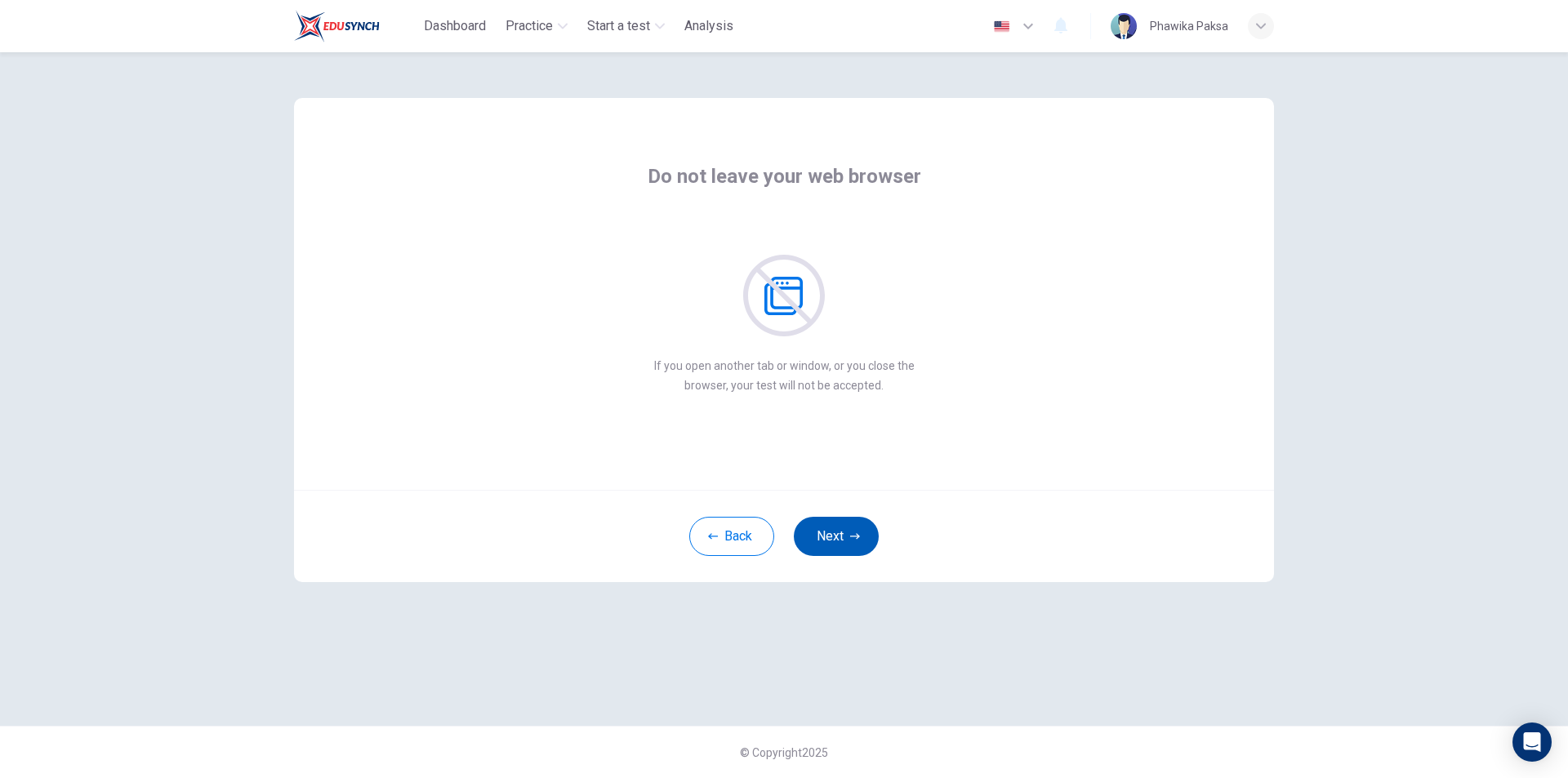
click at [827, 534] on button "Next" at bounding box center [836, 536] width 85 height 39
click at [827, 533] on button "Next" at bounding box center [836, 536] width 85 height 39
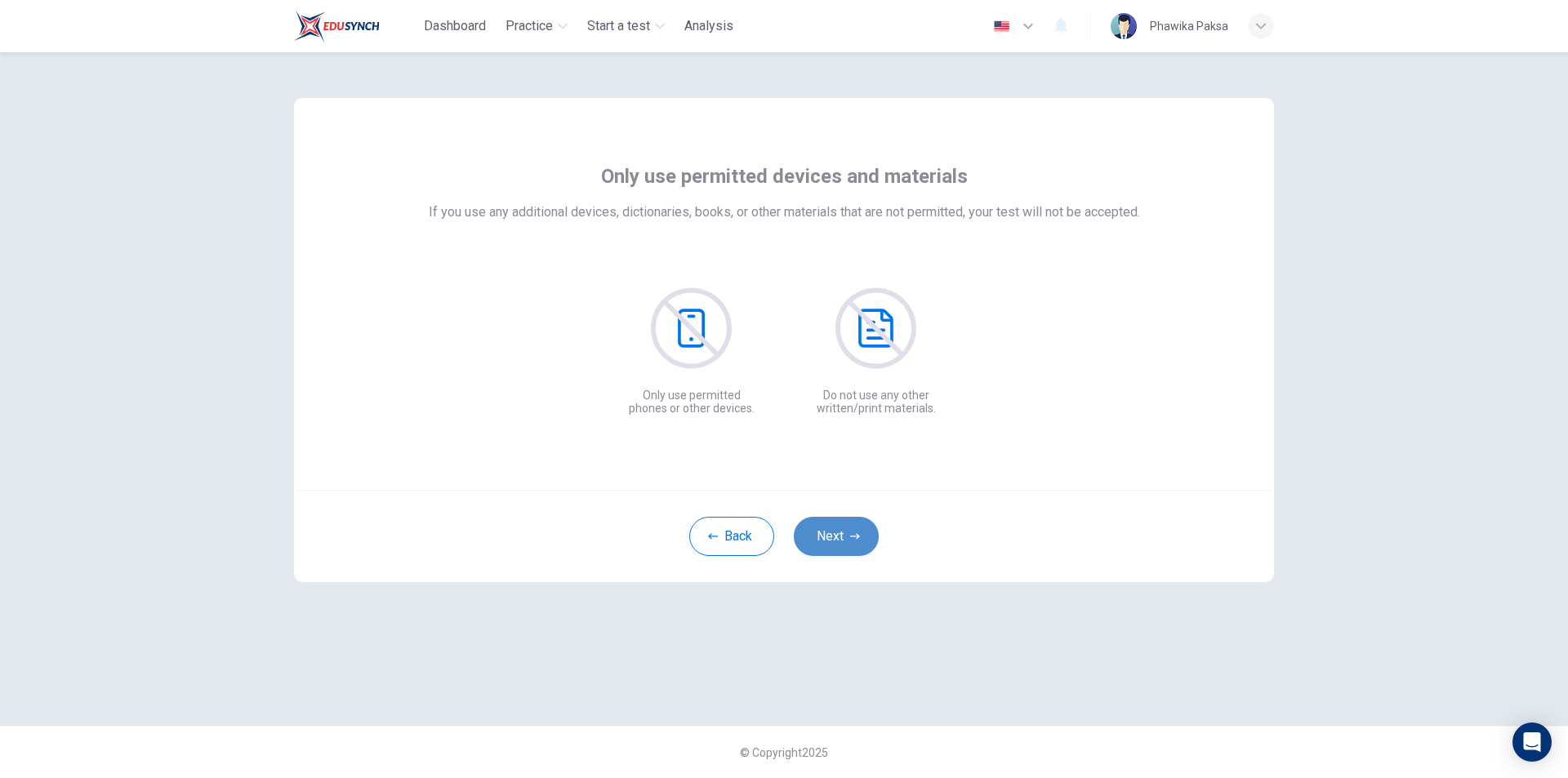
click at [827, 533] on button "Next" at bounding box center [836, 536] width 85 height 39
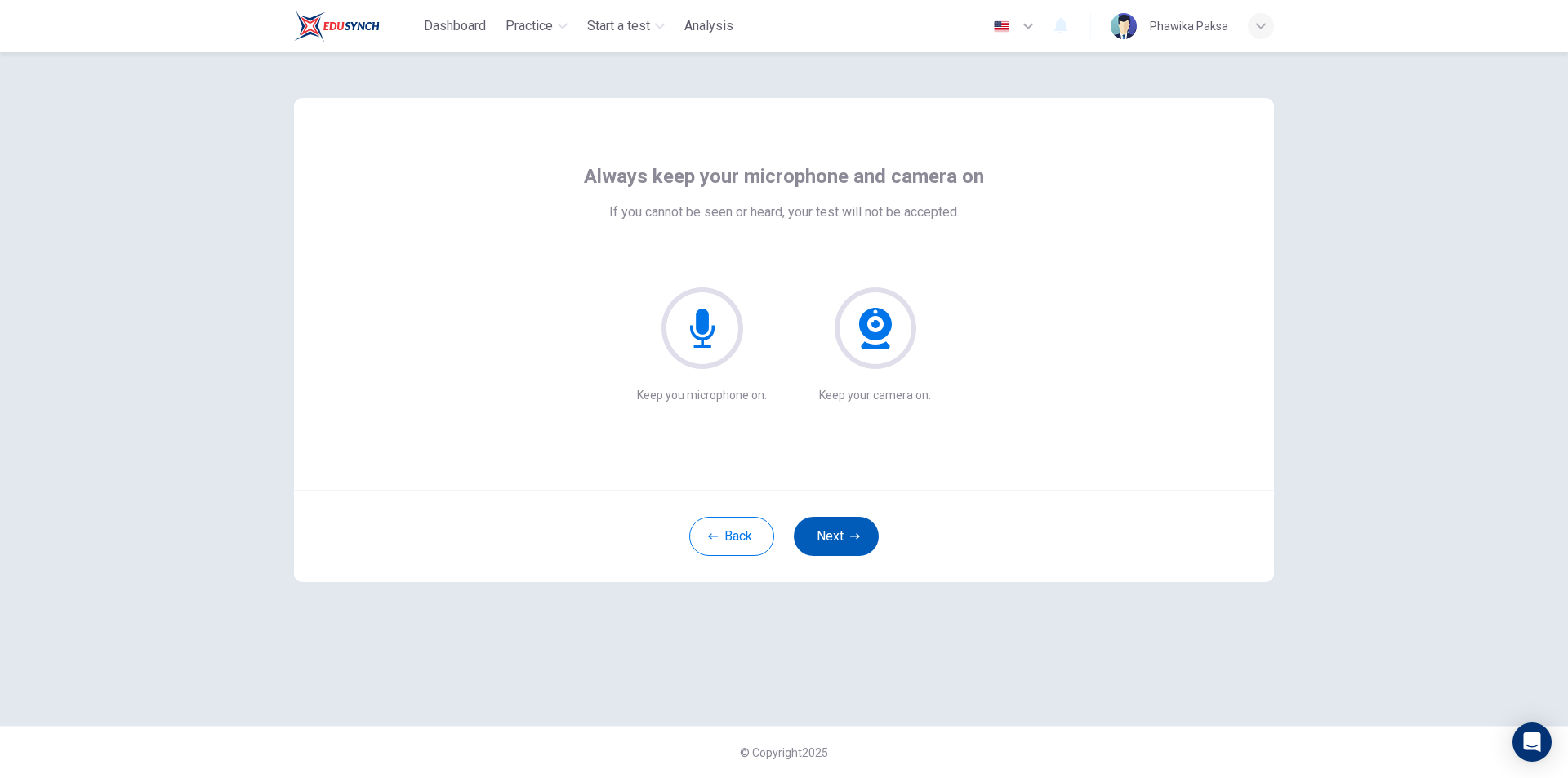
click at [827, 533] on button "Next" at bounding box center [836, 536] width 85 height 39
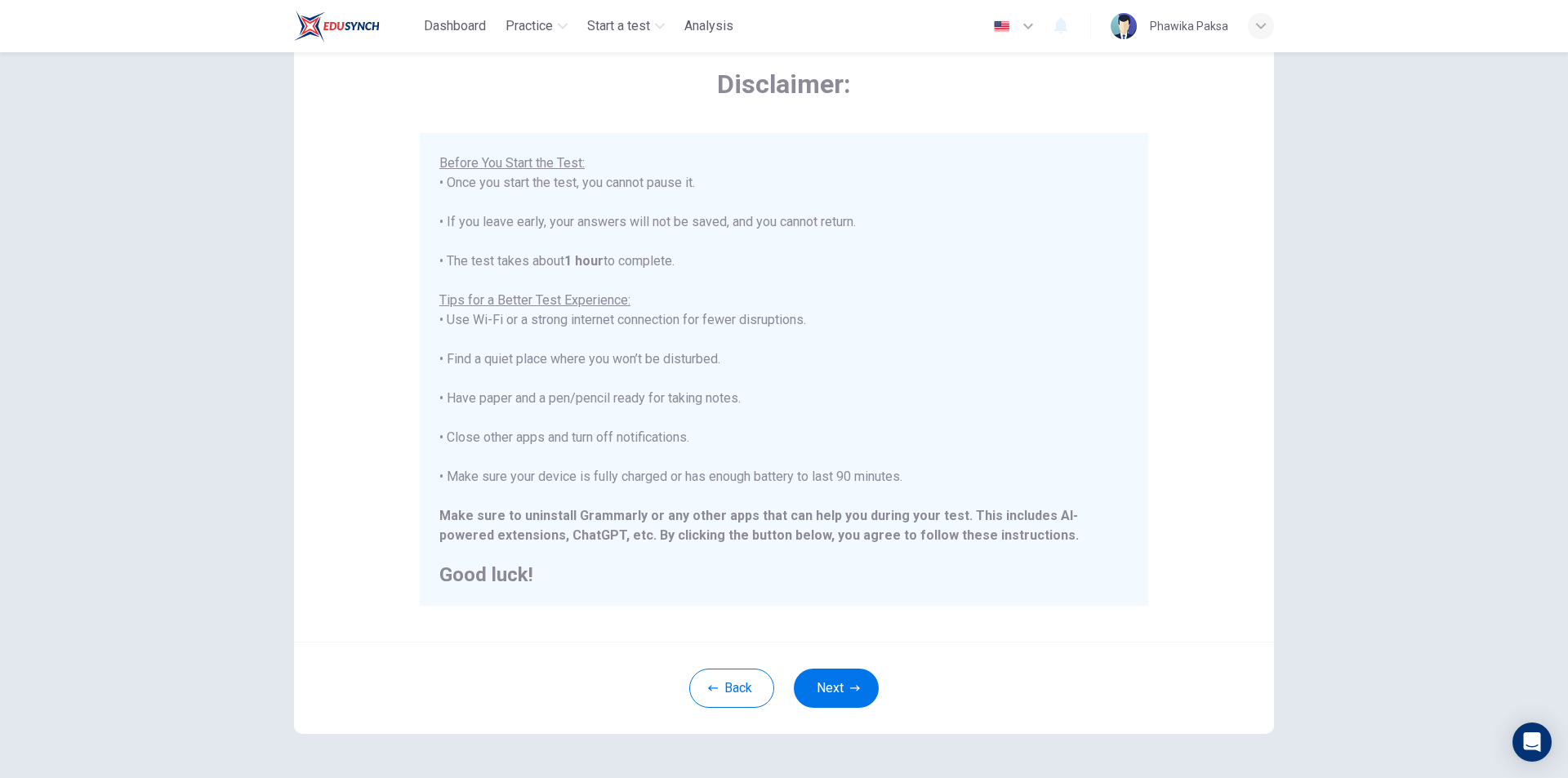
scroll to position [130, 0]
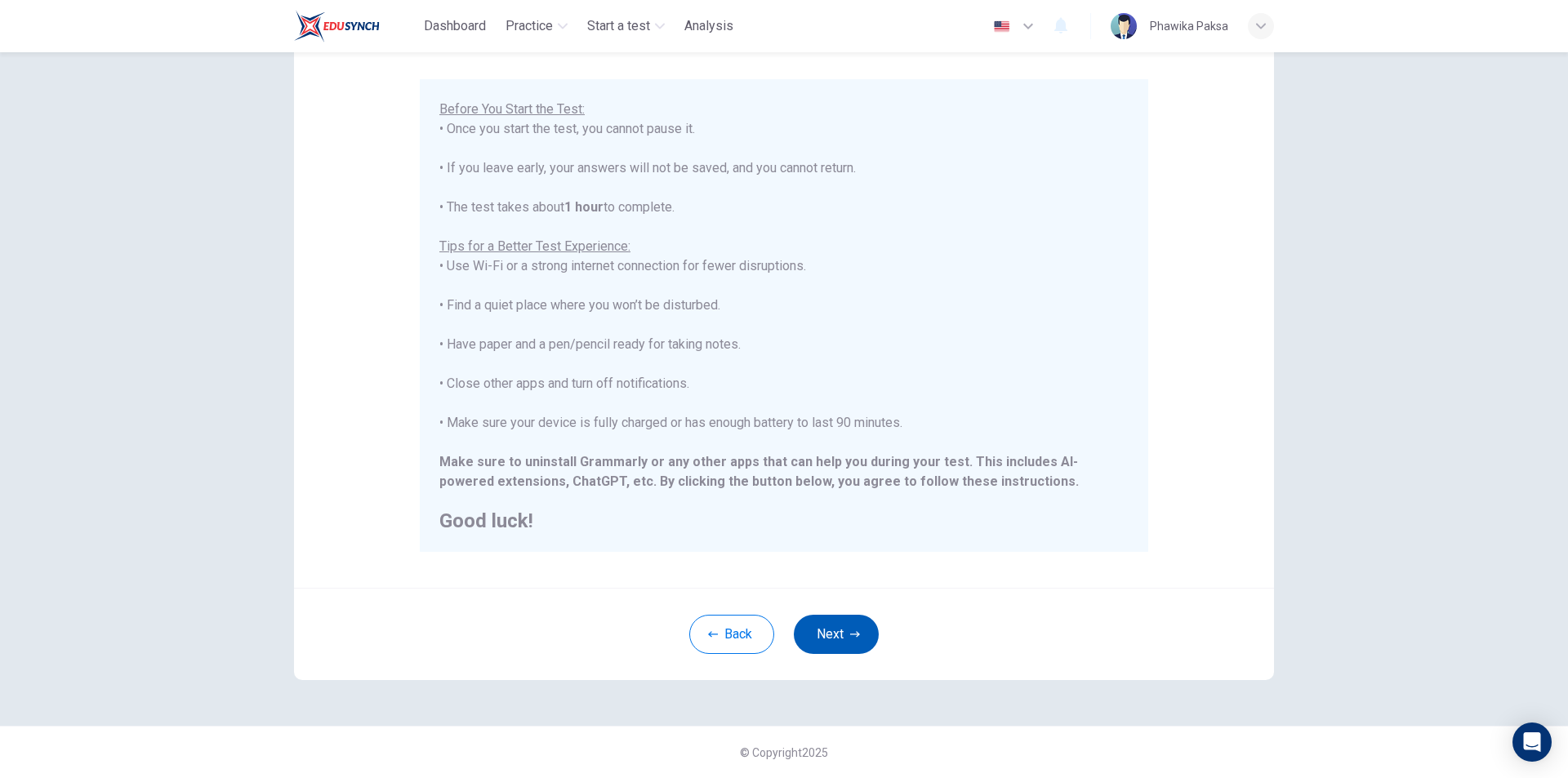
click at [829, 634] on button "Next" at bounding box center [836, 634] width 85 height 39
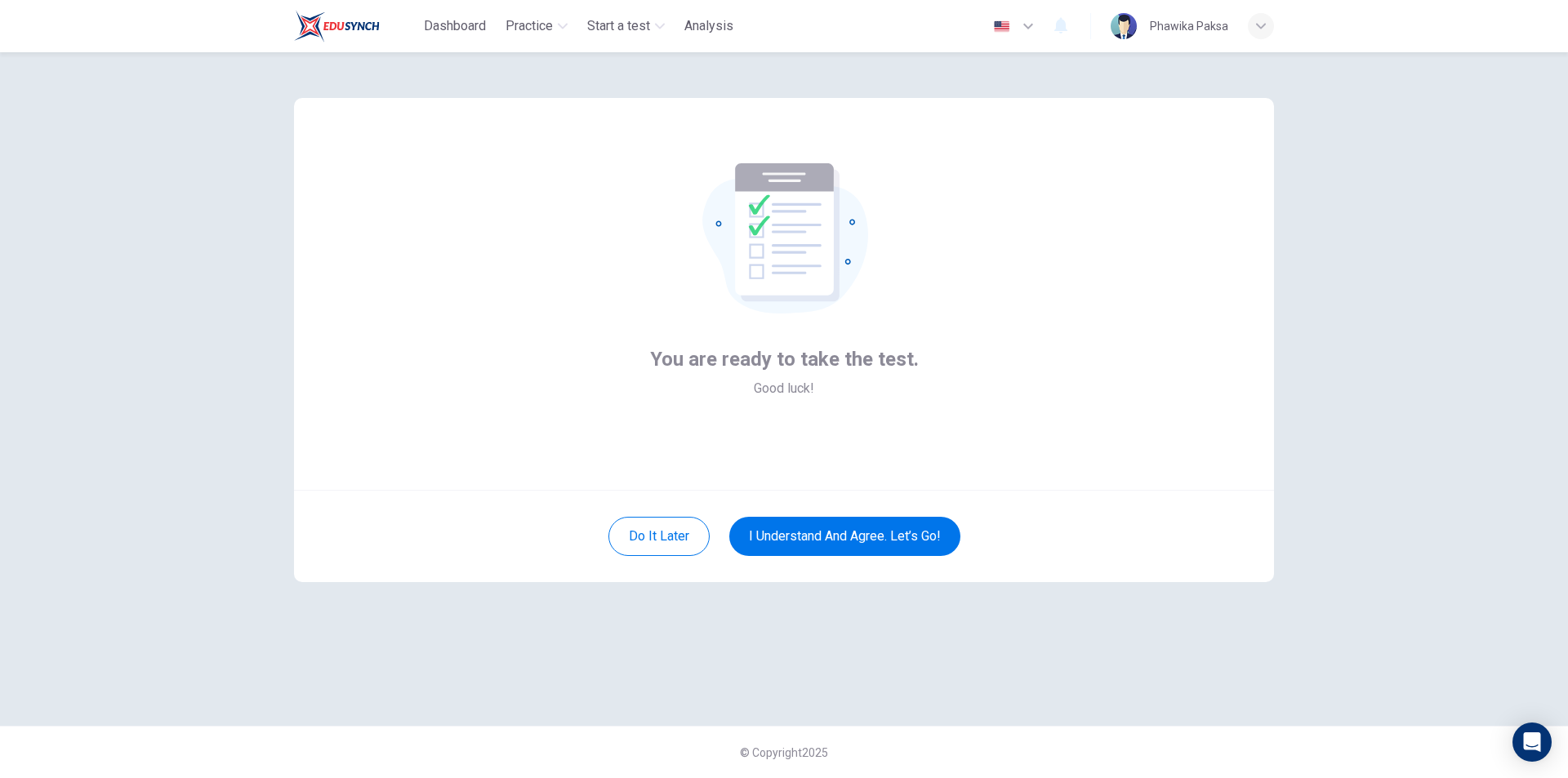
scroll to position [0, 0]
click at [835, 528] on button "I understand and agree. Let’s go!" at bounding box center [844, 536] width 231 height 39
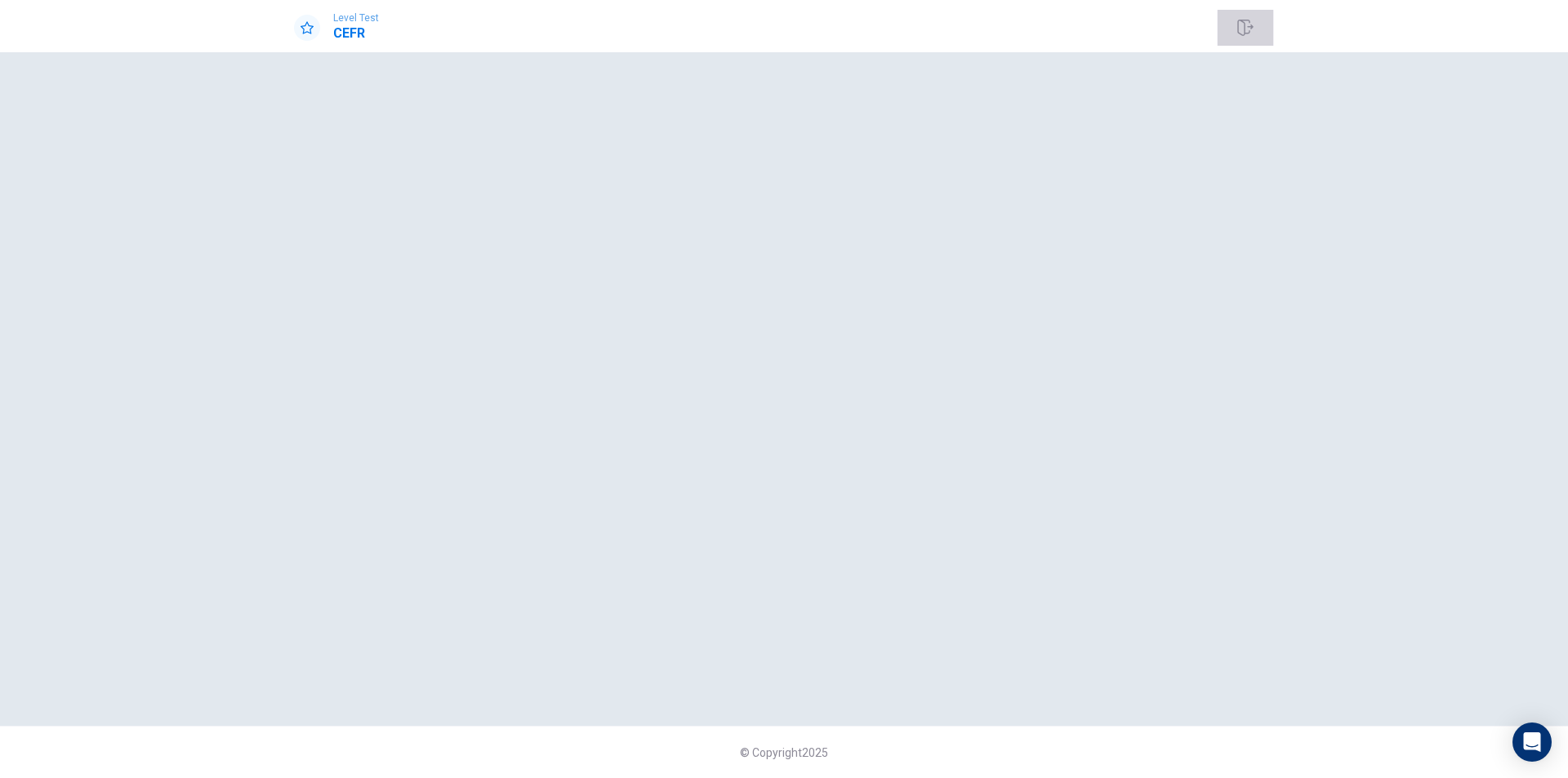
click at [1238, 20] on icon "button" at bounding box center [1246, 28] width 16 height 16
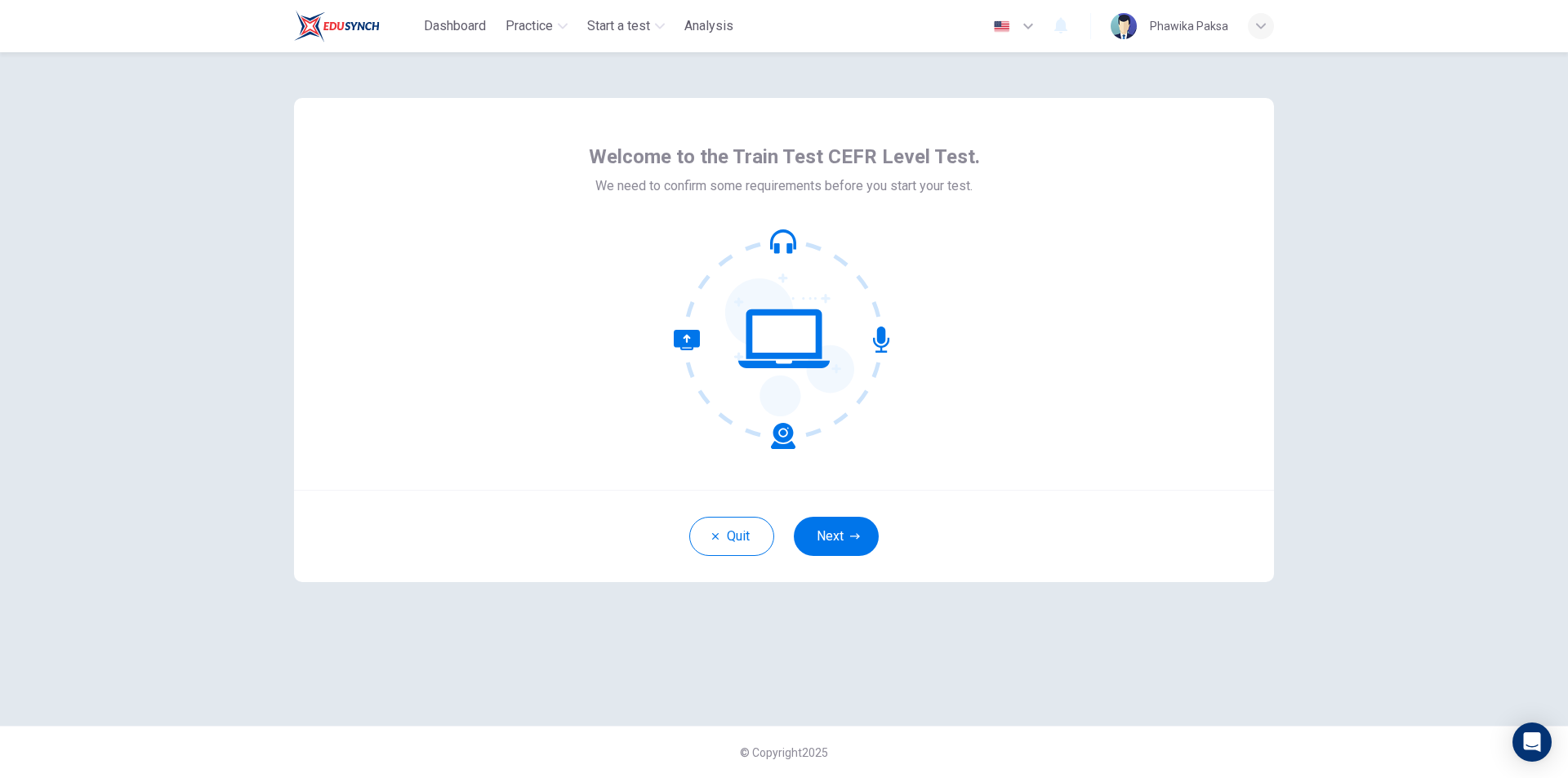
click at [1253, 13] on div "English ** ​ [PERSON_NAME]" at bounding box center [1129, 26] width 289 height 34
